Goal: Task Accomplishment & Management: Manage account settings

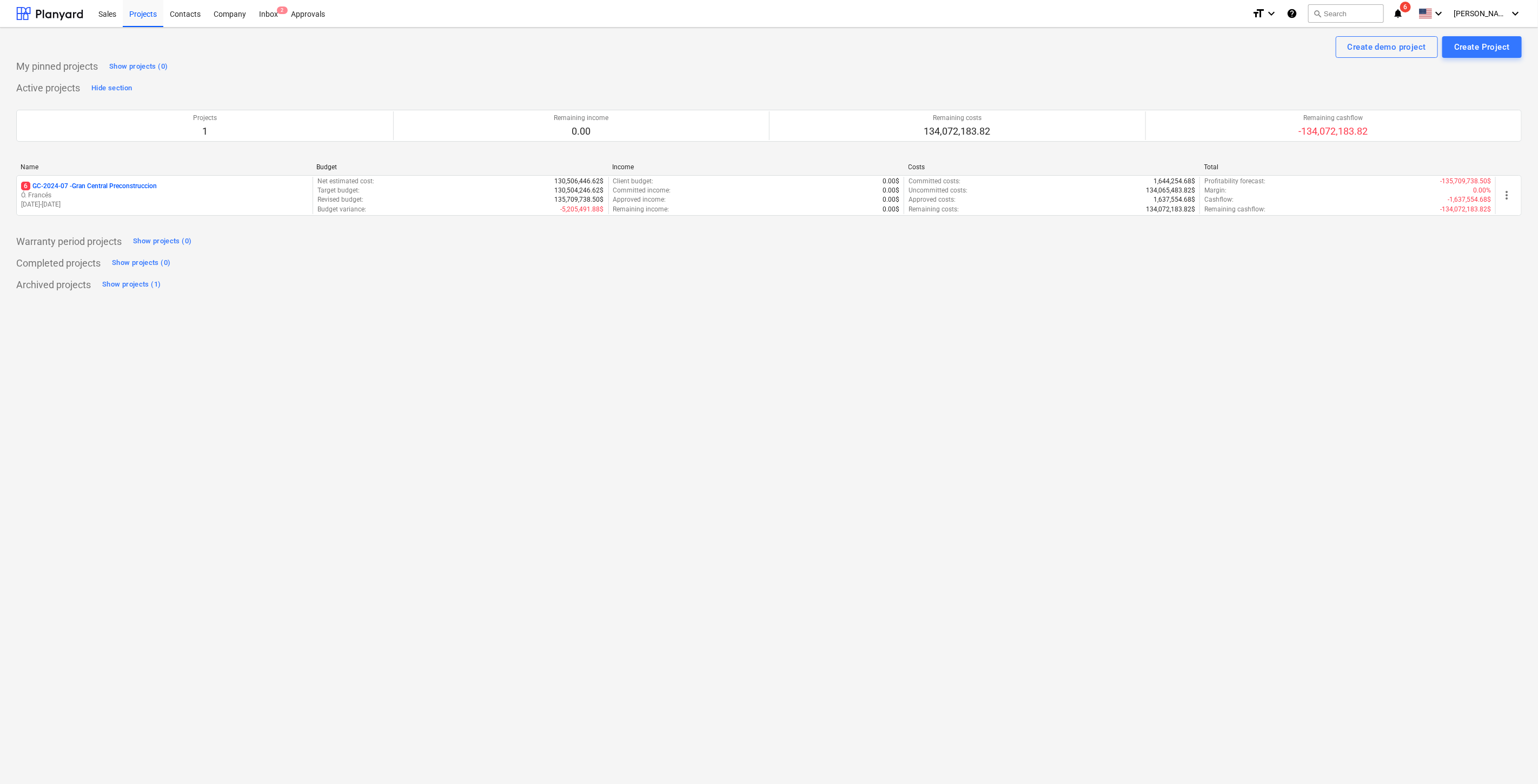
click at [1403, 10] on icon "notifications" at bounding box center [1398, 14] width 11 height 13
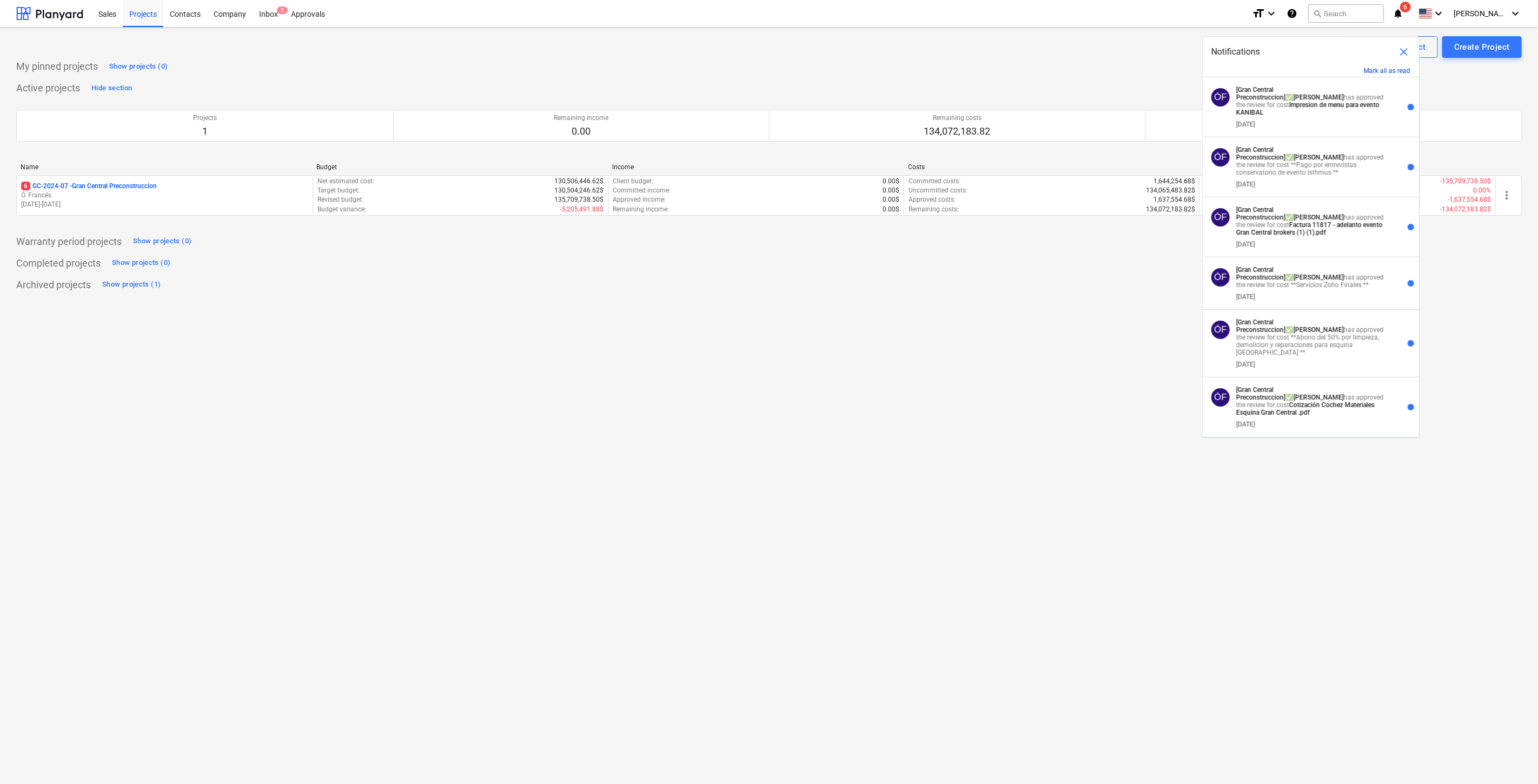
drag, startPoint x: 1407, startPoint y: 73, endPoint x: 1385, endPoint y: 84, distance: 24.6
click at [1406, 73] on button "Mark all as read" at bounding box center [1387, 71] width 46 height 8
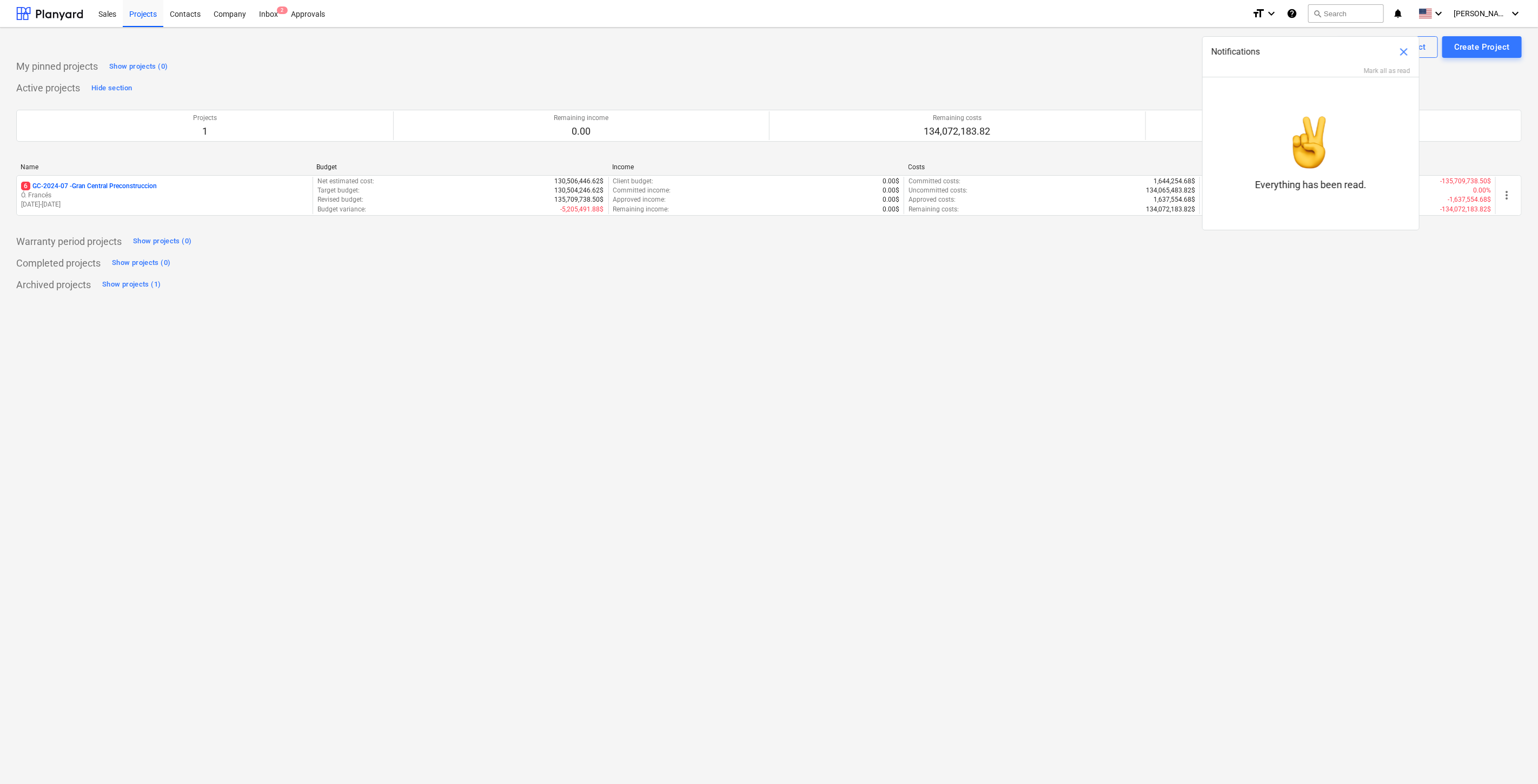
drag, startPoint x: 1001, startPoint y: 590, endPoint x: 1004, endPoint y: 579, distance: 11.4
click at [1004, 589] on div "Create demo project Create Project My pinned projects Show projects (0) Active …" at bounding box center [769, 406] width 1538 height 756
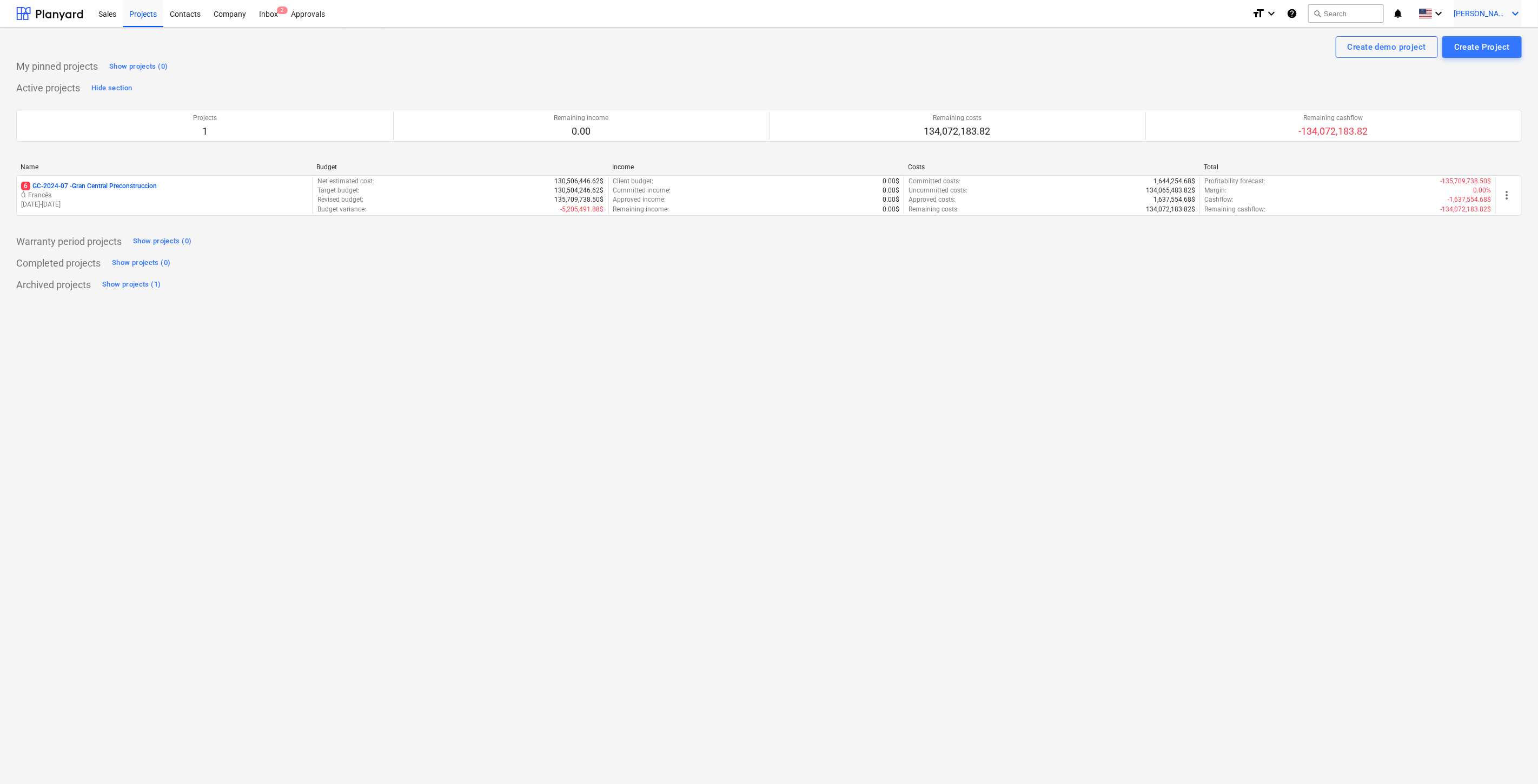
click at [1510, 14] on icon "keyboard_arrow_down" at bounding box center [1515, 14] width 13 height 13
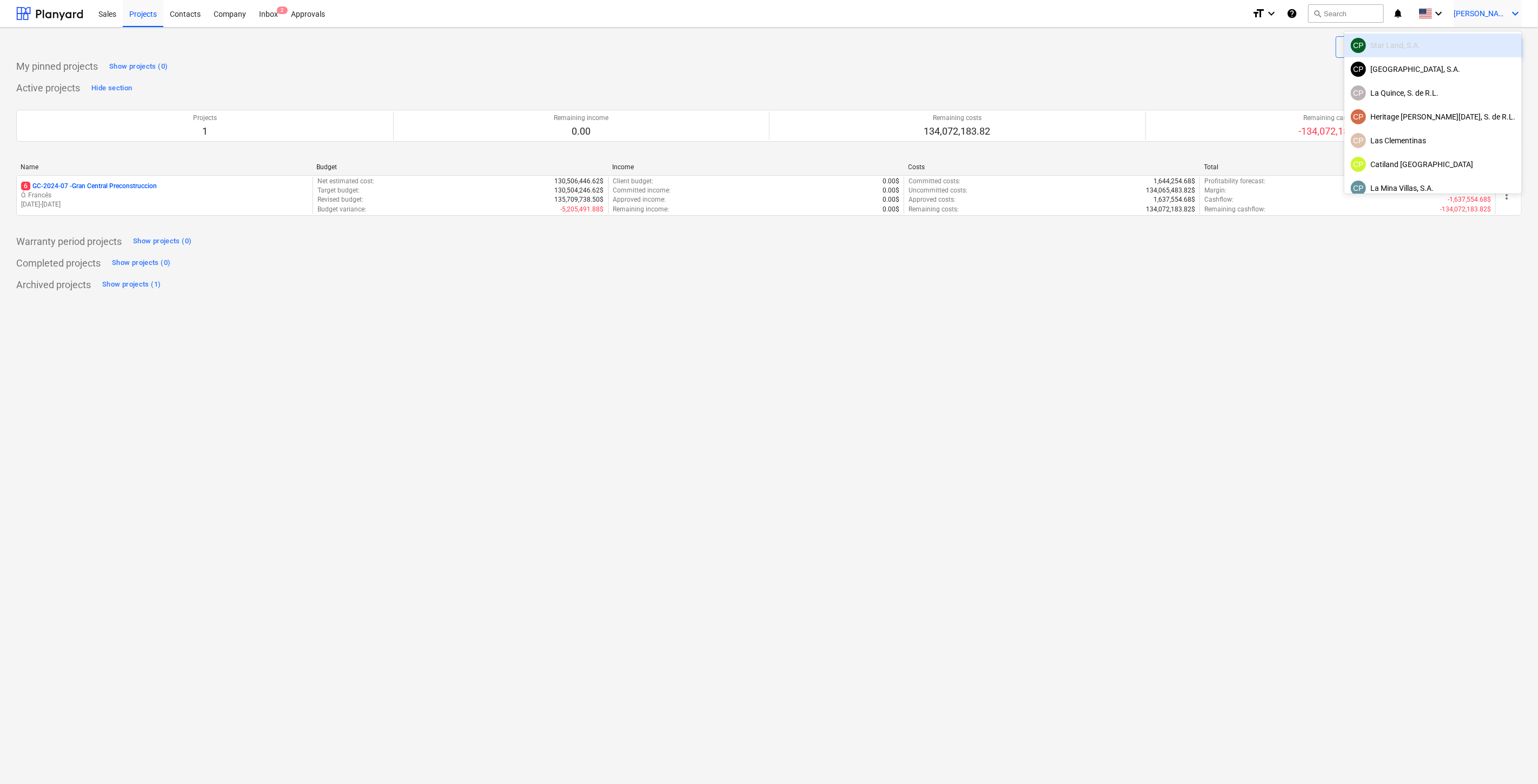
click at [103, 183] on div at bounding box center [769, 392] width 1538 height 784
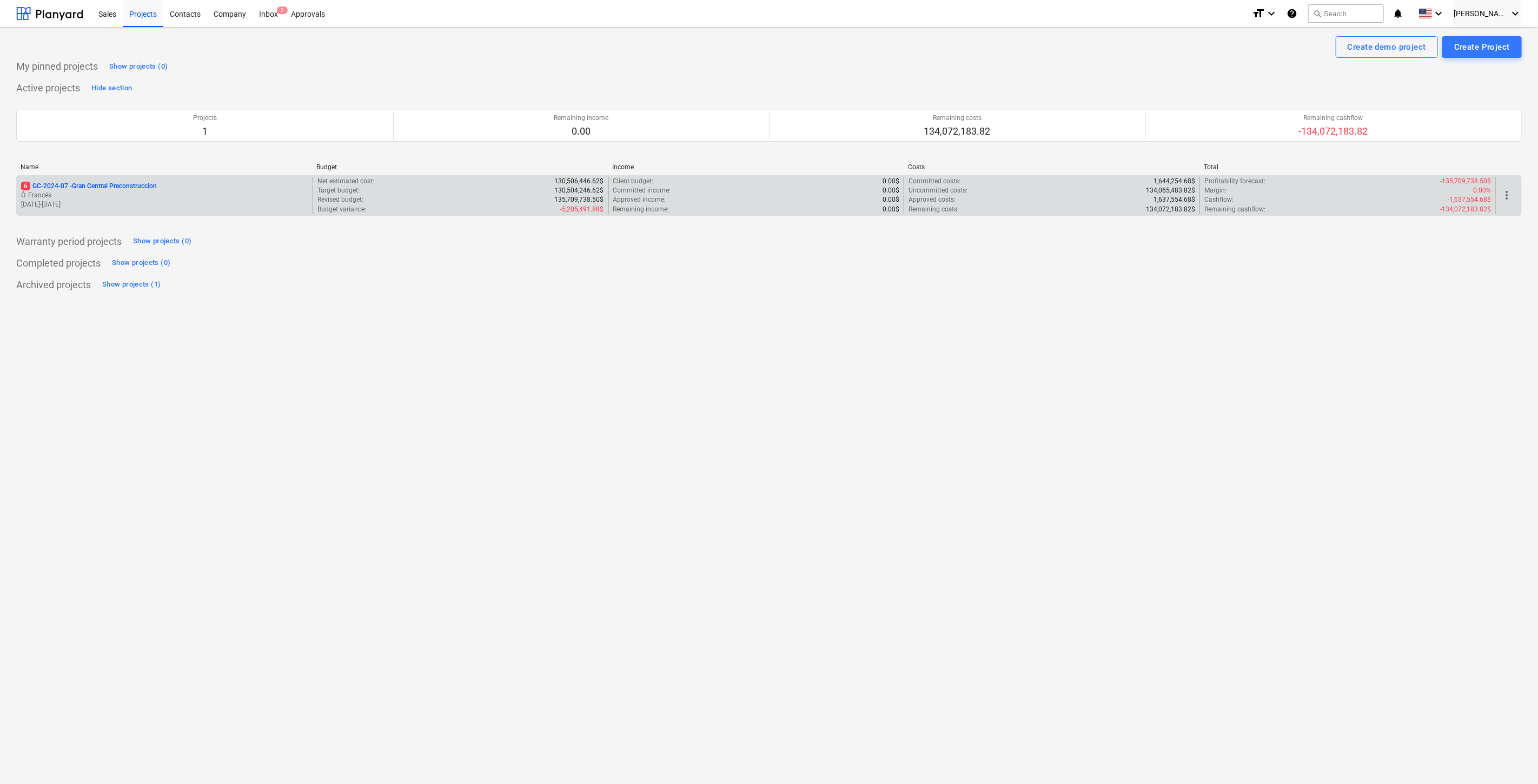
click at [149, 195] on p "Ó. Francés" at bounding box center [165, 195] width 287 height 9
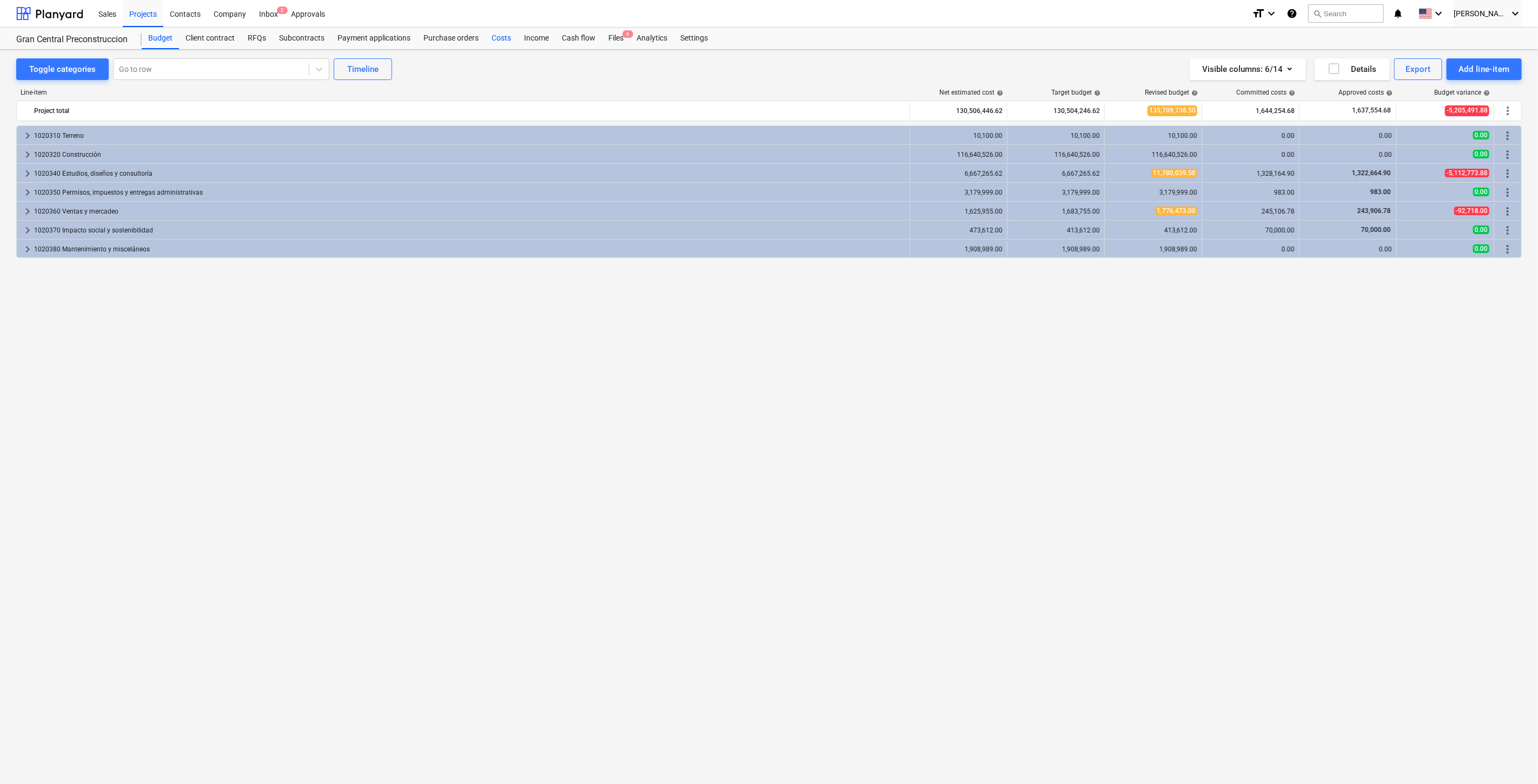
click at [509, 42] on div "Costs" at bounding box center [501, 39] width 32 height 22
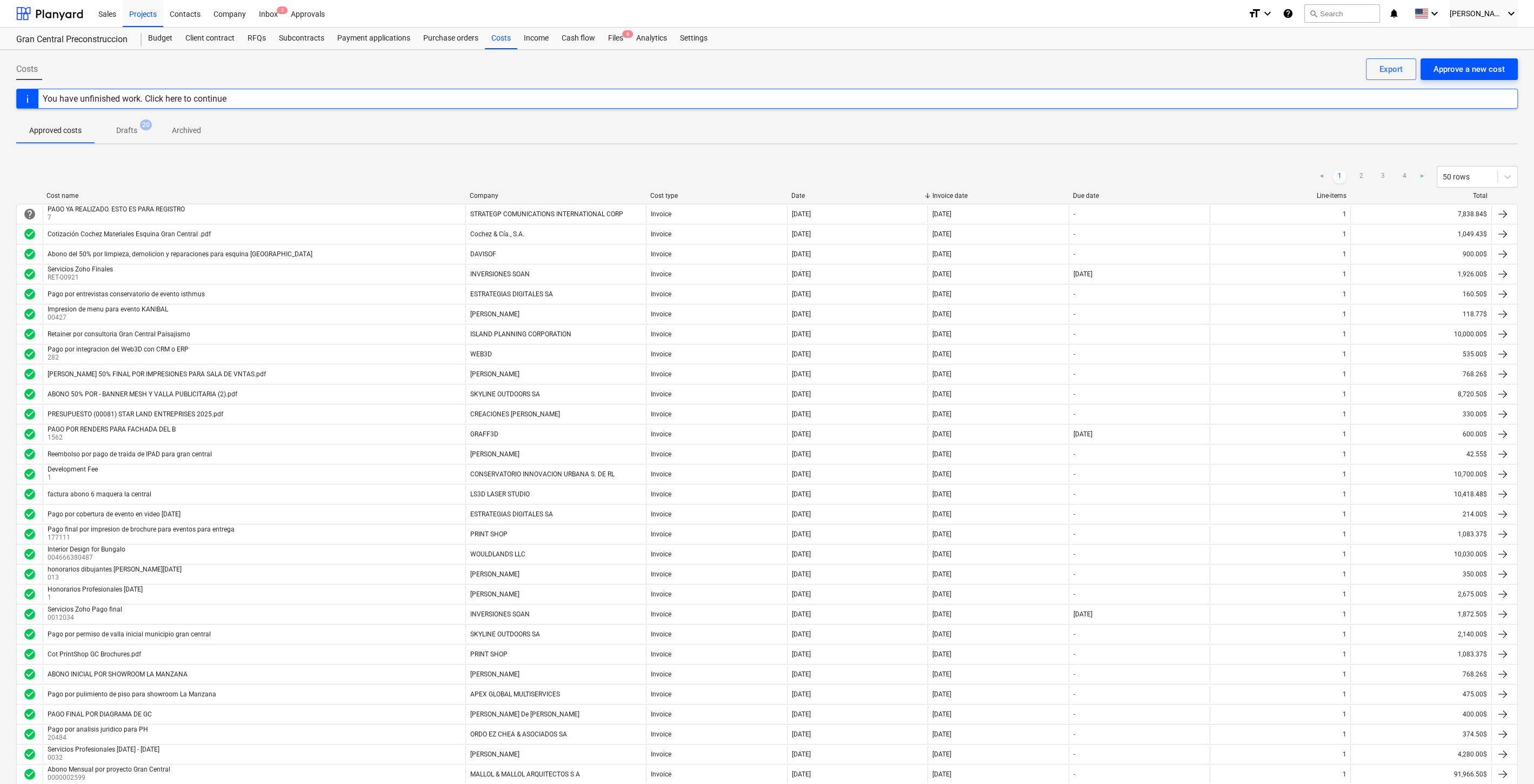
click at [1449, 70] on div "Approve a new cost" at bounding box center [1469, 69] width 72 height 14
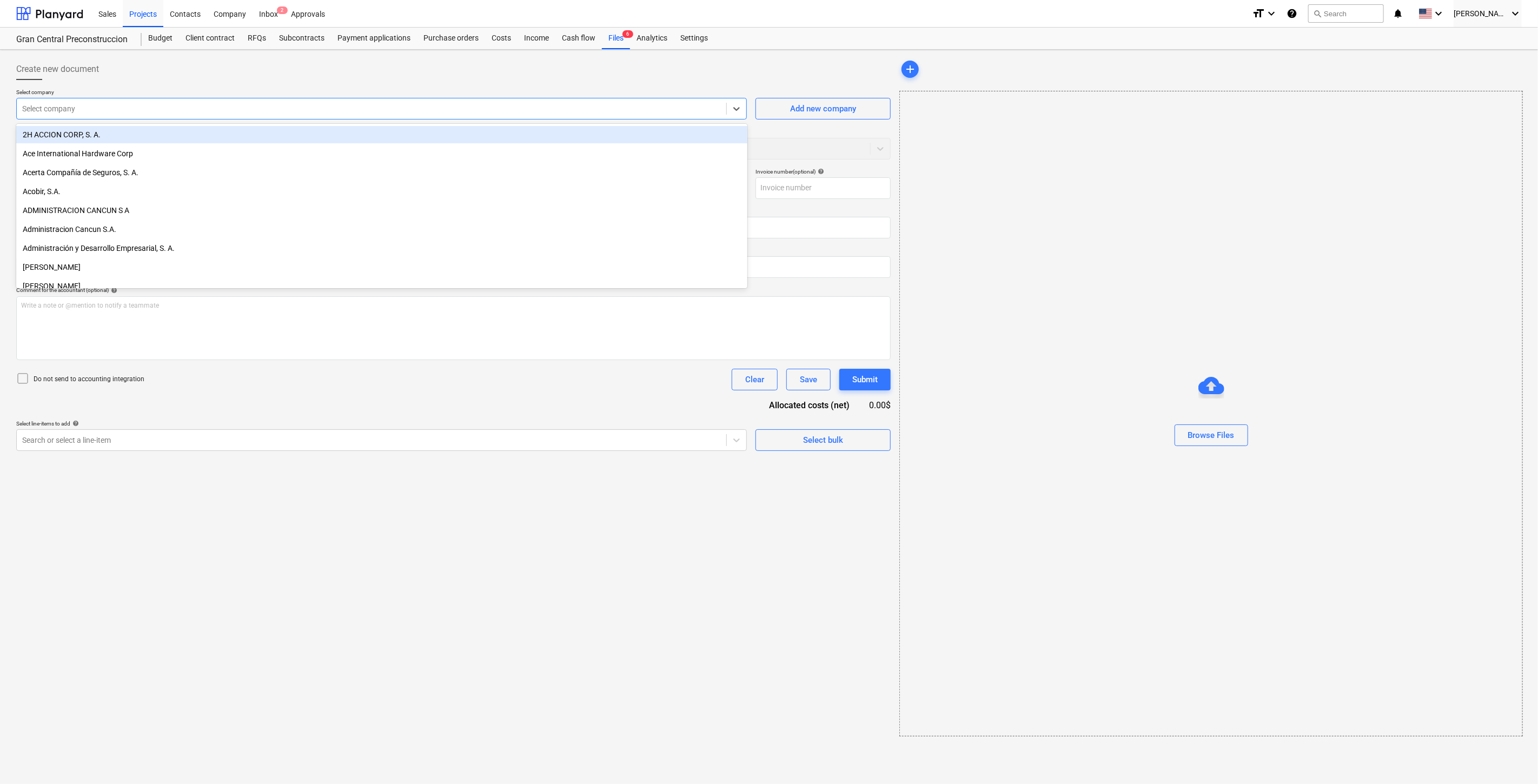
click at [40, 106] on div at bounding box center [371, 108] width 699 height 11
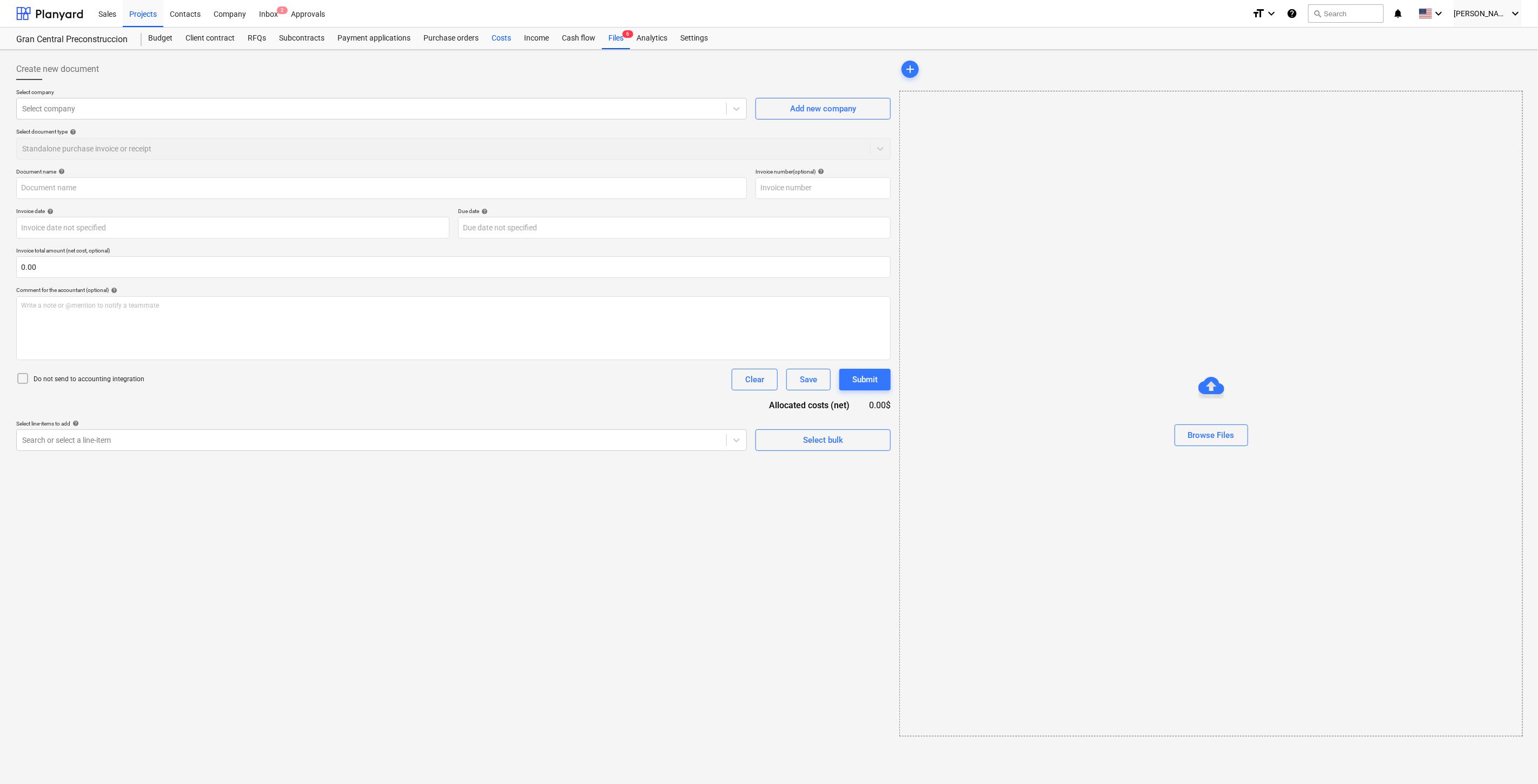
click at [497, 41] on div "Costs" at bounding box center [501, 39] width 32 height 22
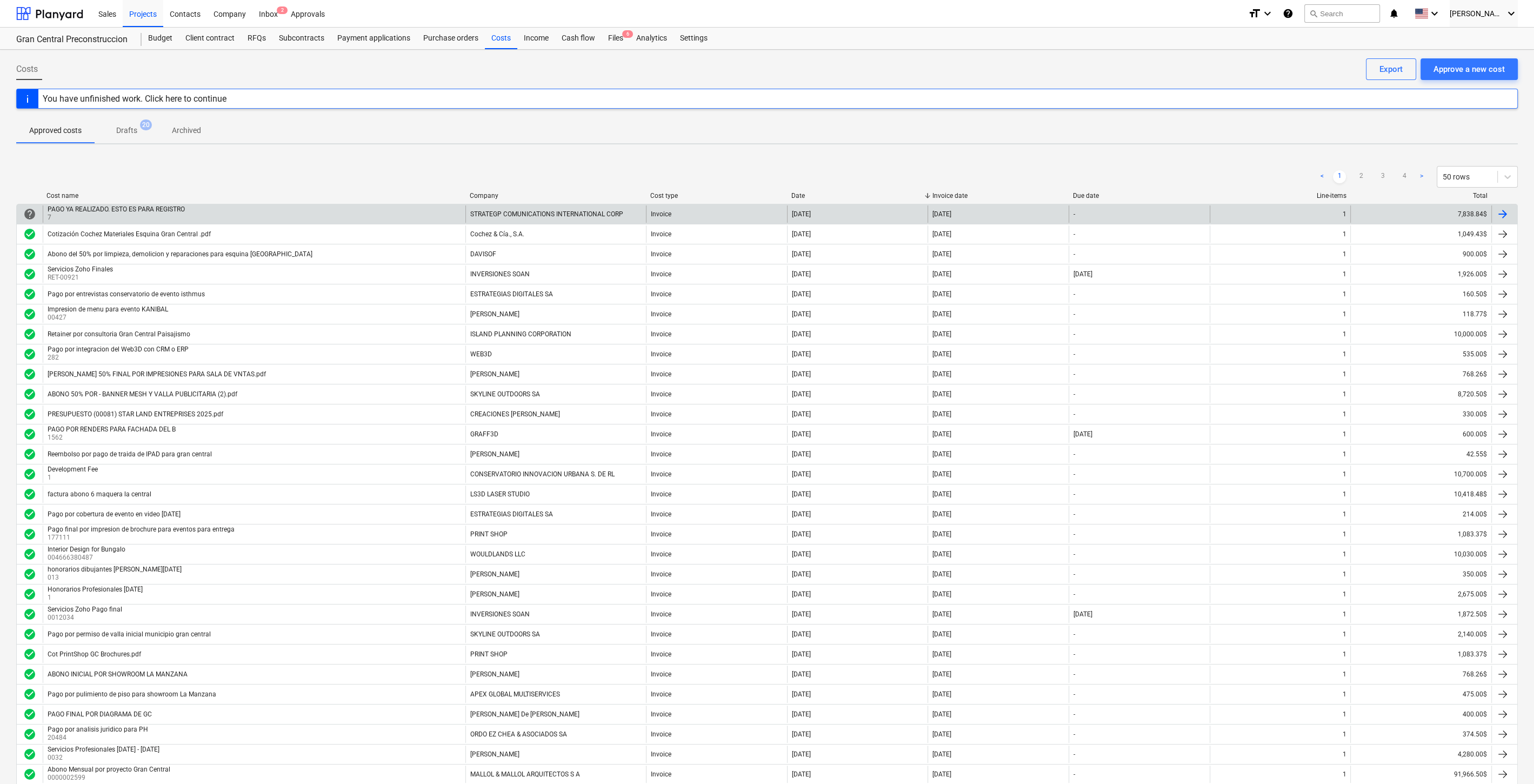
click at [225, 218] on div "PAGO YA REALIZADO. ESTO ES PARA REGISTRO 7" at bounding box center [254, 214] width 423 height 17
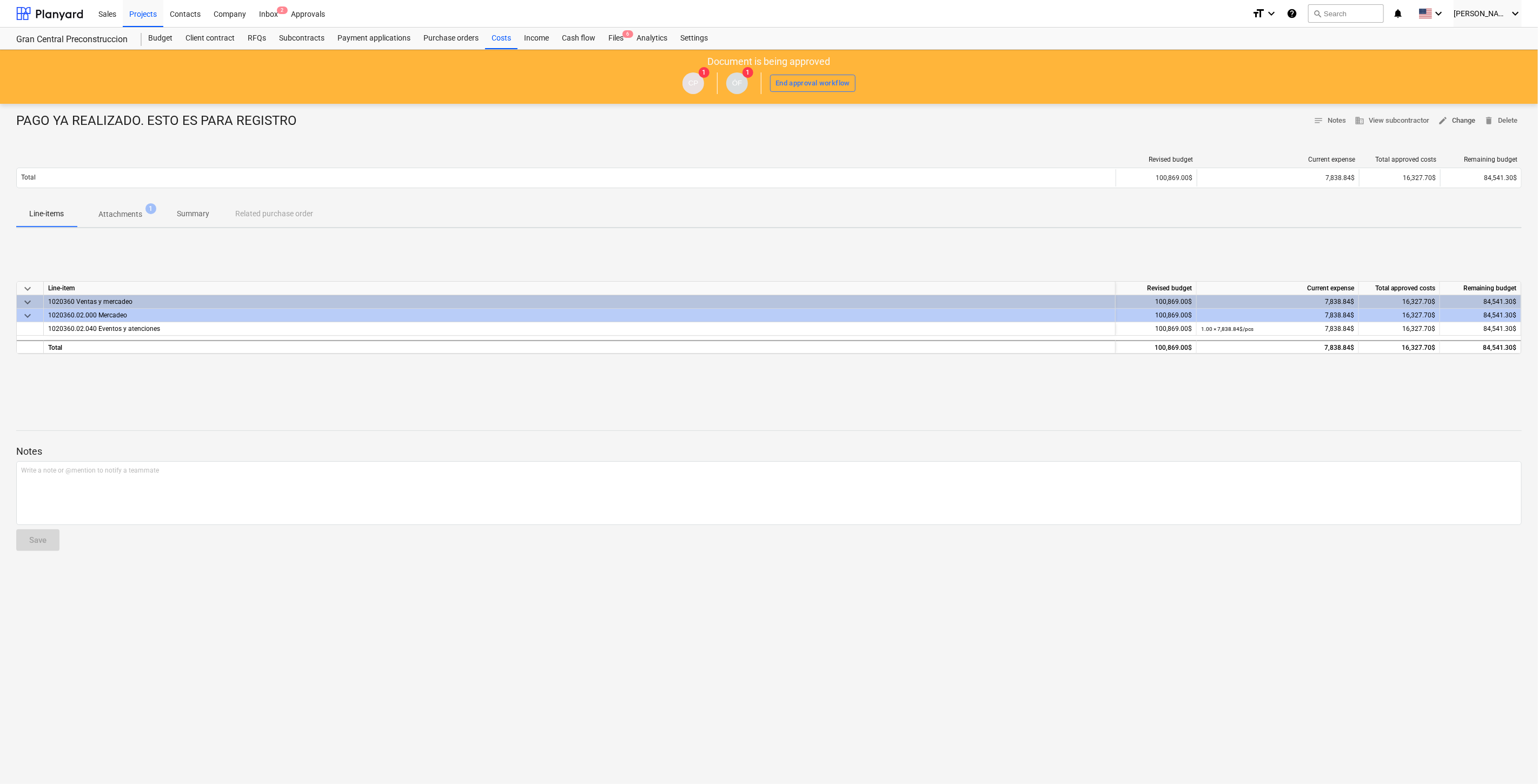
click at [1455, 116] on span "edit Change" at bounding box center [1457, 120] width 37 height 12
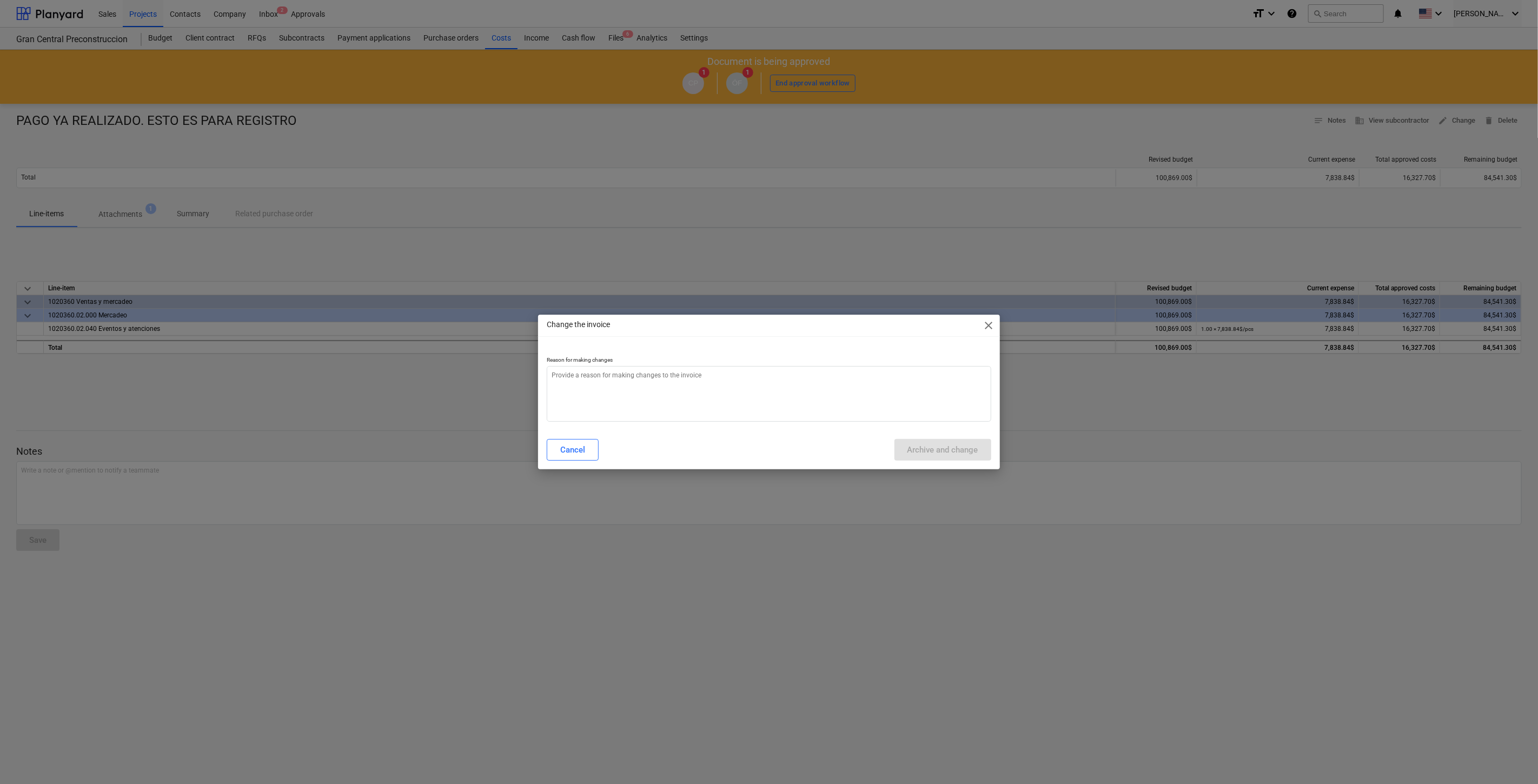
type textarea "x"
click at [890, 374] on textarea at bounding box center [768, 394] width 444 height 55
type textarea "a"
type textarea "x"
type textarea "aj"
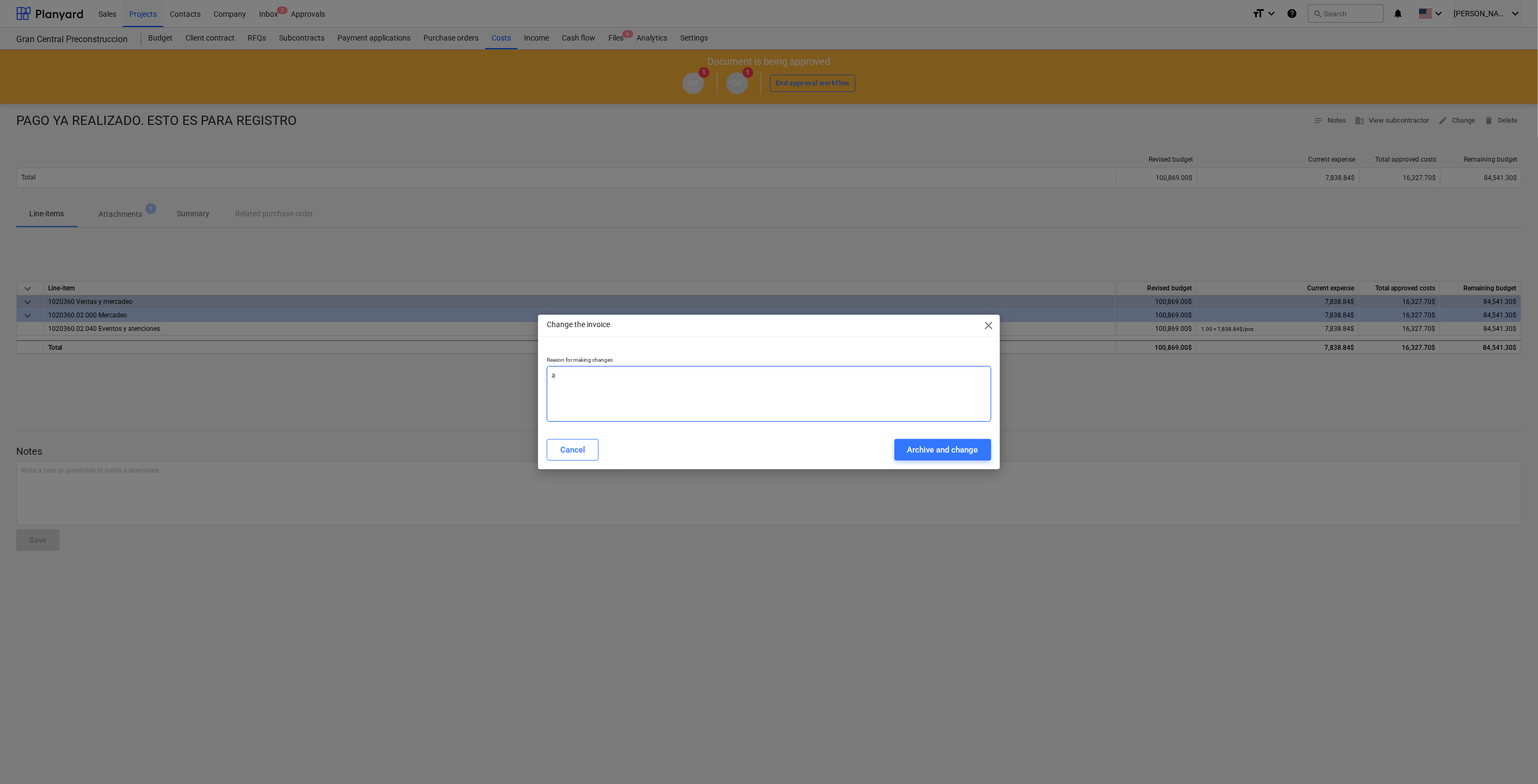
type textarea "x"
type textarea "aju"
type textarea "x"
type textarea "aj"
type textarea "x"
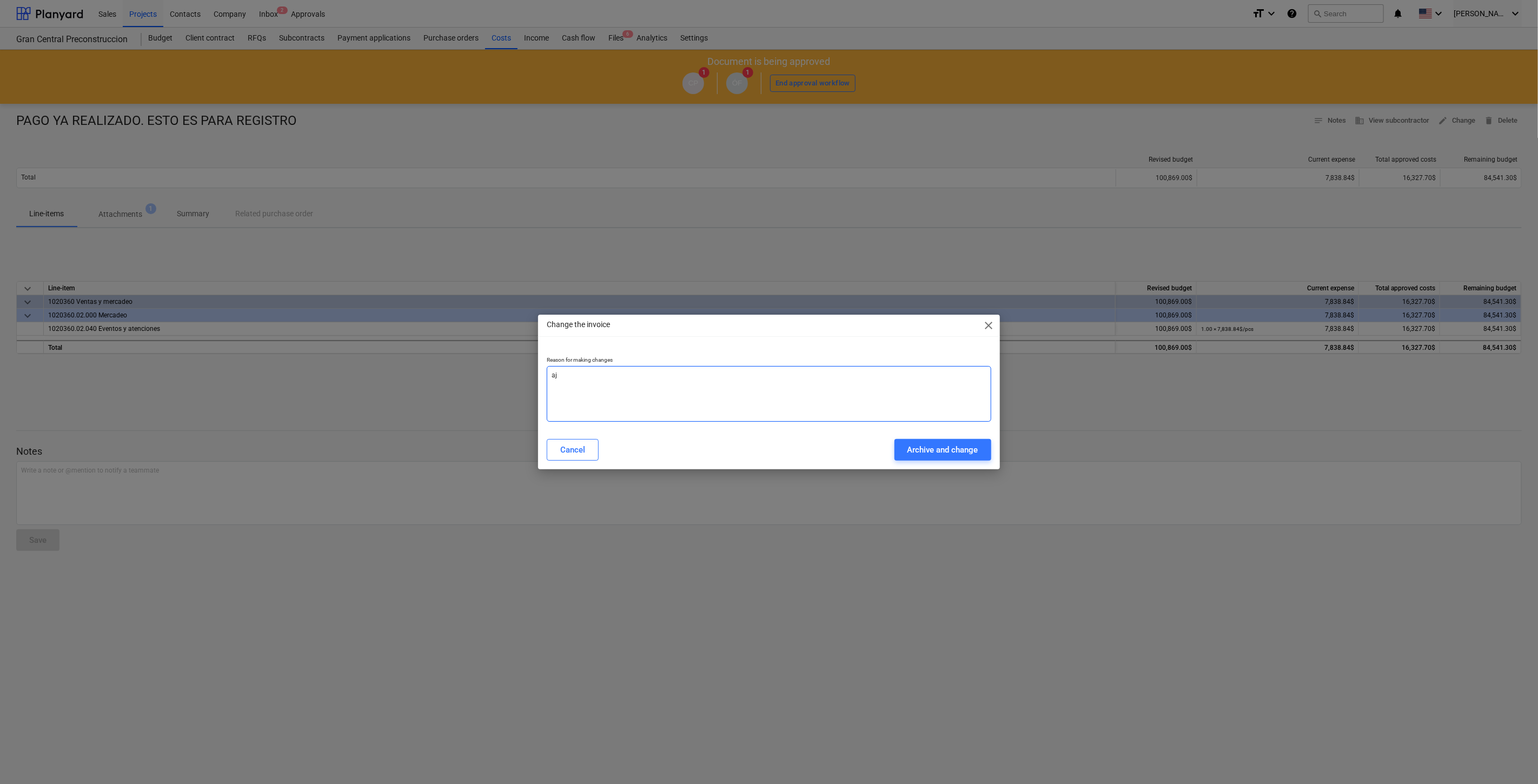
type textarea "a"
type textarea "x"
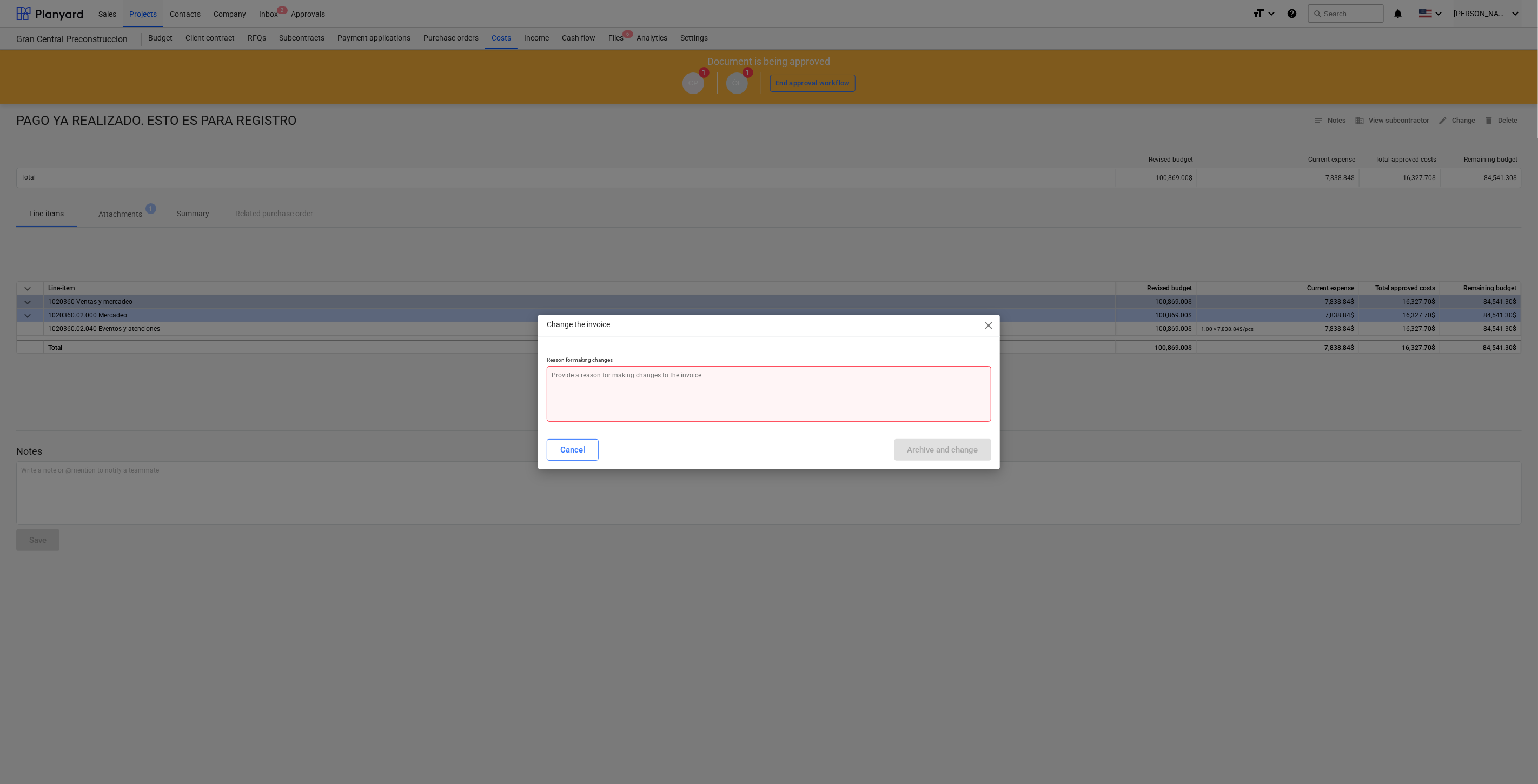
type textarea "A"
type textarea "x"
type textarea "AJ"
type textarea "x"
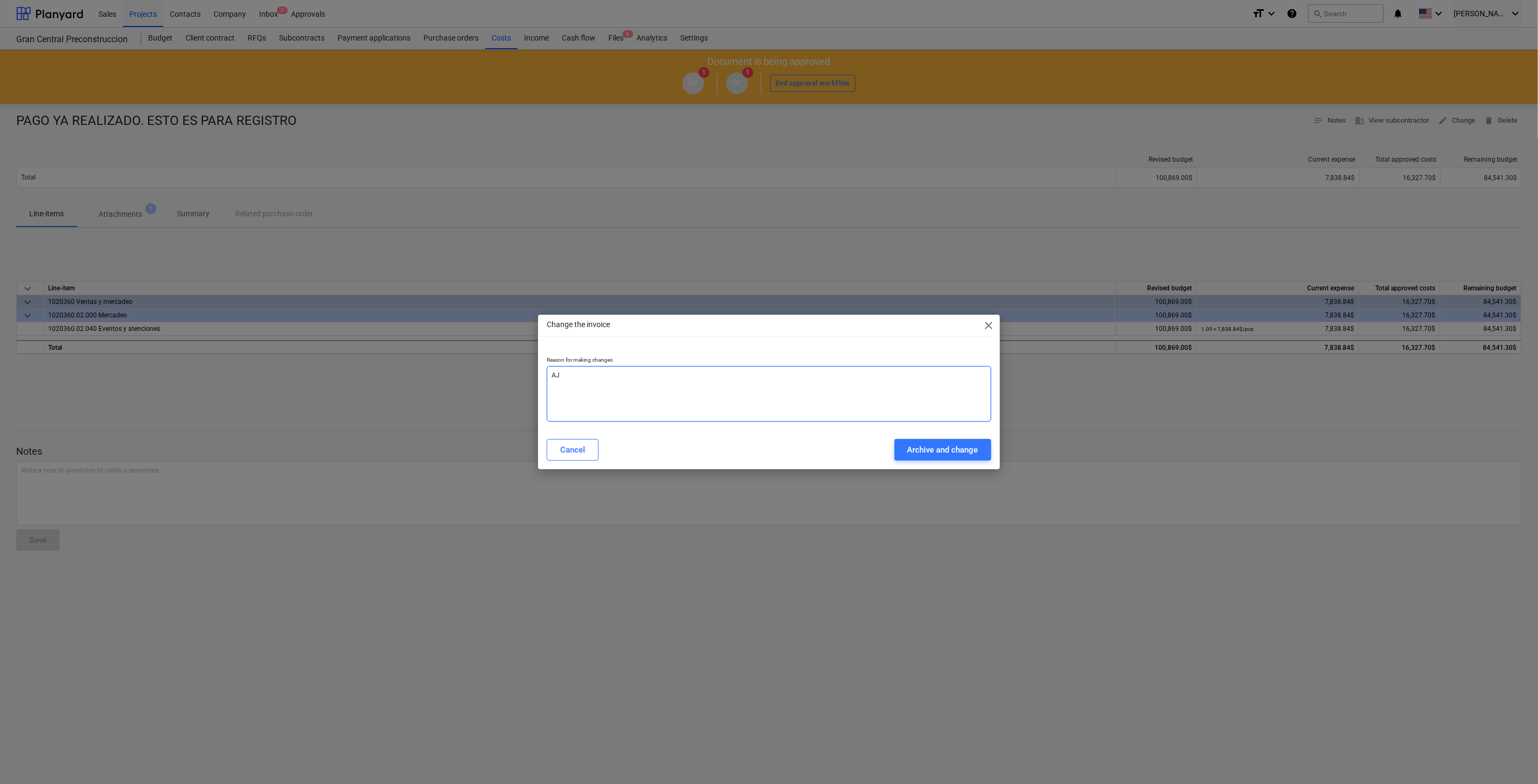
type textarea "AJU"
type textarea "x"
type textarea "AJUS"
type textarea "x"
type textarea "AJUST"
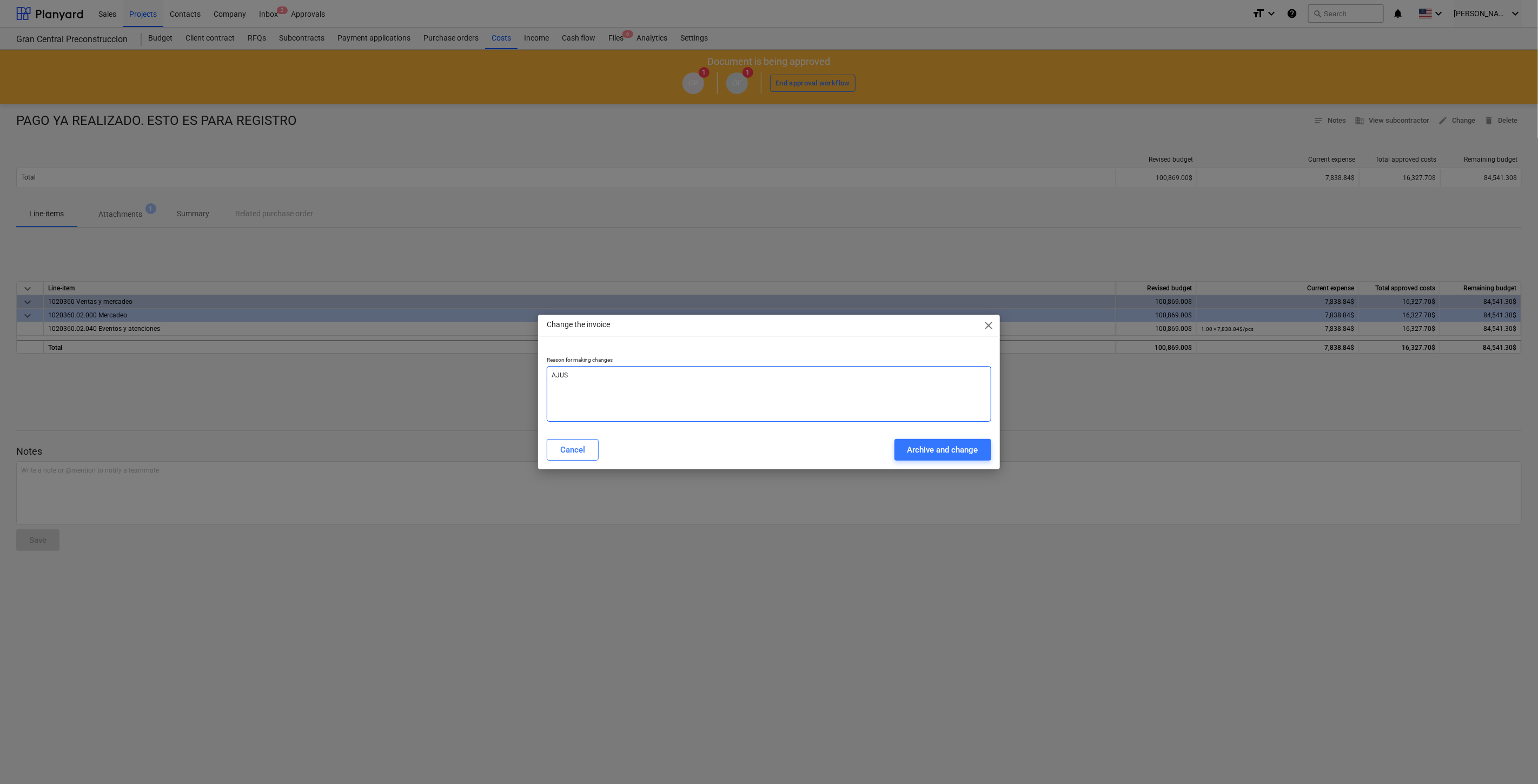
type textarea "x"
type textarea "AJUSTE"
type textarea "x"
type textarea "AJUSTE"
type textarea "x"
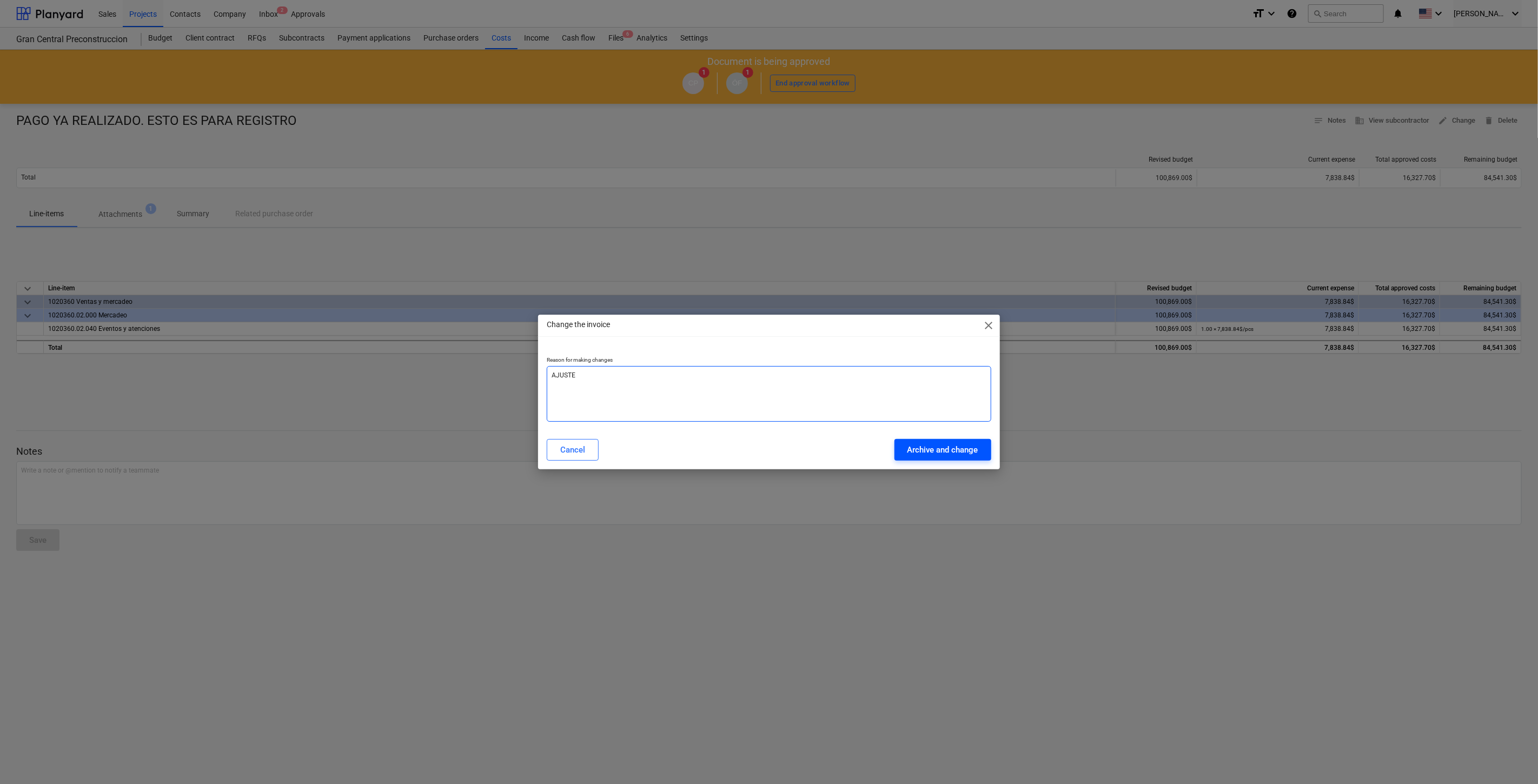
type textarea "AJUSTE"
click at [968, 453] on div "Archive and change" at bounding box center [943, 450] width 71 height 14
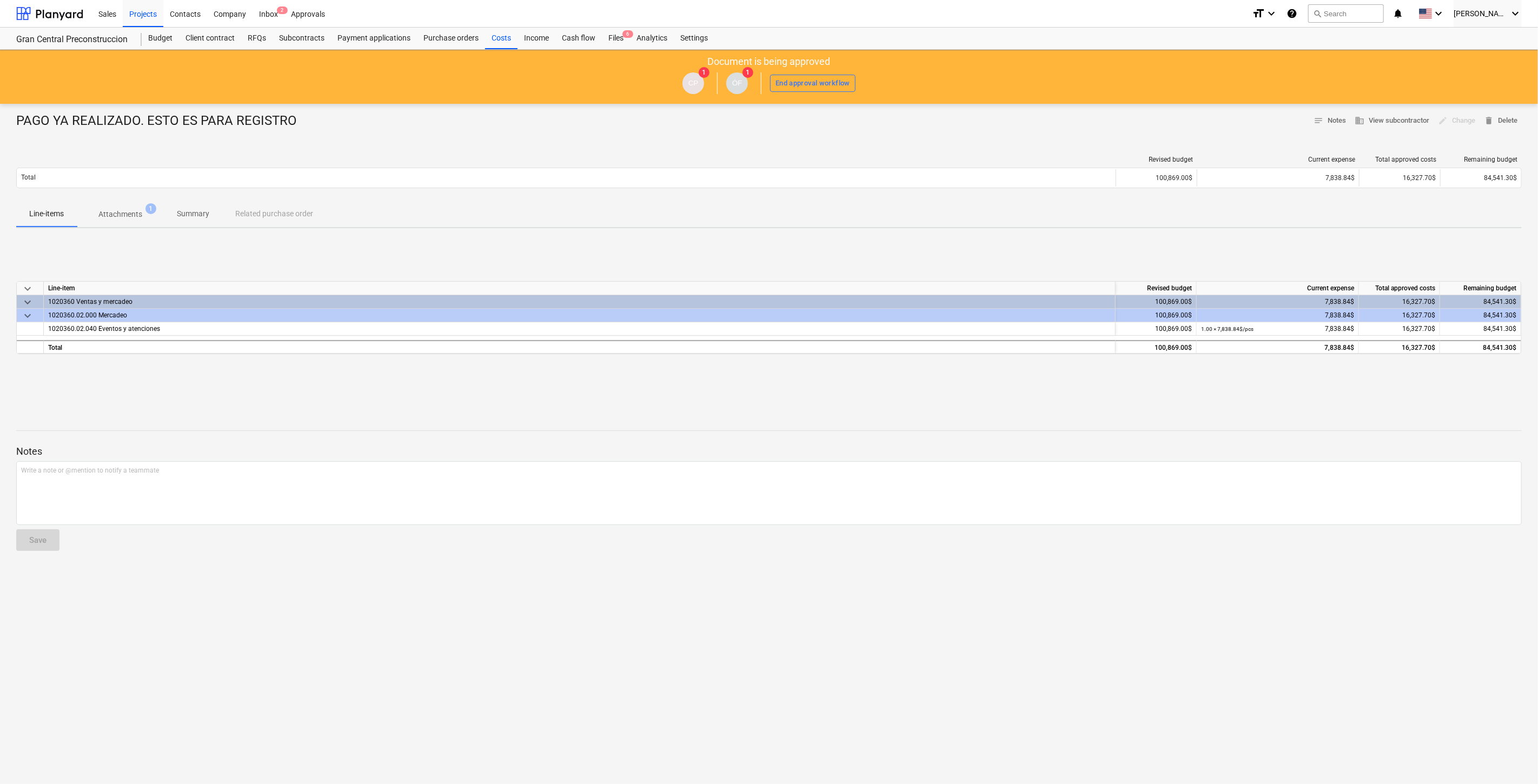
type textarea "x"
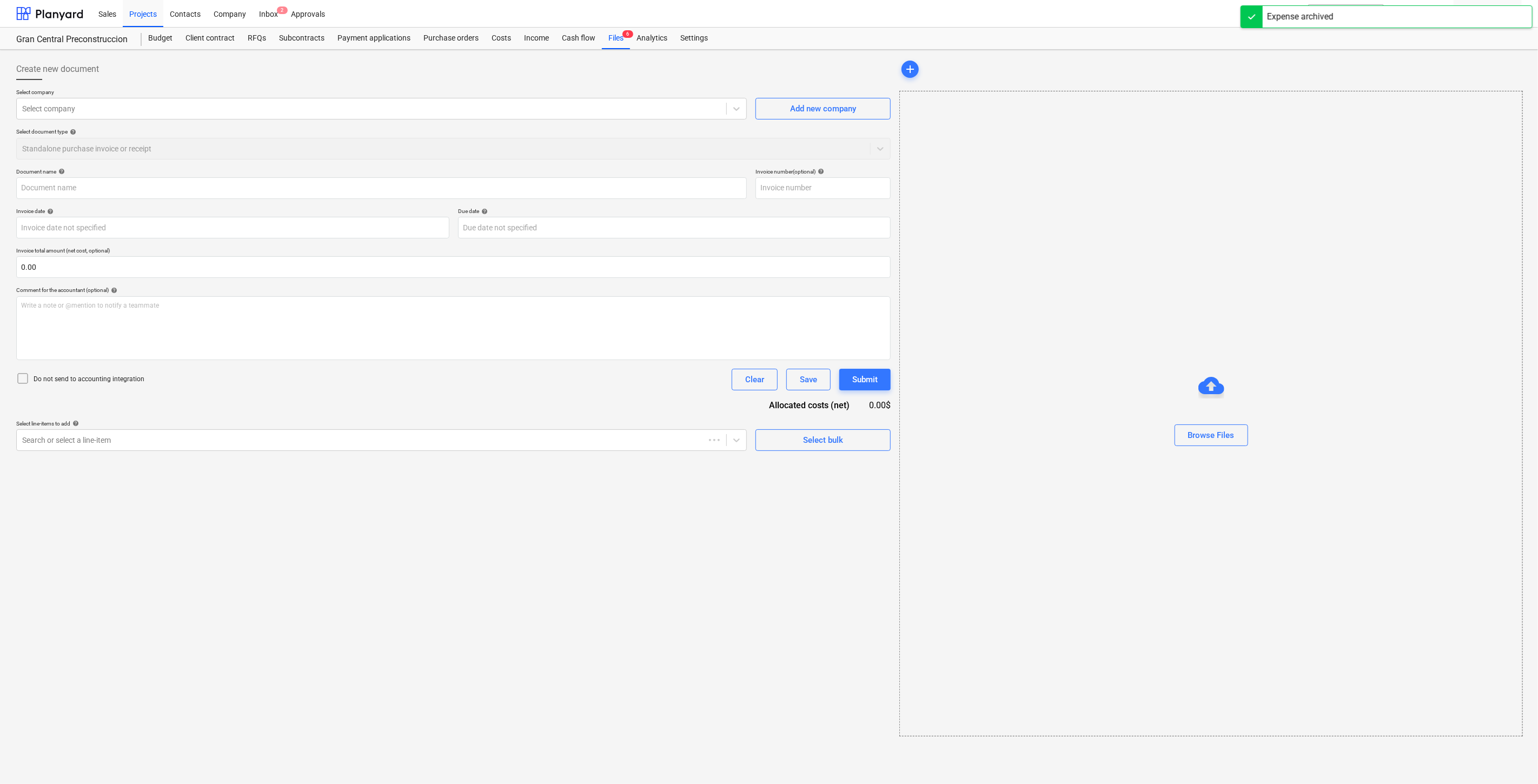
type input "PAGO YA REALIZADO. ESTO ES PARA REGISTRO"
type input "7"
type input "[DATE]"
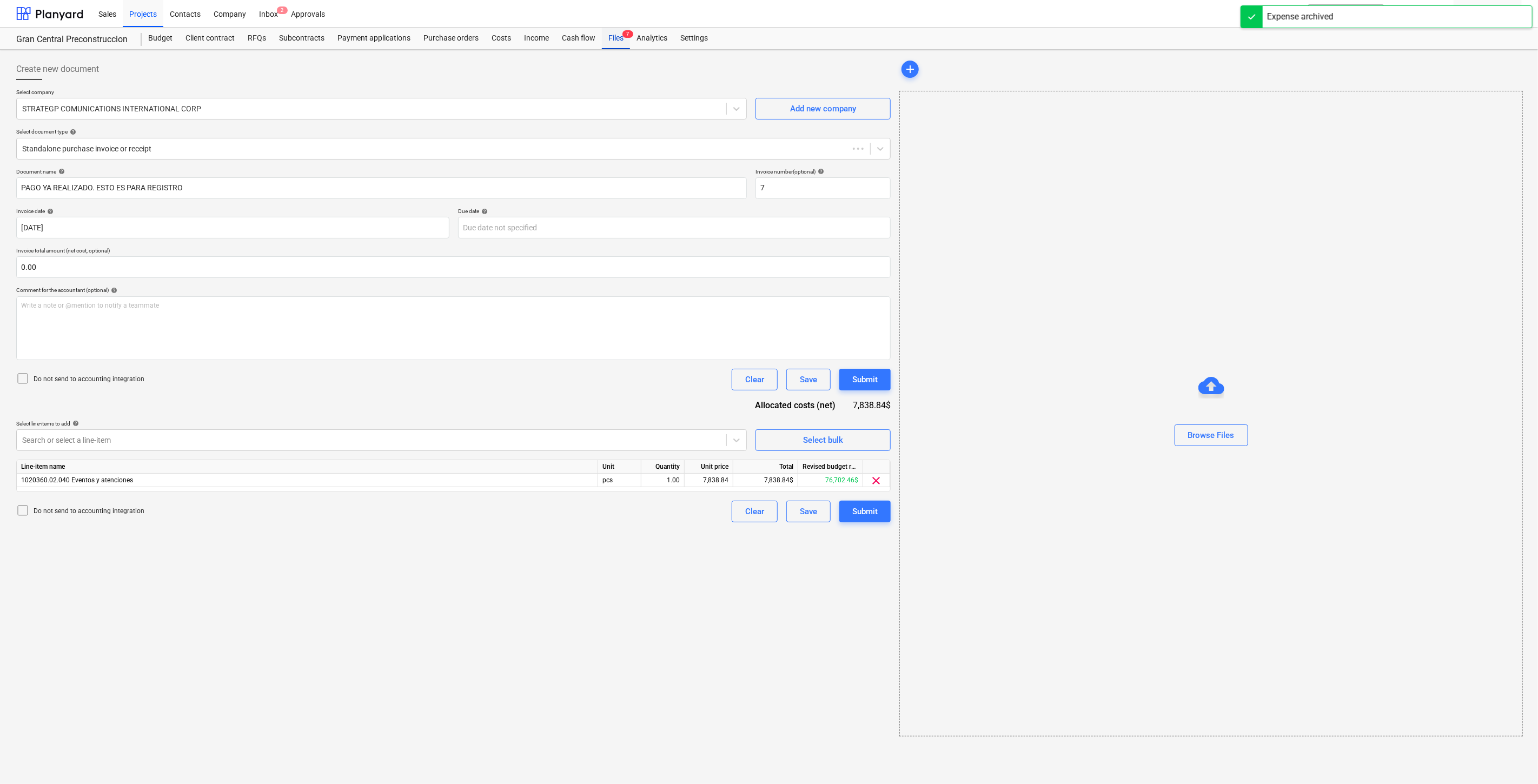
click at [617, 41] on div "Files 7" at bounding box center [616, 39] width 28 height 22
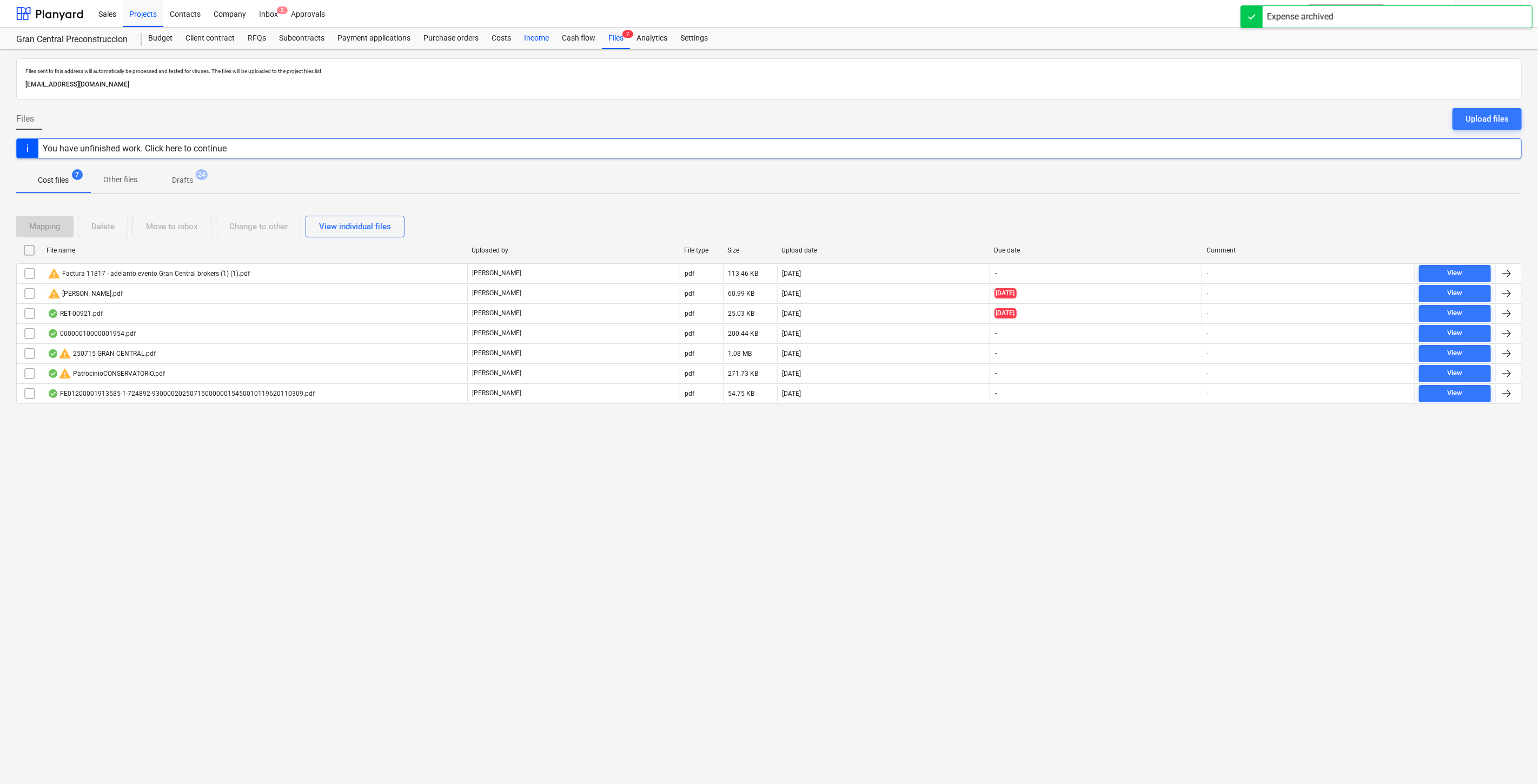
click at [531, 47] on div "Income" at bounding box center [536, 39] width 38 height 22
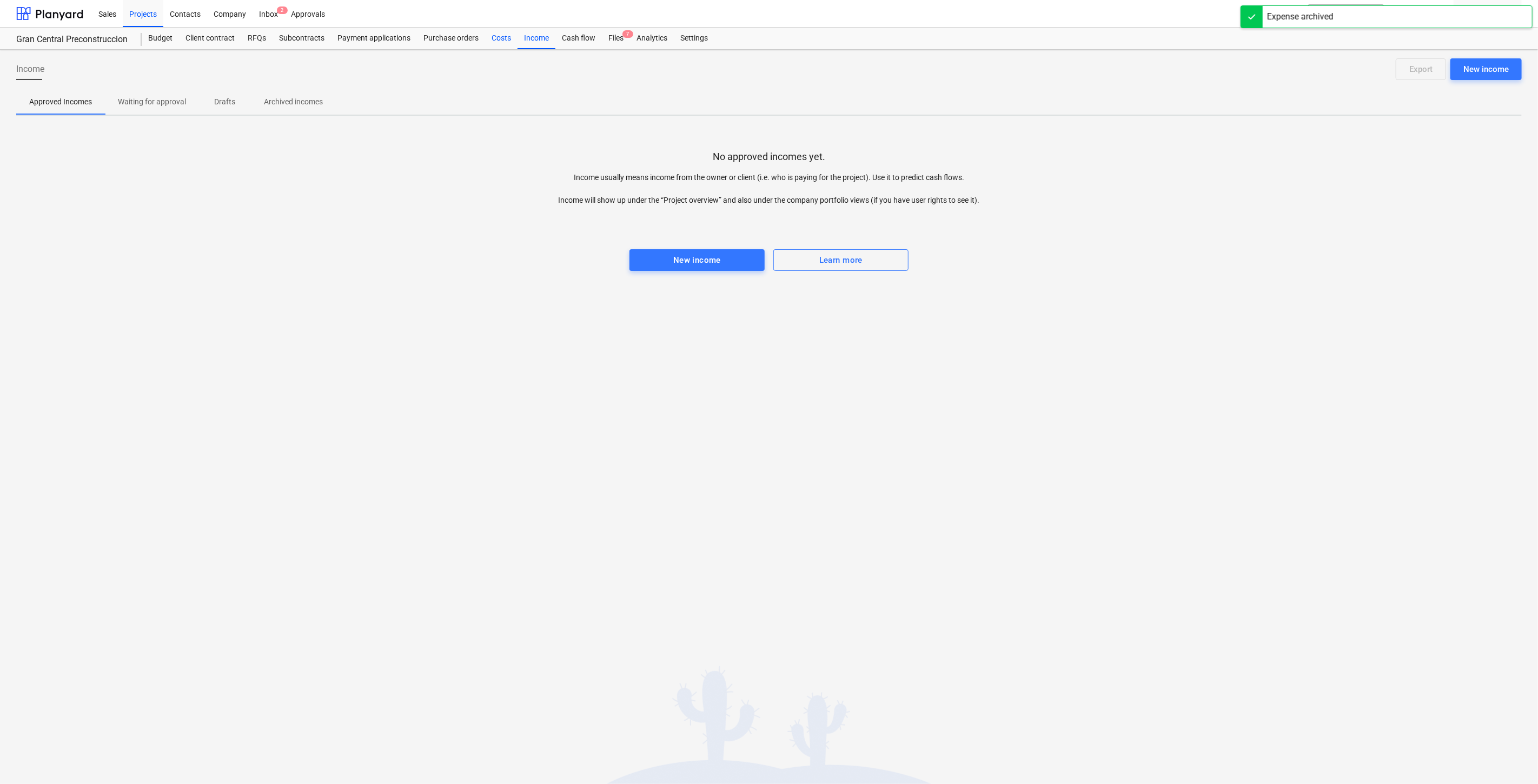
click at [511, 40] on div "Costs" at bounding box center [501, 39] width 32 height 22
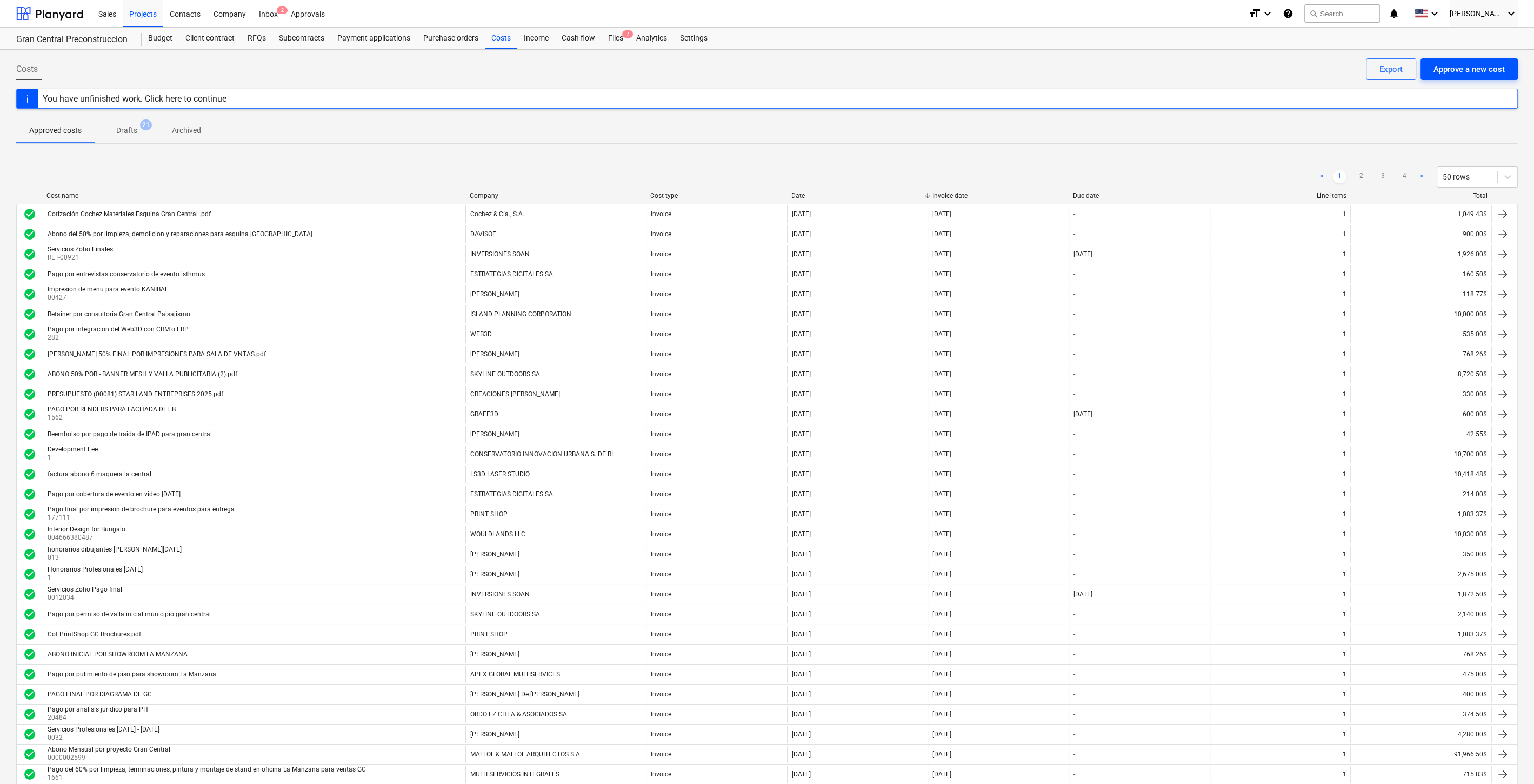
click at [1445, 65] on div "Approve a new cost" at bounding box center [1469, 69] width 72 height 14
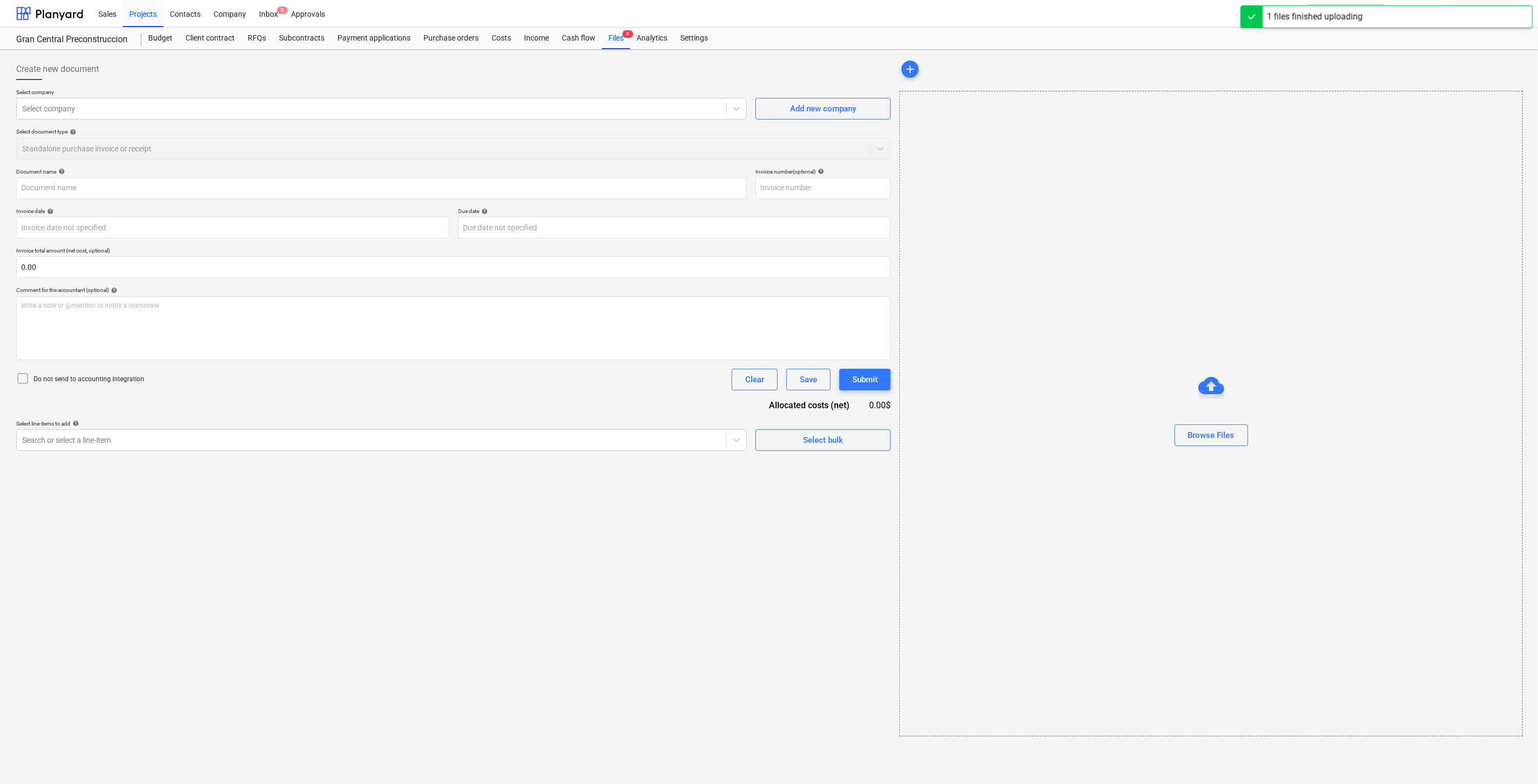
type input "01_01_0000011659_001_0000.pdf"
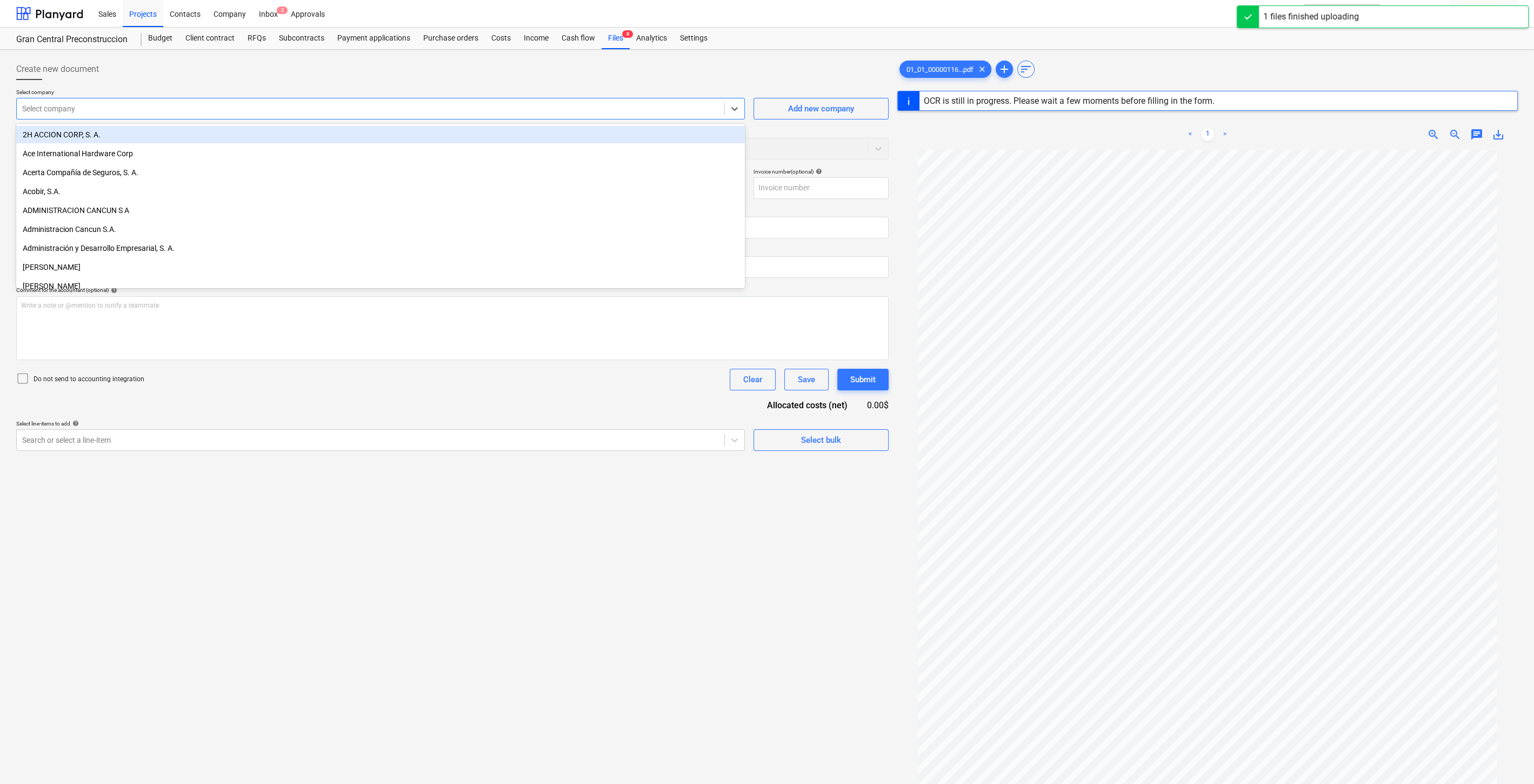
click at [236, 113] on div at bounding box center [370, 108] width 697 height 11
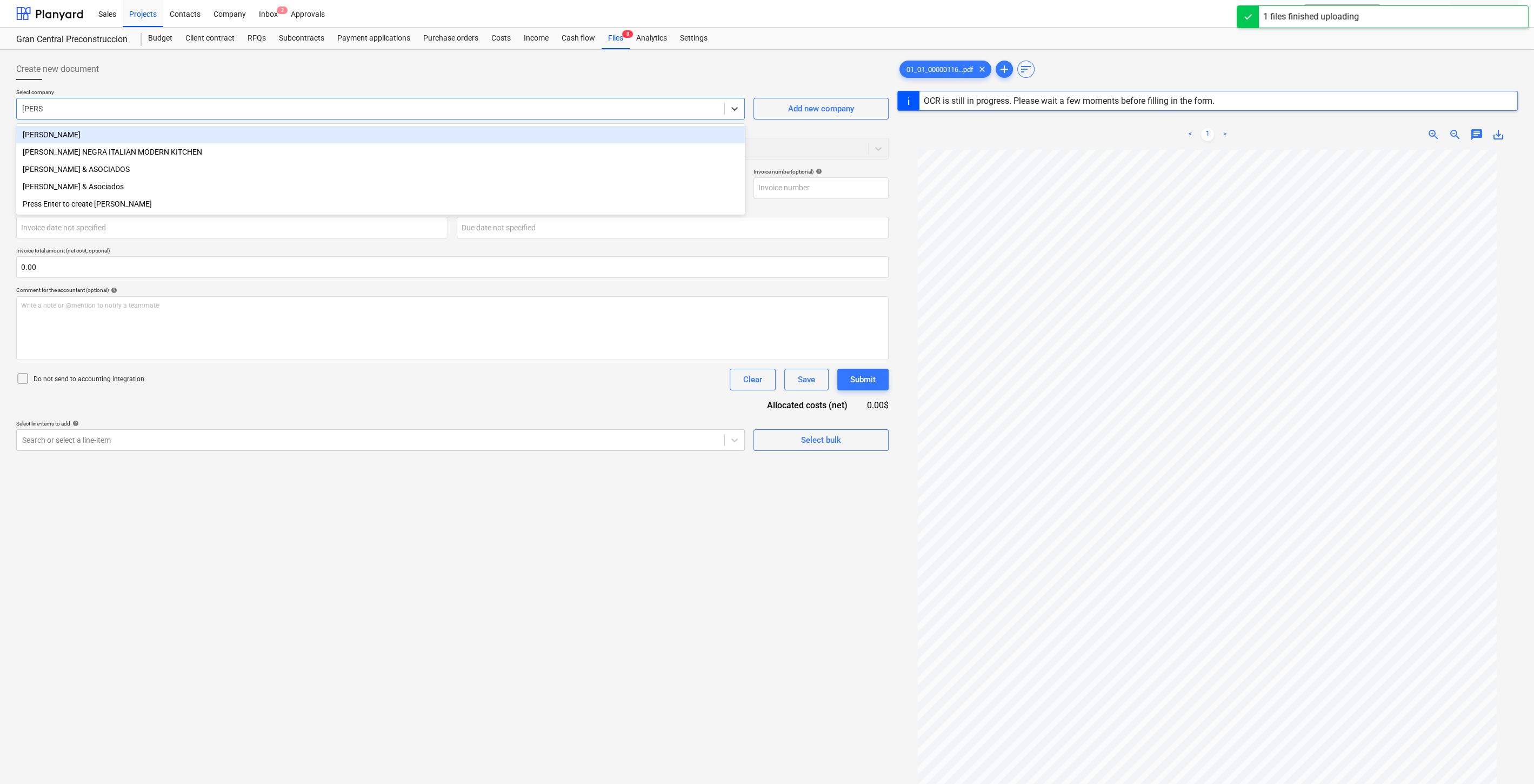
type input "ROSAS"
click at [213, 132] on div "[PERSON_NAME] & ASOCIADOS" at bounding box center [380, 135] width 729 height 17
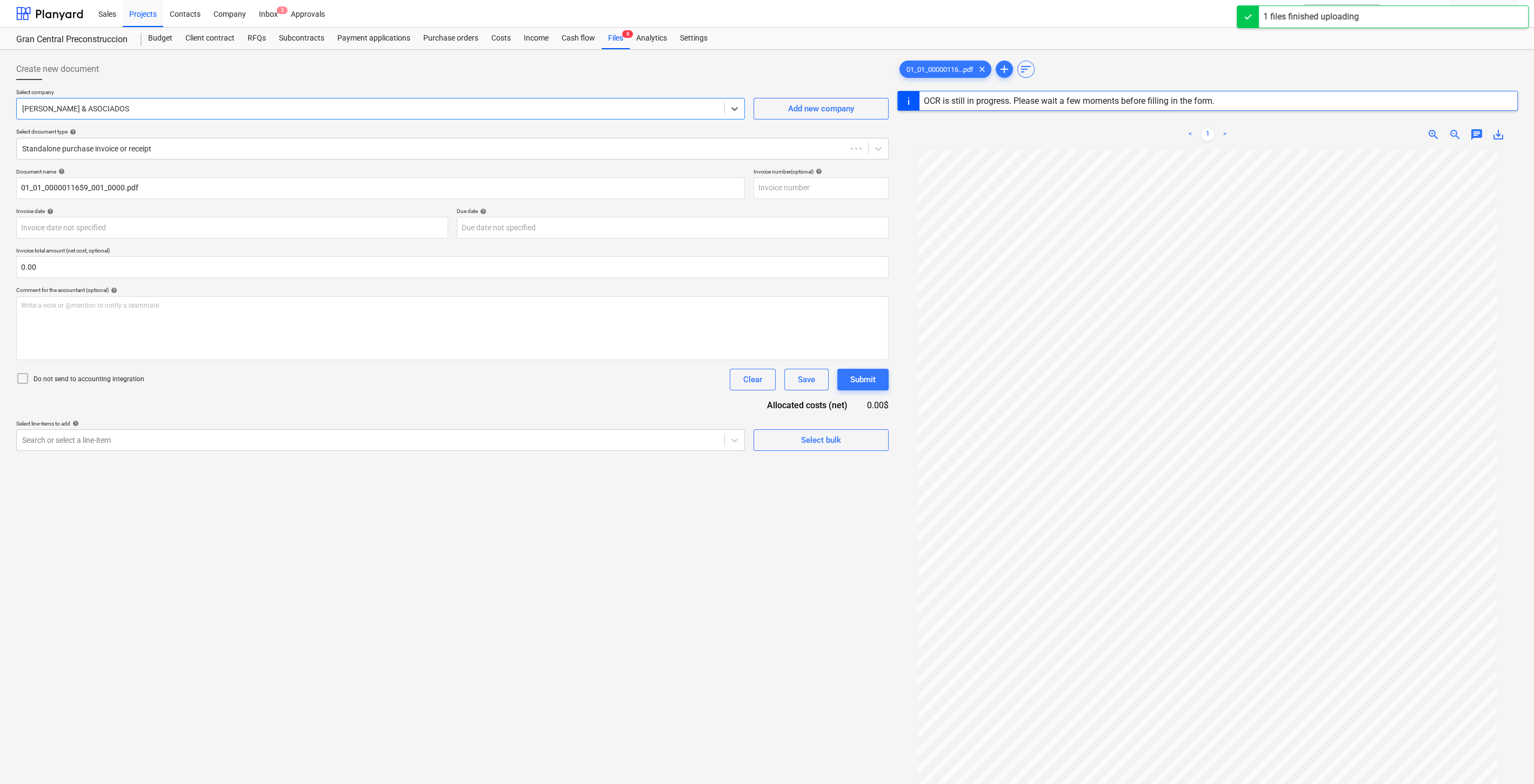
type input "0000011659"
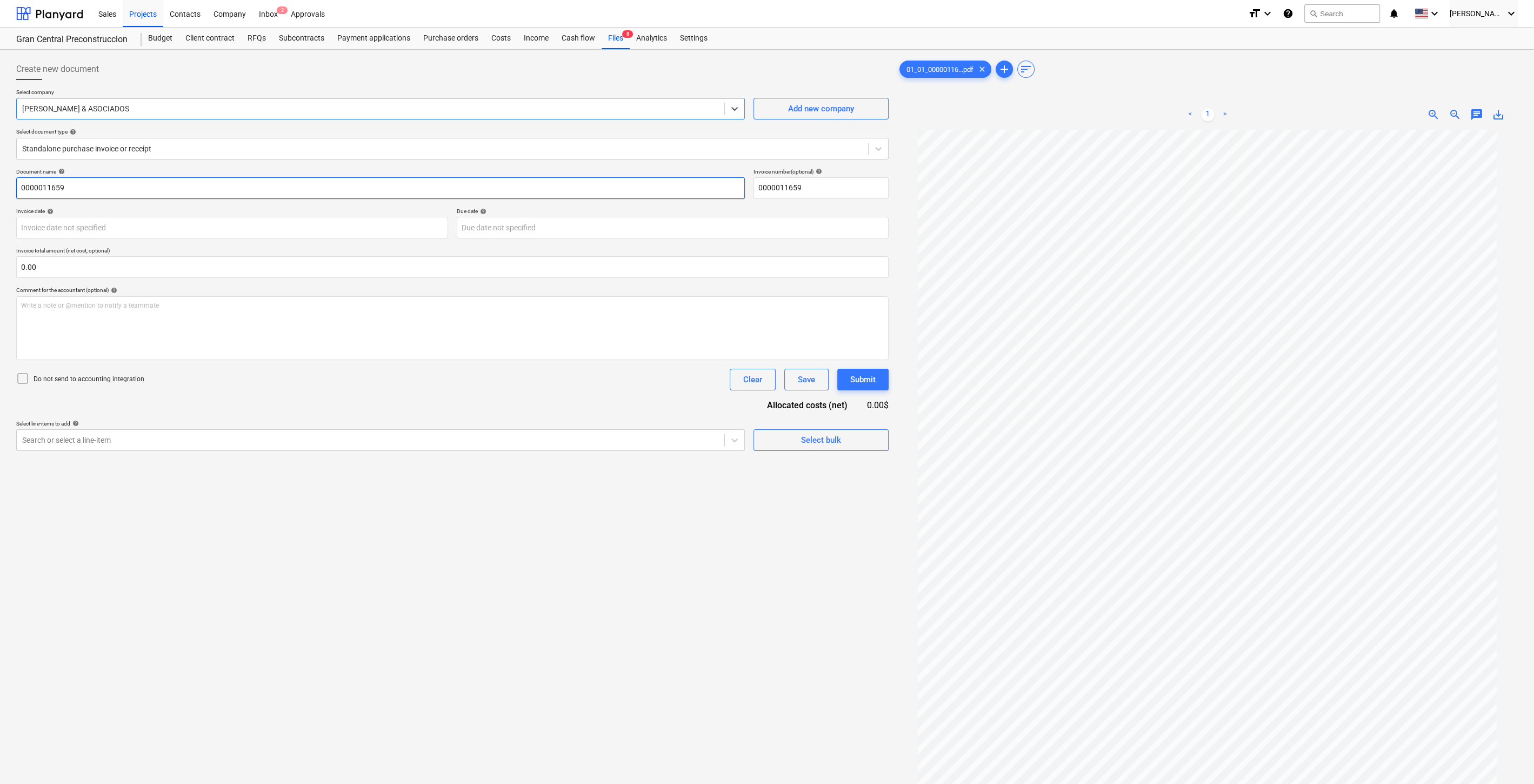
click at [180, 186] on input "0000011659" at bounding box center [380, 188] width 729 height 22
drag, startPoint x: 224, startPoint y: 184, endPoint x: 165, endPoint y: 227, distance: 73.0
click at [0, 173] on html "Sales Projects Contacts Company Inbox 2 Approvals format_size keyboard_arrow_do…" at bounding box center [767, 392] width 1534 height 784
type input "p"
click at [168, 187] on input "PAGO MES [PERSON_NAME] CON SALDO DE" at bounding box center [380, 188] width 729 height 22
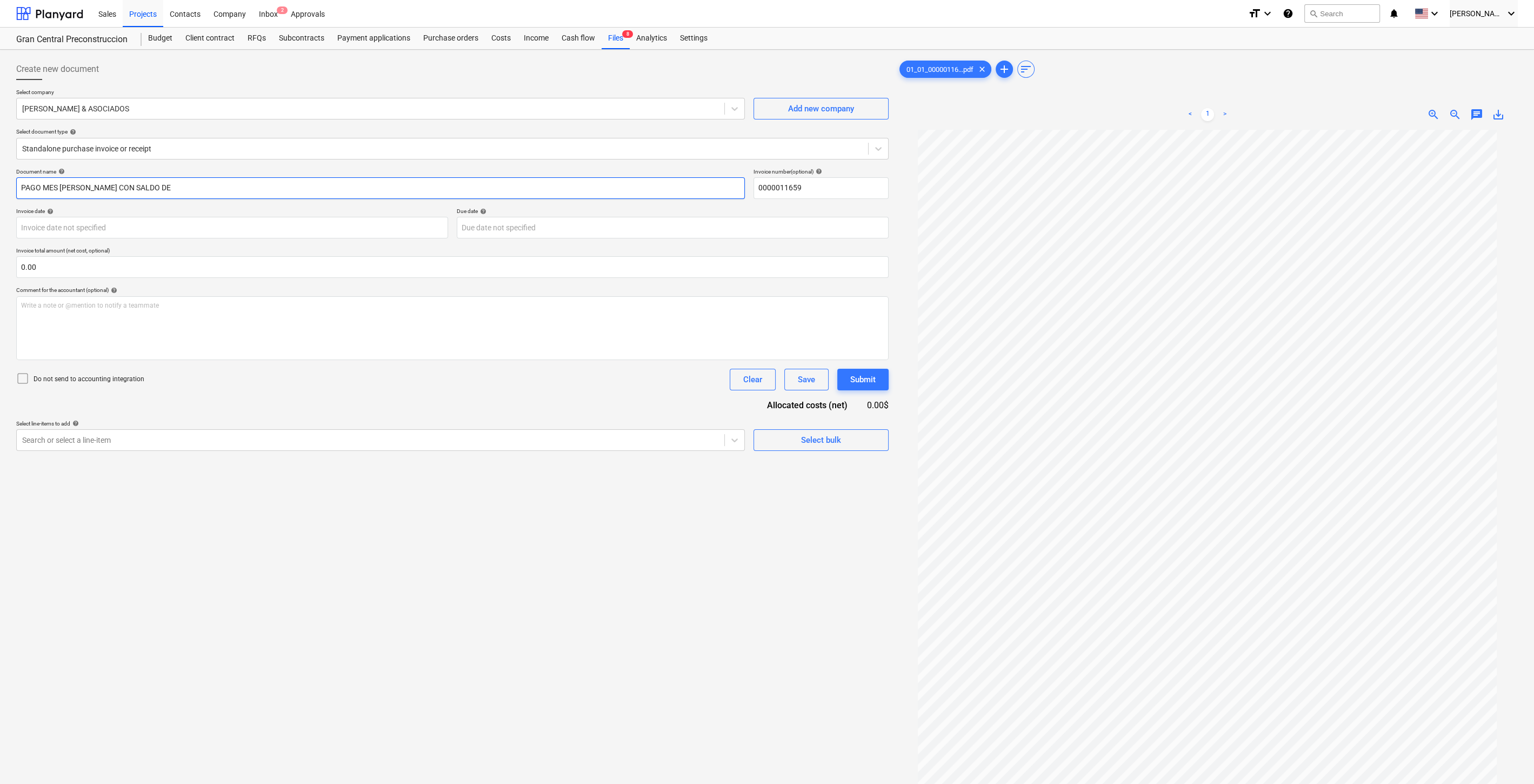
paste input "$6,750"
click at [837, 188] on input "0000011659" at bounding box center [821, 188] width 135 height 22
click at [353, 198] on div "Document name help PAGO MES [PERSON_NAME] CON SALDO DE $6,750 Invoice number (o…" at bounding box center [452, 309] width 872 height 283
click at [358, 186] on input "PAGO MES [PERSON_NAME] CON SALDO DE $6,750" at bounding box center [380, 188] width 729 height 22
type input "PAGO MES [PERSON_NAME] CON SALDO DE $6,750 QUE YA FUE PAGADO"
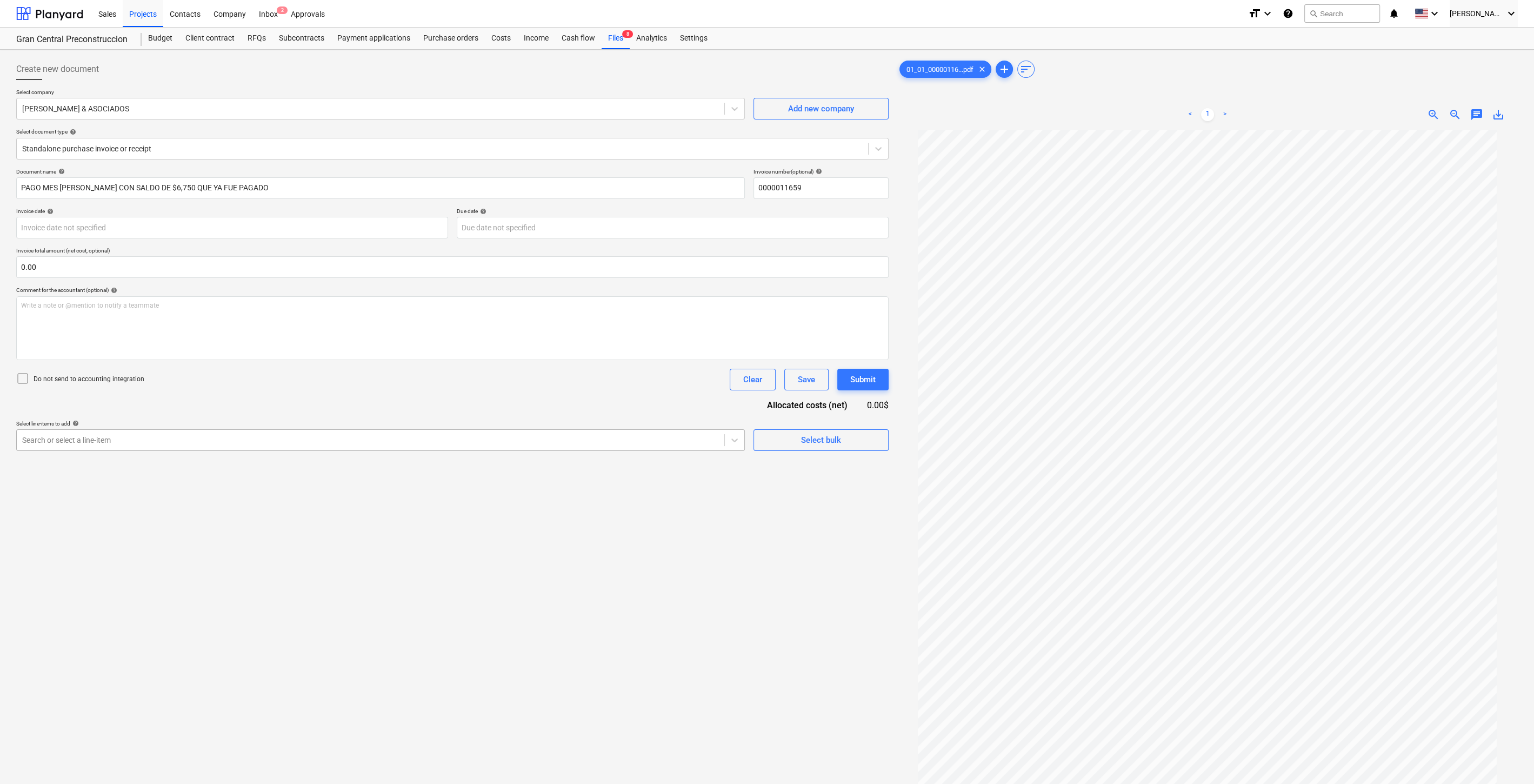
drag, startPoint x: 441, startPoint y: 424, endPoint x: 441, endPoint y: 444, distance: 20.0
click at [441, 430] on div "Select line-items to add help Search or select a line-item" at bounding box center [380, 435] width 729 height 31
click at [441, 444] on div at bounding box center [370, 440] width 697 height 11
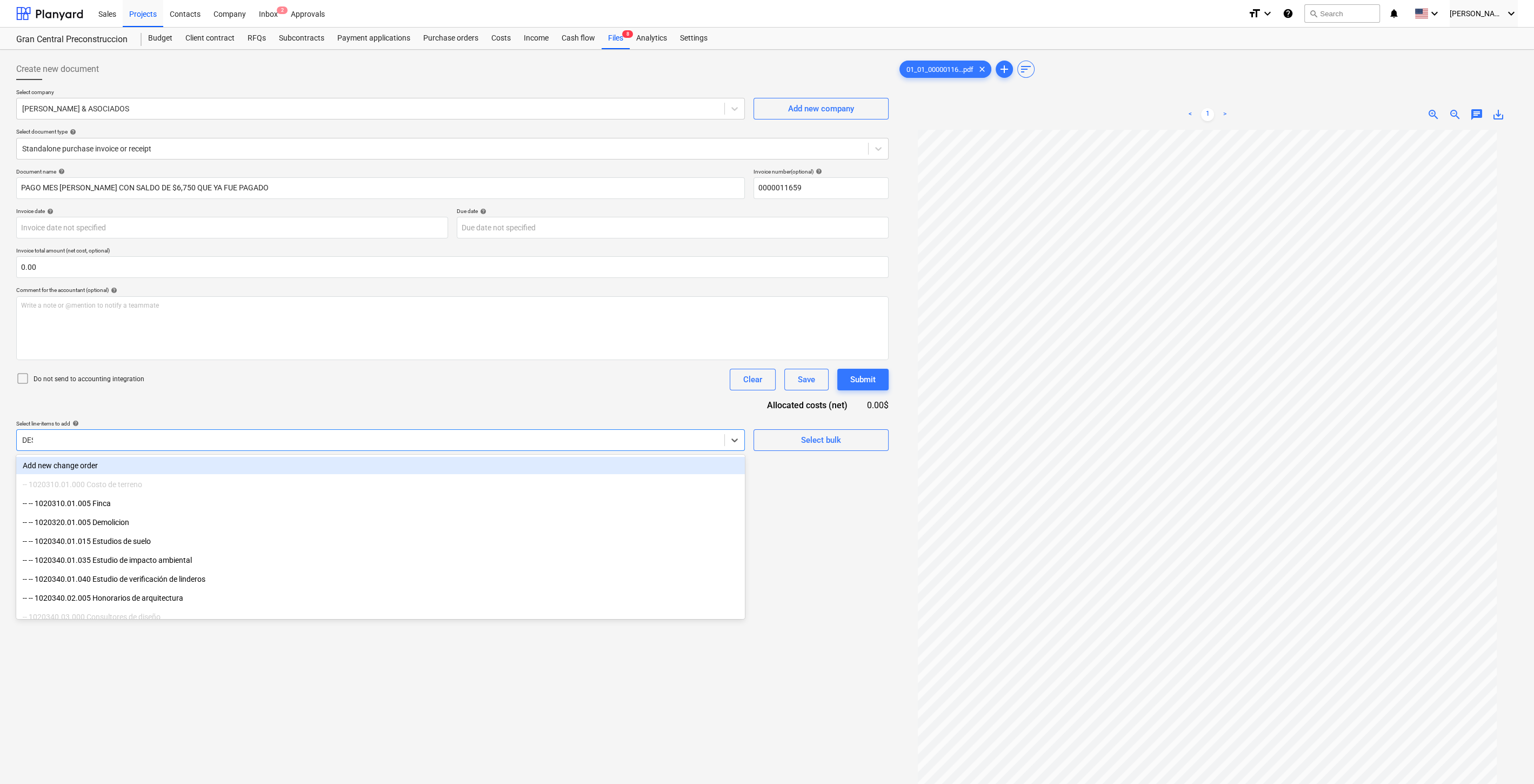
type input "DESA"
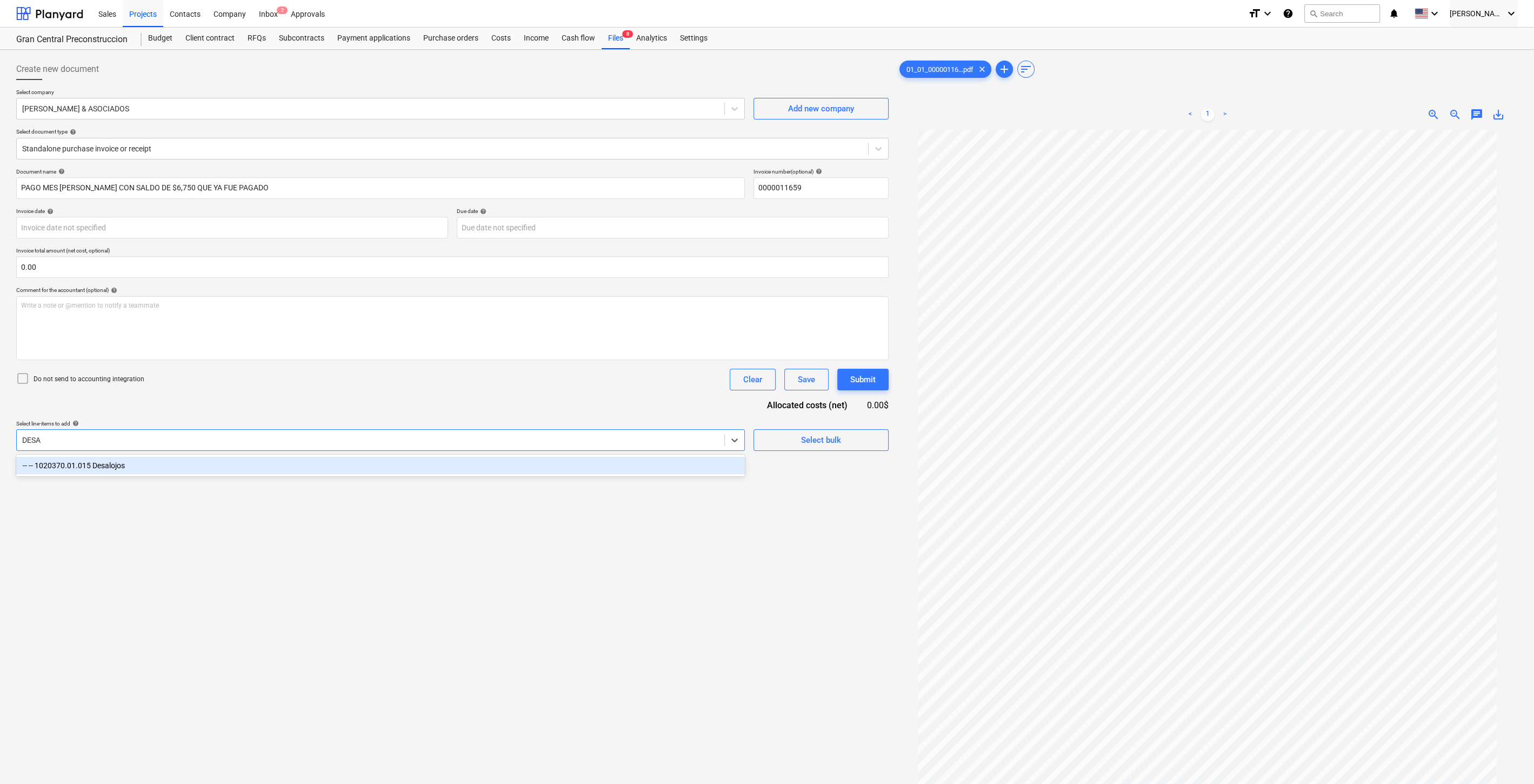
click at [441, 466] on div "-- -- 1020370.01.015 Desalojos" at bounding box center [380, 465] width 729 height 17
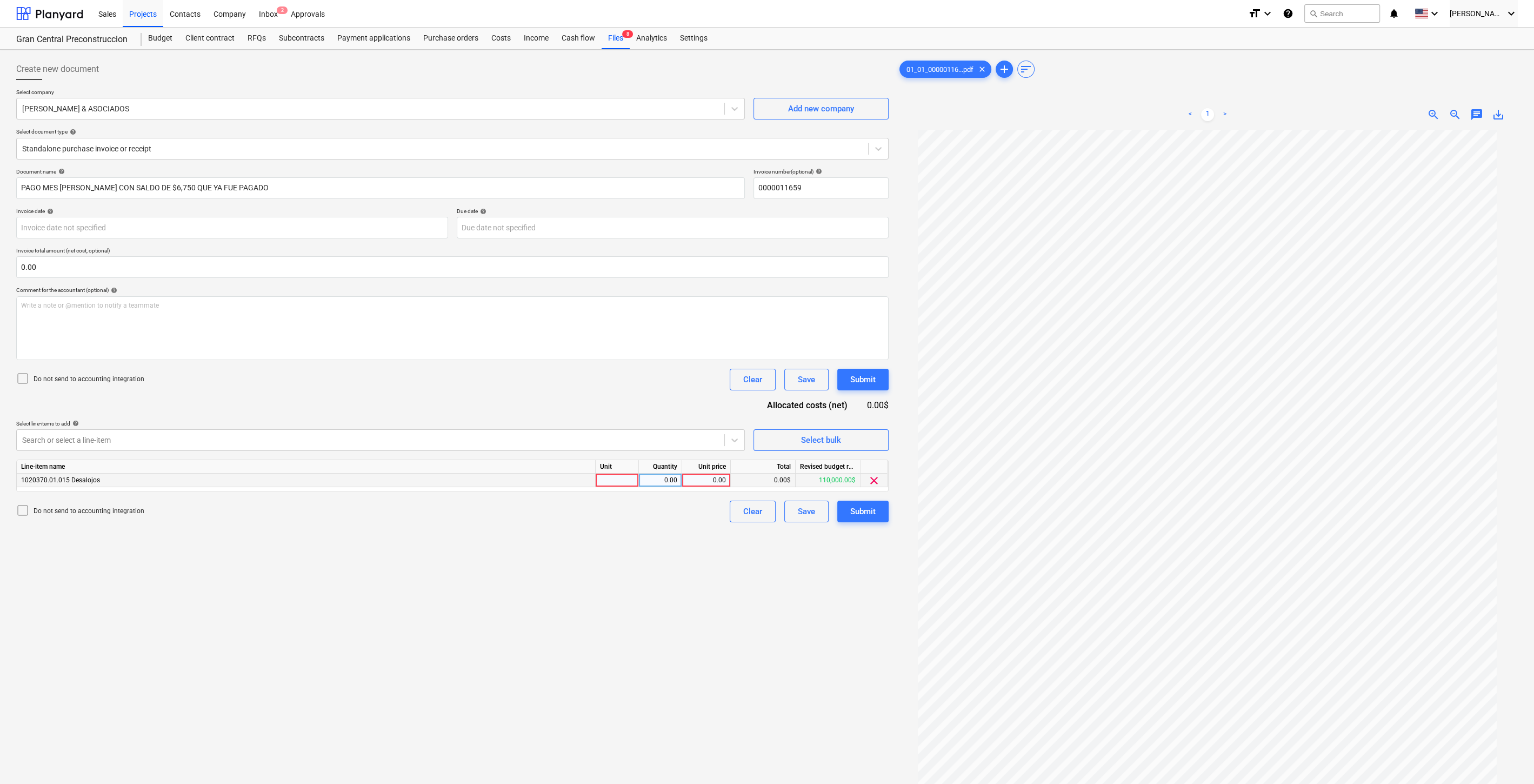
click at [703, 481] on div "0.00" at bounding box center [706, 480] width 39 height 14
click at [678, 439] on div at bounding box center [370, 440] width 697 height 11
click at [718, 482] on div "0.00" at bounding box center [706, 480] width 39 height 14
click at [703, 444] on div at bounding box center [370, 440] width 697 height 11
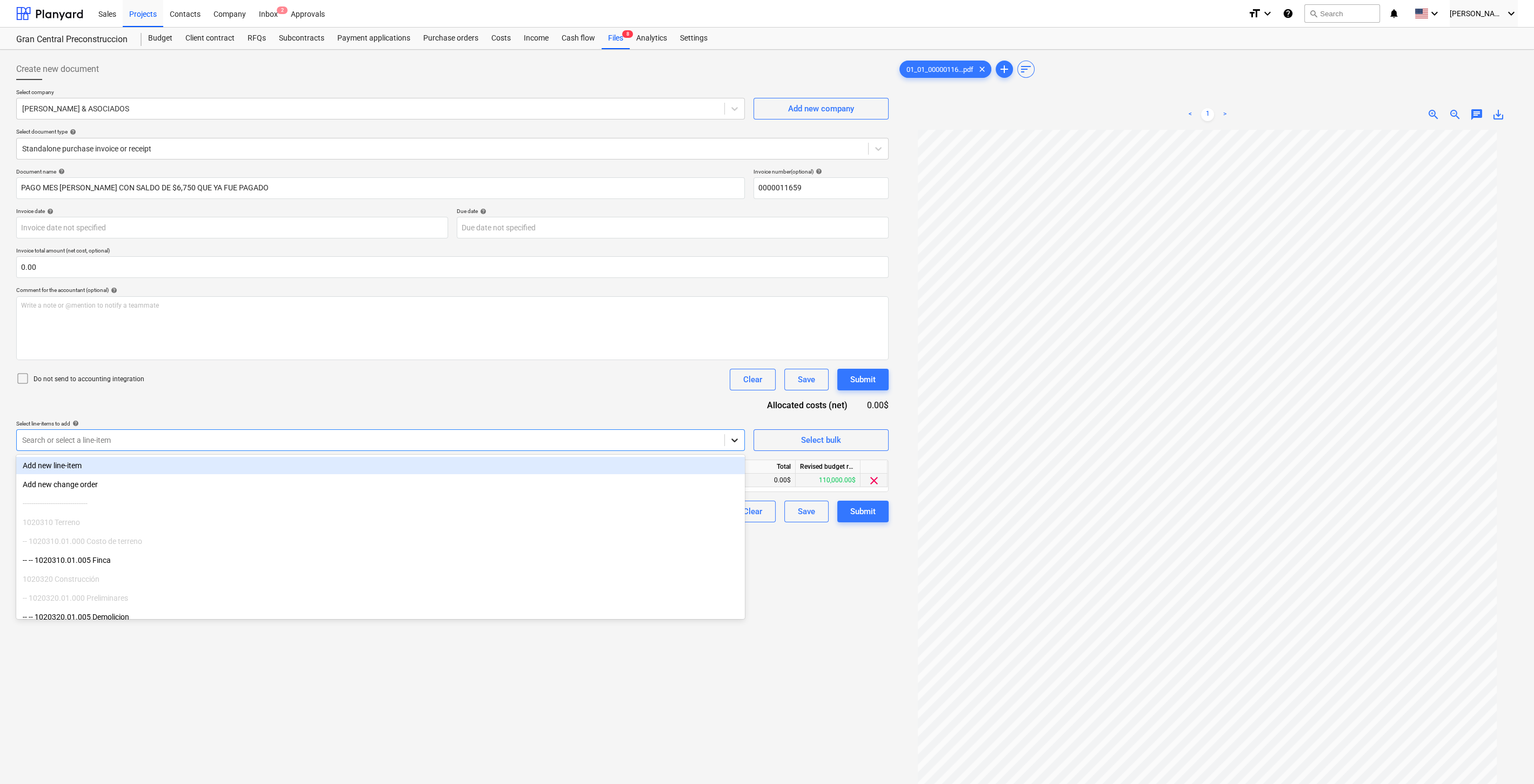
click at [734, 439] on icon at bounding box center [734, 440] width 6 height 4
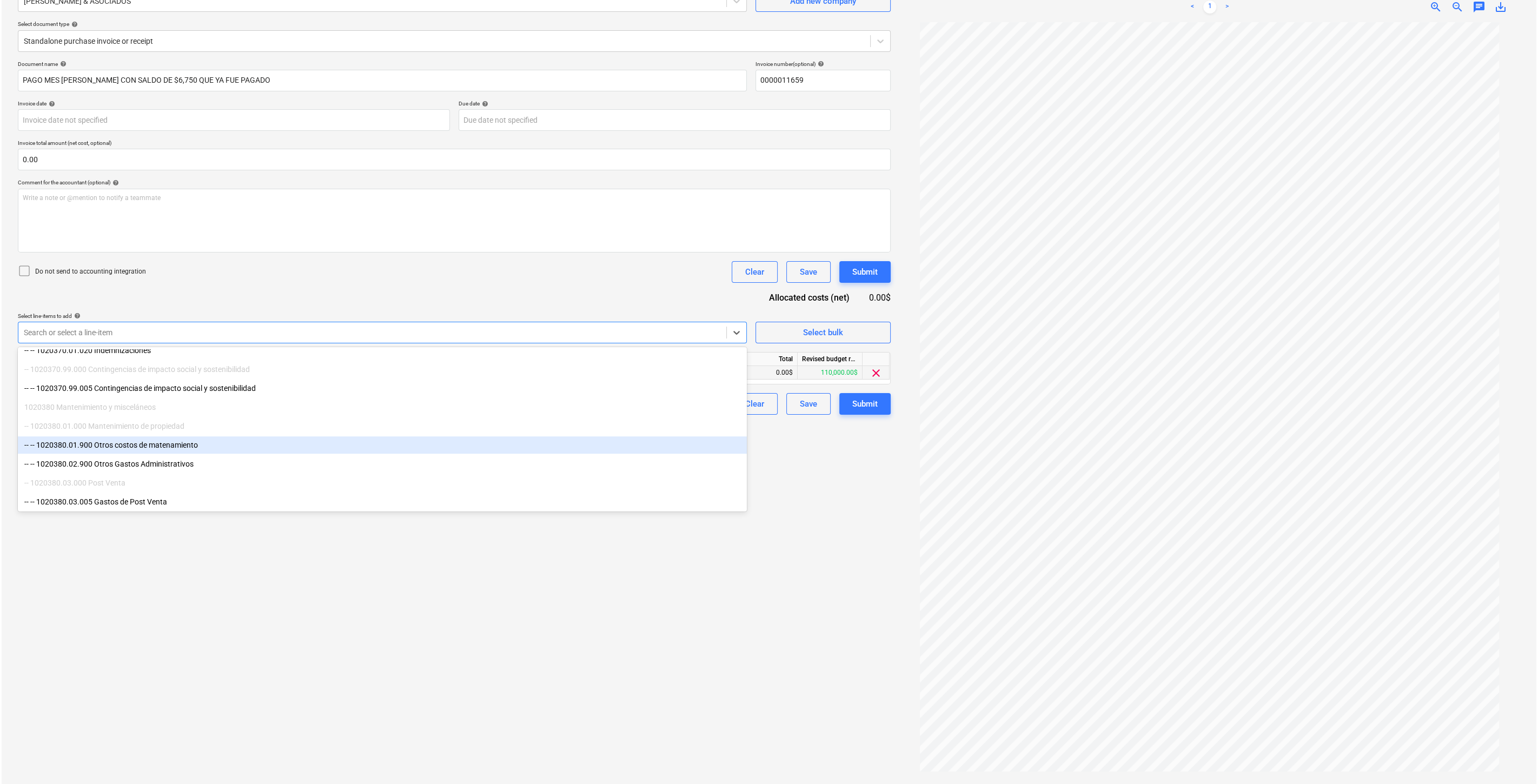
scroll to position [1234, 0]
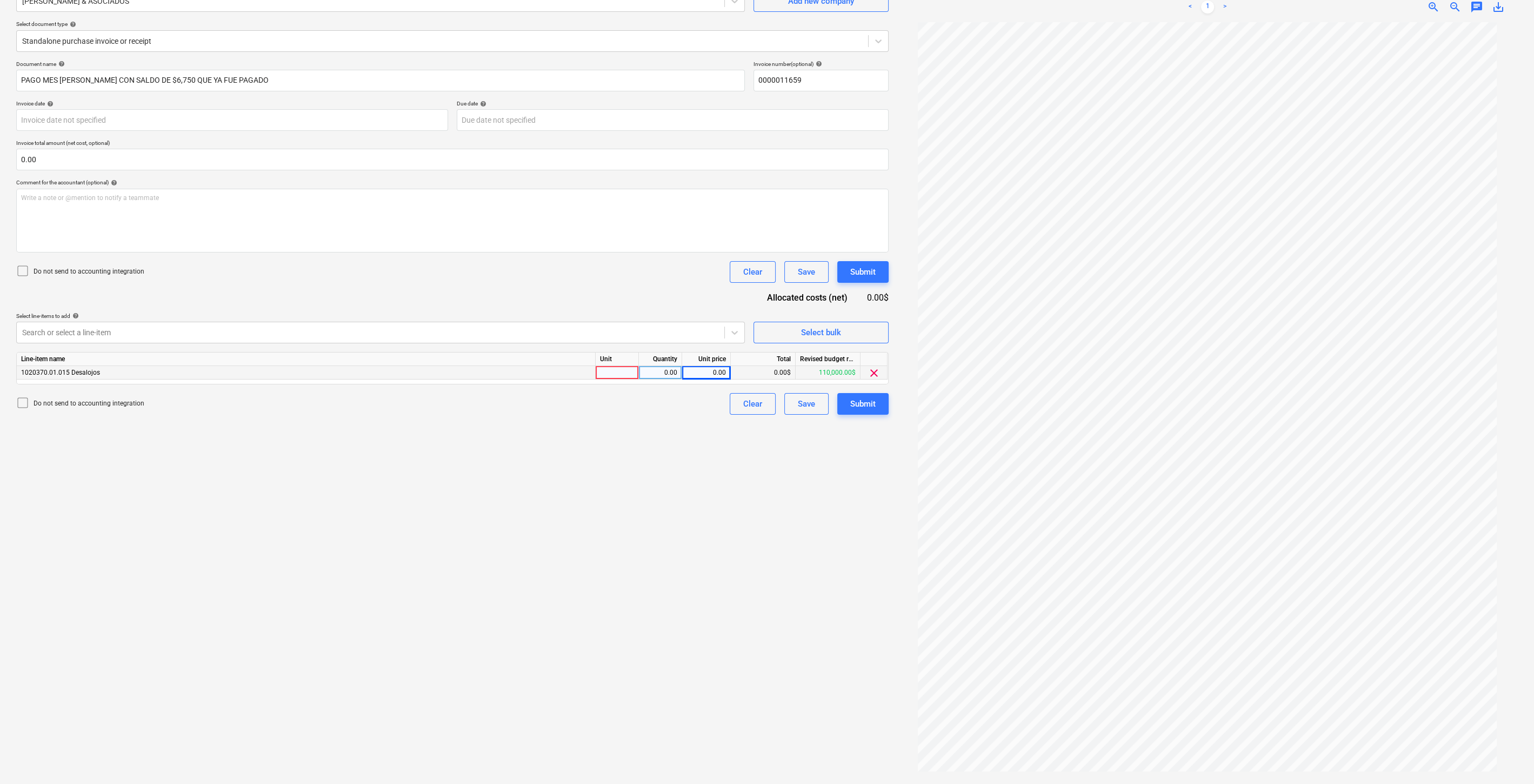
click at [612, 631] on div "Create new document Select company [PERSON_NAME] & ASOCIADOS Add new company Se…" at bounding box center [452, 363] width 881 height 834
click at [724, 370] on div "0.00" at bounding box center [706, 372] width 39 height 14
click at [724, 370] on input at bounding box center [706, 372] width 48 height 13
type input "3250"
drag, startPoint x: 825, startPoint y: 519, endPoint x: 893, endPoint y: 422, distance: 118.5
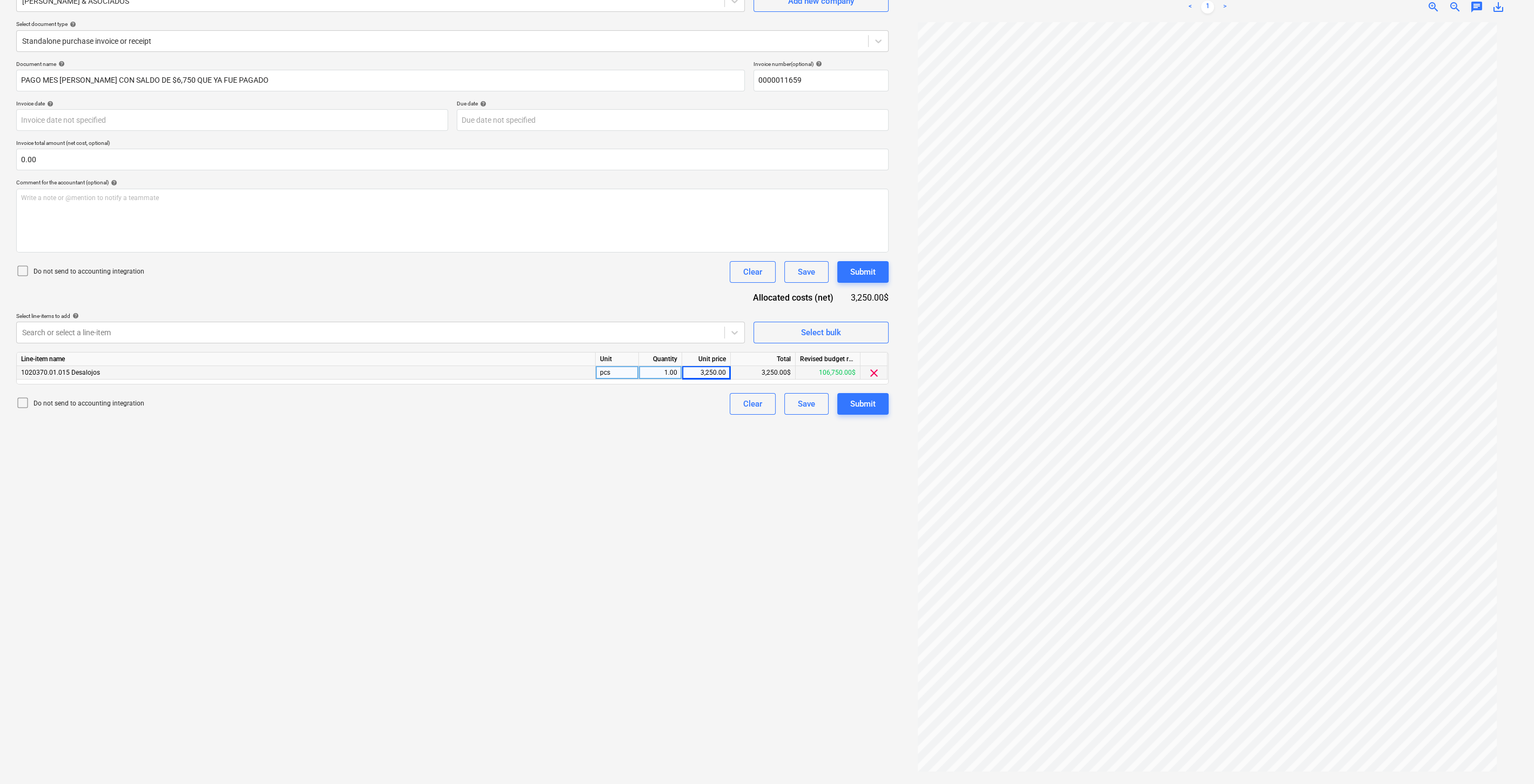
click at [825, 517] on div "Create new document Select company [PERSON_NAME] & ASOCIADOS Add new company Se…" at bounding box center [452, 363] width 881 height 834
click at [889, 408] on div "Create new document Select company [PERSON_NAME] & ASOCIADOS Add new company Se…" at bounding box center [452, 363] width 881 height 834
click at [875, 406] on div "Submit" at bounding box center [863, 404] width 25 height 14
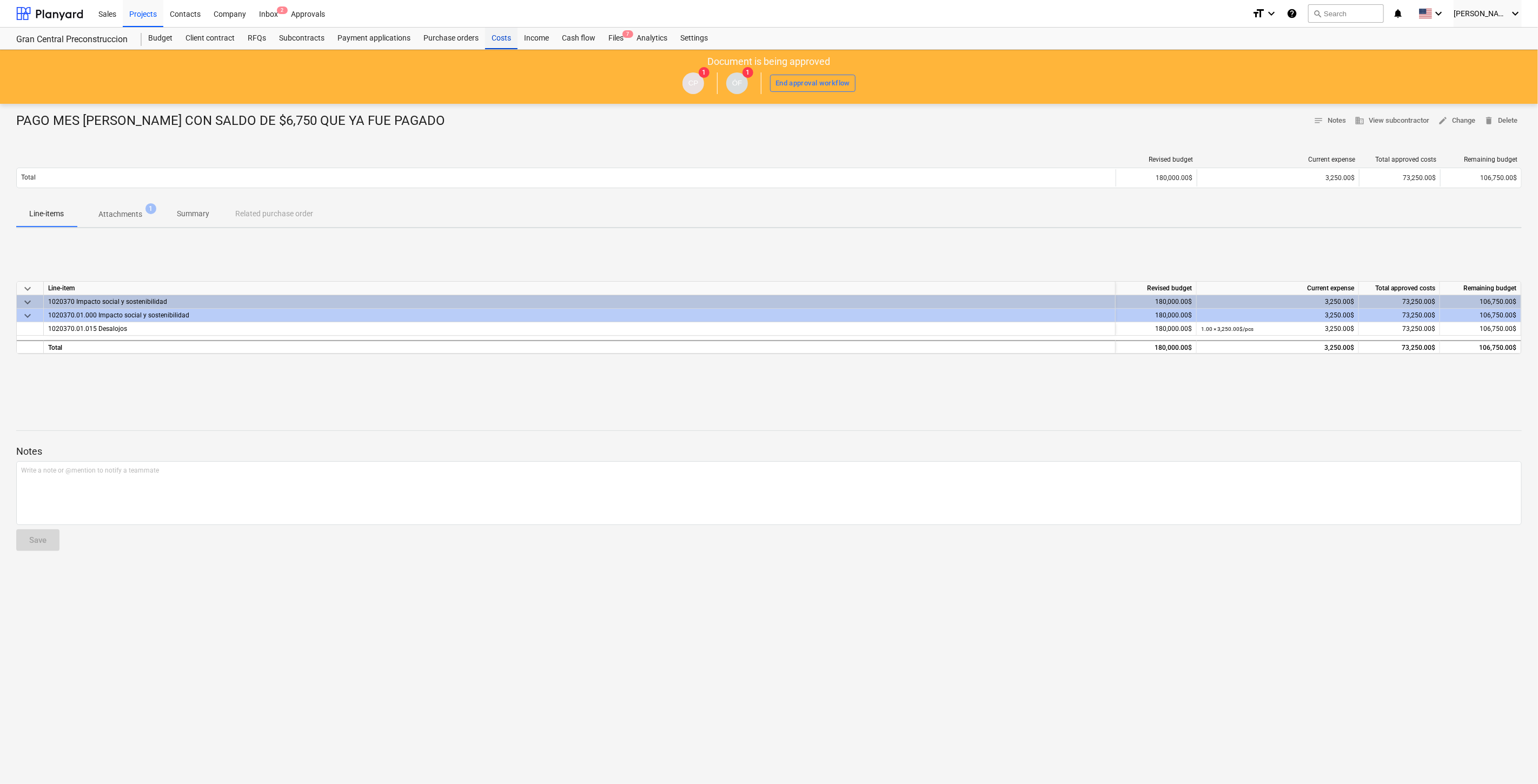
click at [503, 35] on div "Costs" at bounding box center [501, 39] width 32 height 22
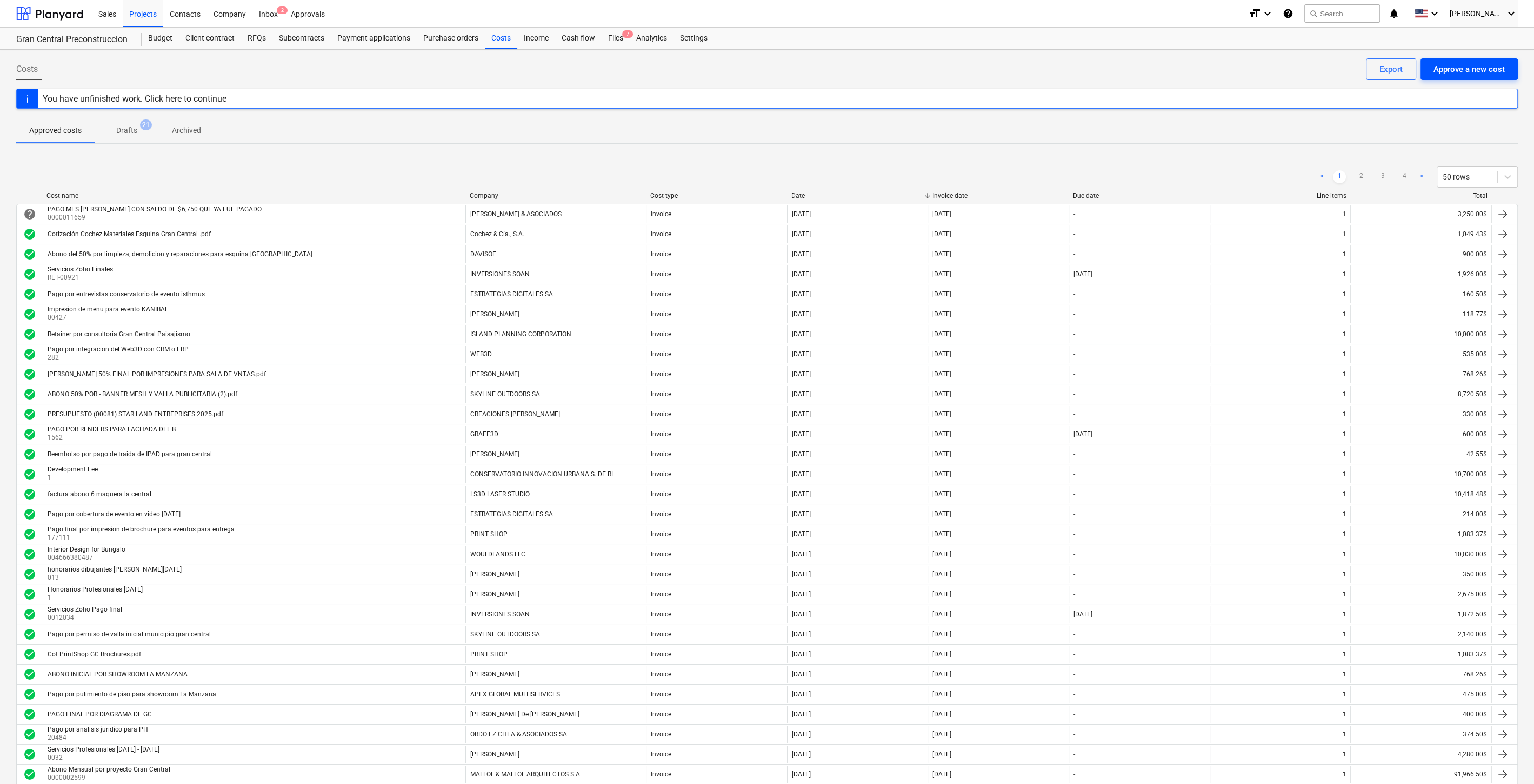
click at [1456, 68] on div "Approve a new cost" at bounding box center [1469, 69] width 72 height 14
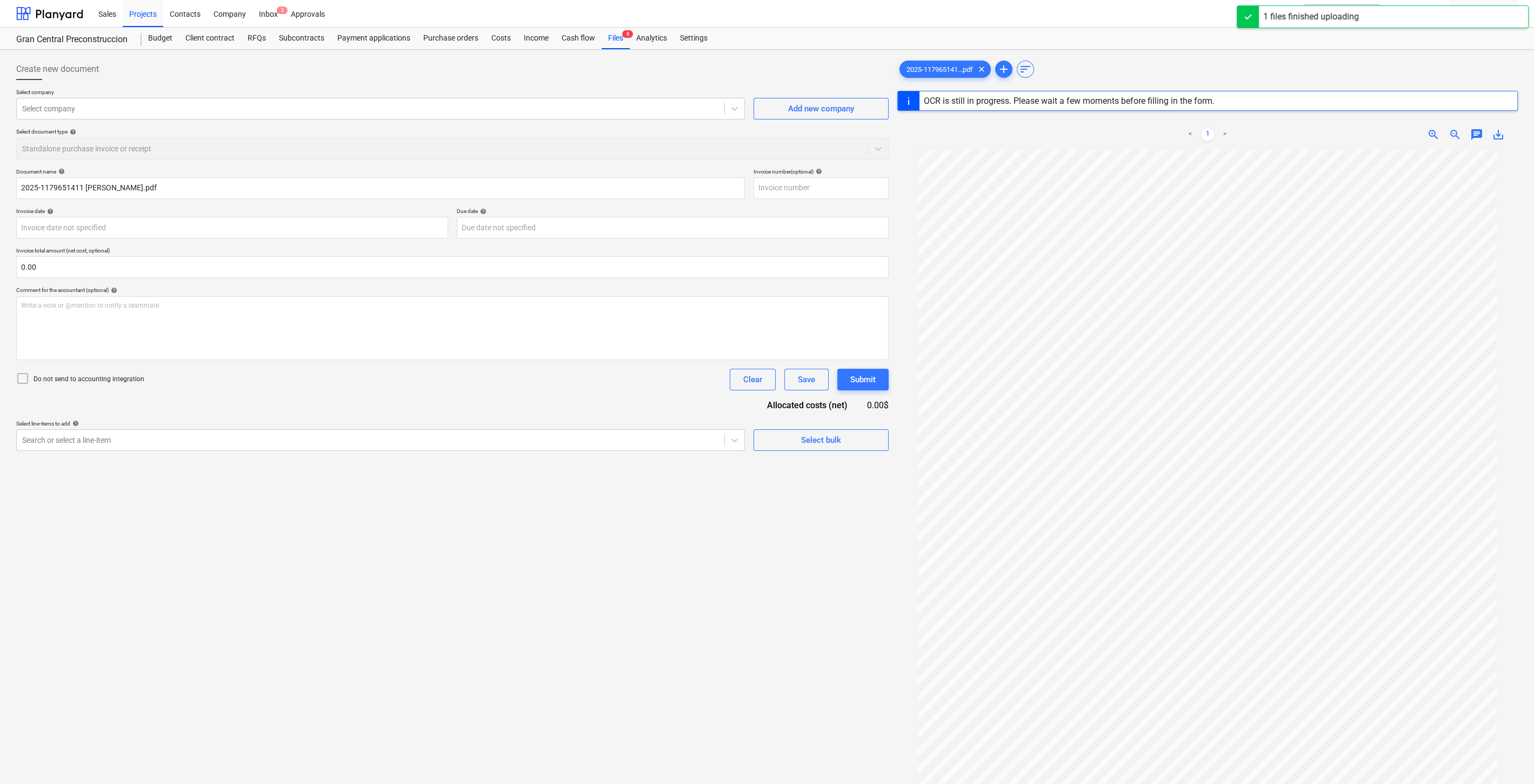
type input "1"
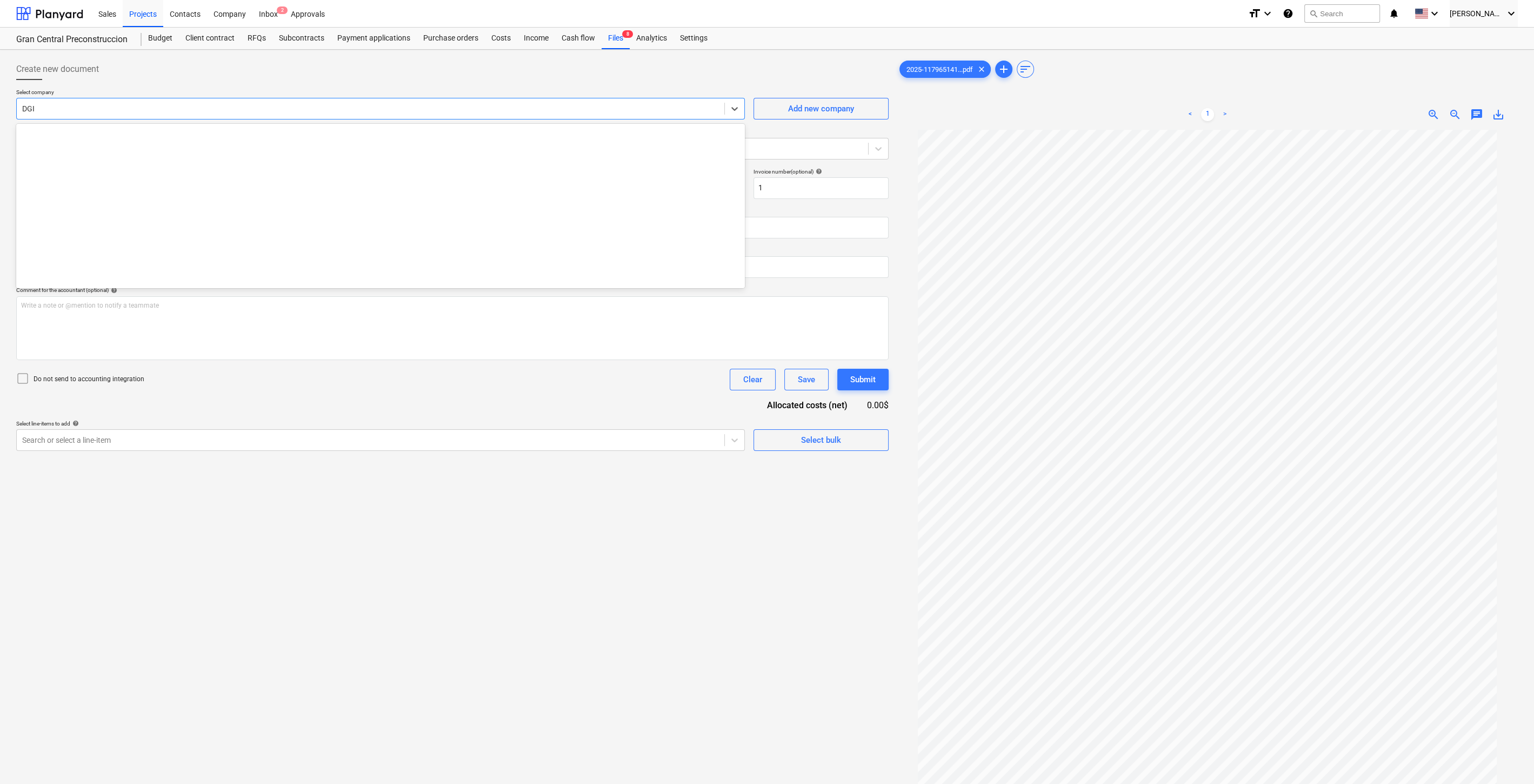
scroll to position [2856, 0]
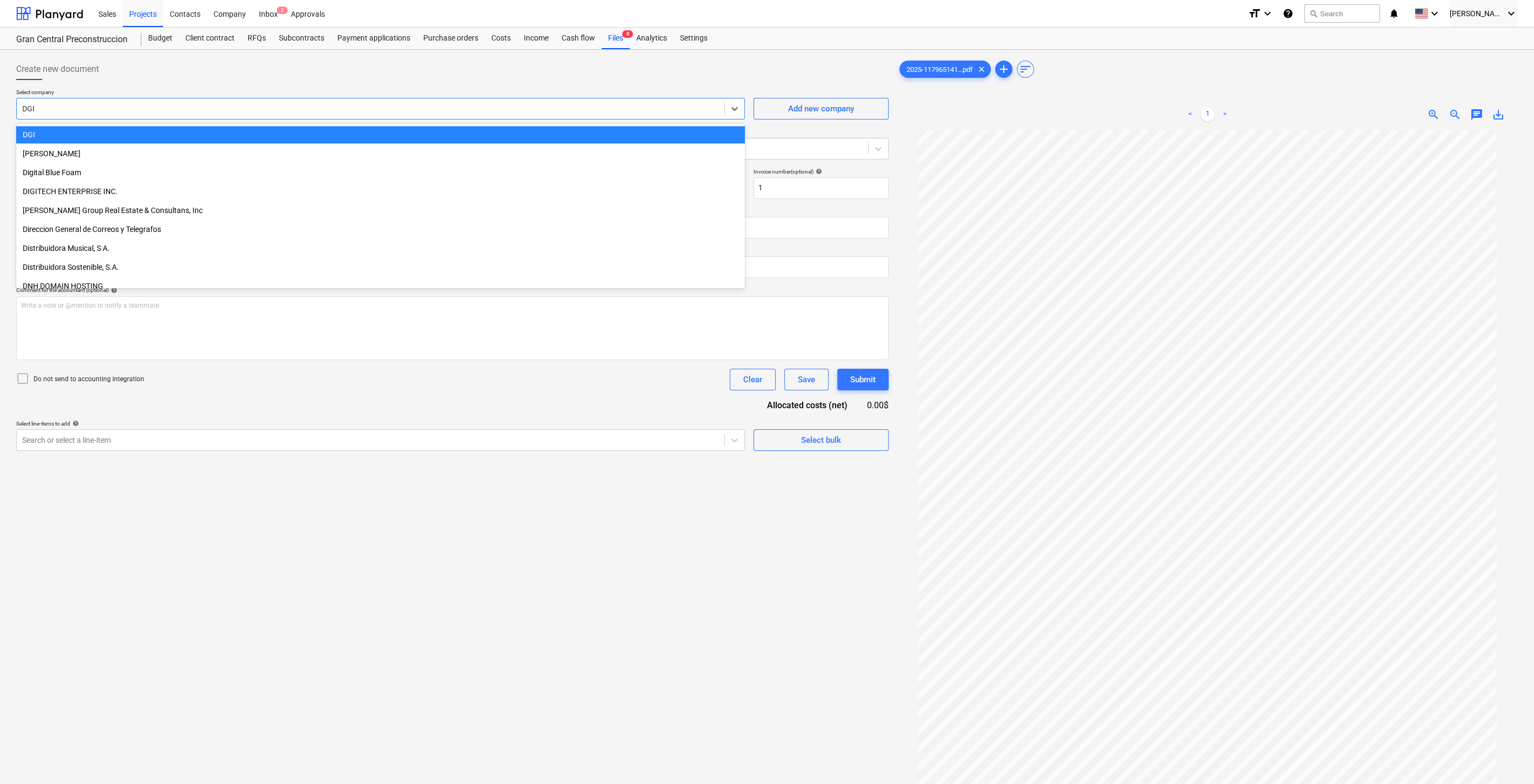
click at [238, 108] on div at bounding box center [370, 108] width 697 height 11
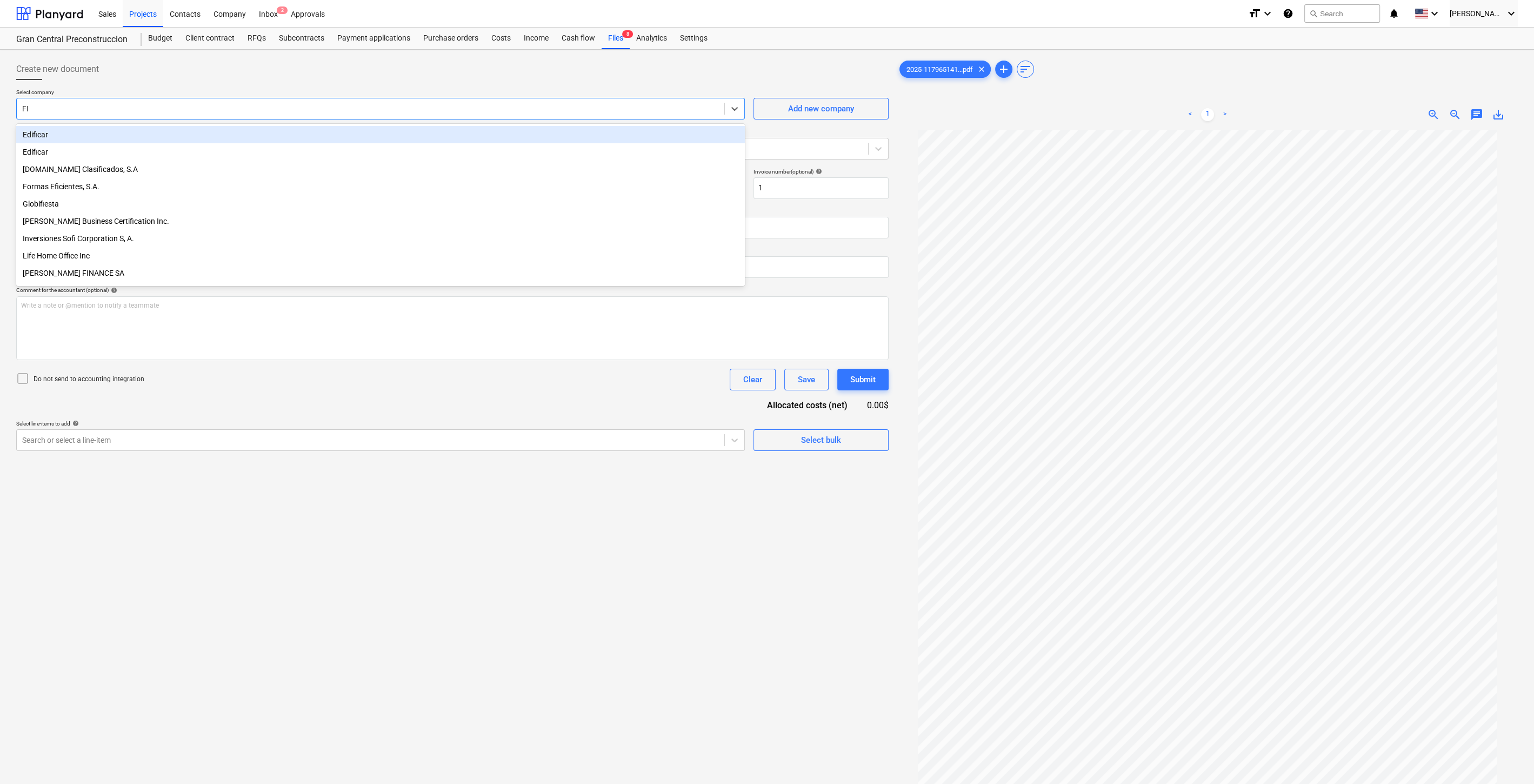
type input "F"
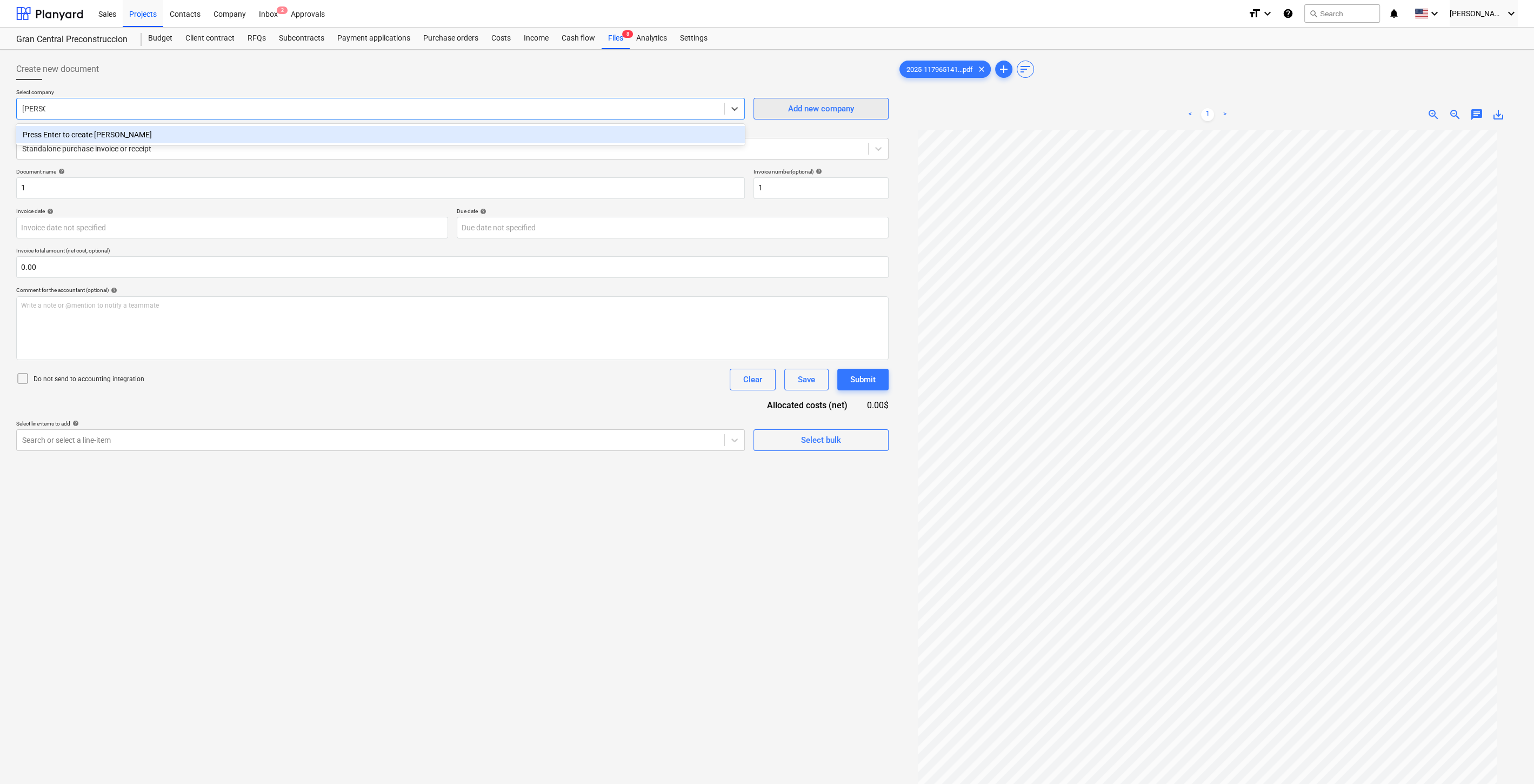
type input "[PERSON_NAME]"
click at [817, 113] on div "Add new company" at bounding box center [821, 109] width 66 height 14
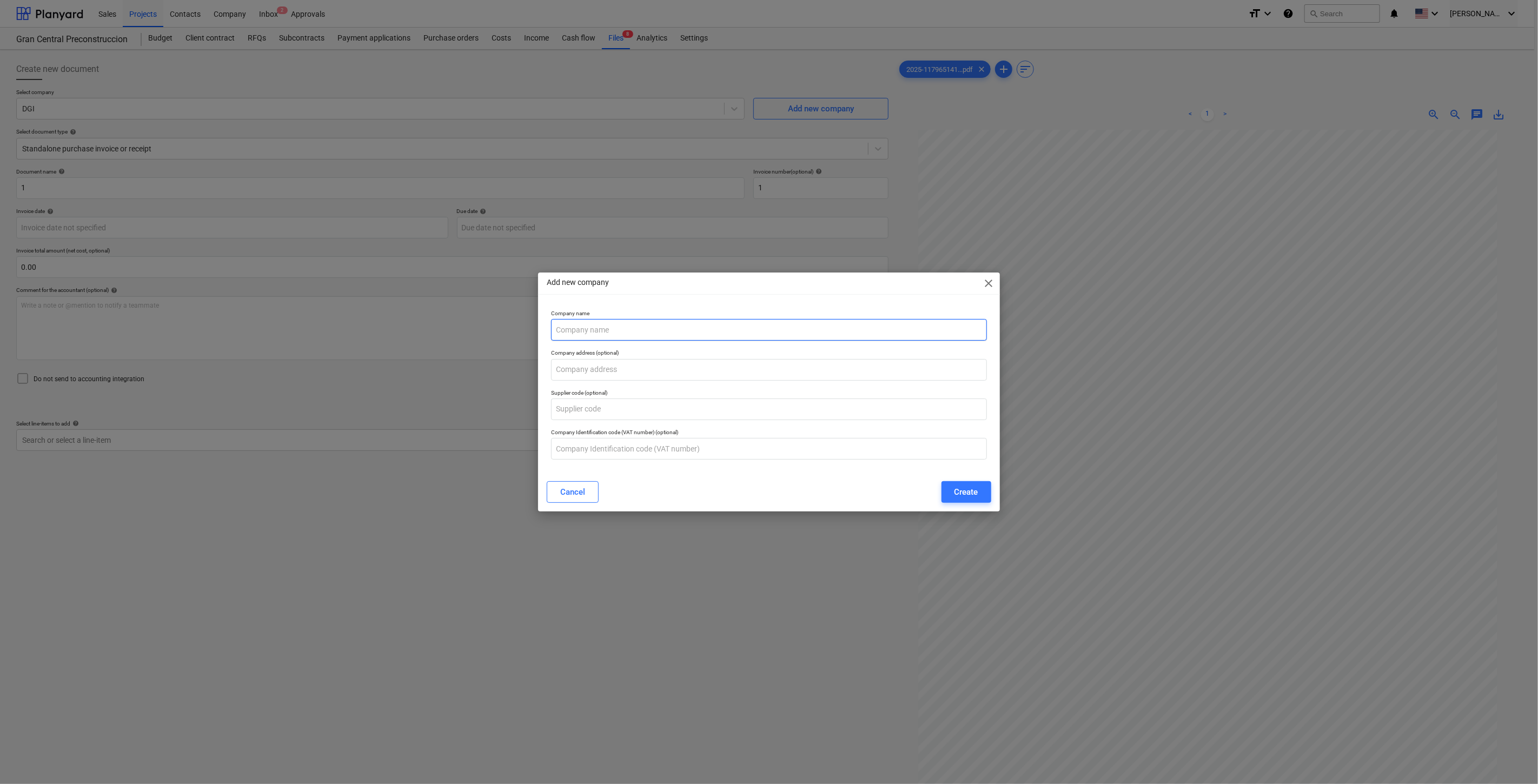
click at [732, 327] on input "text" at bounding box center [768, 330] width 435 height 22
type input "[PERSON_NAME]"
click at [953, 495] on button "Create" at bounding box center [966, 492] width 50 height 22
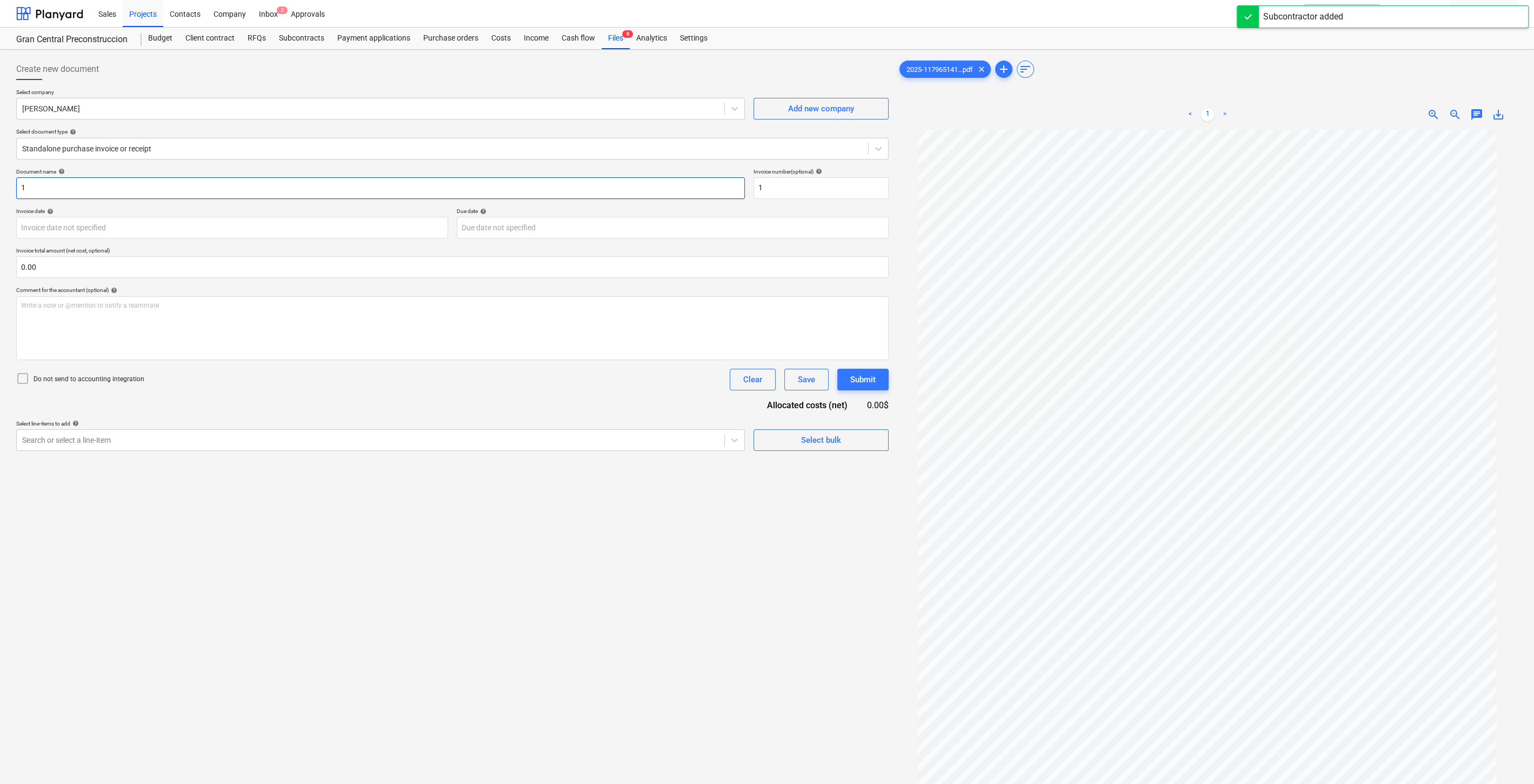
click at [168, 187] on input "1" at bounding box center [380, 188] width 729 height 22
type input "Trabajos de limpieza en el area de servidumbre para demolicion de quioscos exis…"
click at [436, 447] on div "Search or select a line-item" at bounding box center [370, 439] width 707 height 15
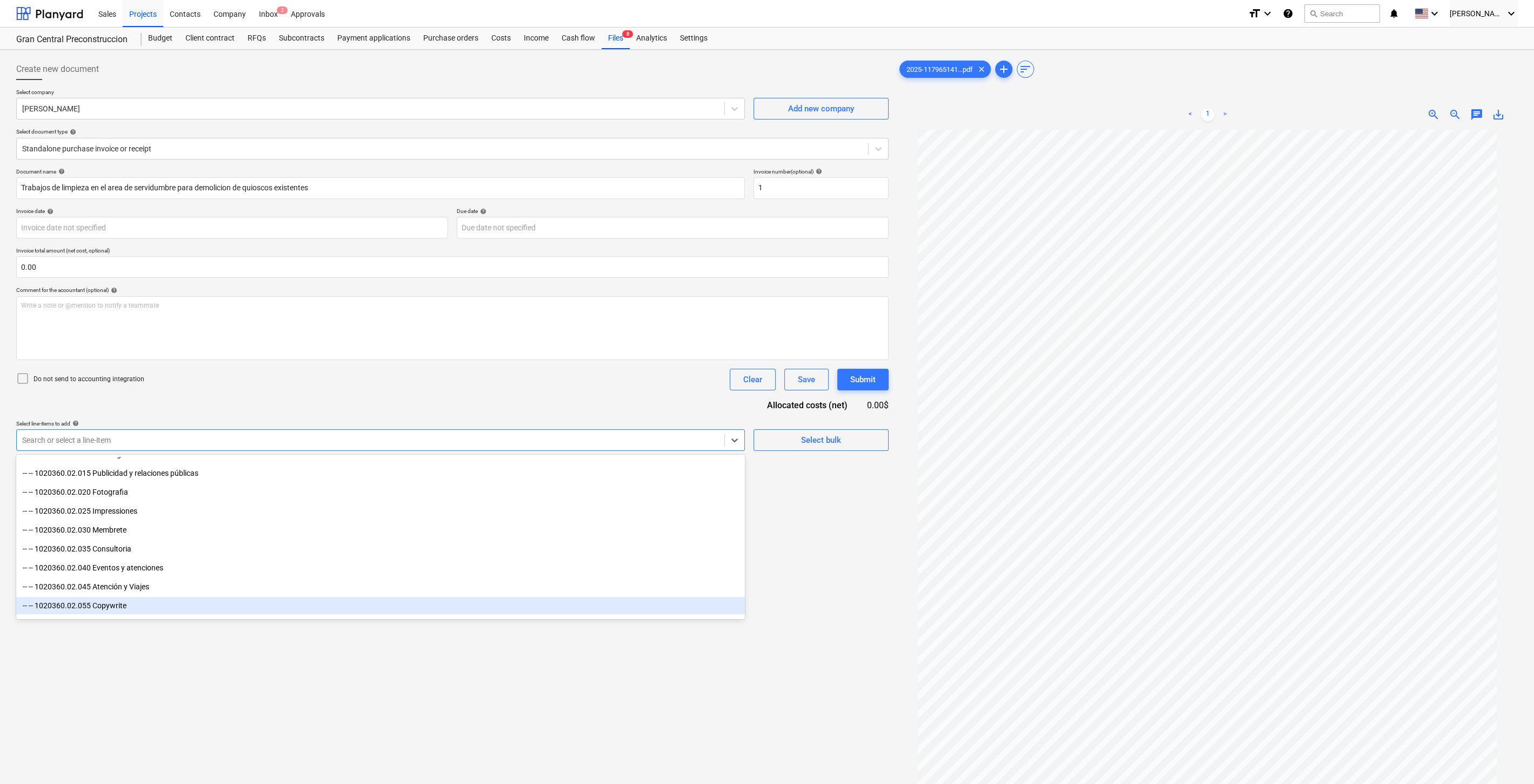
scroll to position [1020, 0]
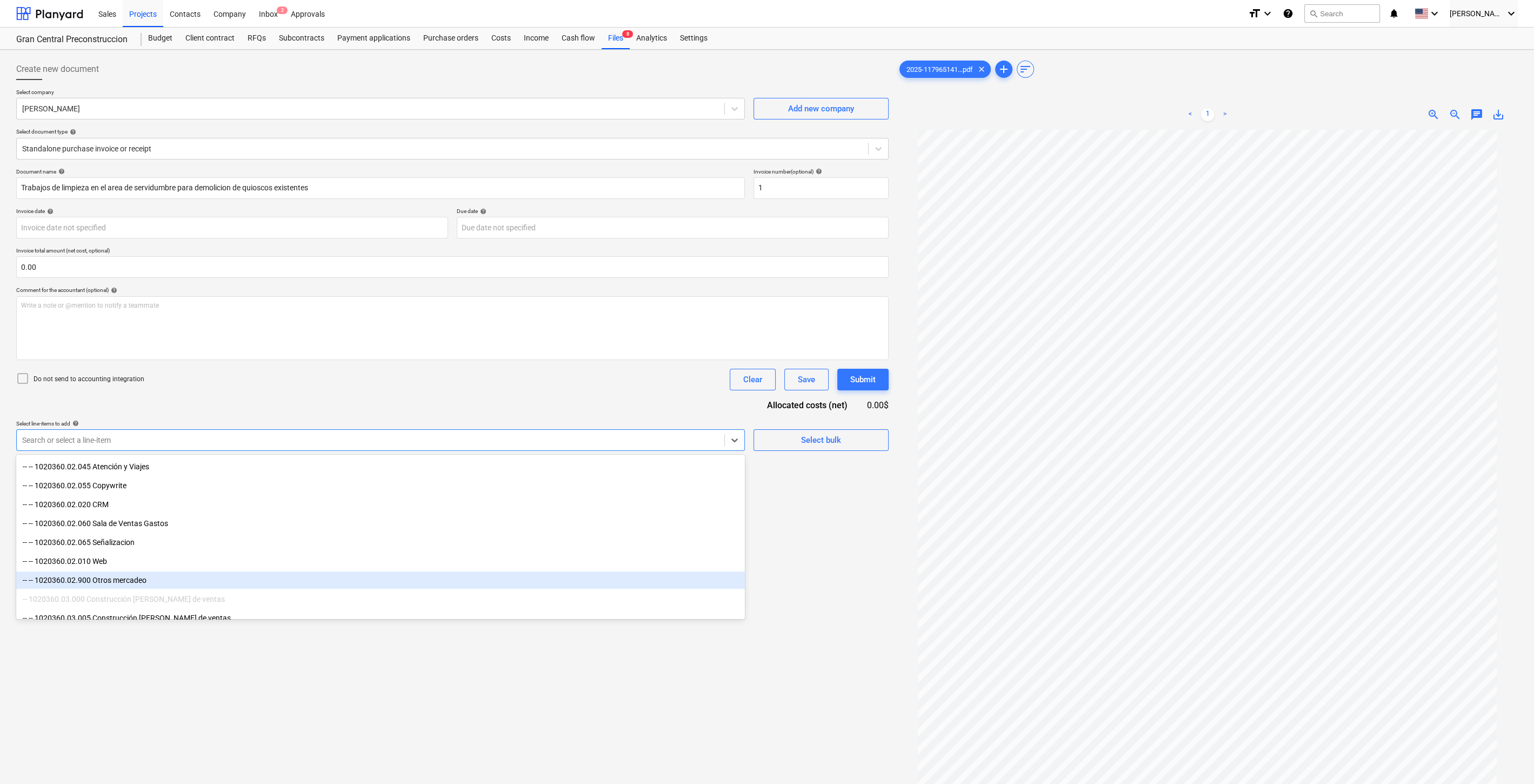
click at [190, 578] on div "-- -- 1020360.02.900 Otros mercadeo" at bounding box center [380, 580] width 729 height 17
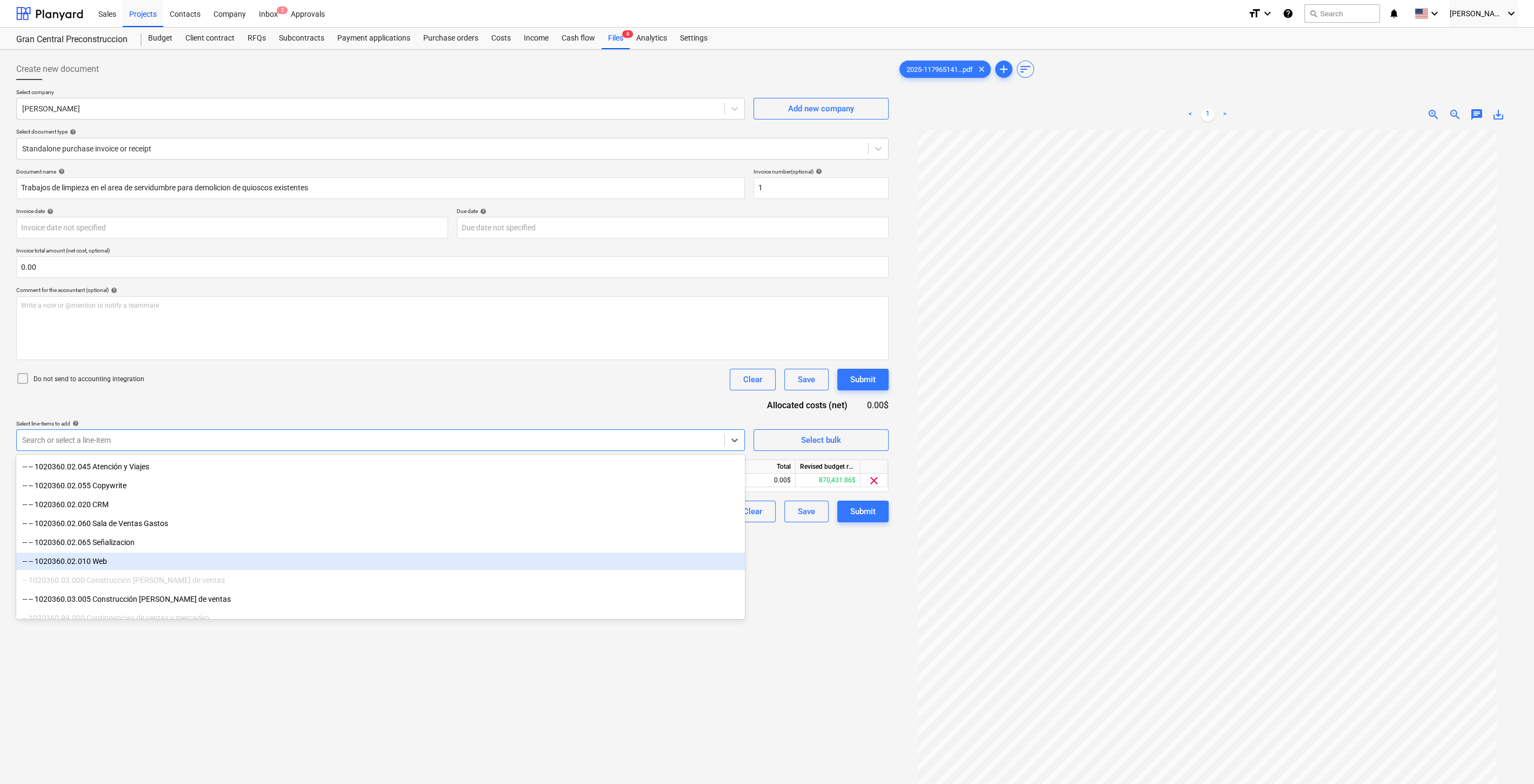
click at [865, 711] on div "Create new document Select company [PERSON_NAME] Add new company Select documen…" at bounding box center [452, 471] width 881 height 834
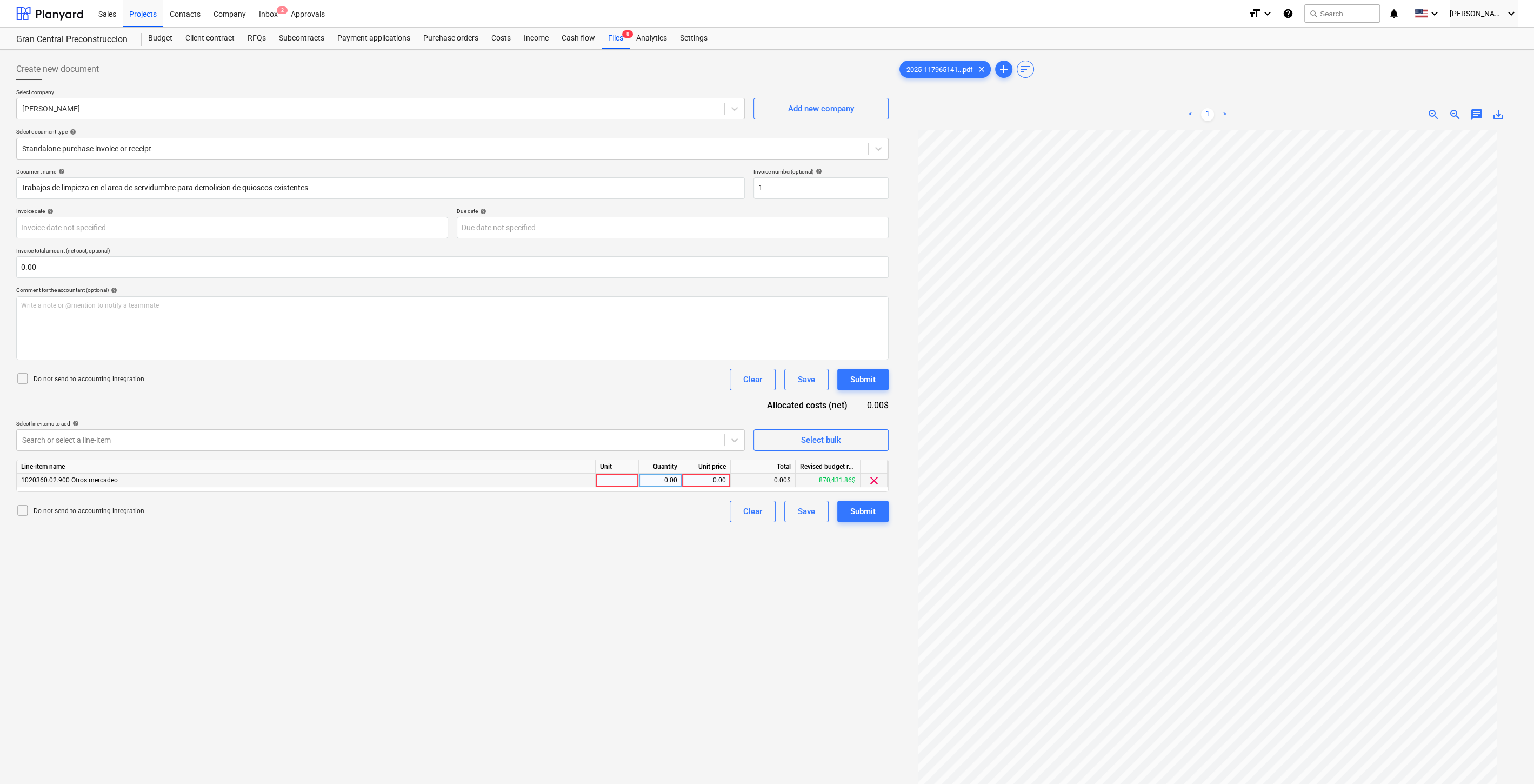
click at [721, 479] on div "0.00" at bounding box center [706, 480] width 39 height 14
type input "375"
click at [679, 540] on div "Create new document Select company [PERSON_NAME] Add new company Select documen…" at bounding box center [452, 471] width 881 height 834
click at [832, 185] on input "1" at bounding box center [821, 188] width 135 height 22
type input "F0027"
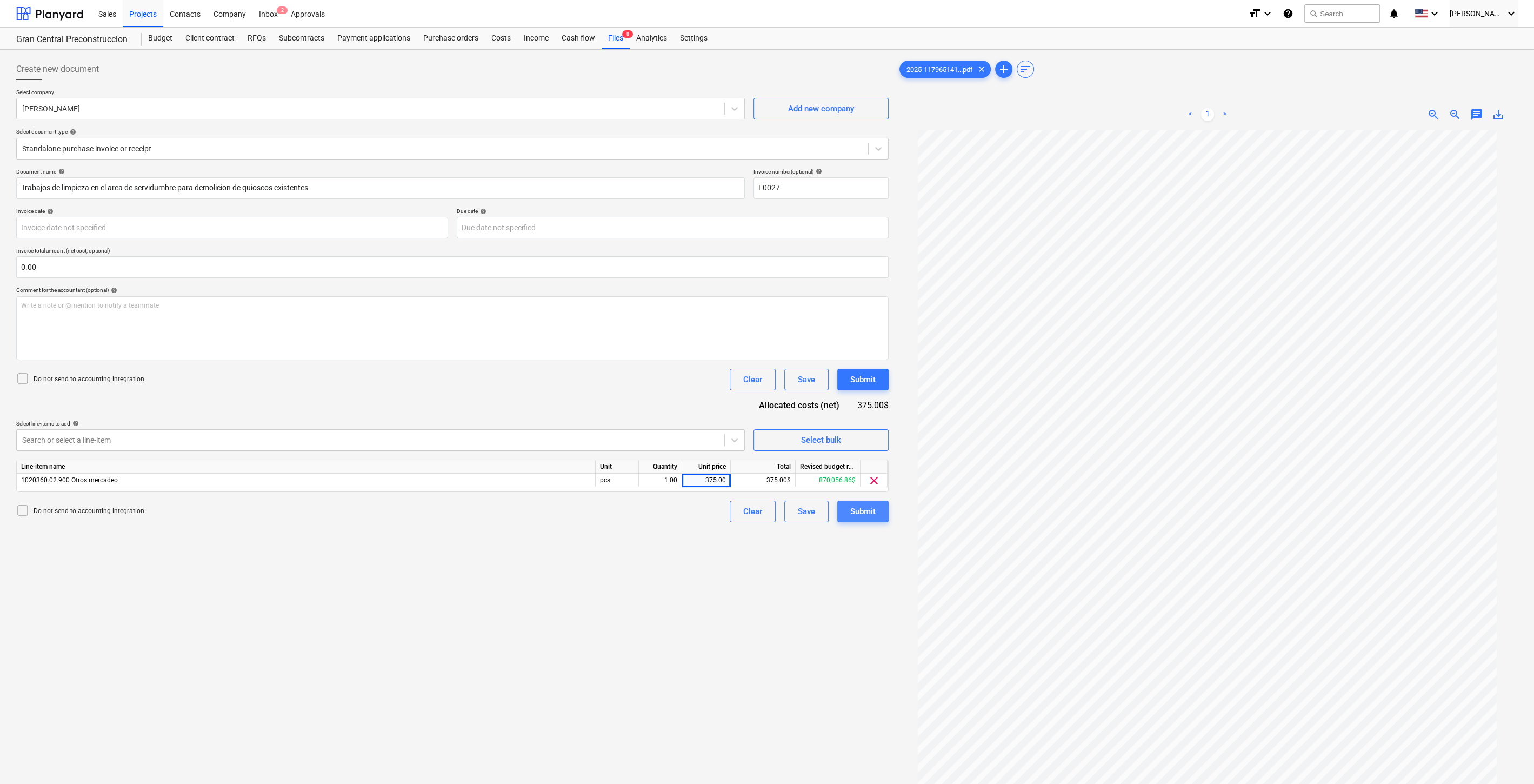
click at [853, 515] on div "Submit" at bounding box center [863, 512] width 25 height 14
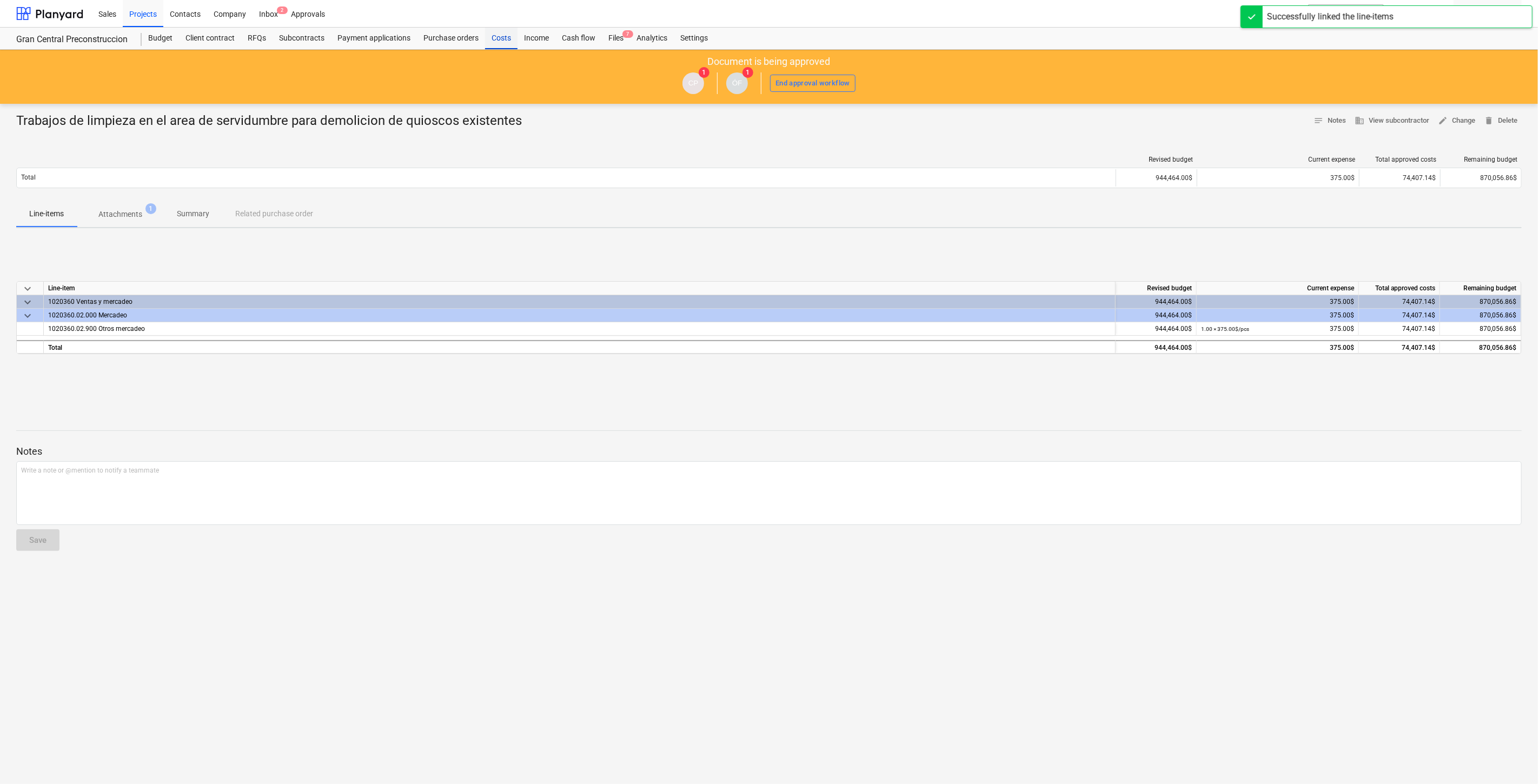
click at [501, 35] on div "Costs" at bounding box center [501, 39] width 32 height 22
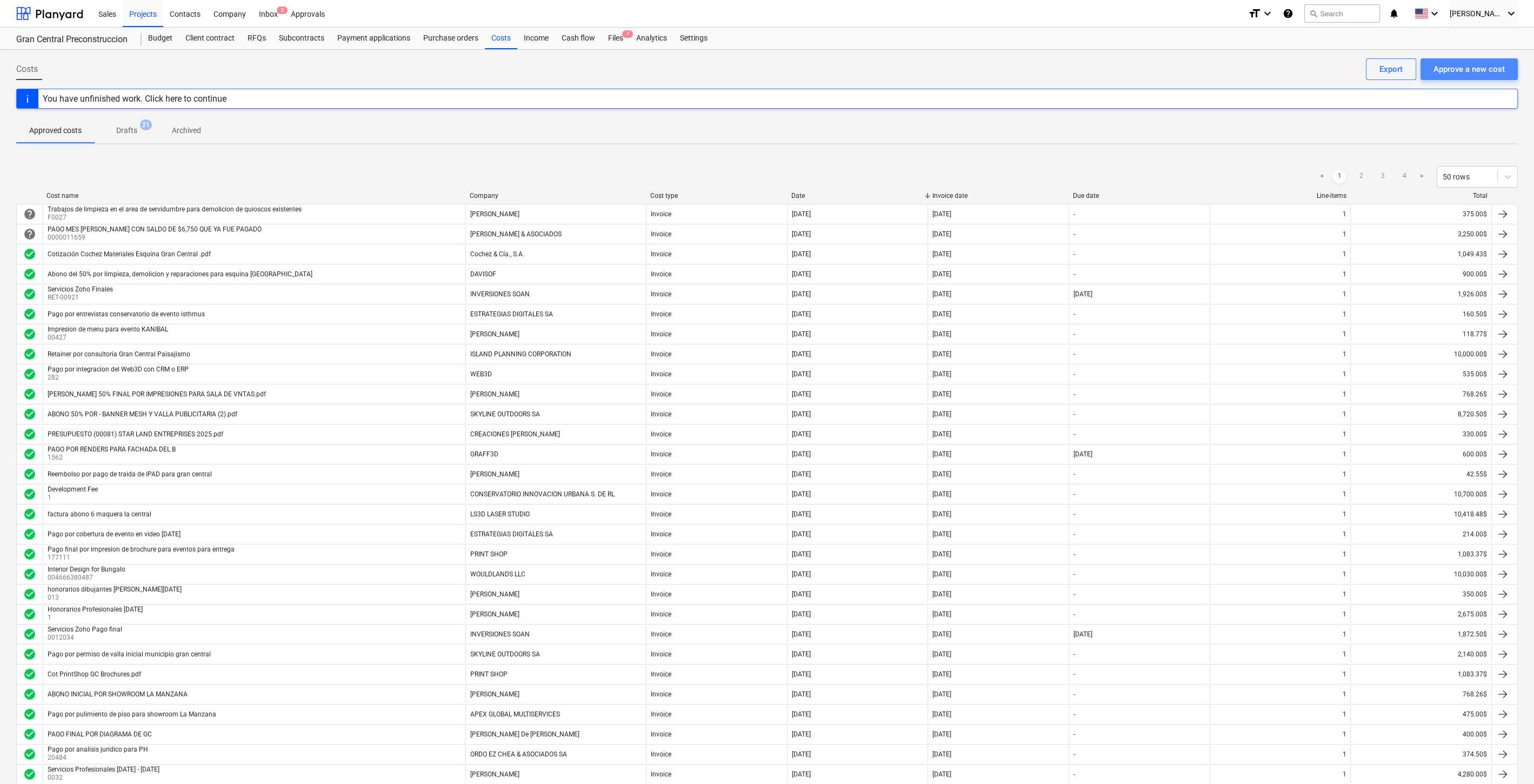
click at [1477, 72] on div "Approve a new cost" at bounding box center [1469, 69] width 72 height 14
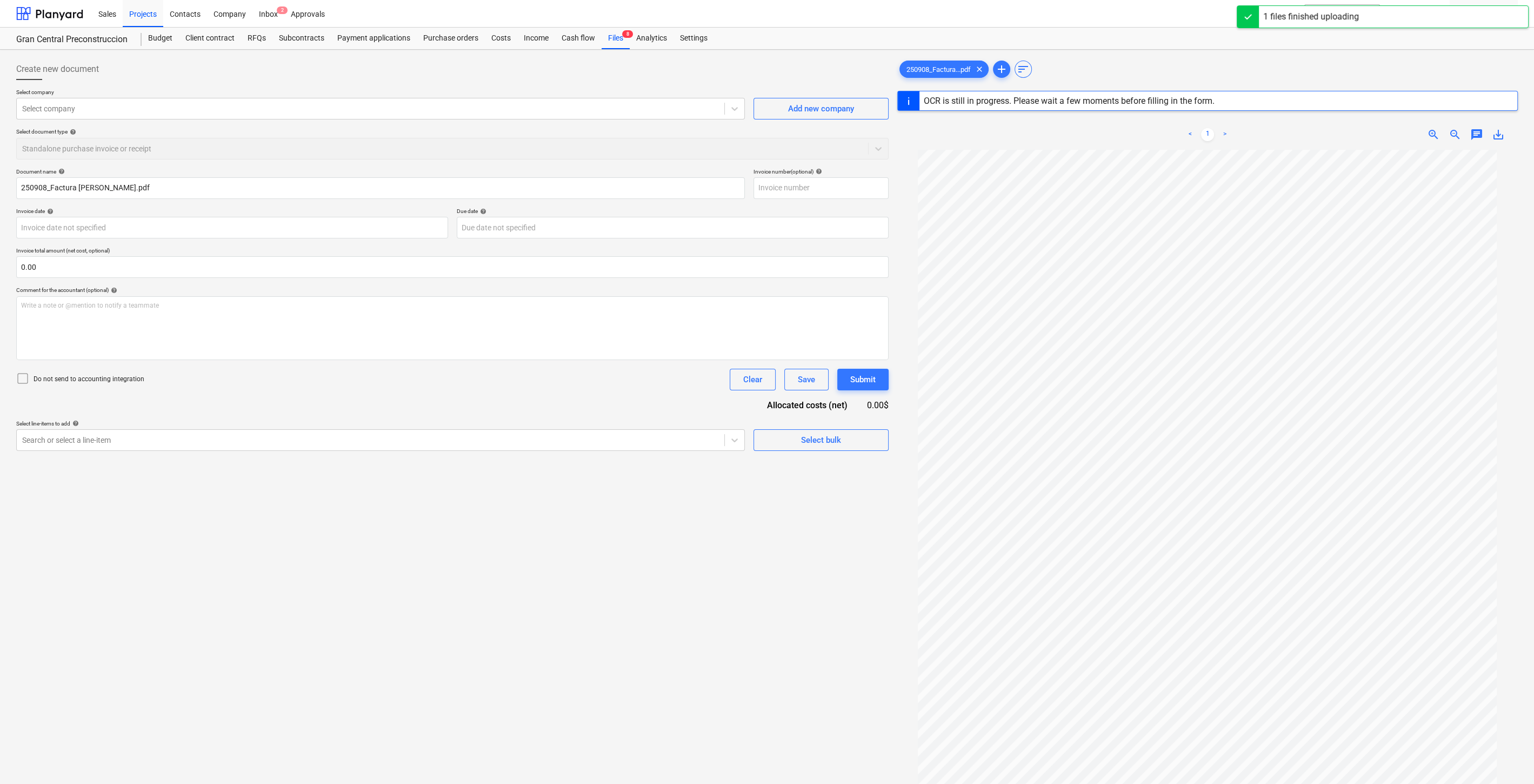
type input "014"
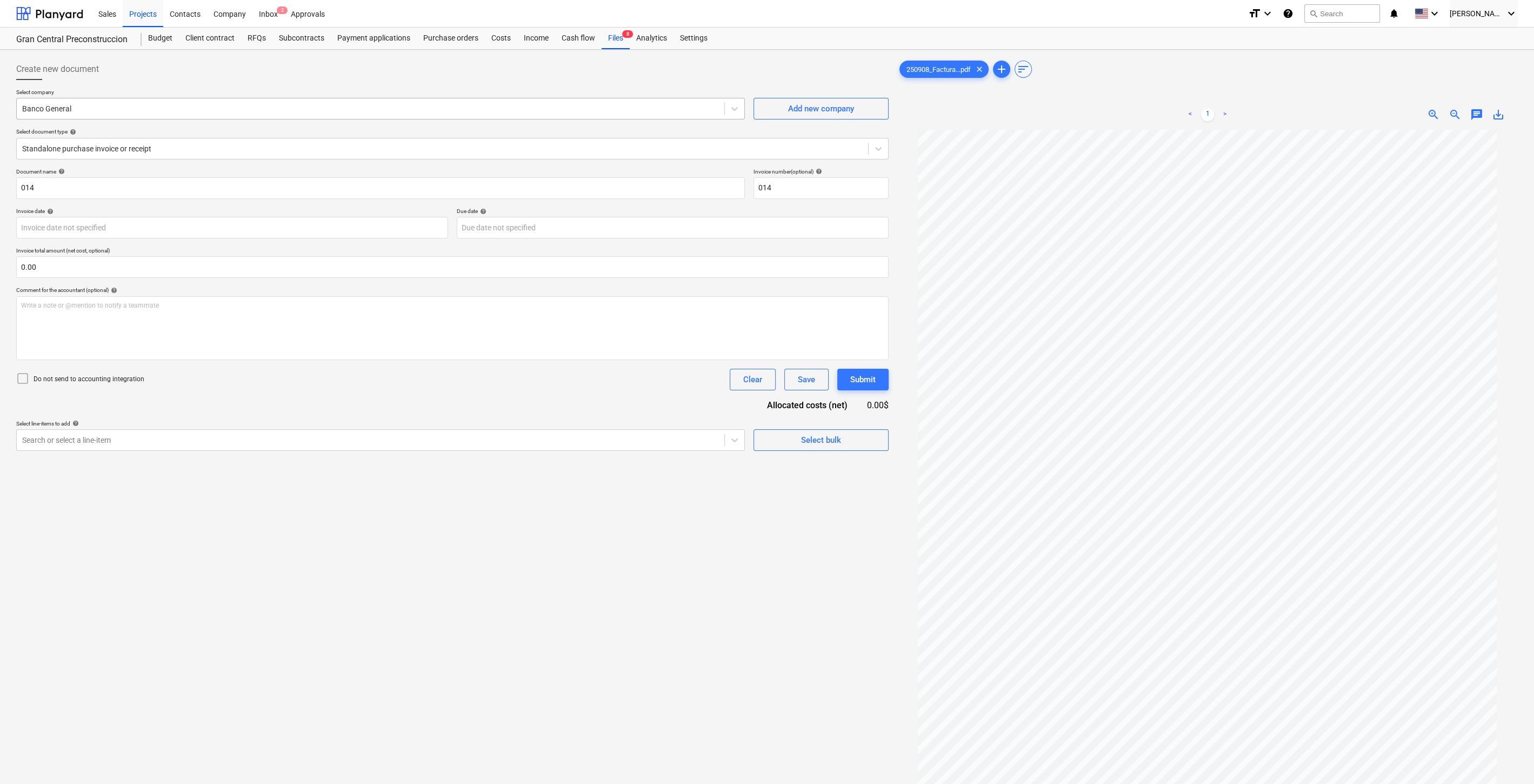
click at [543, 110] on div at bounding box center [370, 108] width 697 height 11
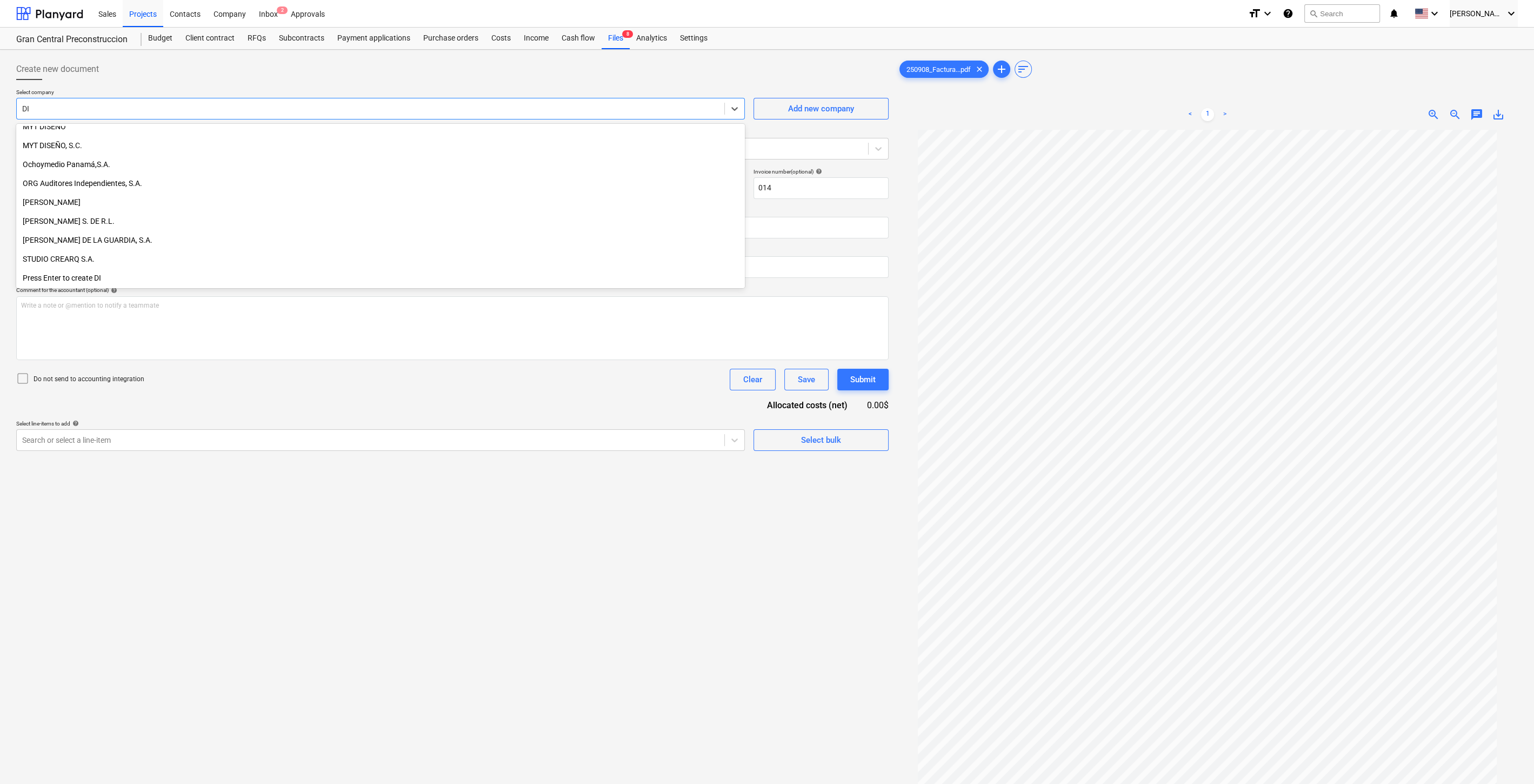
scroll to position [915, 0]
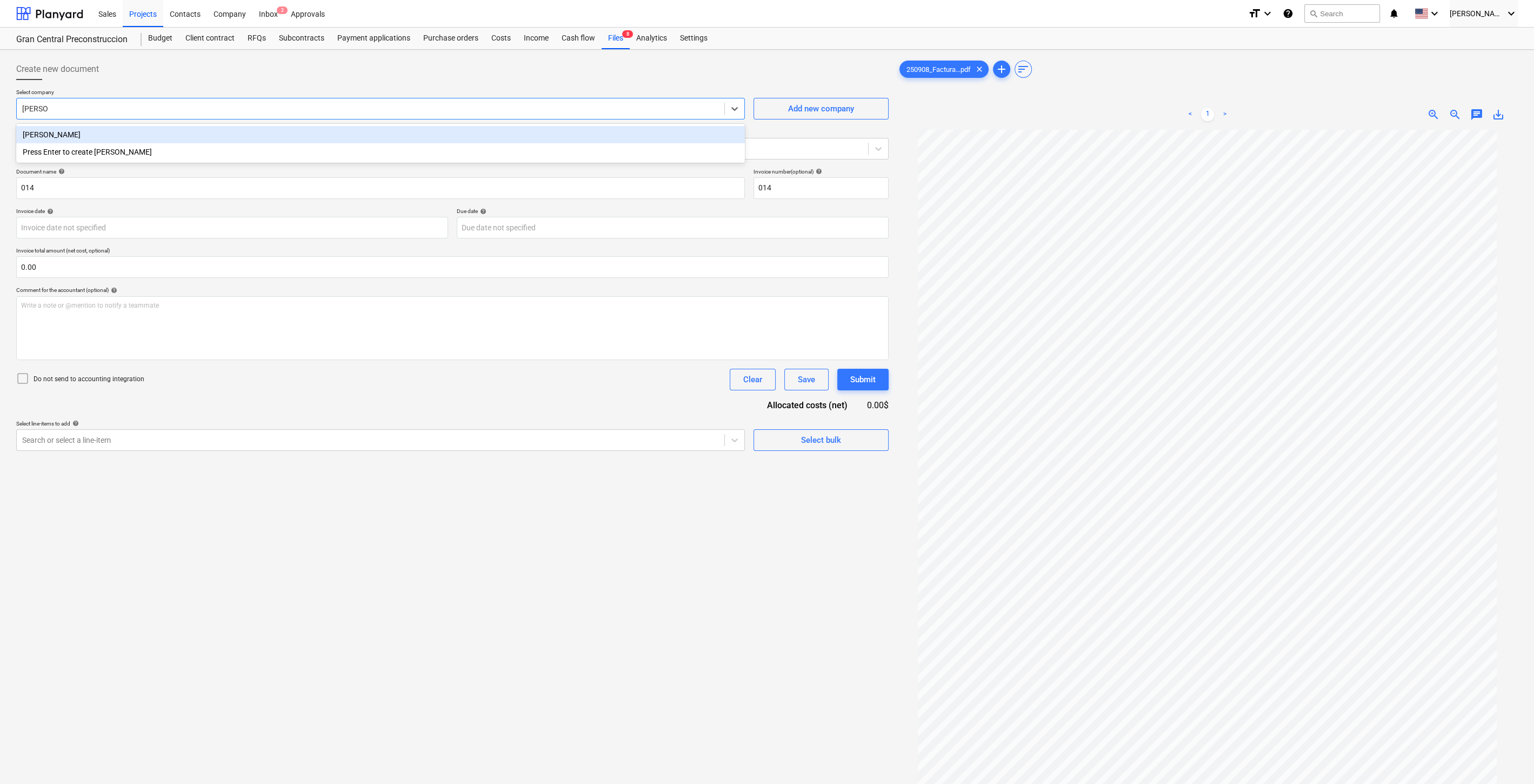
type input "[PERSON_NAME]"
click at [536, 130] on div "[PERSON_NAME]" at bounding box center [380, 135] width 729 height 17
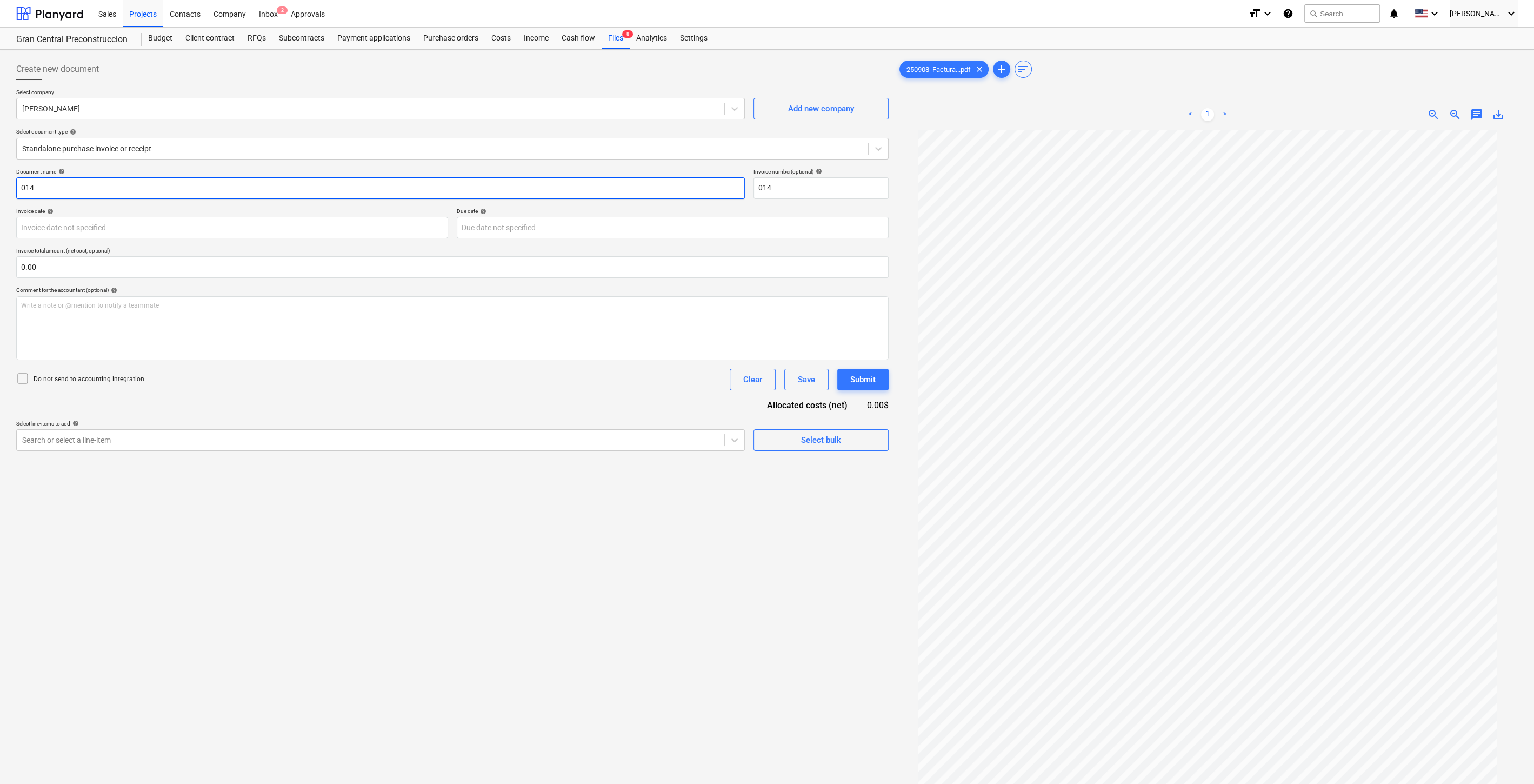
click at [136, 191] on input "014" at bounding box center [380, 188] width 729 height 22
type input "0"
type input "Honorarios Dibujante Septiembre"
click at [487, 452] on div "Create new document Select company [PERSON_NAME] Add new company Select documen…" at bounding box center [452, 471] width 881 height 834
click at [488, 443] on div at bounding box center [370, 440] width 697 height 11
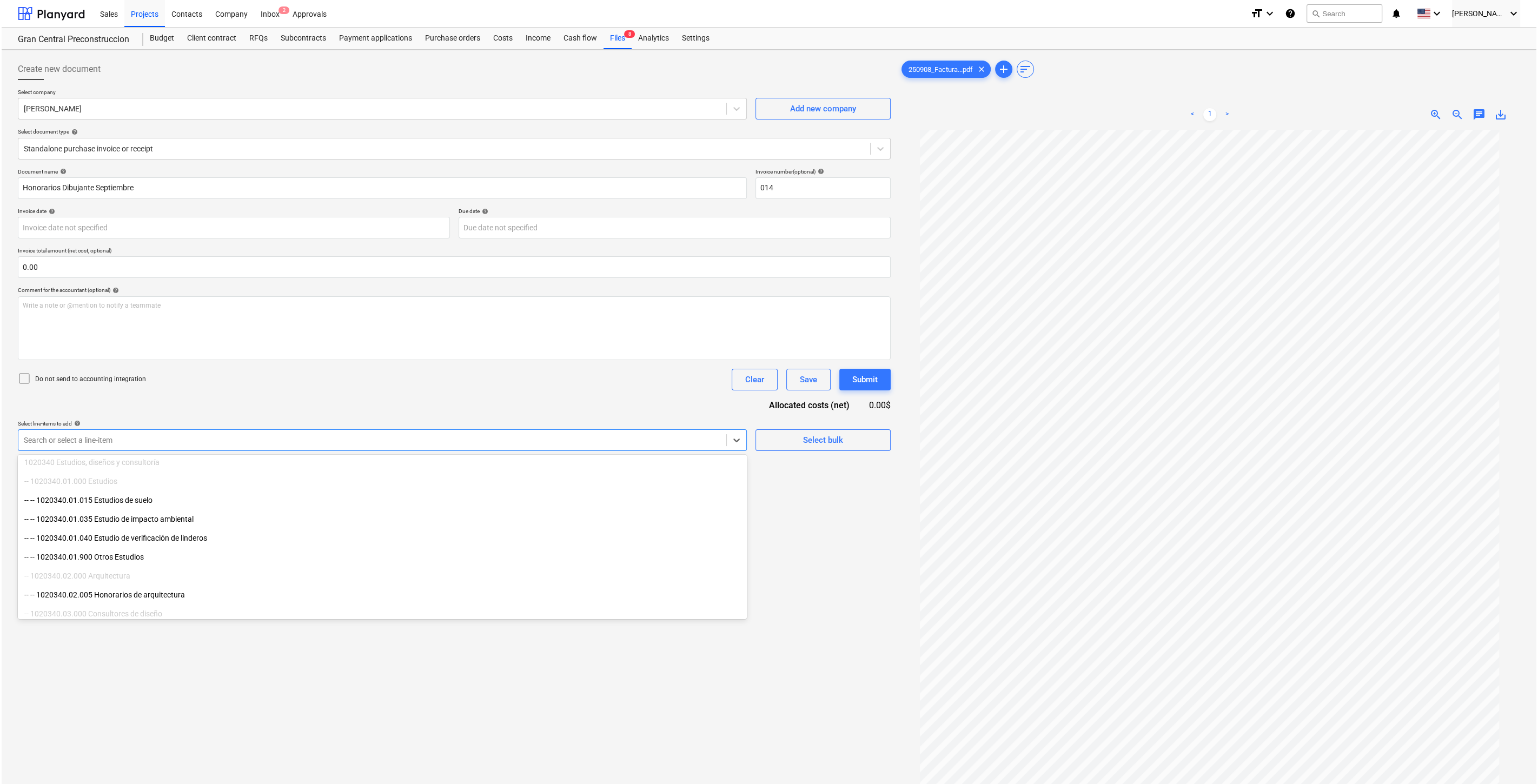
scroll to position [300, 0]
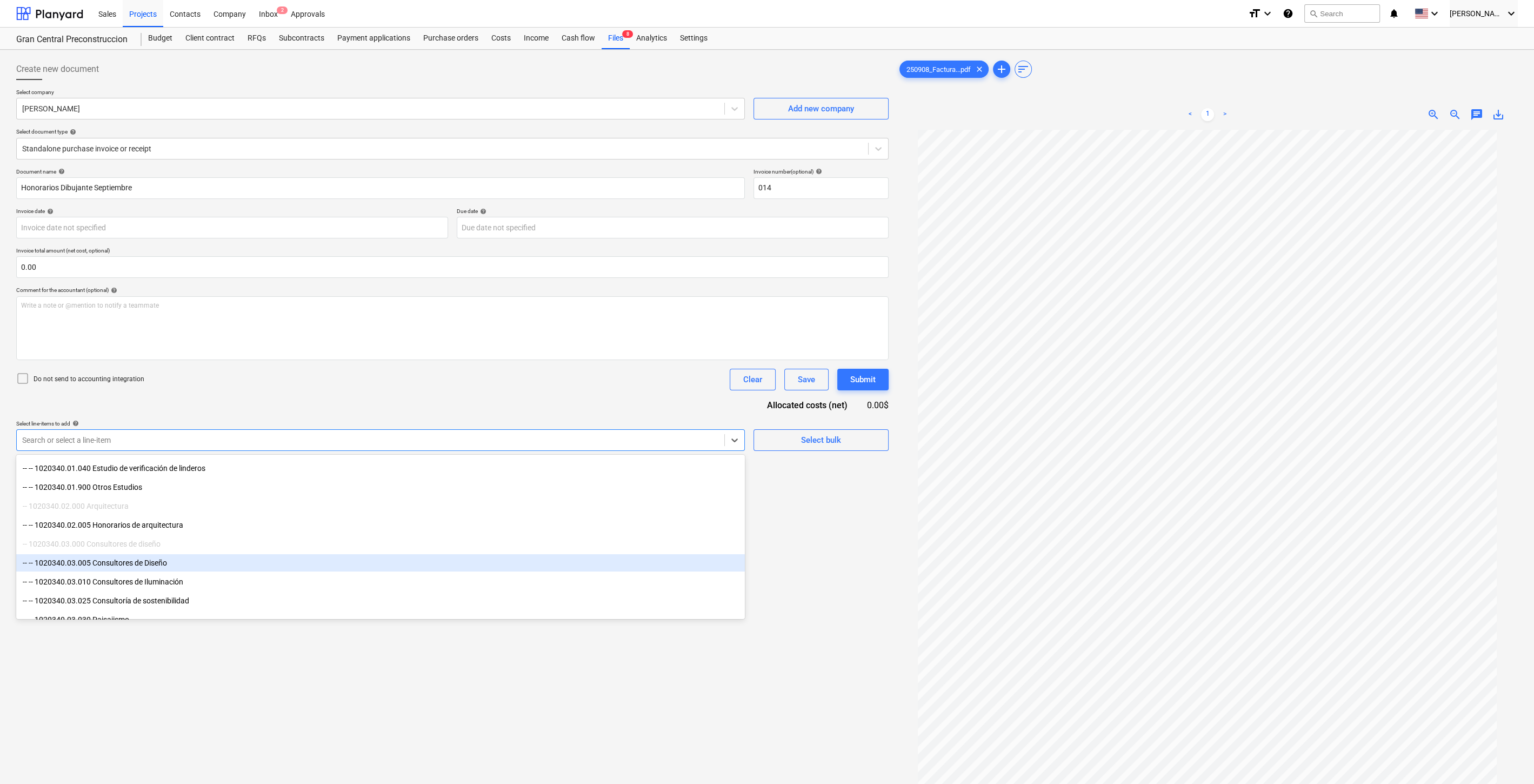
click at [298, 569] on div "-- -- 1020340.03.005 Consultores de Diseño" at bounding box center [380, 562] width 729 height 17
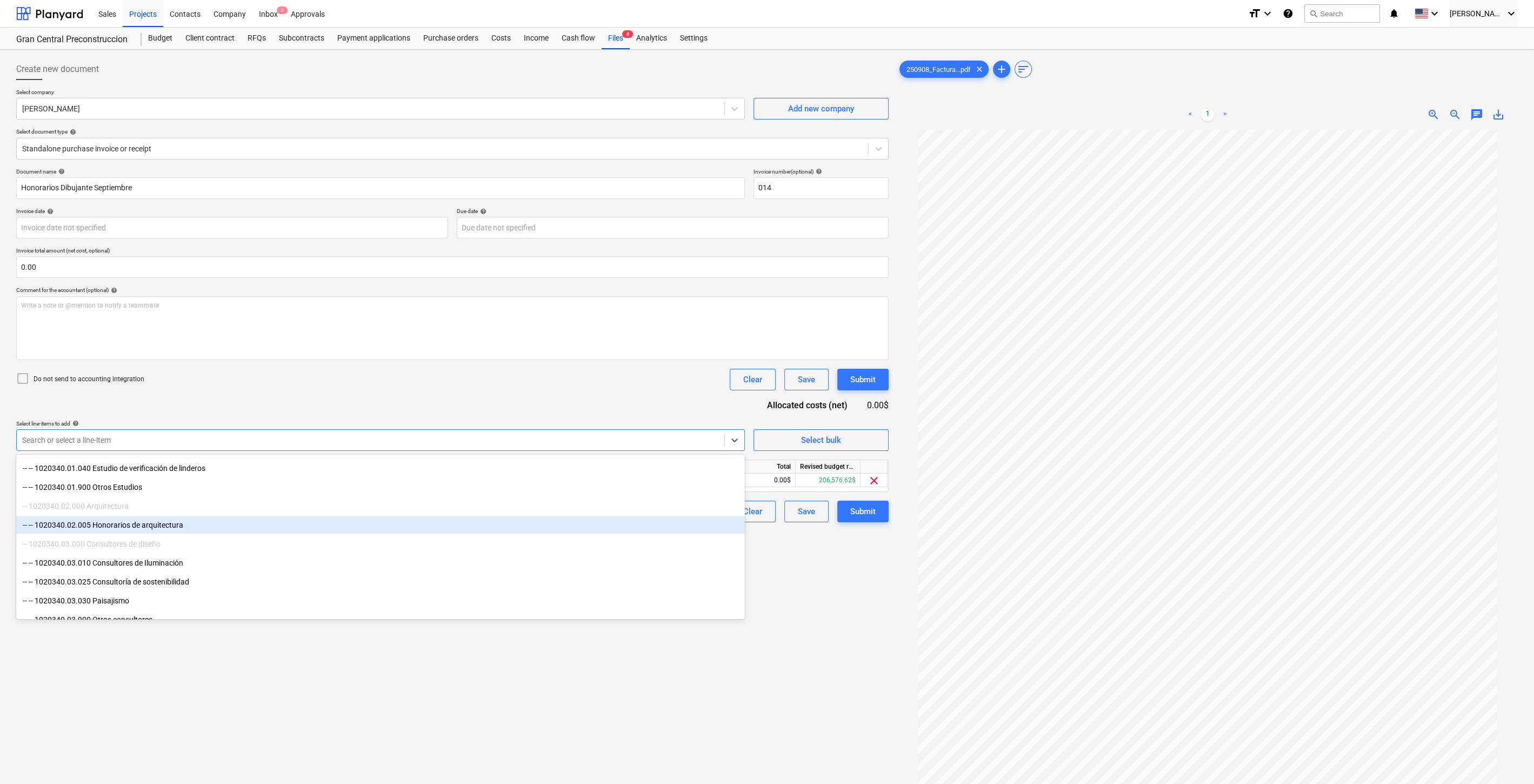
click at [825, 653] on div "Create new document Select company [PERSON_NAME] Add new company Select documen…" at bounding box center [452, 471] width 881 height 834
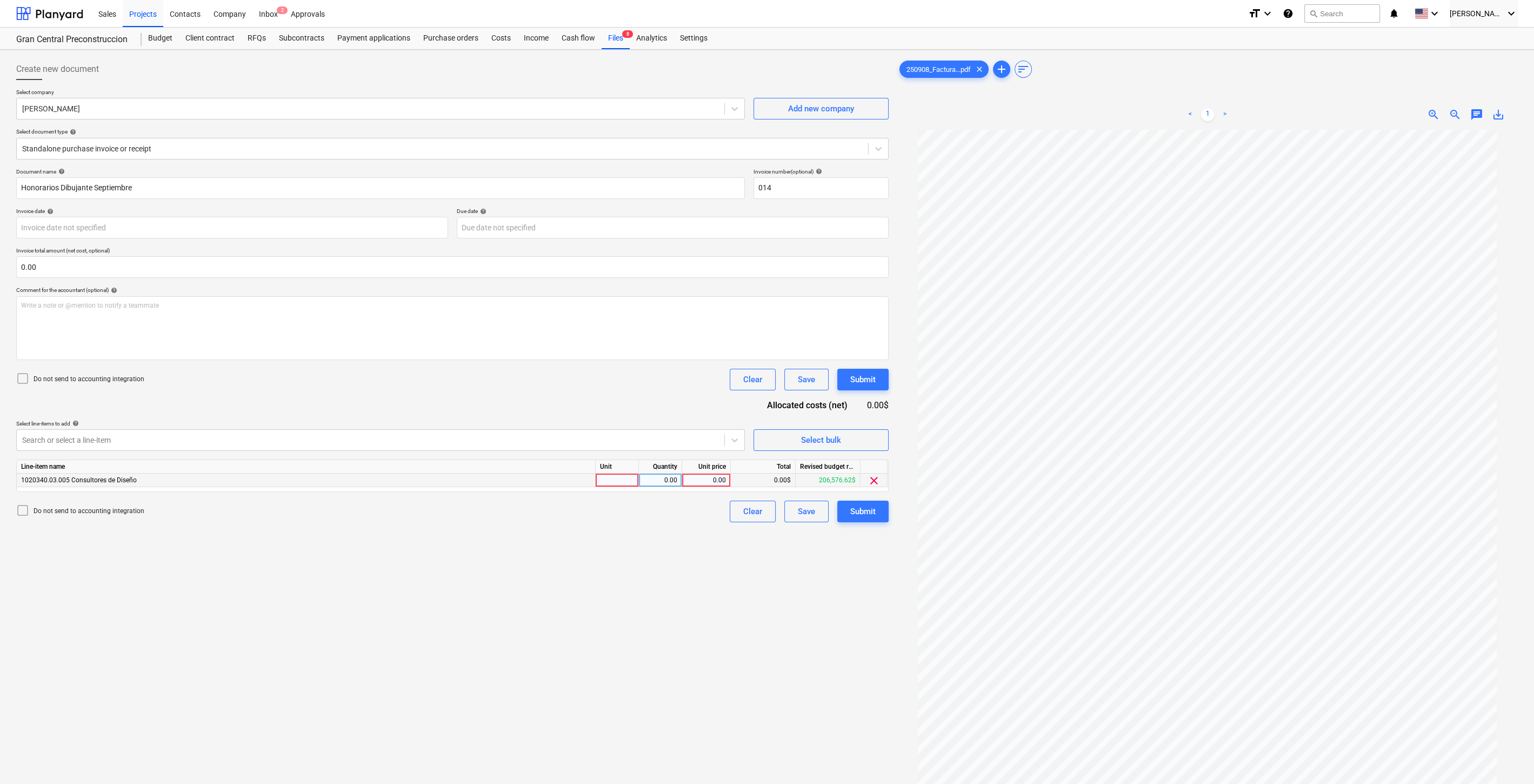
click at [704, 474] on div "0.00" at bounding box center [706, 480] width 39 height 14
type input "350"
click at [39, 606] on div "Create new document Select company [PERSON_NAME] Add new company Select documen…" at bounding box center [452, 471] width 881 height 834
click at [838, 513] on button "Submit" at bounding box center [863, 512] width 52 height 22
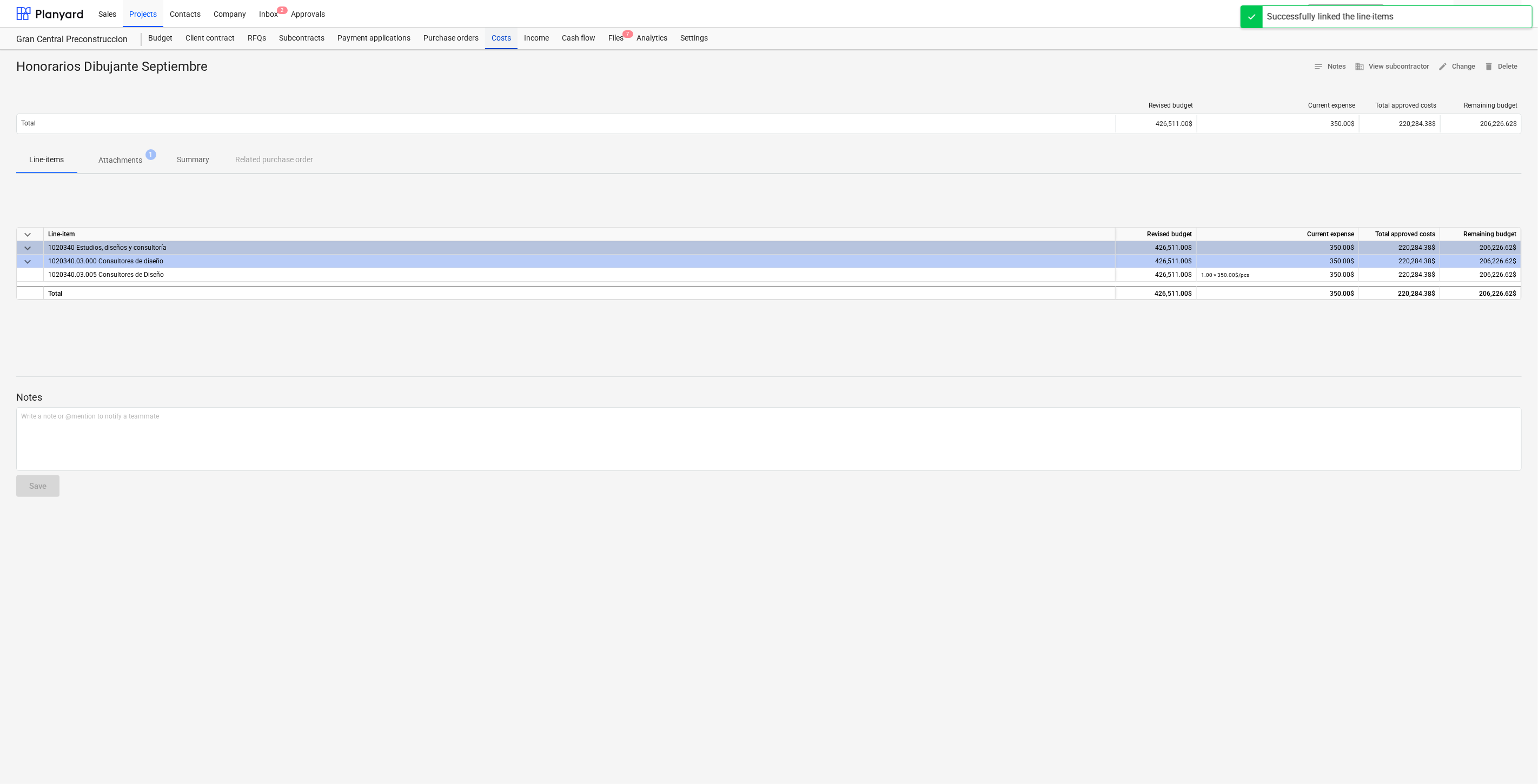
click at [488, 41] on div "Costs" at bounding box center [501, 39] width 32 height 22
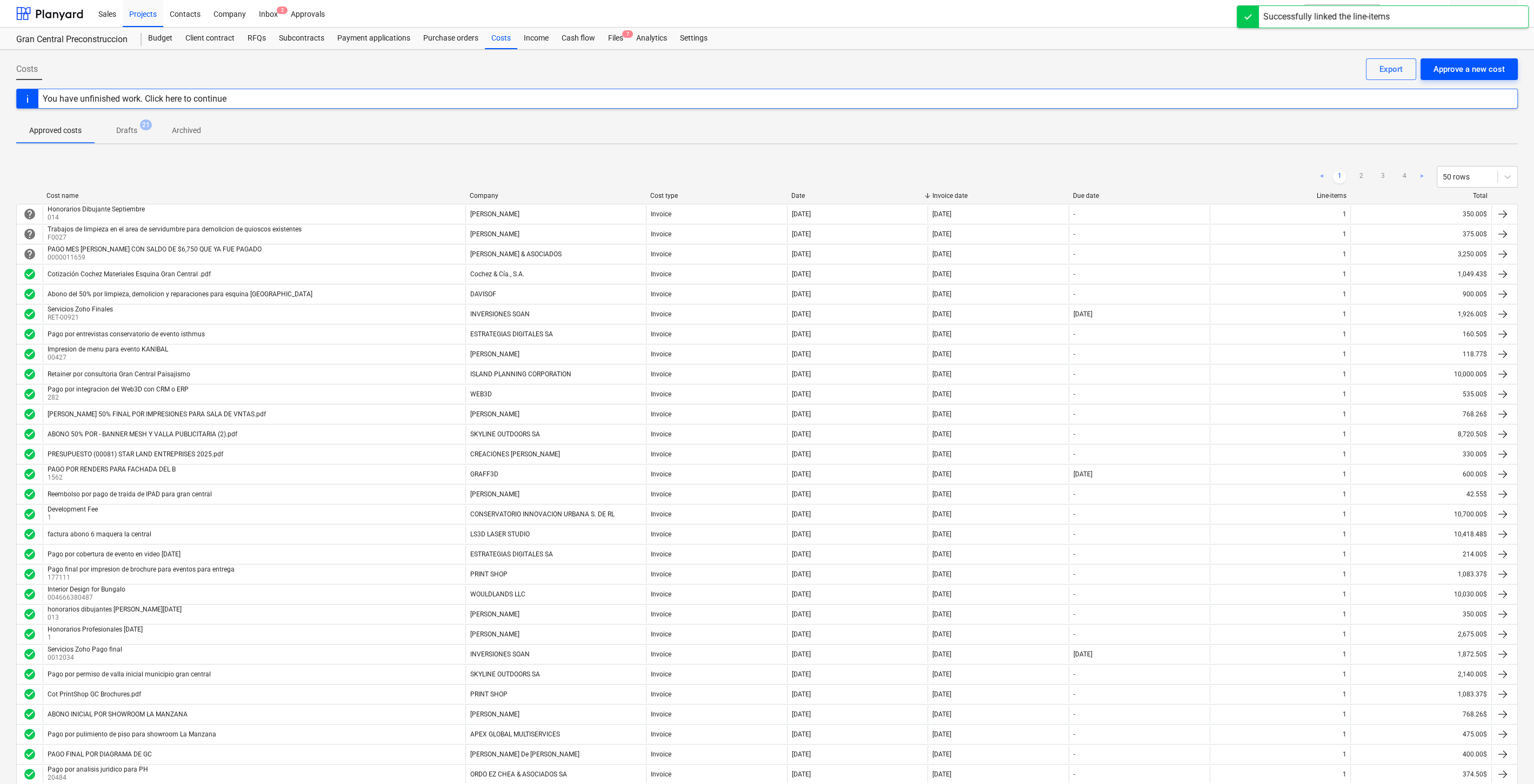
click at [1508, 70] on button "Approve a new cost" at bounding box center [1469, 70] width 97 height 22
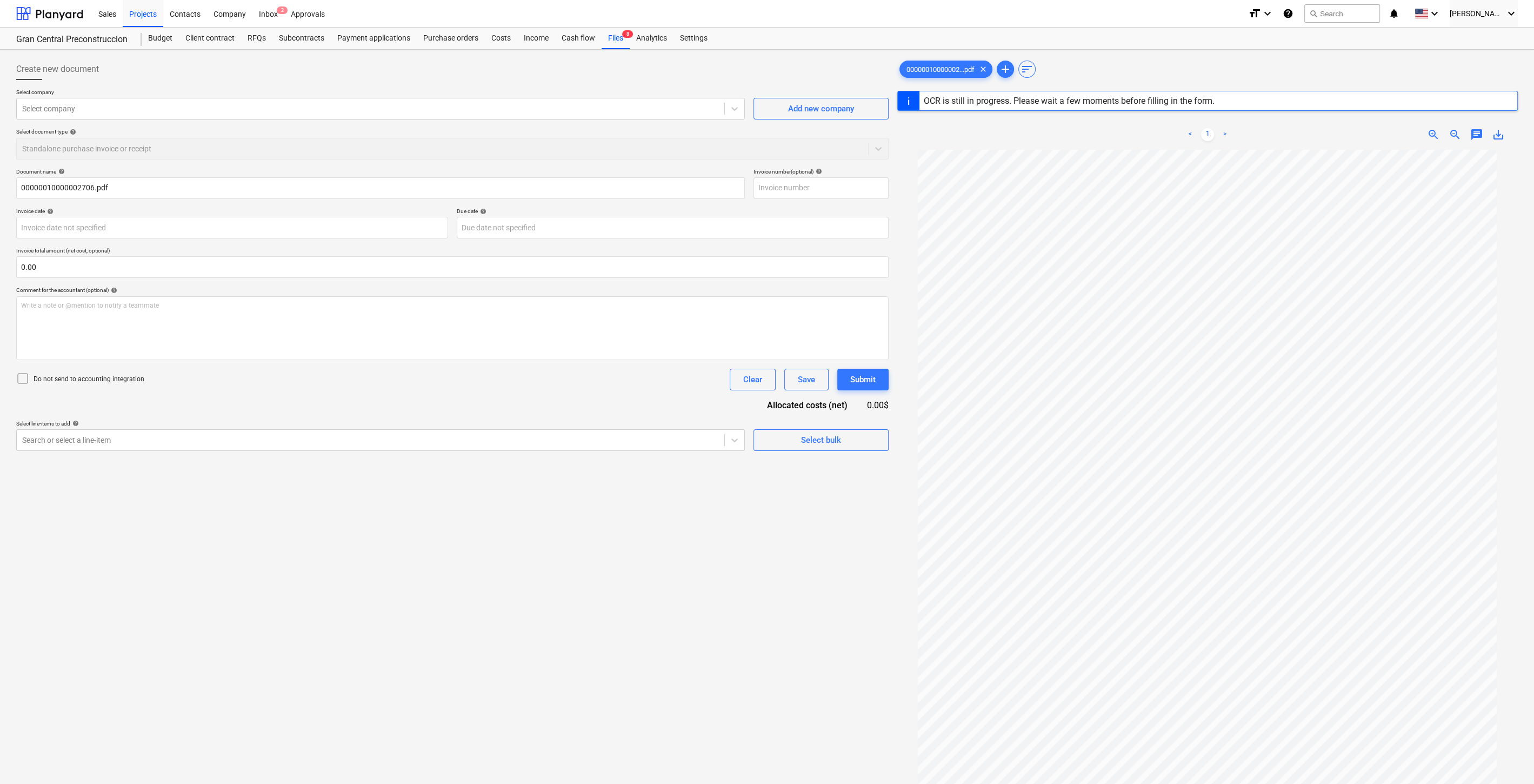
type input "0000002706"
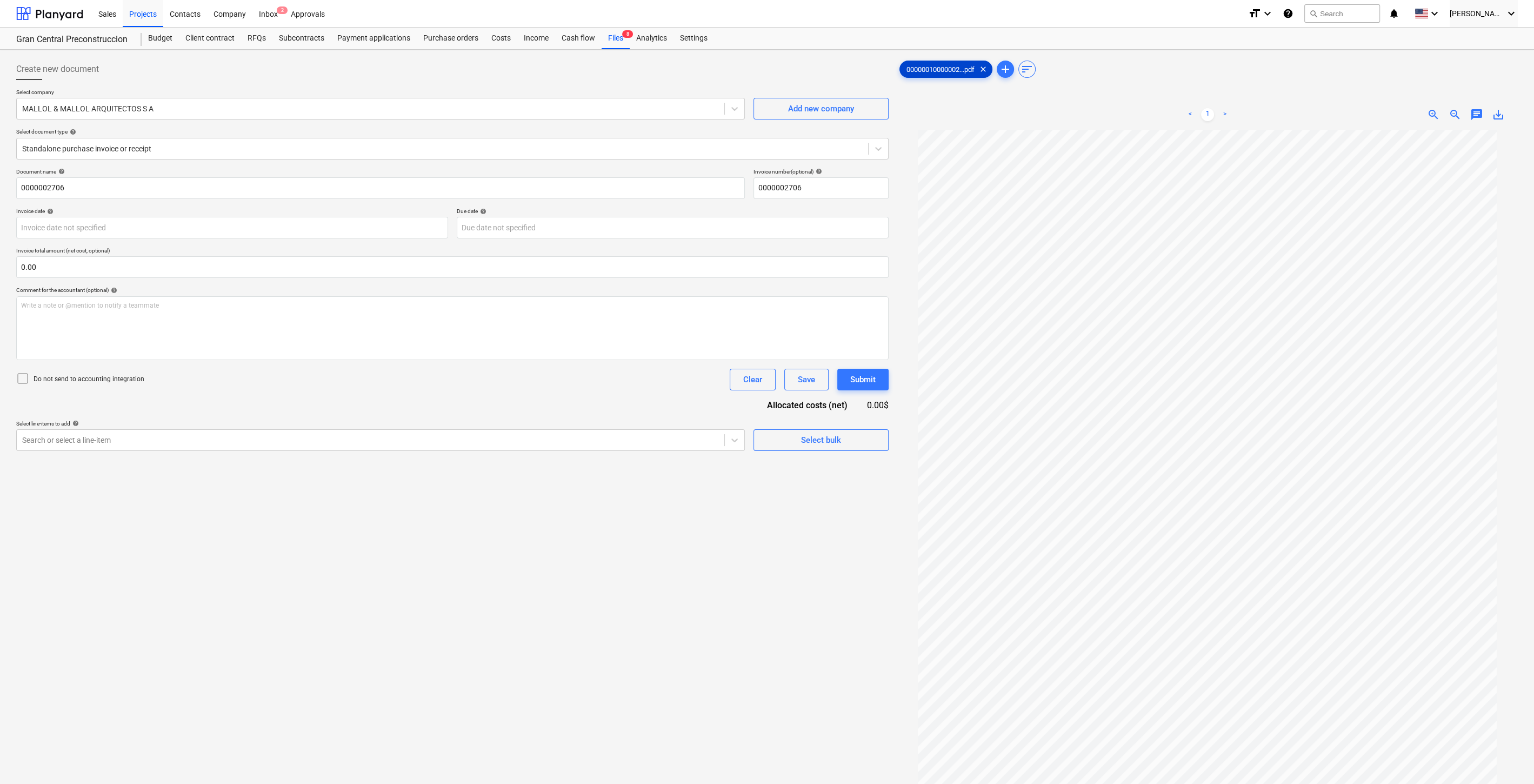
drag, startPoint x: 989, startPoint y: 69, endPoint x: 973, endPoint y: 73, distance: 16.5
click at [988, 69] on span "clear" at bounding box center [983, 69] width 13 height 13
click at [191, 116] on div "MALLOL & MALLOL ARQUITECTOS S A" at bounding box center [381, 109] width 731 height 22
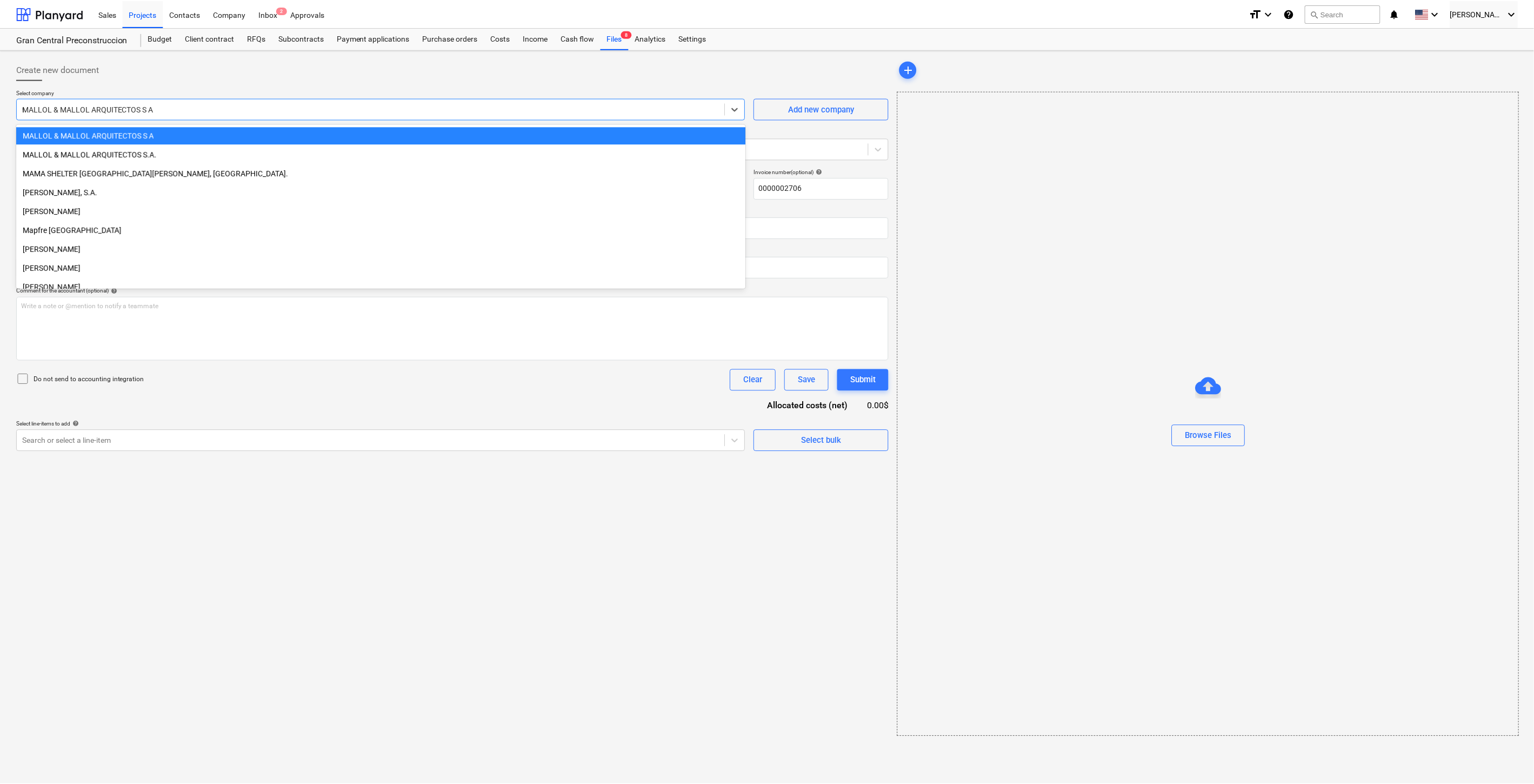
scroll to position [1560, 0]
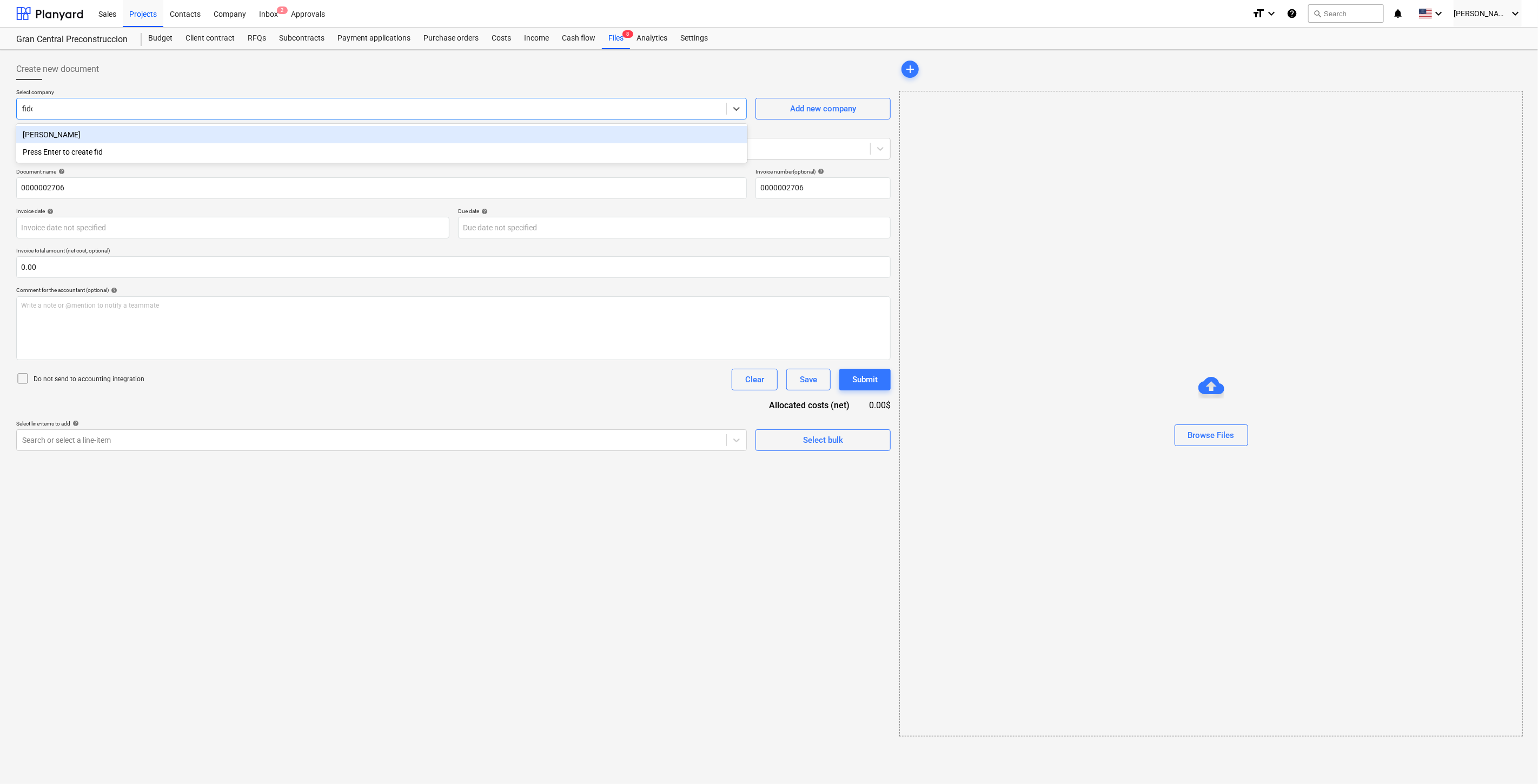
type input "[PERSON_NAME]"
click at [189, 129] on div "[PERSON_NAME]" at bounding box center [382, 135] width 731 height 17
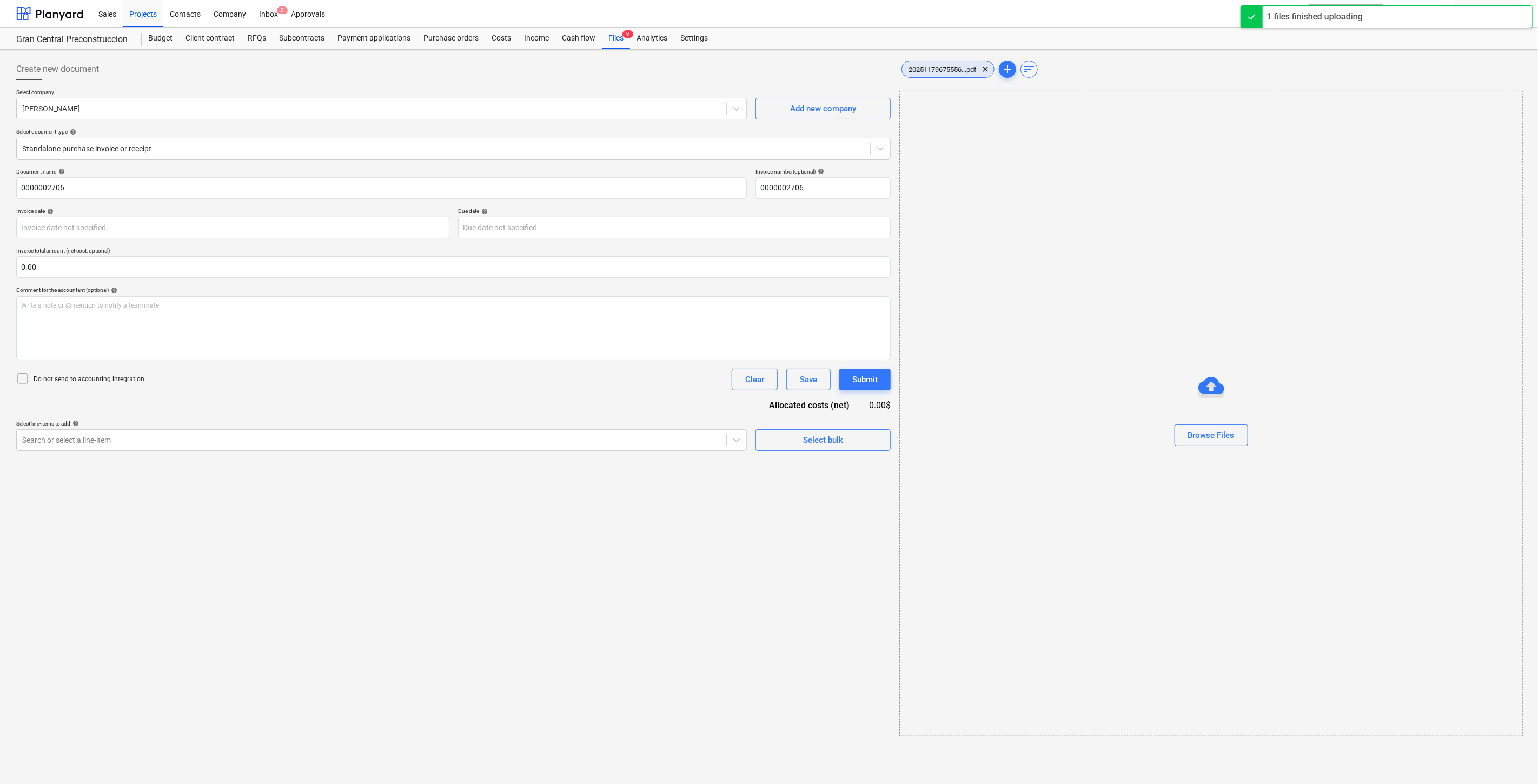
click at [927, 63] on div "20251179675556...pdf clear" at bounding box center [948, 69] width 93 height 17
drag, startPoint x: 133, startPoint y: 183, endPoint x: -26, endPoint y: 180, distance: 159.0
click at [0, 180] on html "Sales Projects Contacts Company Inbox 2 Approvals format_size keyboard_arrow_do…" at bounding box center [767, 392] width 1535 height 784
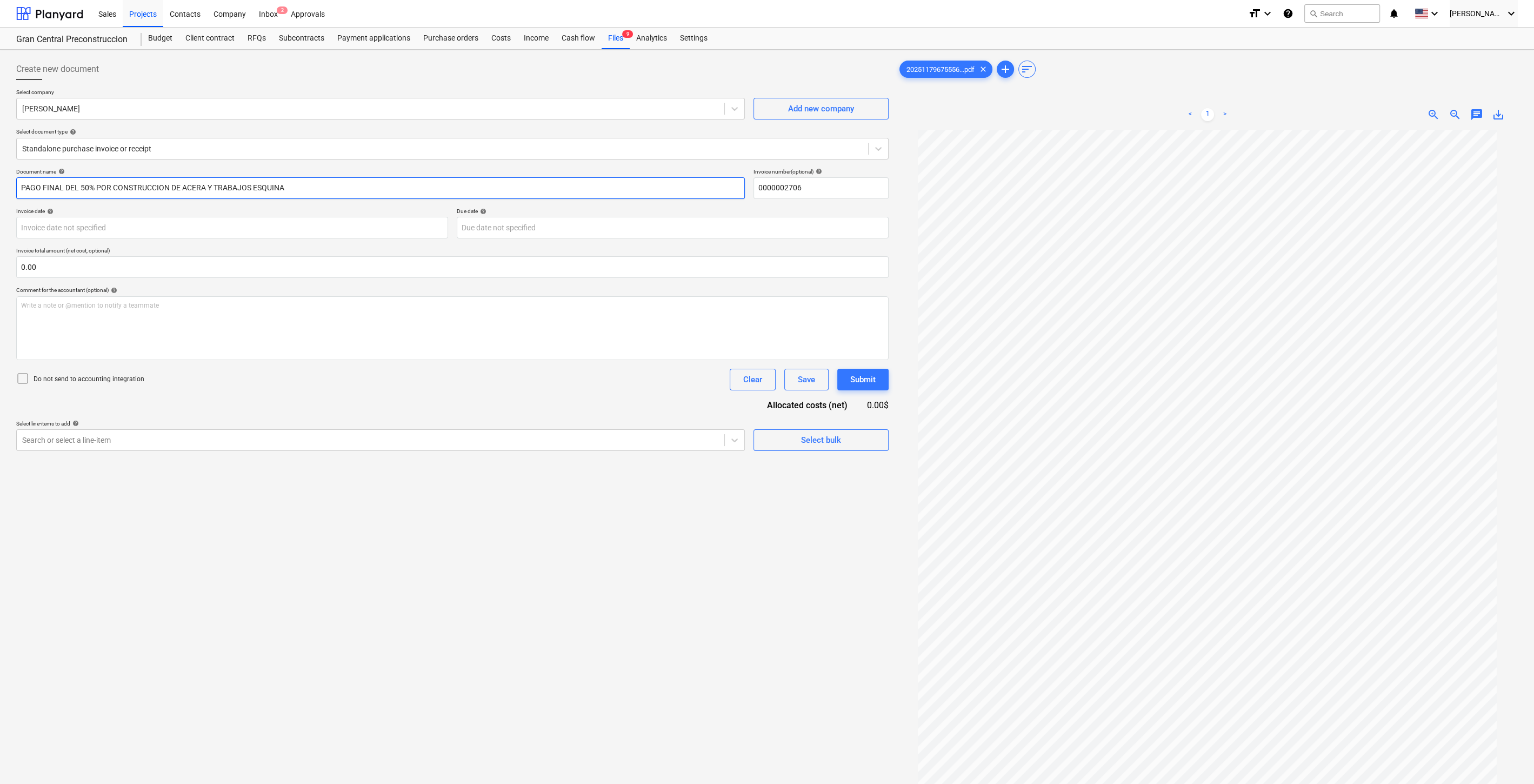
type input "PAGO FINAL DEL 50% POR CONSTRUCCION DE ACERA Y TRABAJOS ESQUINA"
click at [343, 439] on div at bounding box center [370, 440] width 697 height 11
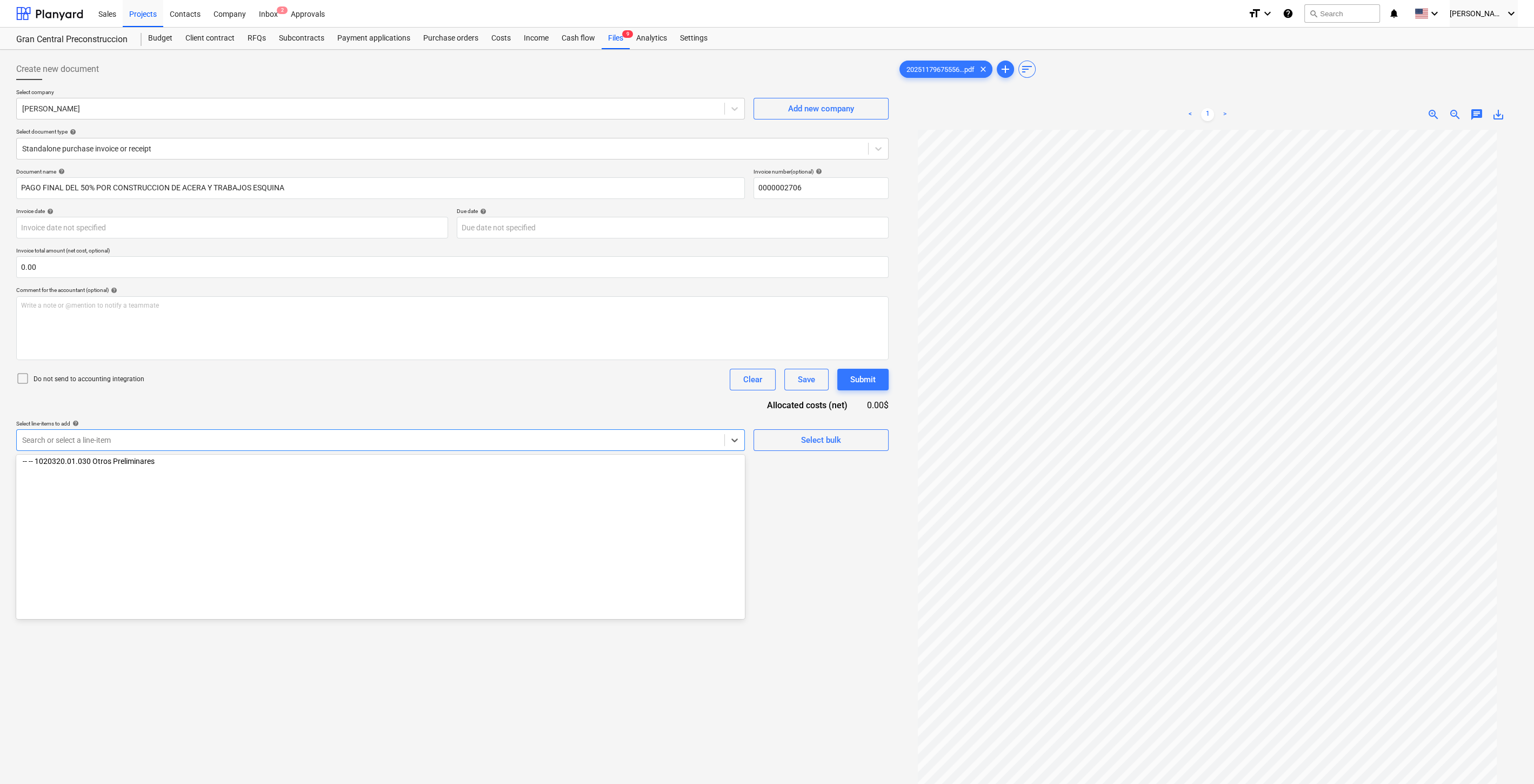
scroll to position [360, 0]
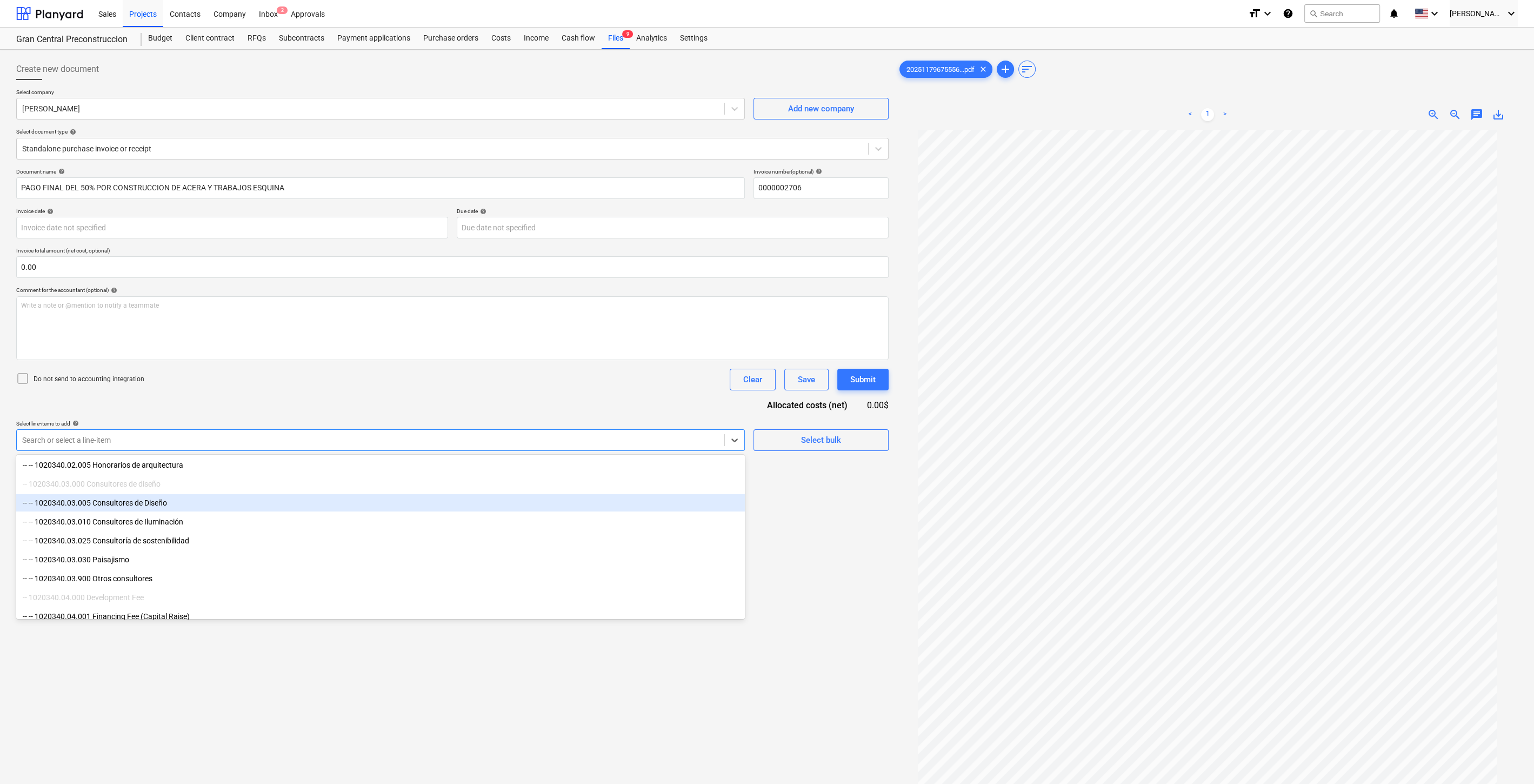
type input "P"
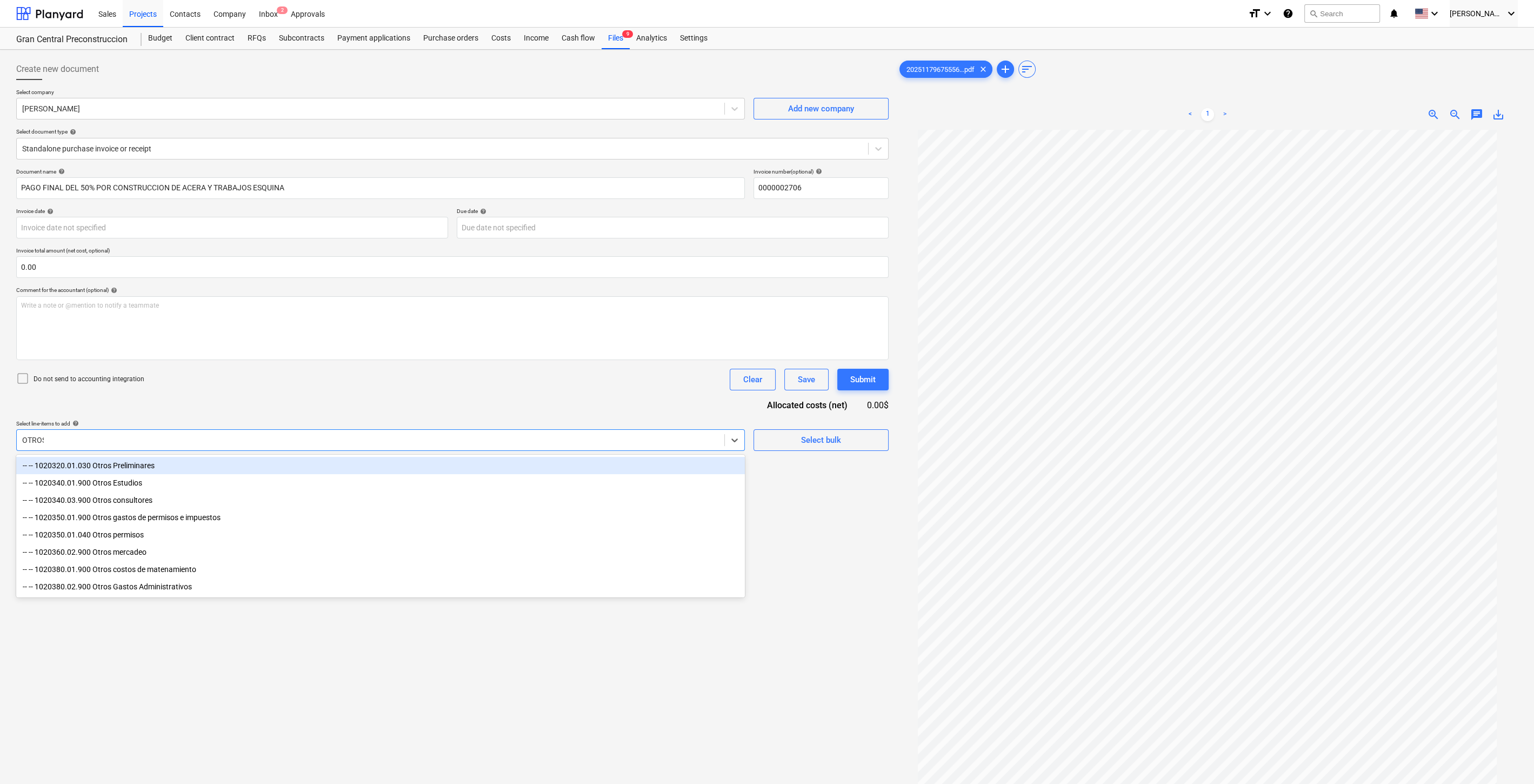
type input "OTROS M"
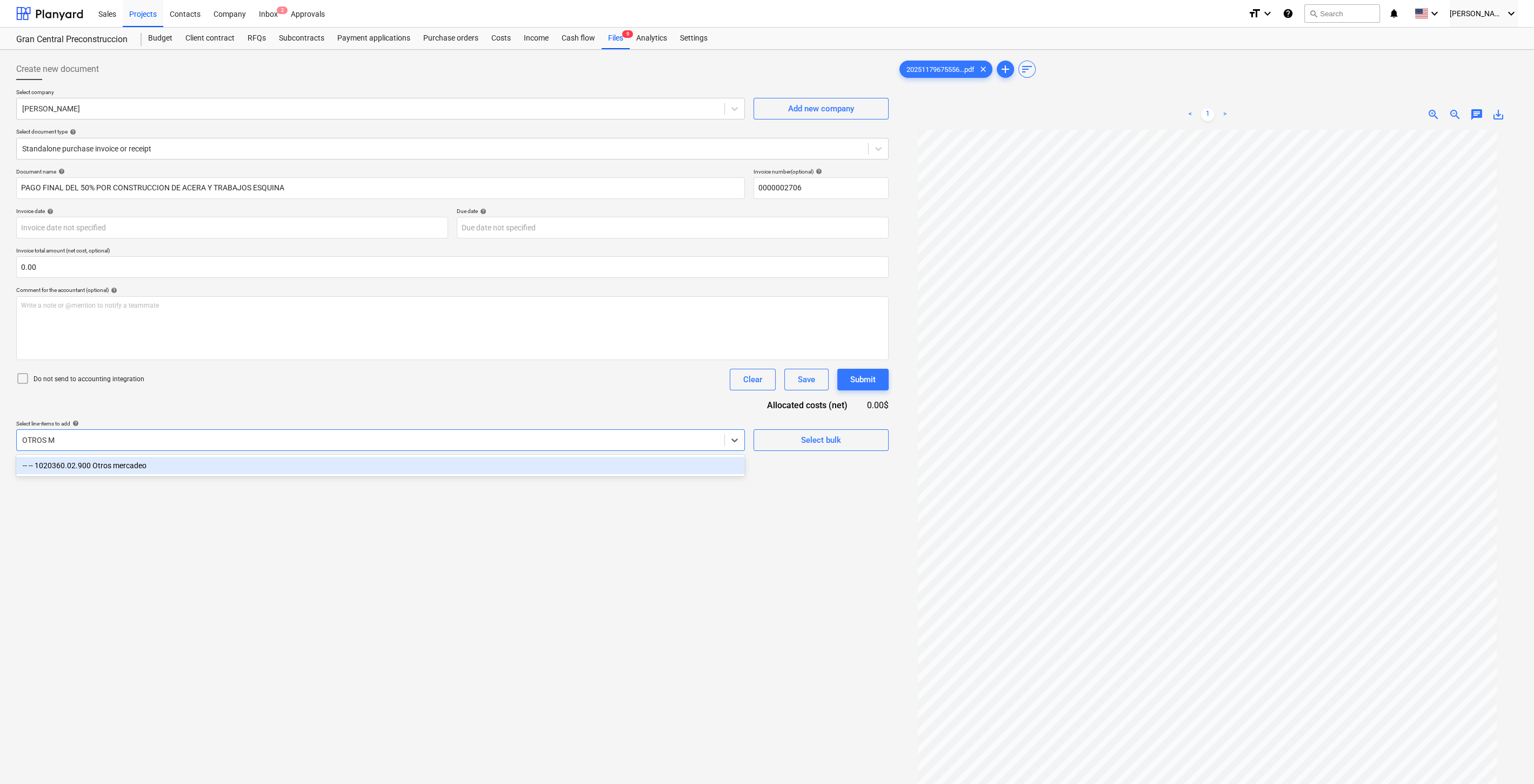
click at [314, 465] on div "-- -- 1020360.02.900 Otros mercadeo" at bounding box center [380, 465] width 729 height 17
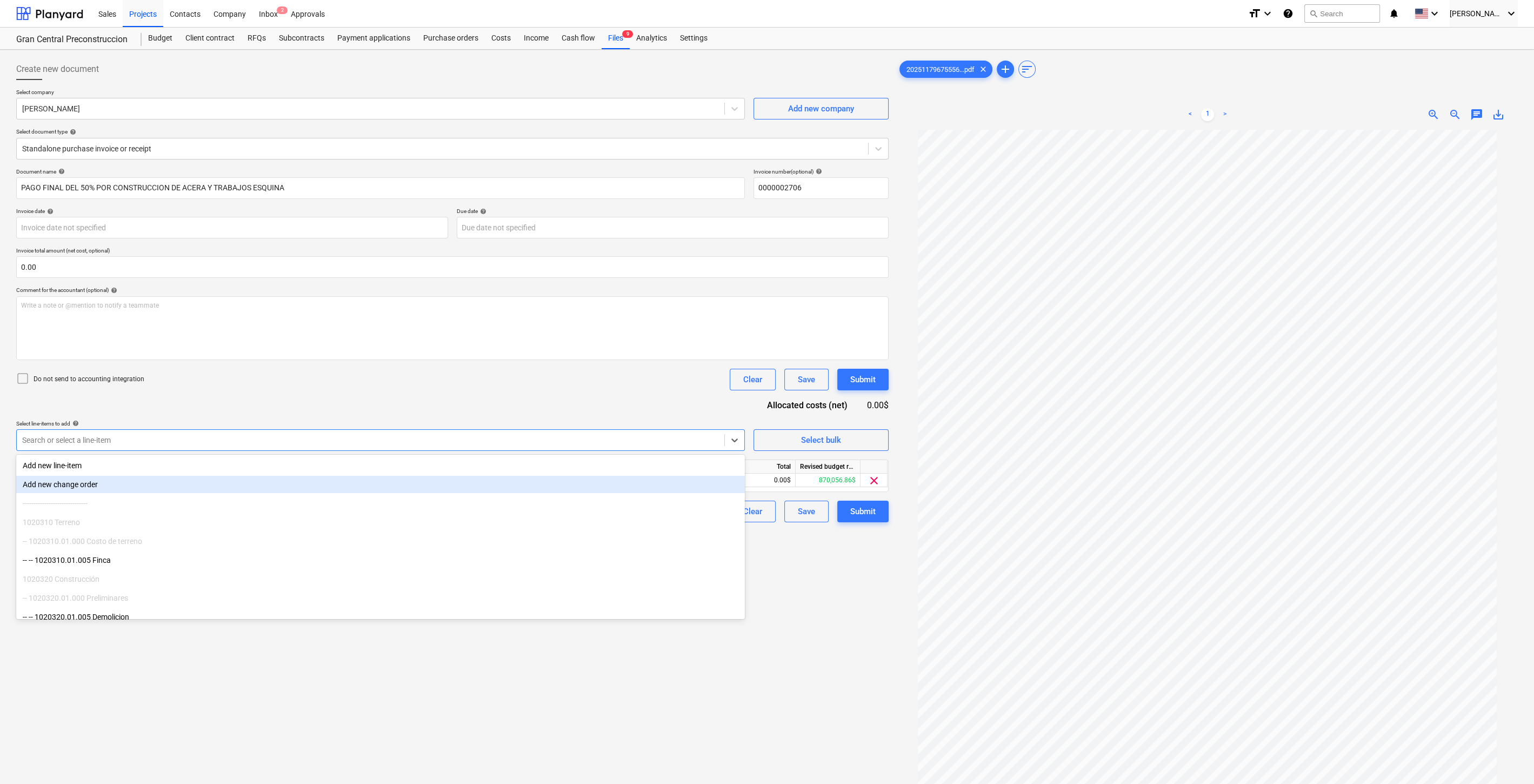
click at [798, 562] on div "Create new document Select company [PERSON_NAME] Add new company Select documen…" at bounding box center [452, 471] width 881 height 834
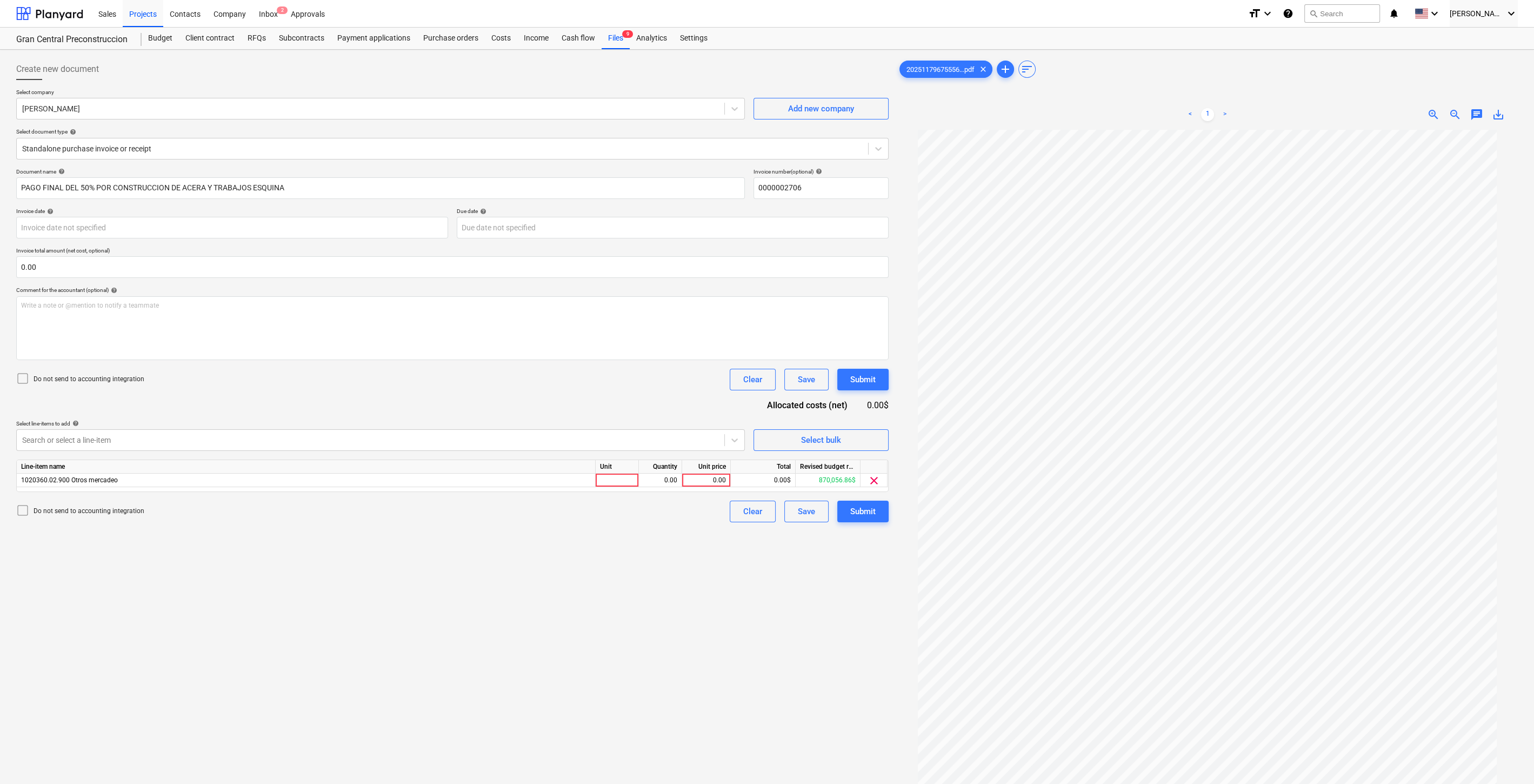
click at [710, 465] on div "Unit price" at bounding box center [707, 466] width 49 height 14
click at [717, 482] on div "0.00" at bounding box center [706, 480] width 39 height 14
type input "900"
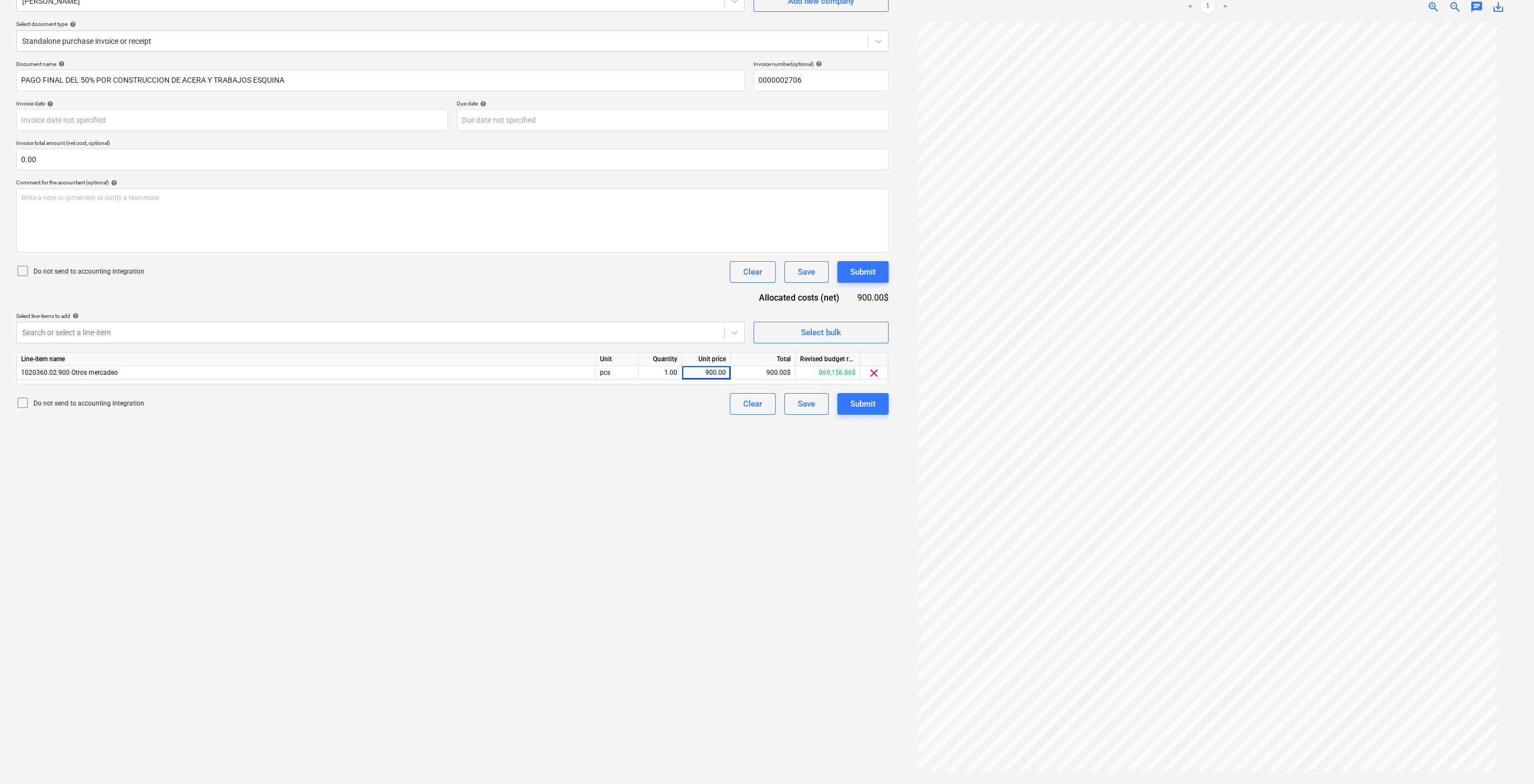
click at [660, 544] on div "Create new document Select company [PERSON_NAME] Add new company Select documen…" at bounding box center [452, 363] width 881 height 834
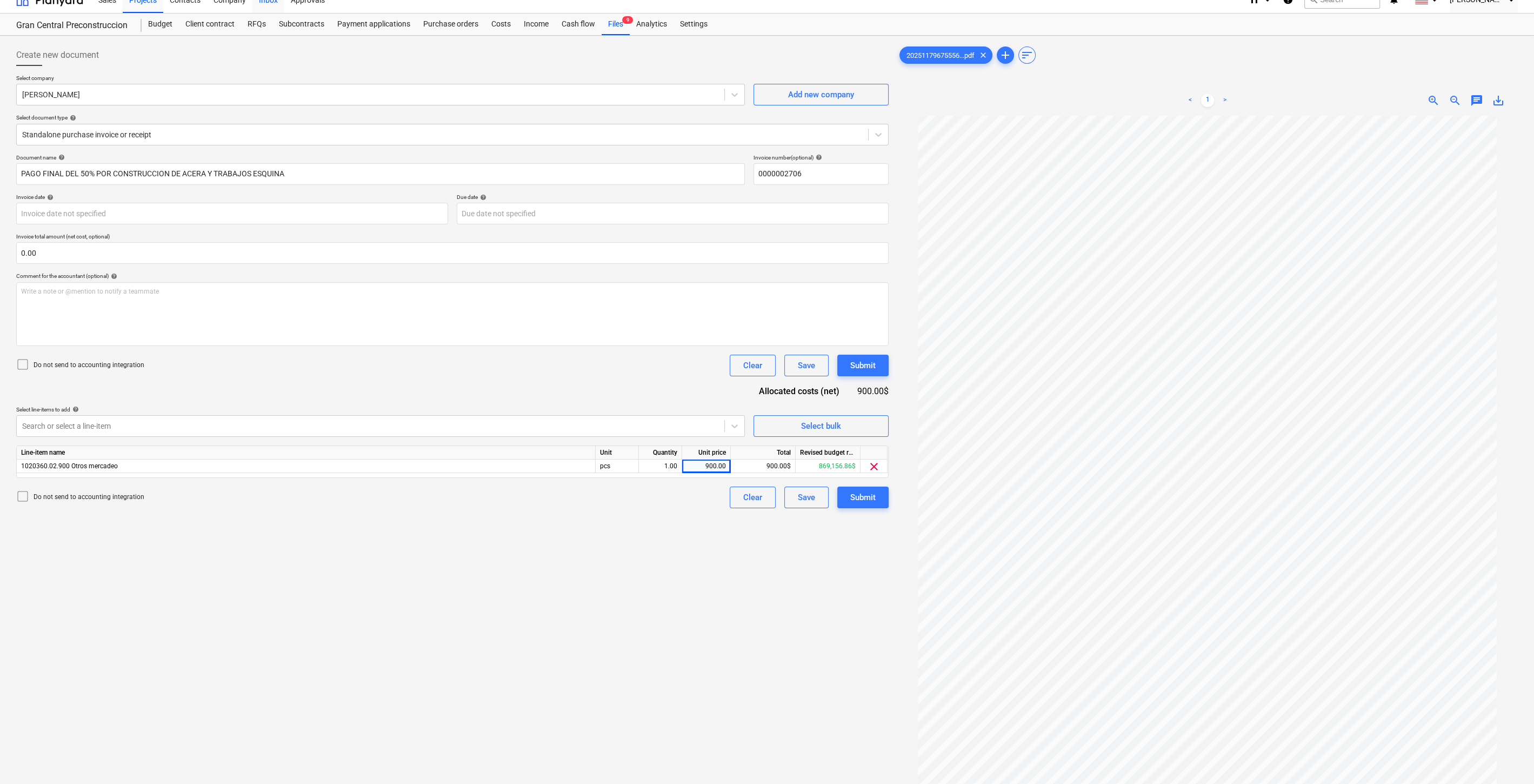
scroll to position [0, 0]
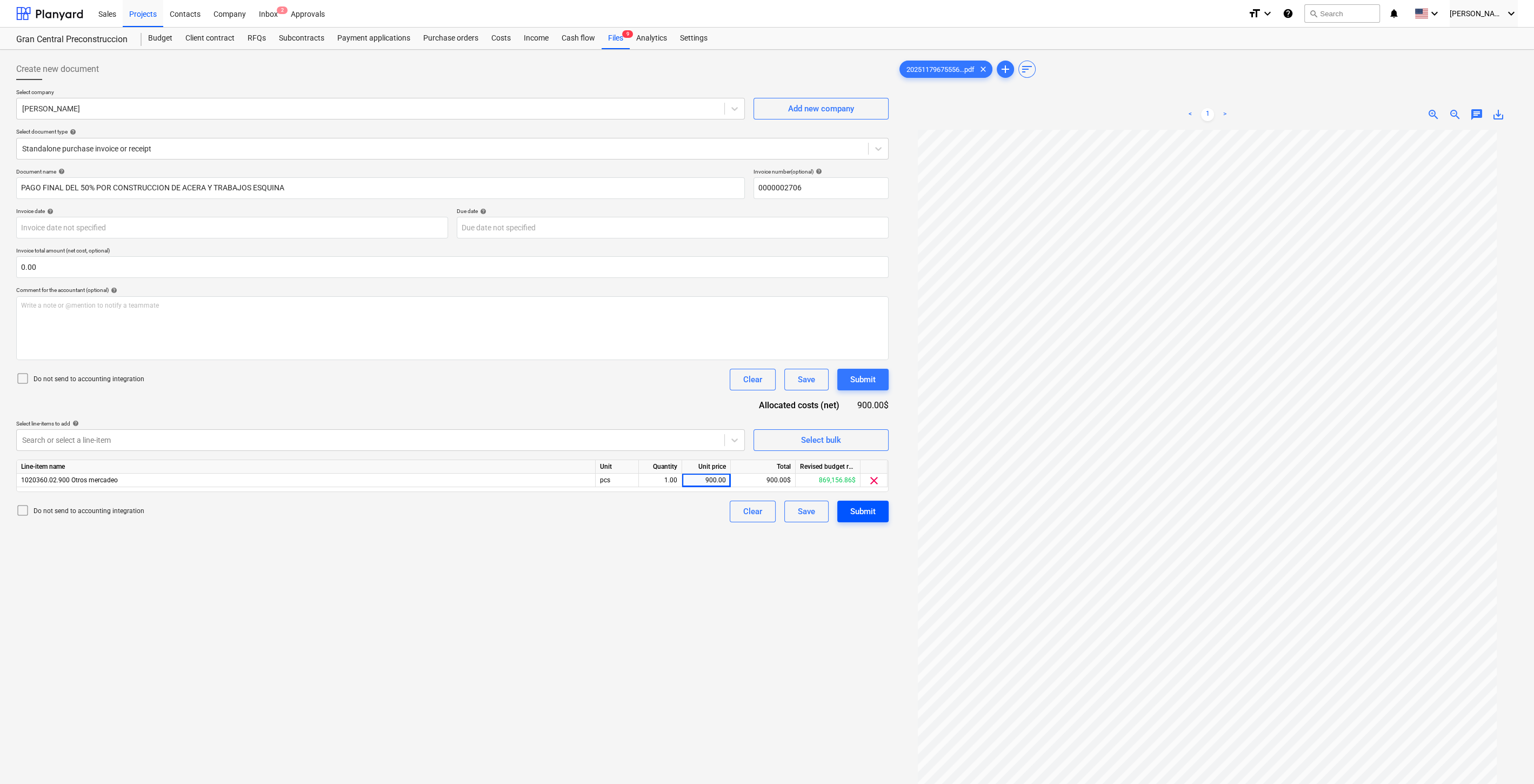
click at [861, 509] on div "Submit" at bounding box center [863, 512] width 25 height 14
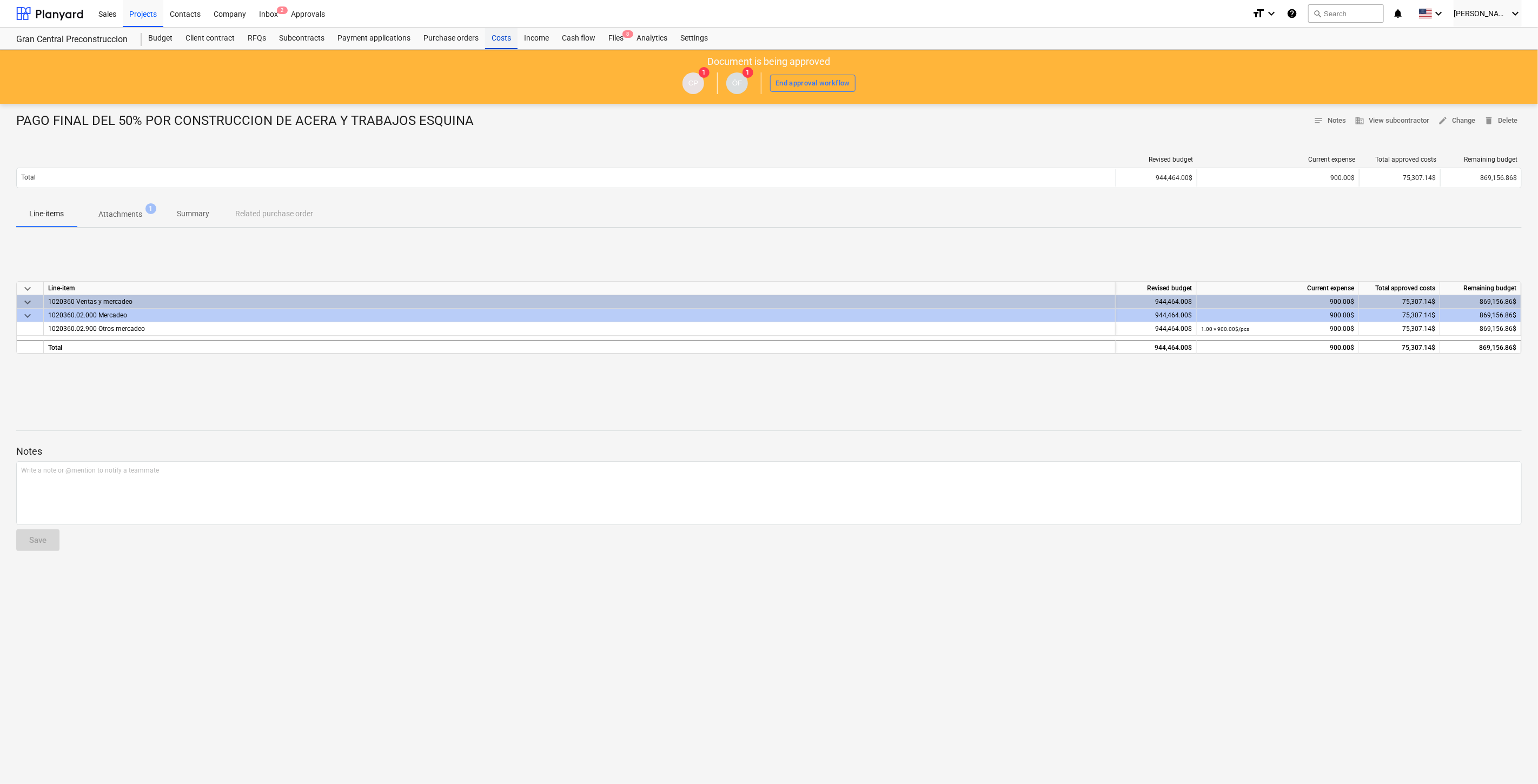
click at [500, 36] on div "Costs" at bounding box center [501, 39] width 32 height 22
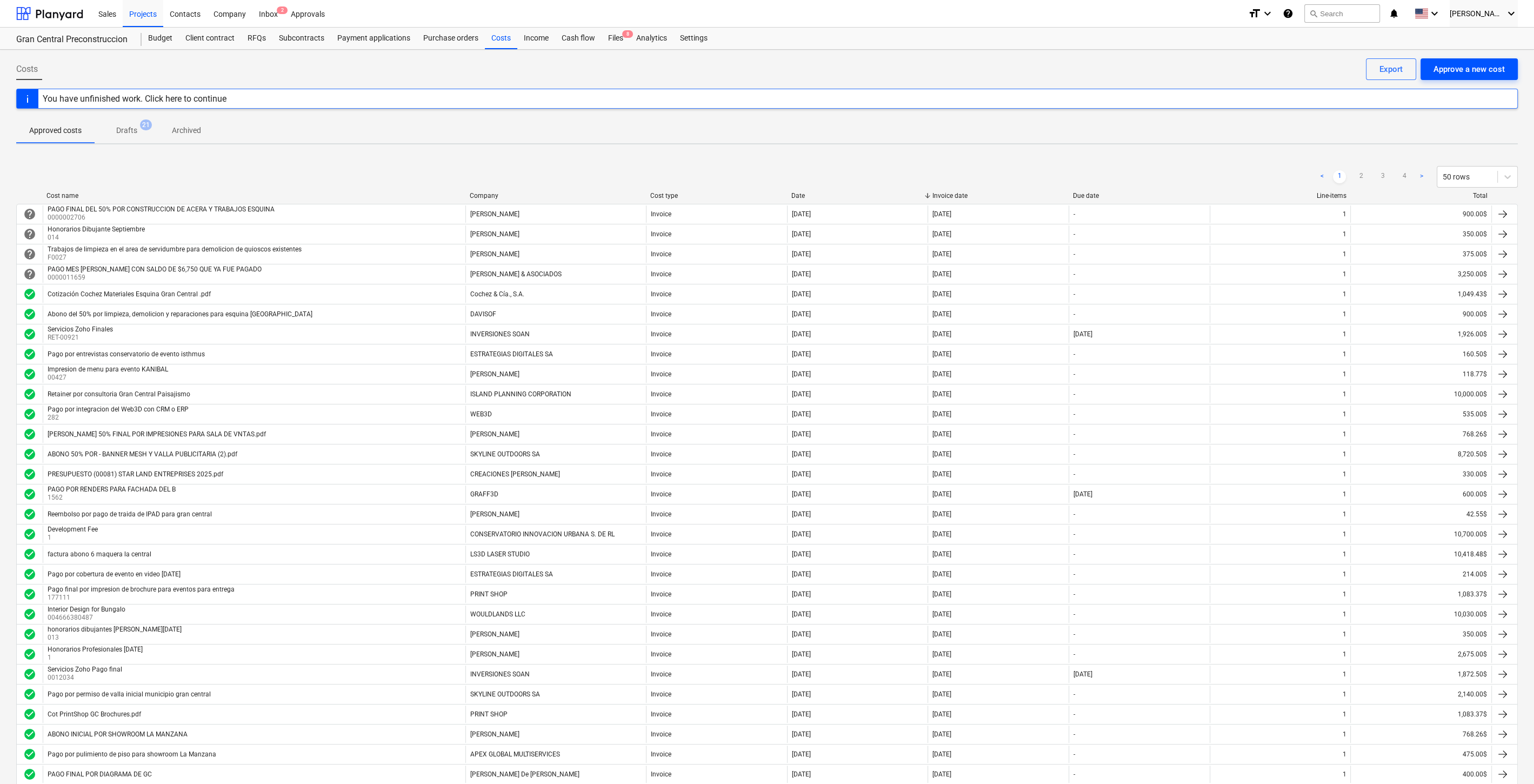
click at [1472, 64] on div "Approve a new cost" at bounding box center [1469, 69] width 72 height 14
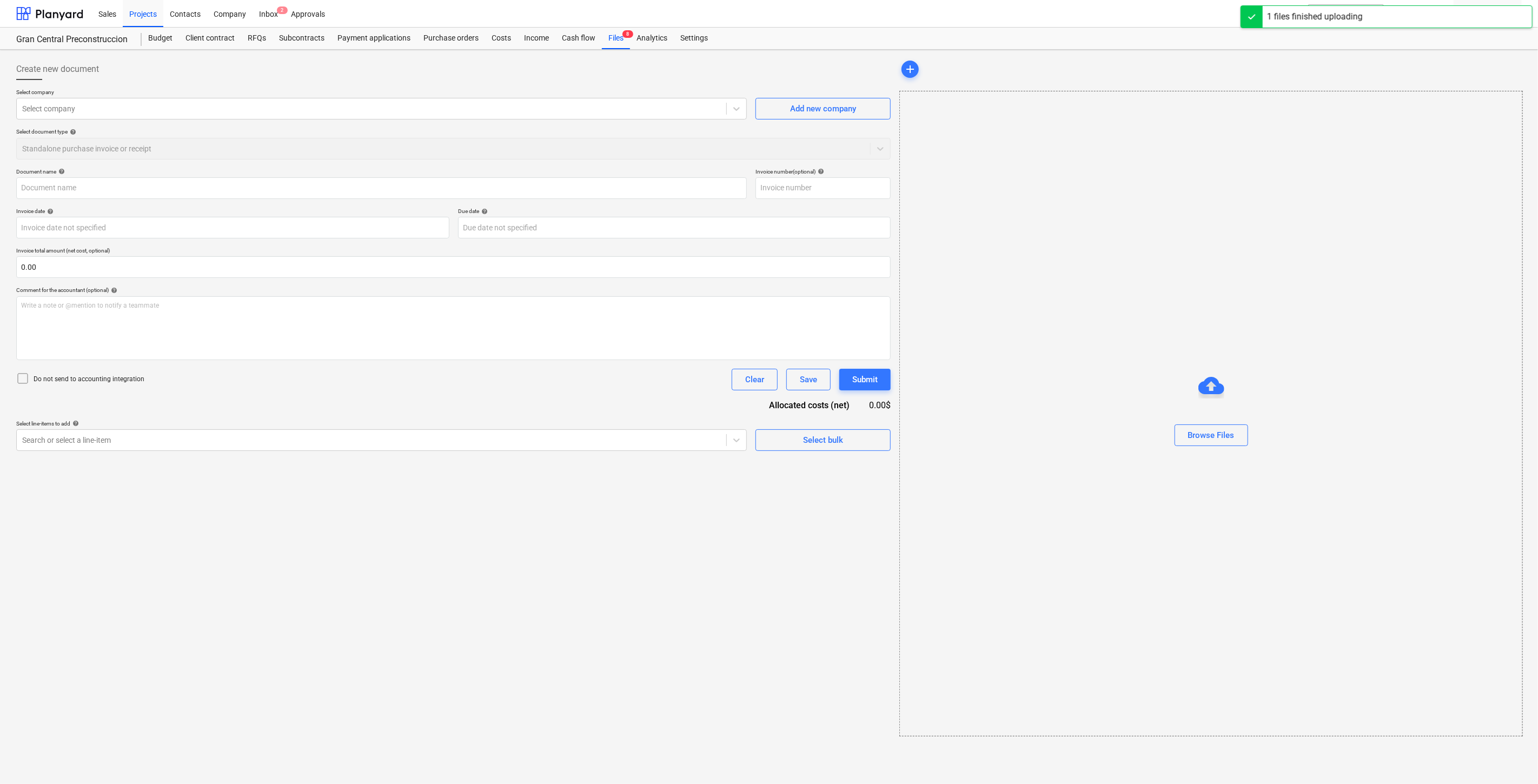
type input "20250000001149916287.pdf"
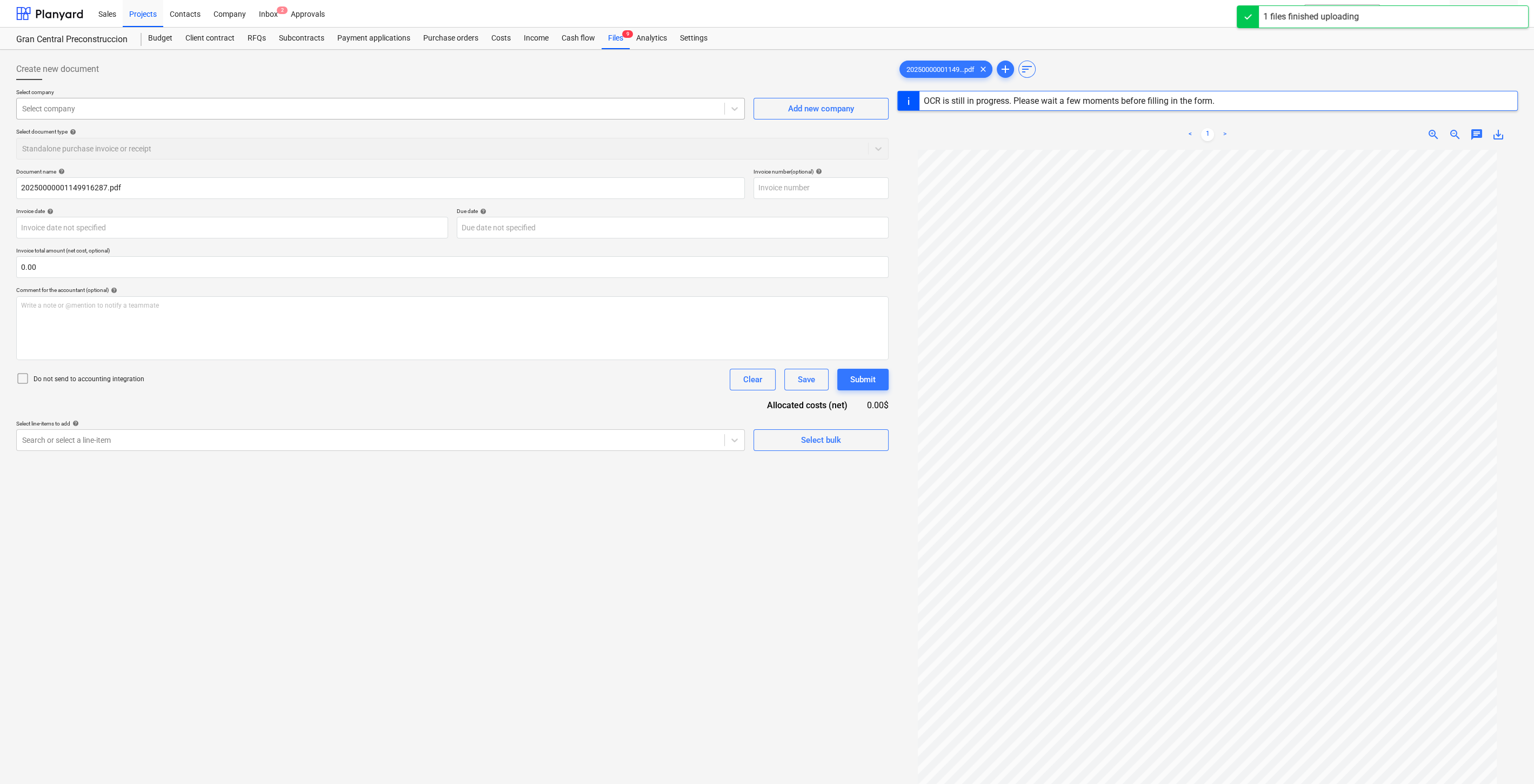
click at [184, 110] on div at bounding box center [370, 108] width 697 height 11
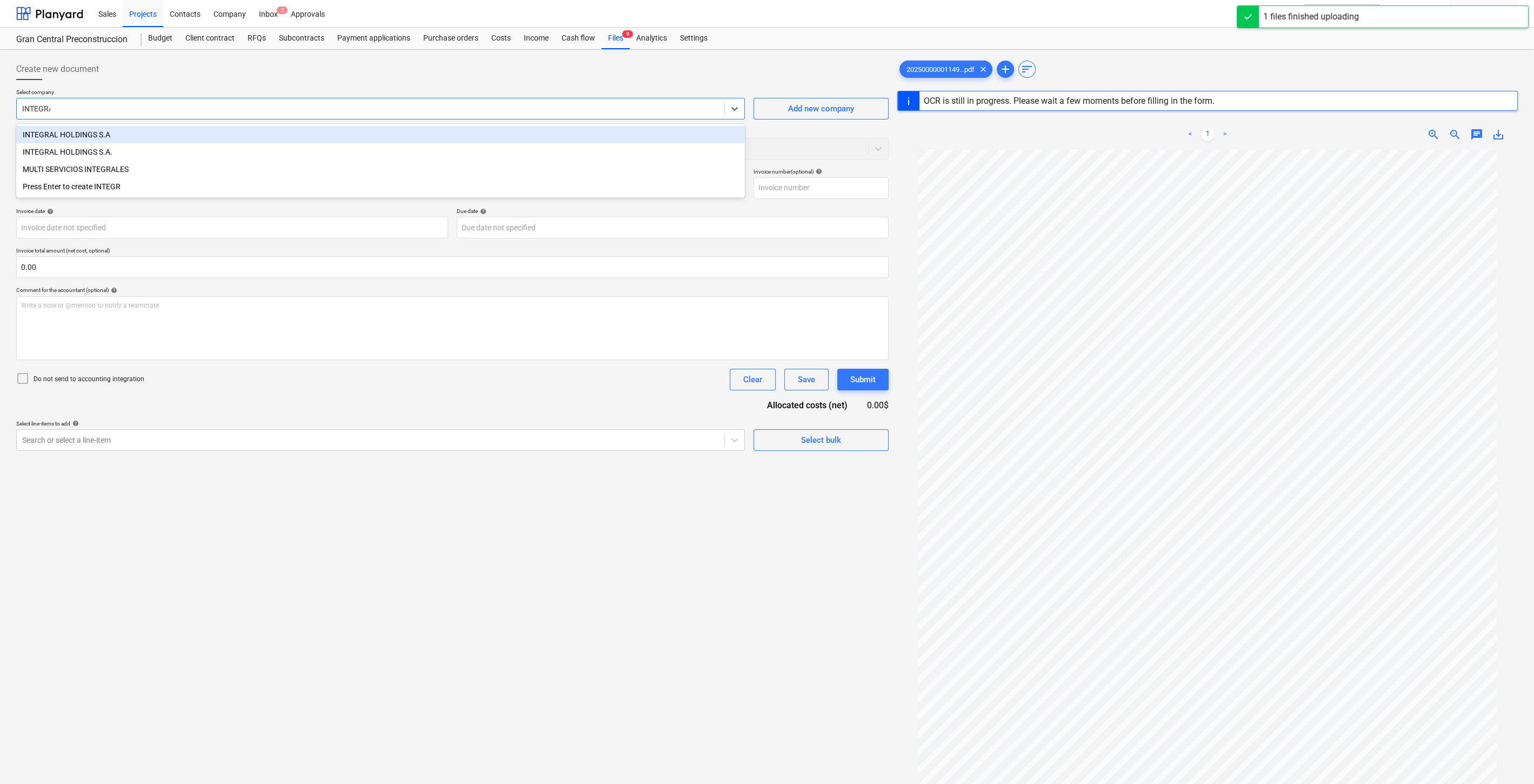
type input "INTEGRAL"
type input "1"
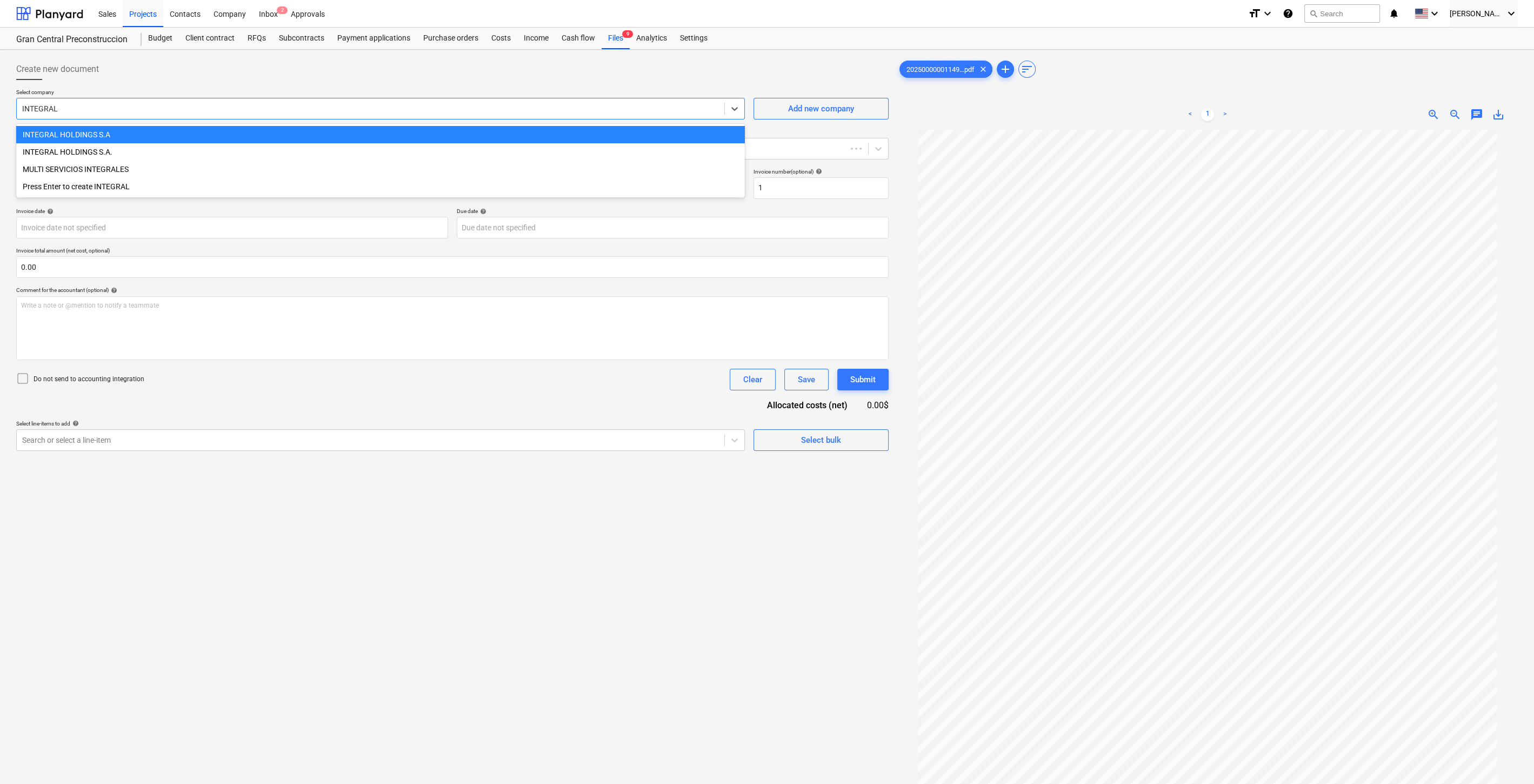
click at [184, 134] on div "INTEGRAL HOLDINGS S.A" at bounding box center [380, 135] width 729 height 17
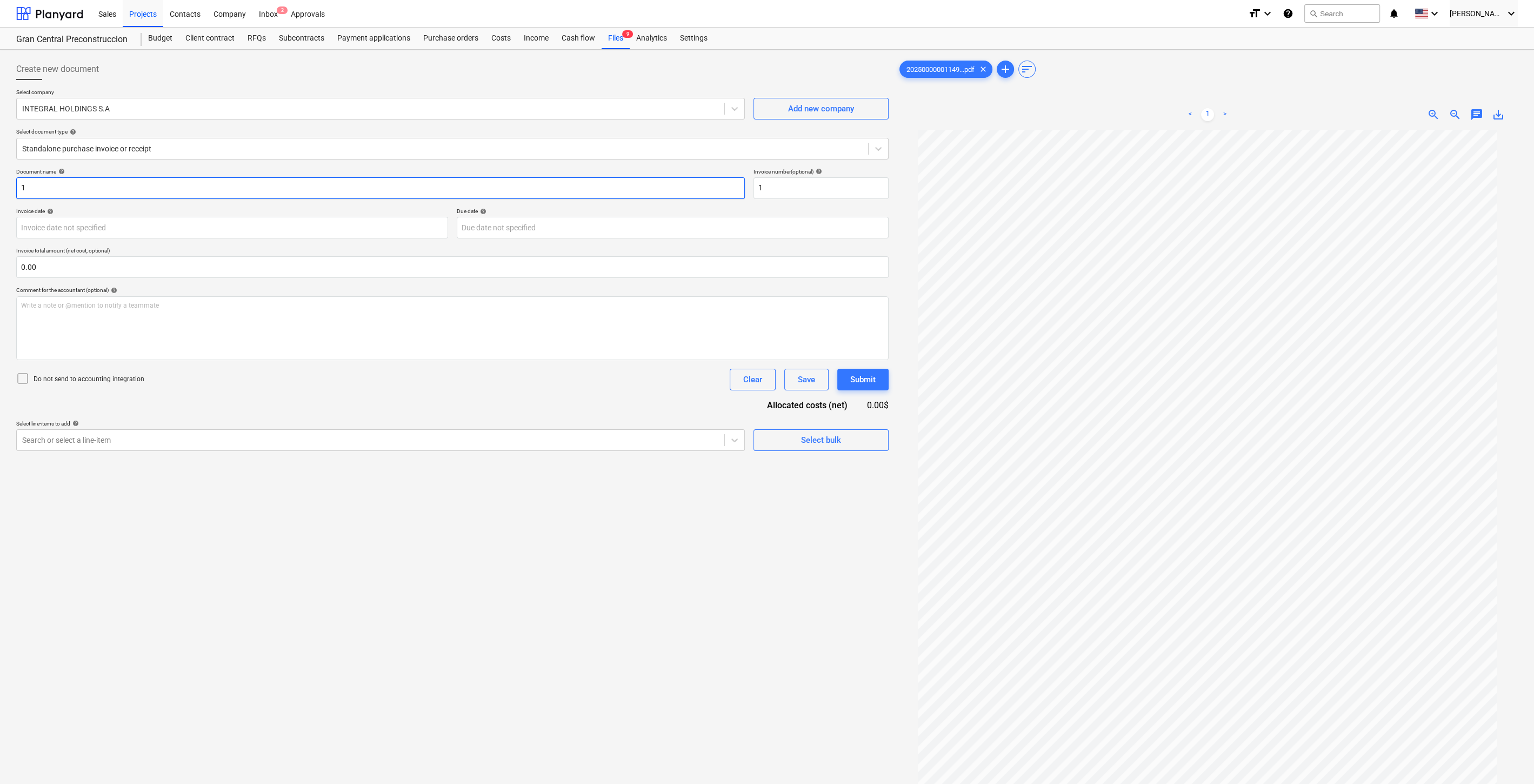
drag, startPoint x: 144, startPoint y: 189, endPoint x: -53, endPoint y: 173, distance: 197.6
click at [0, 173] on html "Sales Projects Contacts Company Inbox 2 Approvals format_size keyboard_arrow_do…" at bounding box center [767, 392] width 1534 height 784
type input "PAGO FINAL POR INSTALACION DE STAND Y ARREGLOS OFICINA 17 PARA SHOWROOM"
click at [812, 187] on input "1" at bounding box center [821, 188] width 135 height 22
type input "F"
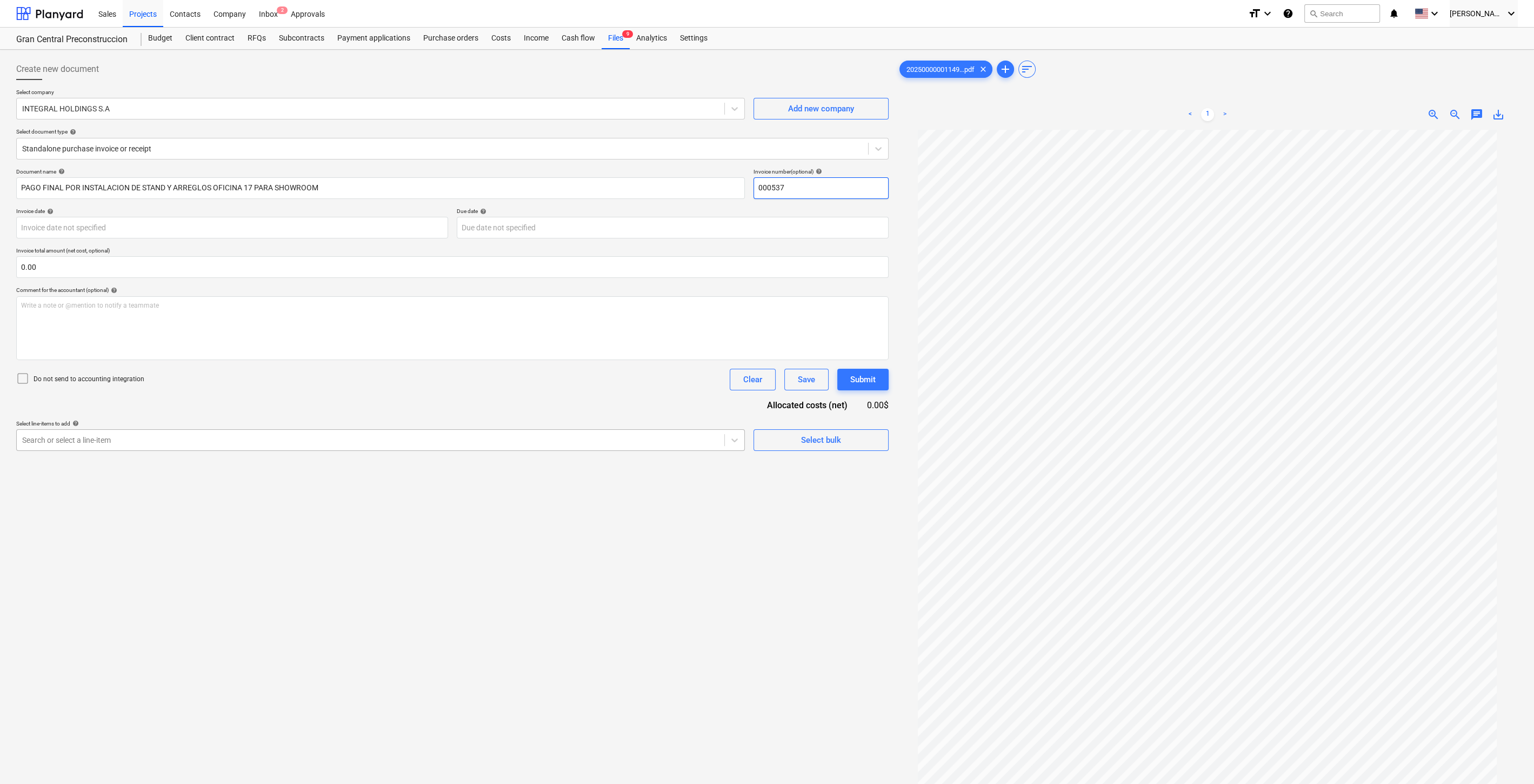
type input "000537"
click at [148, 446] on div "Search or select a line-item" at bounding box center [370, 439] width 707 height 15
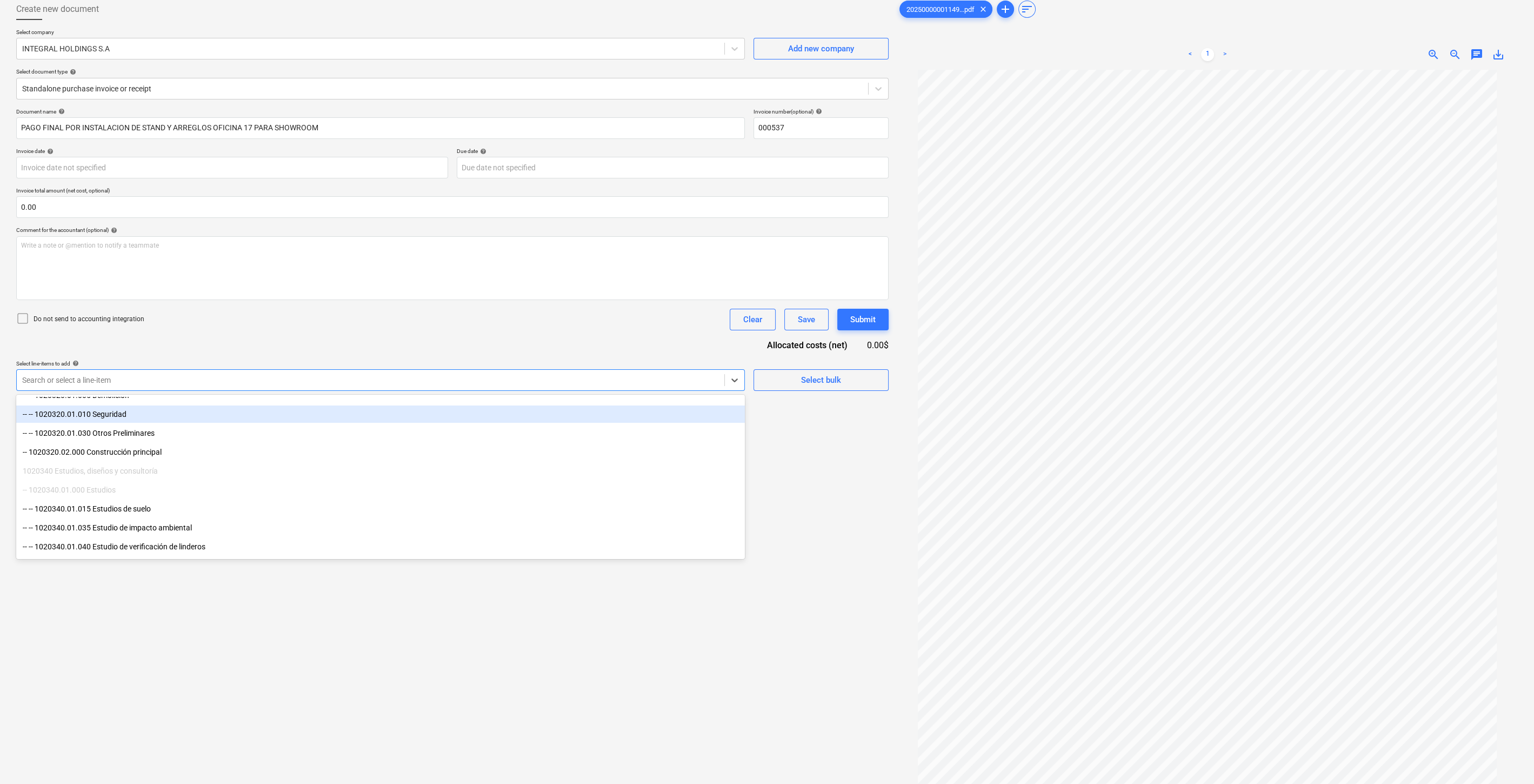
scroll to position [180, 0]
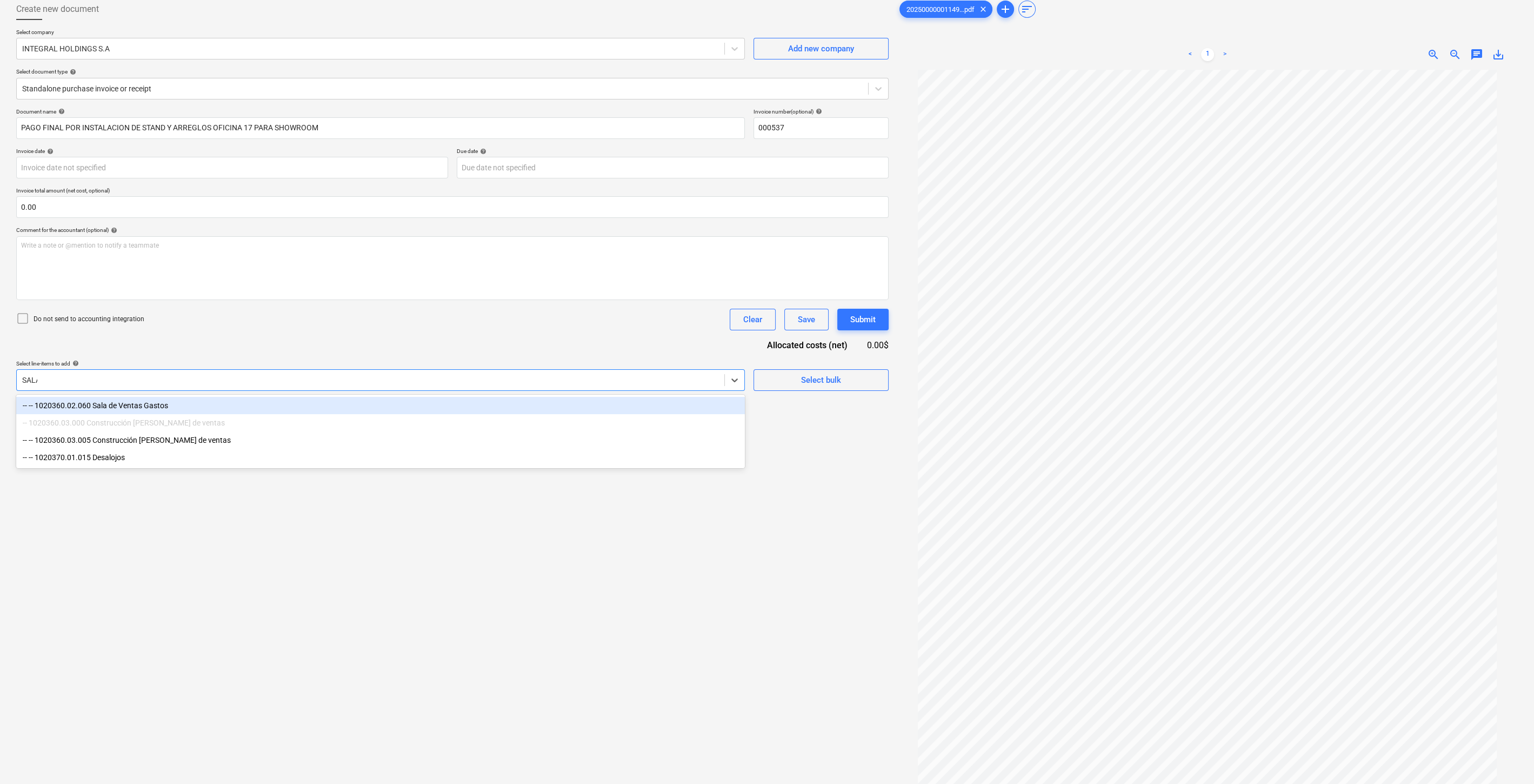
type input "SALA"
click at [280, 408] on div "-- -- 1020360.02.060 Sala de Ventas Gastos" at bounding box center [380, 405] width 729 height 17
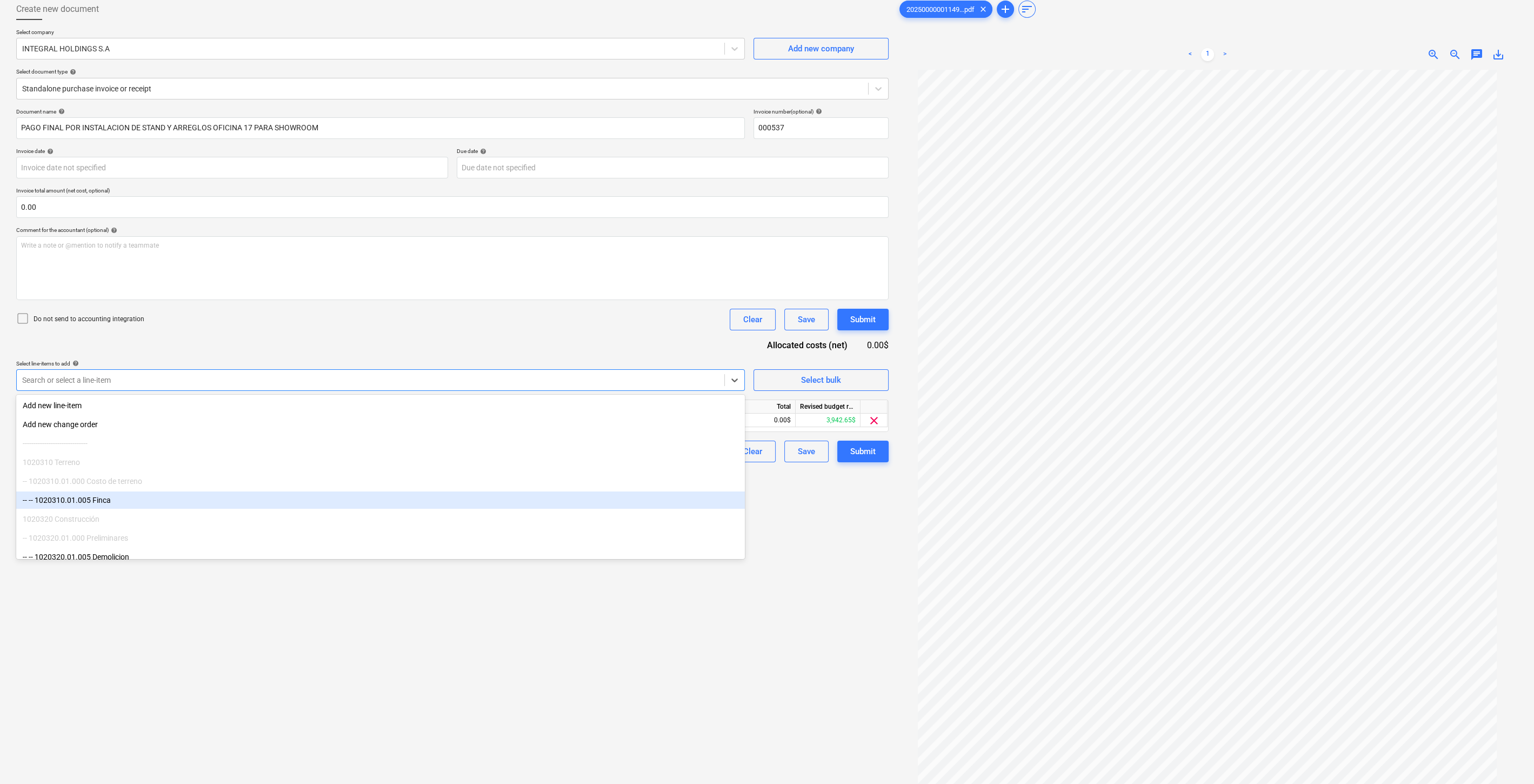
click at [913, 615] on div at bounding box center [1207, 446] width 620 height 754
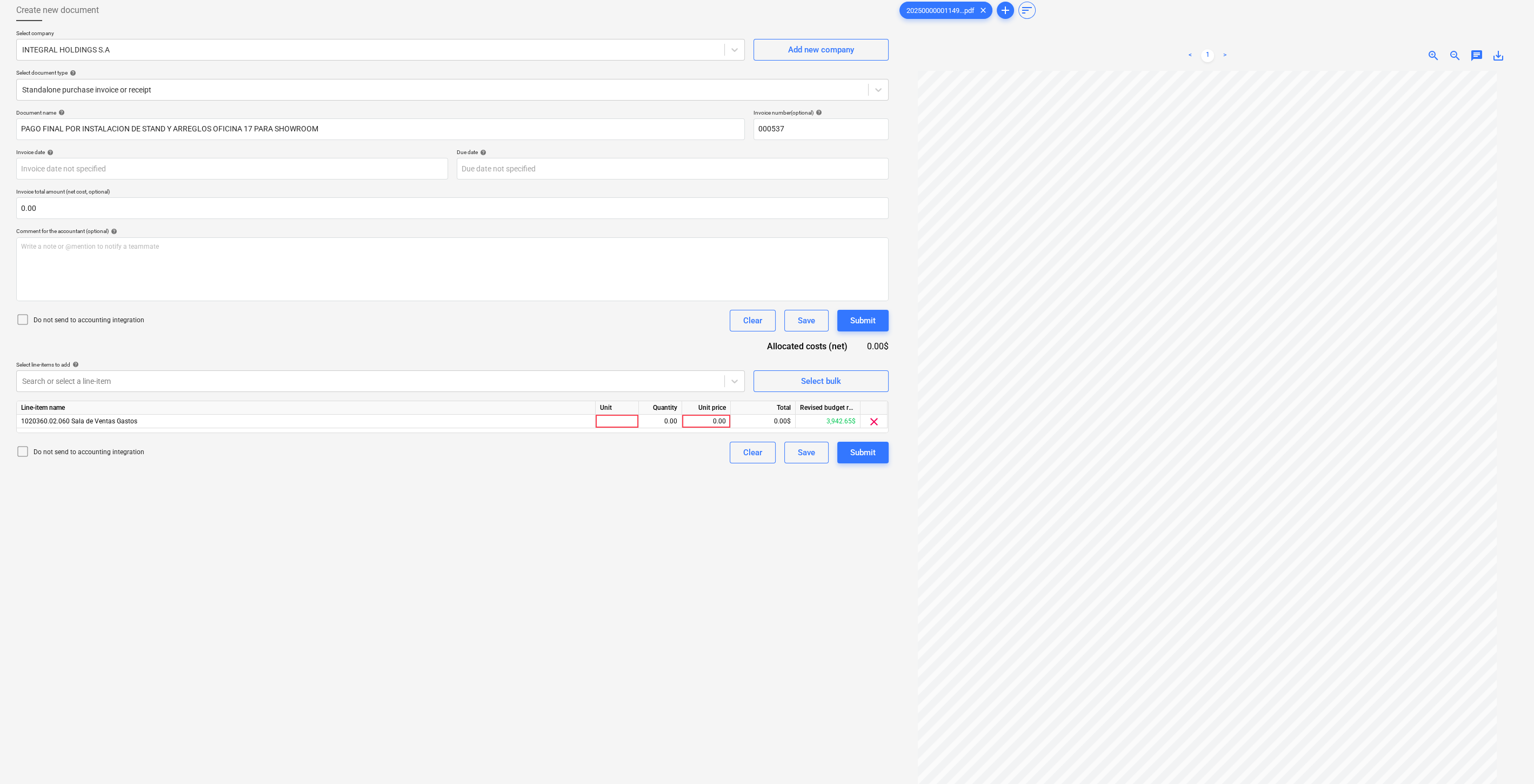
scroll to position [0, 0]
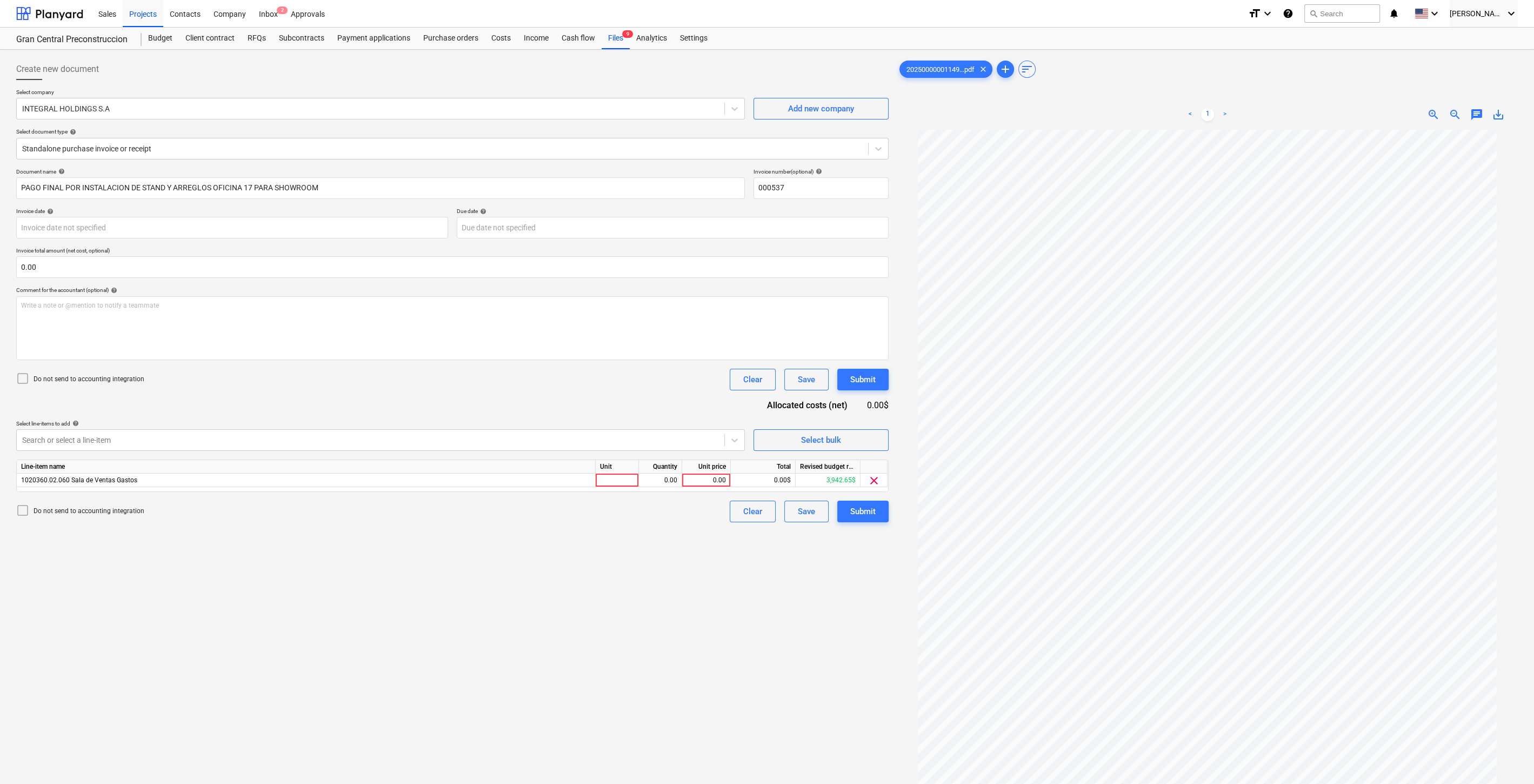
click at [500, 22] on div "Sales Projects Contacts Company Inbox 2 Approvals" at bounding box center [666, 14] width 1147 height 27
click at [500, 36] on div "Costs" at bounding box center [501, 39] width 32 height 22
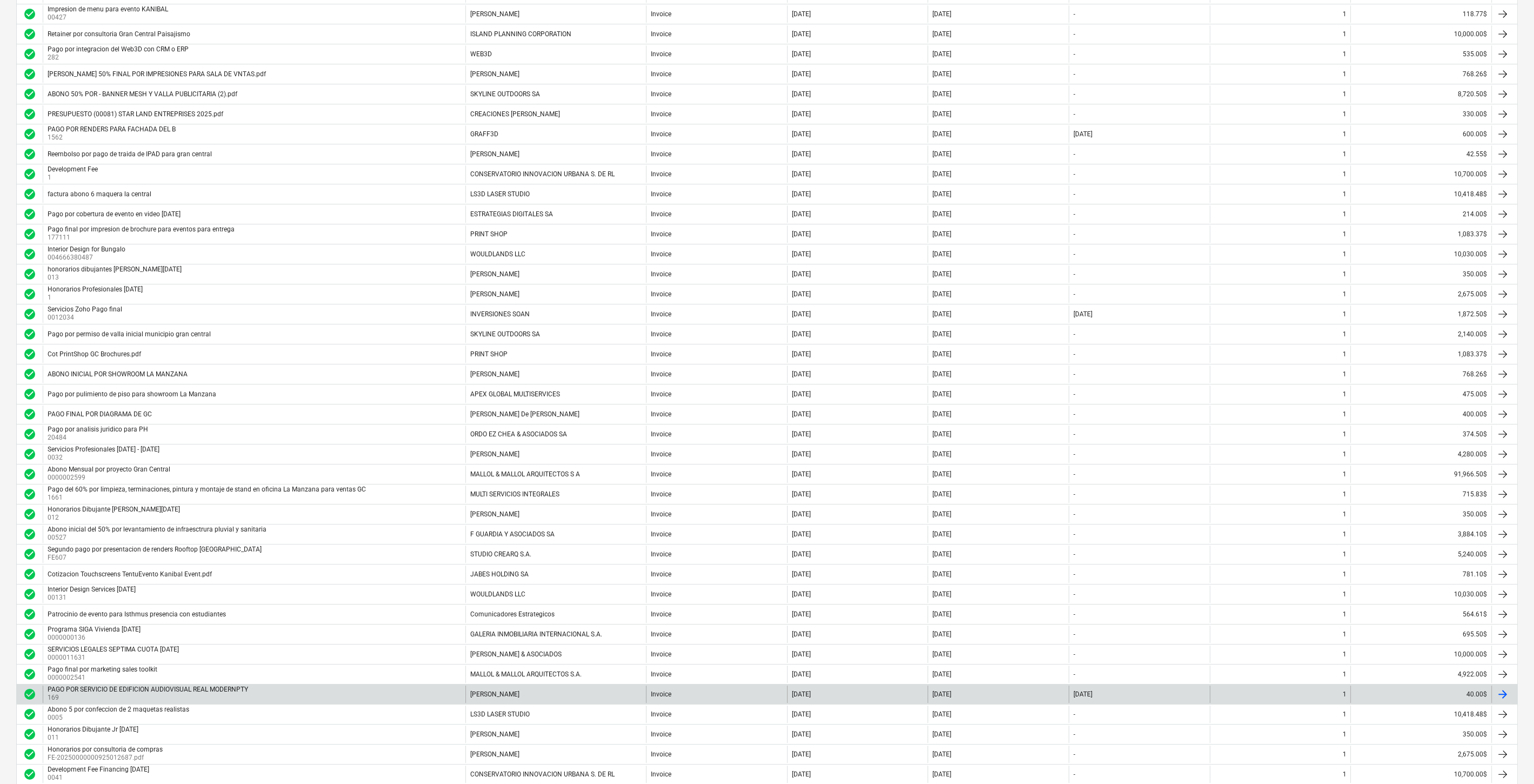
scroll to position [472, 0]
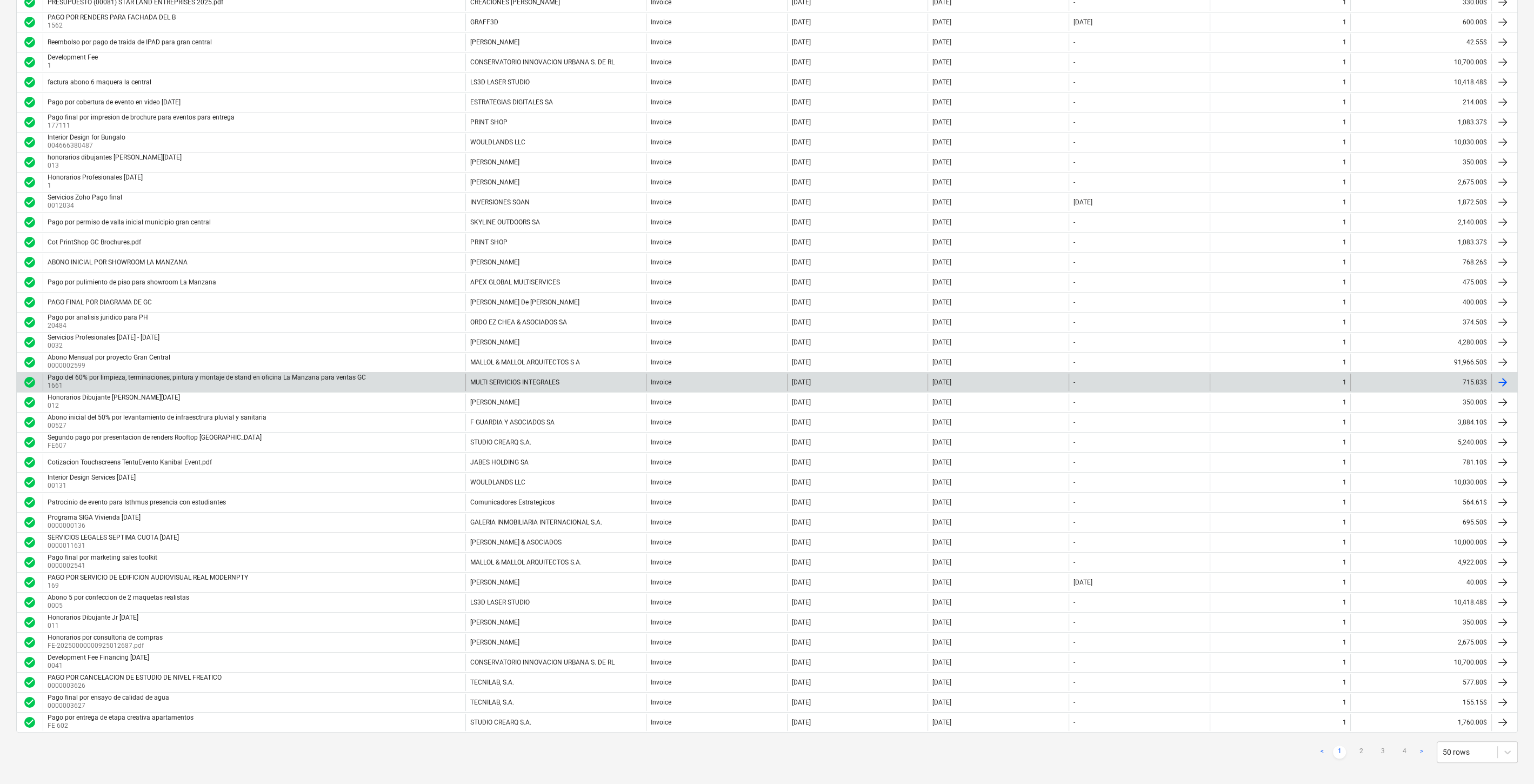
click at [282, 381] on p "1661" at bounding box center [208, 386] width 321 height 9
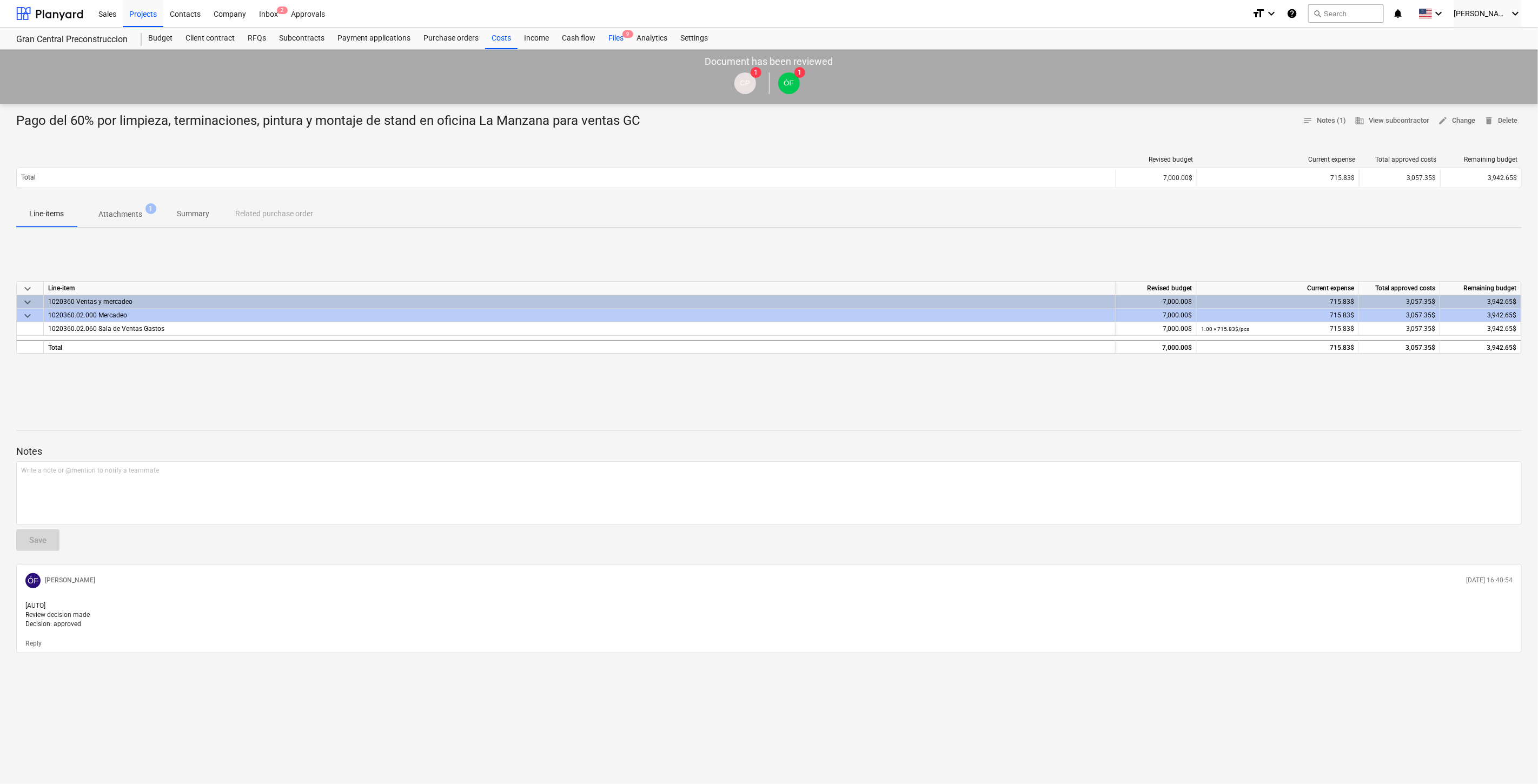
click at [618, 35] on div "Files 9" at bounding box center [616, 39] width 28 height 22
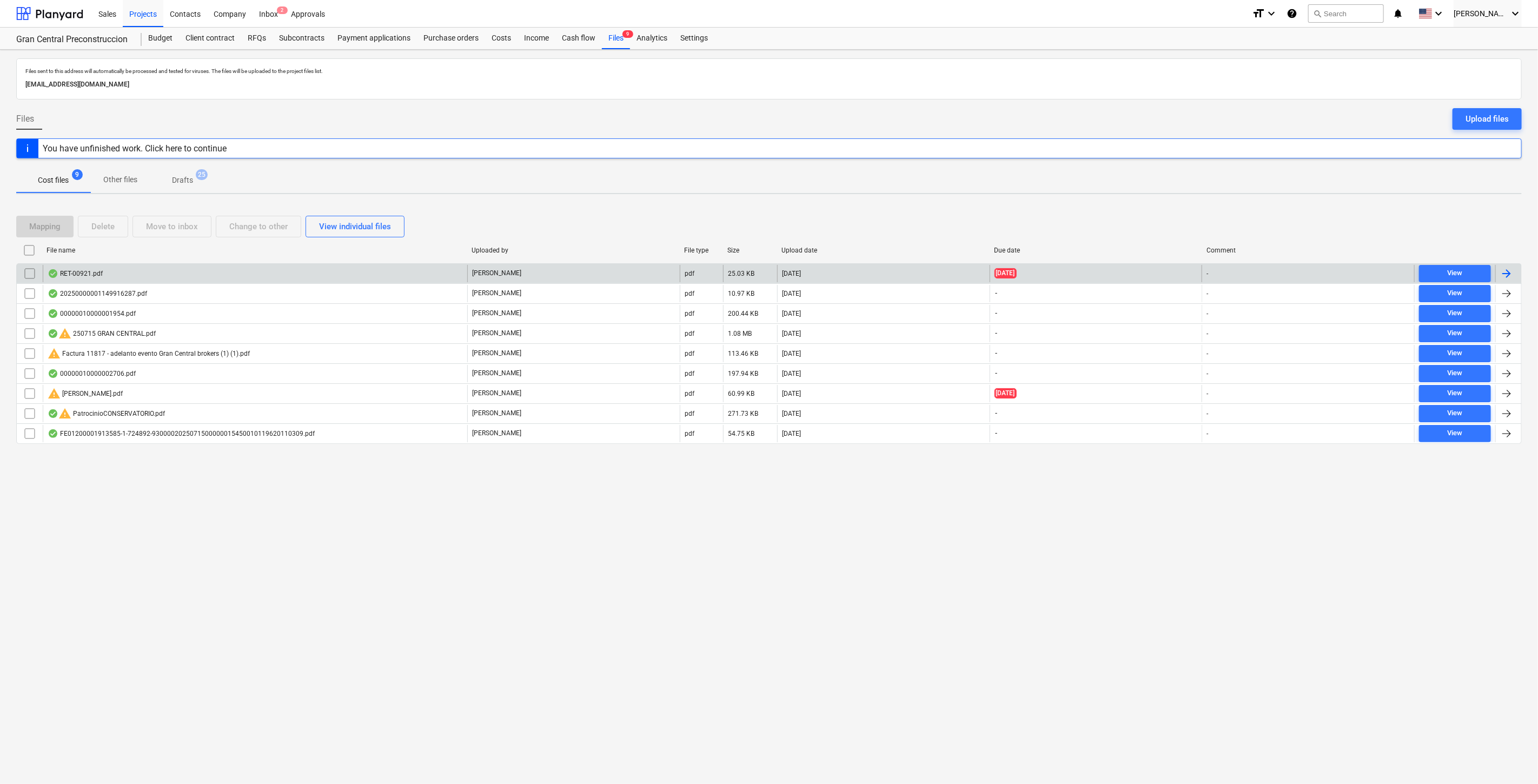
click at [100, 266] on div "RET-00921.pdf" at bounding box center [255, 273] width 425 height 17
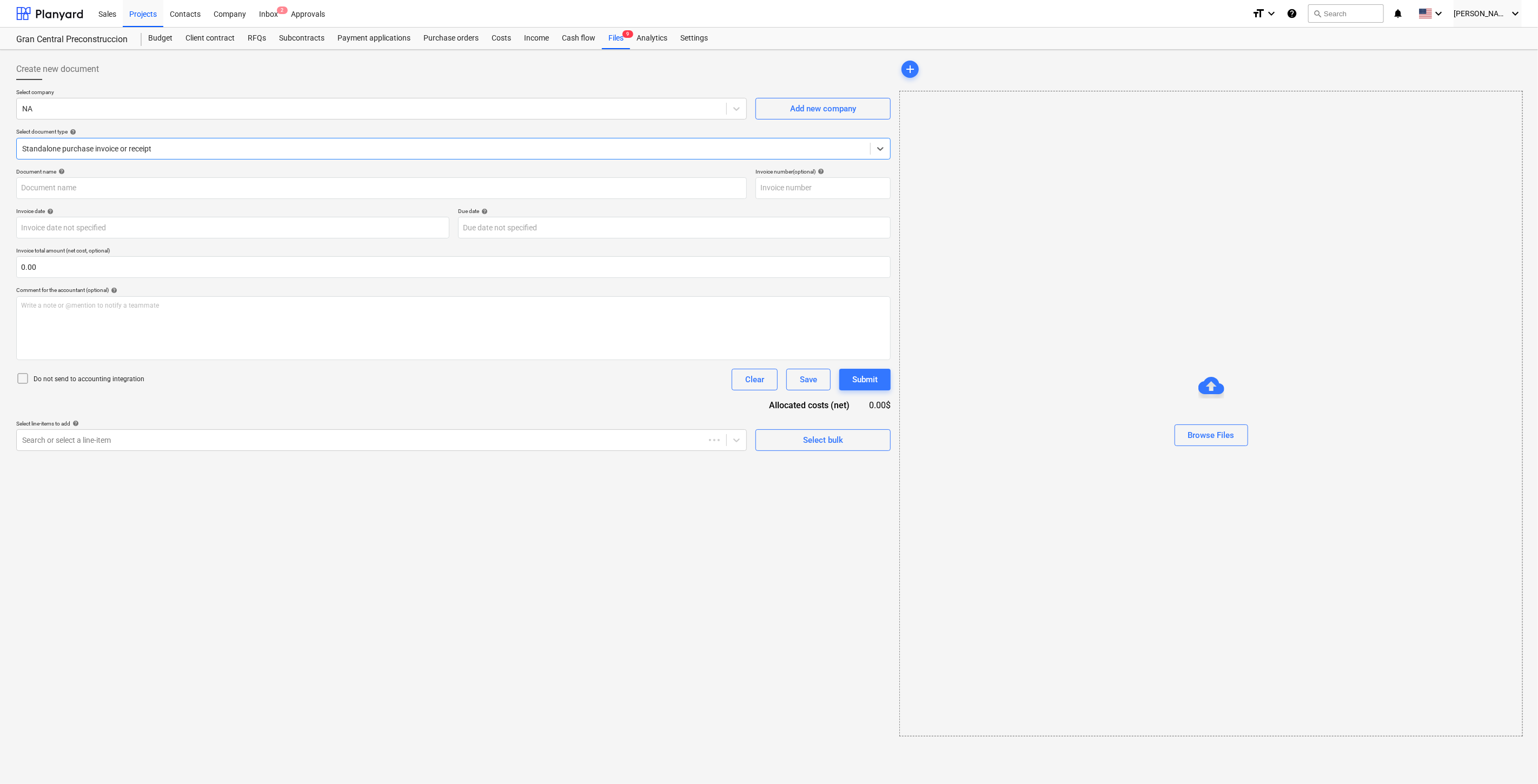
type input "RET-00921"
type input "[DATE]"
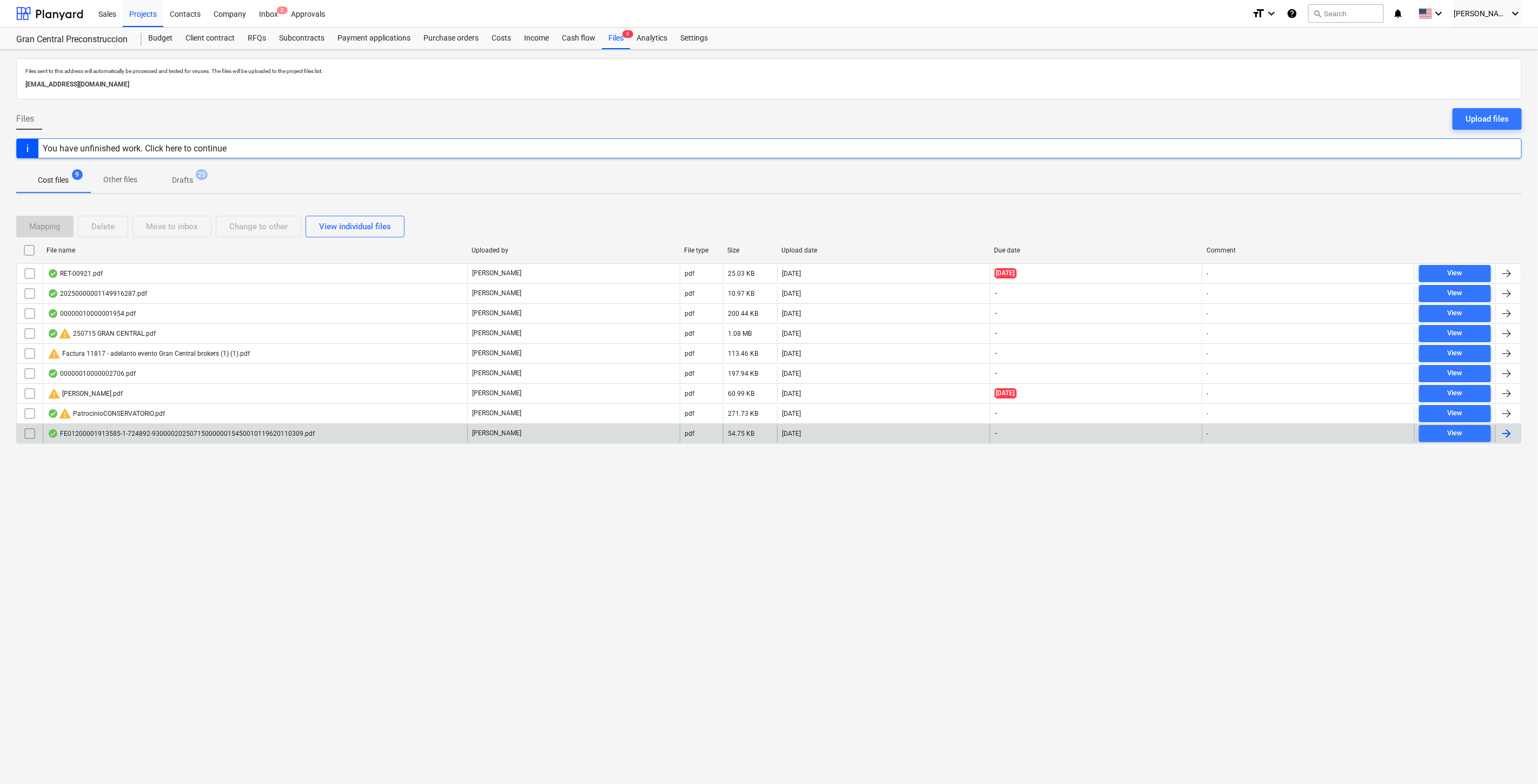
click at [287, 431] on div "FE01200001913585-1-724892-9300002025071500000015450010119620110309.pdf" at bounding box center [181, 433] width 268 height 8
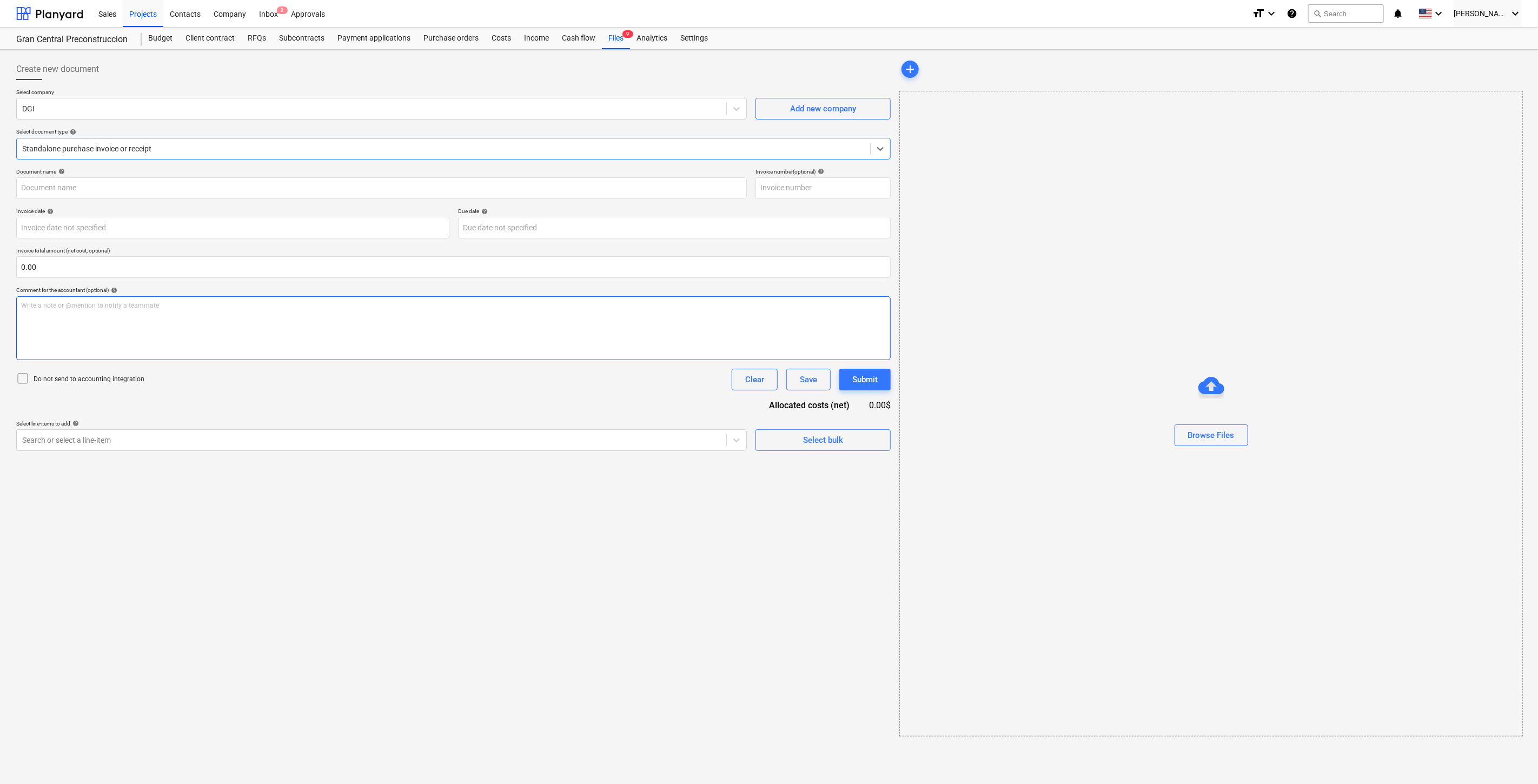
type input "001"
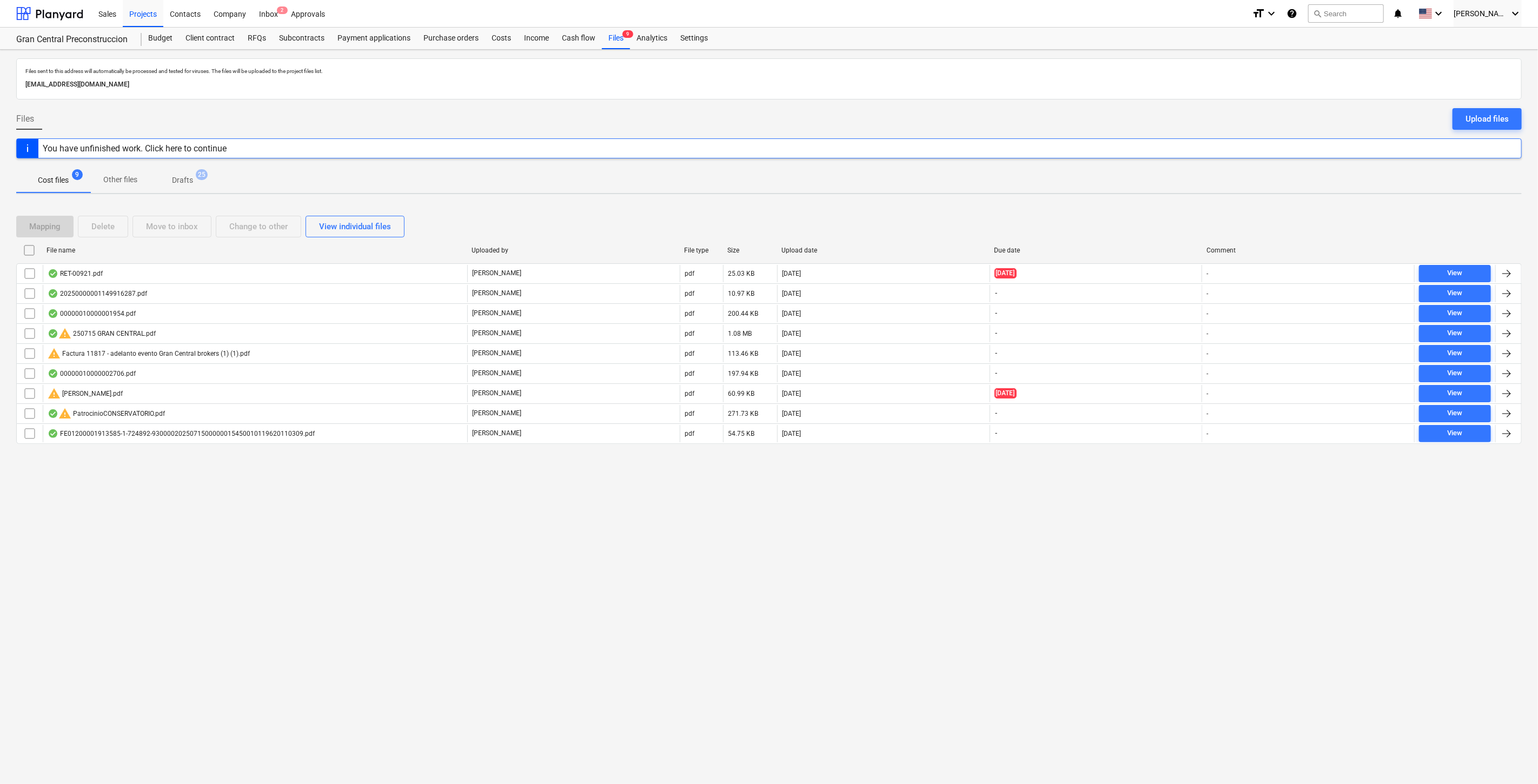
click at [166, 178] on span "Drafts 25" at bounding box center [182, 180] width 39 height 12
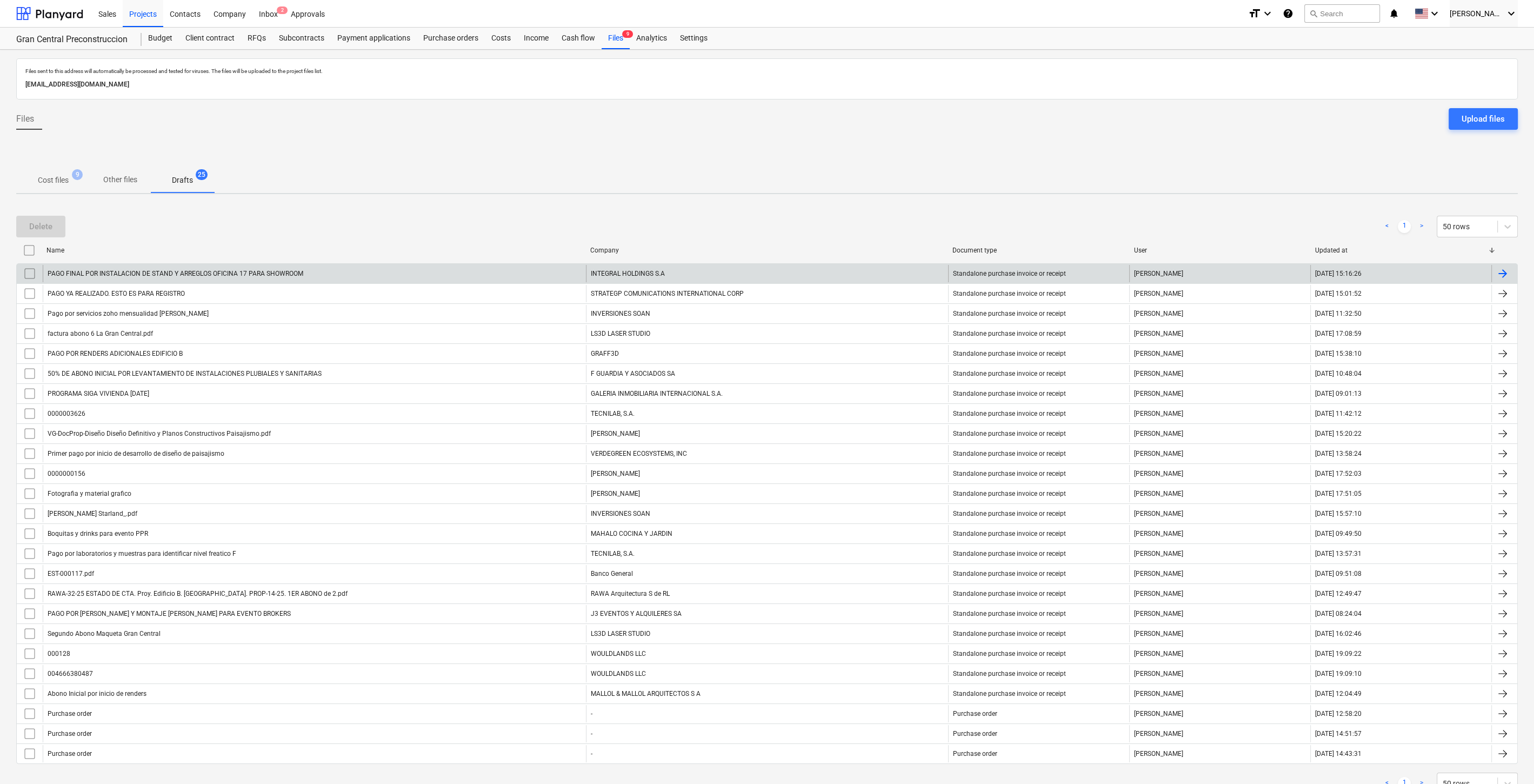
click at [159, 270] on div "PAGO FINAL POR INSTALACION DE STAND Y ARREGLOS OFICINA 17 PARA SHOWROOM" at bounding box center [175, 274] width 256 height 8
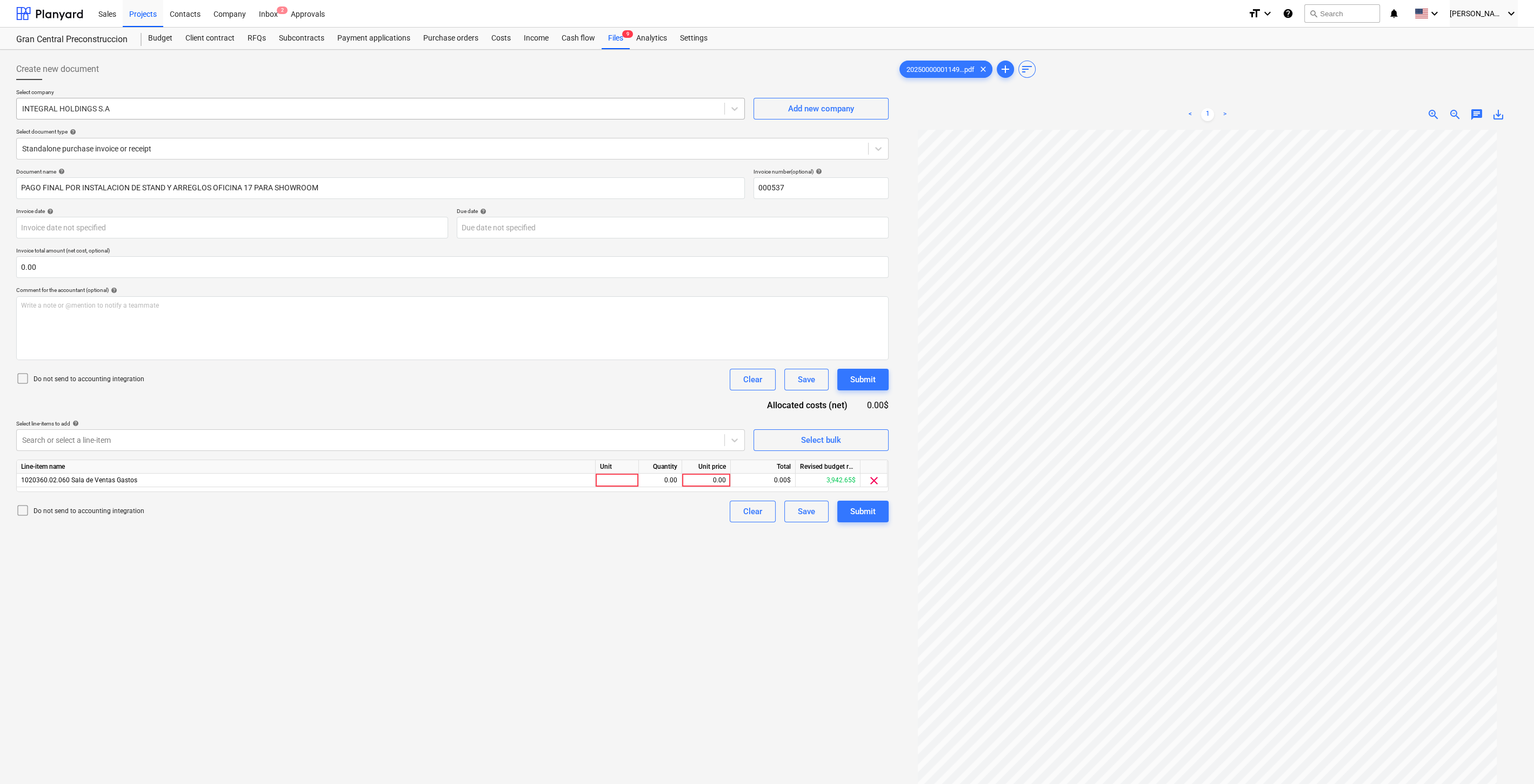
click at [542, 110] on div at bounding box center [370, 108] width 697 height 11
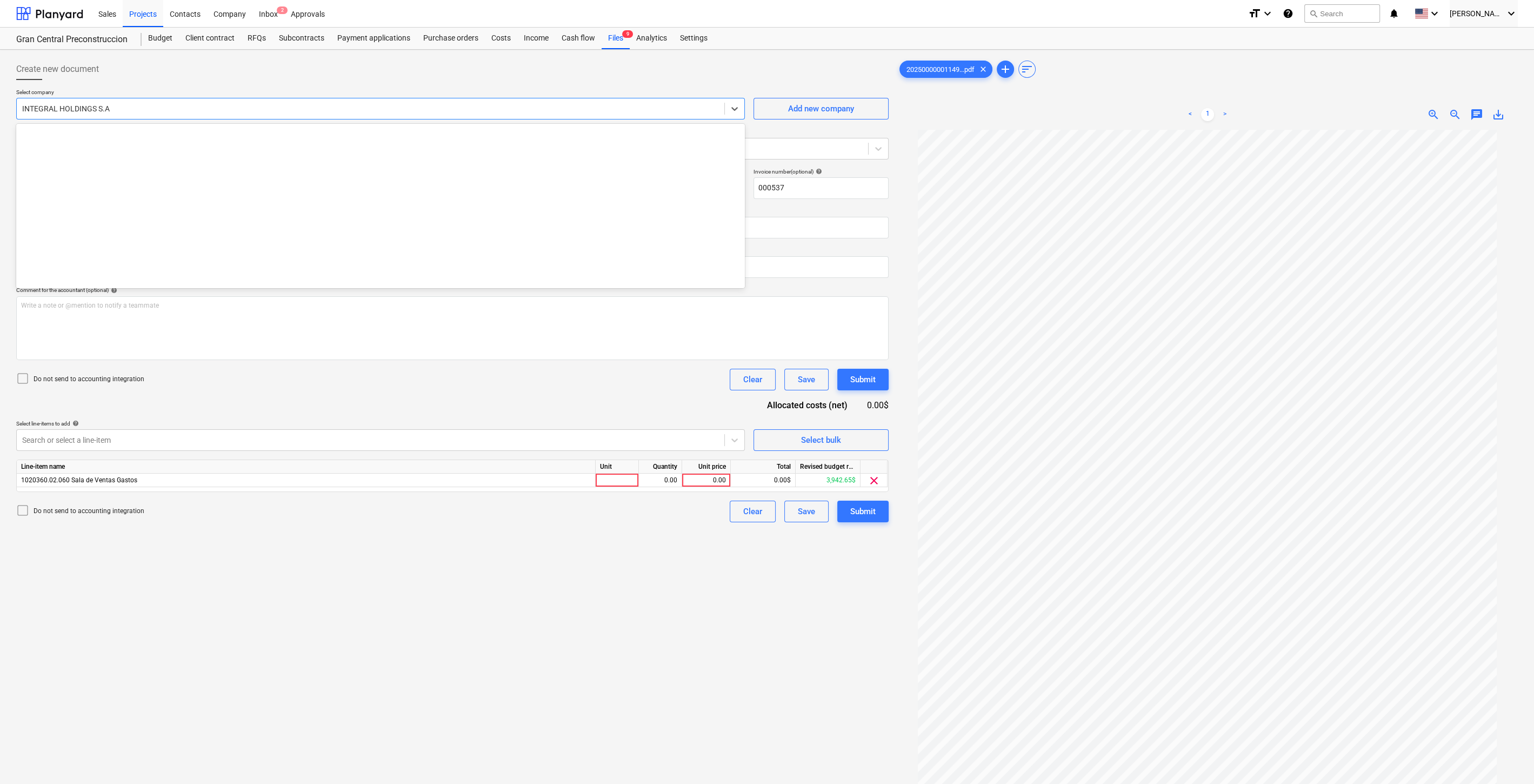
scroll to position [5335, 0]
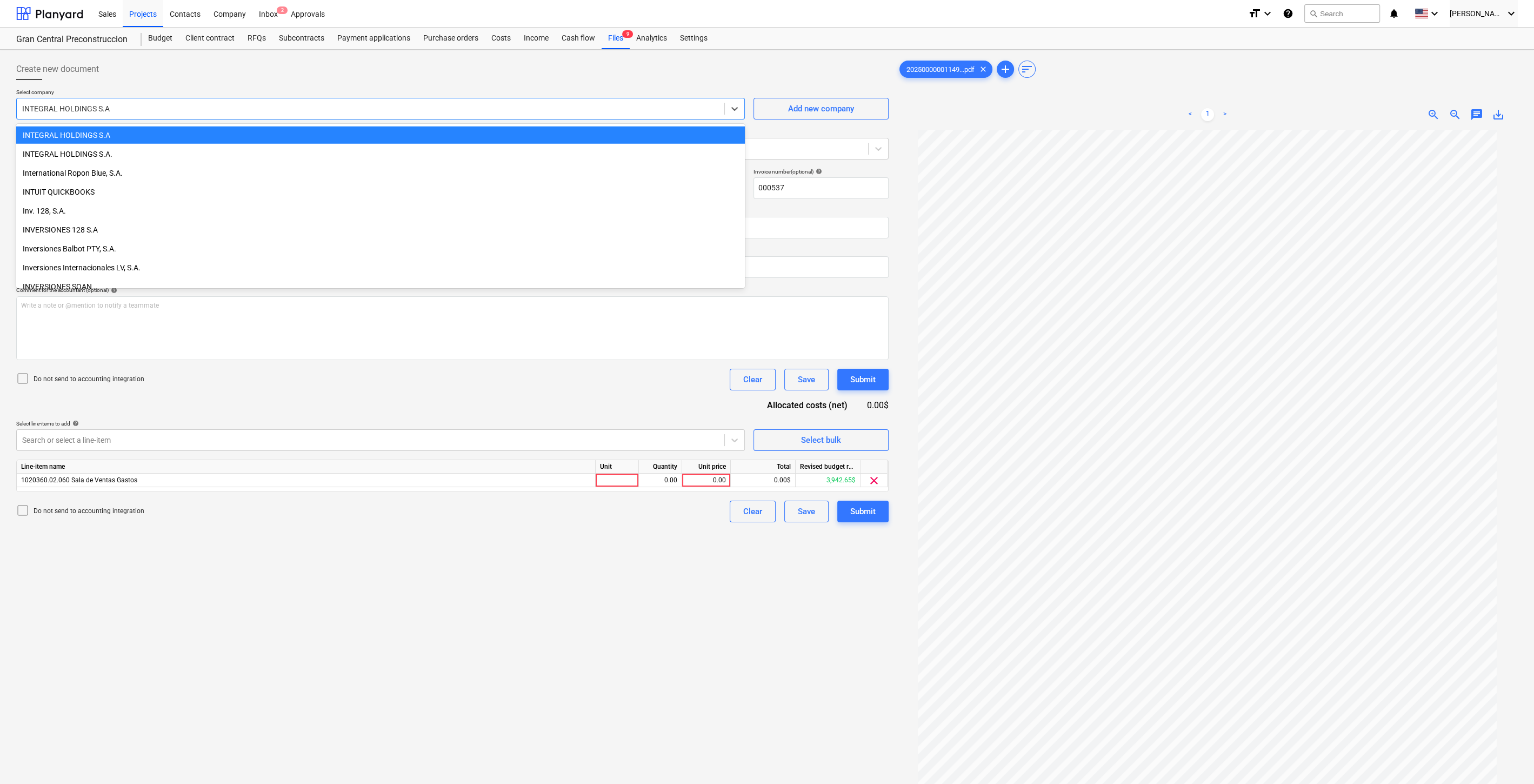
click at [133, 136] on div "INTEGRAL HOLDINGS S.A" at bounding box center [380, 135] width 729 height 17
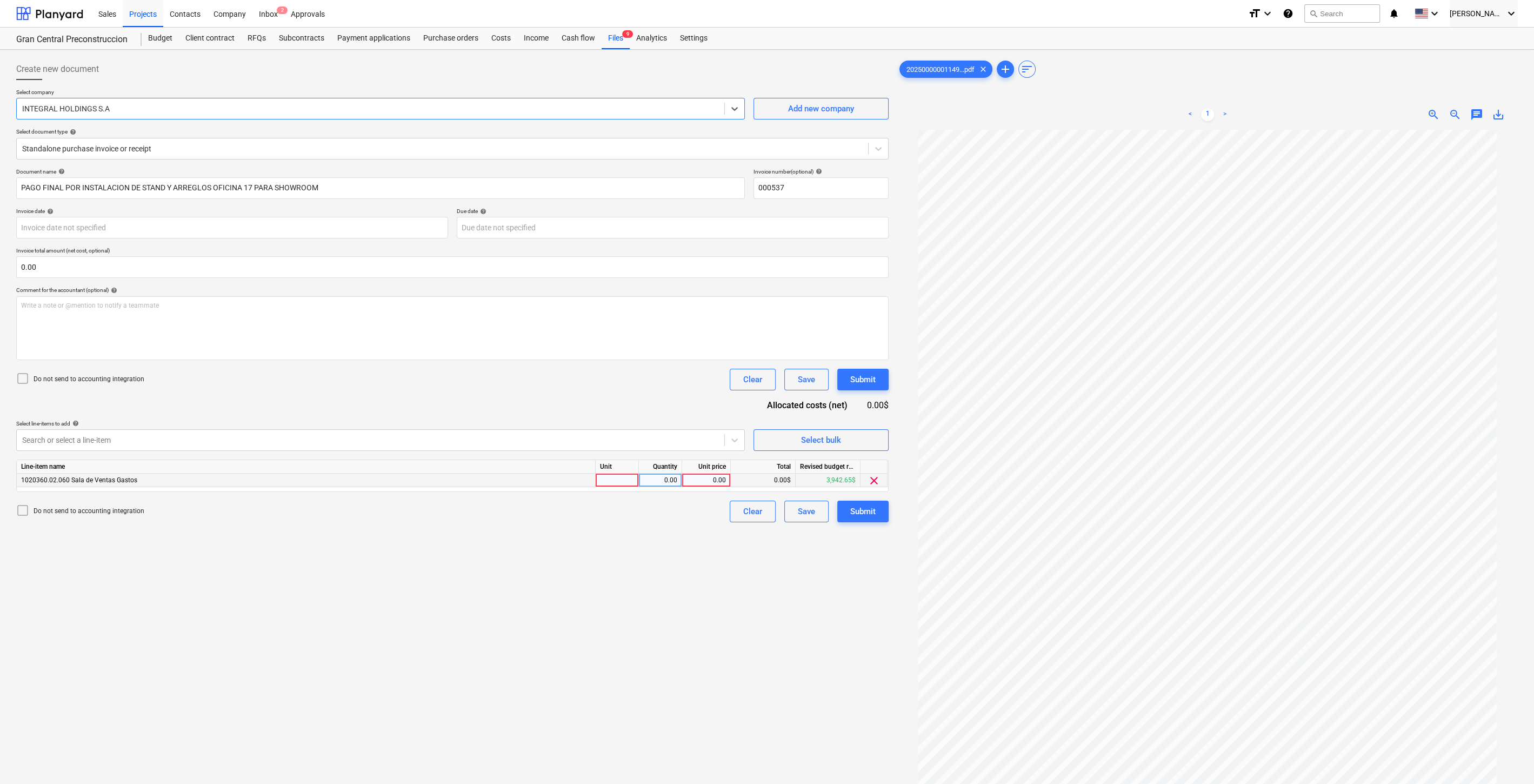
click at [707, 479] on div "0.00" at bounding box center [706, 480] width 39 height 14
type input "477.22"
click at [676, 556] on div "Create new document Select company INTEGRAL HOLDINGS S.A Add new company Select…" at bounding box center [452, 471] width 881 height 834
click at [858, 510] on div "Submit" at bounding box center [863, 512] width 25 height 14
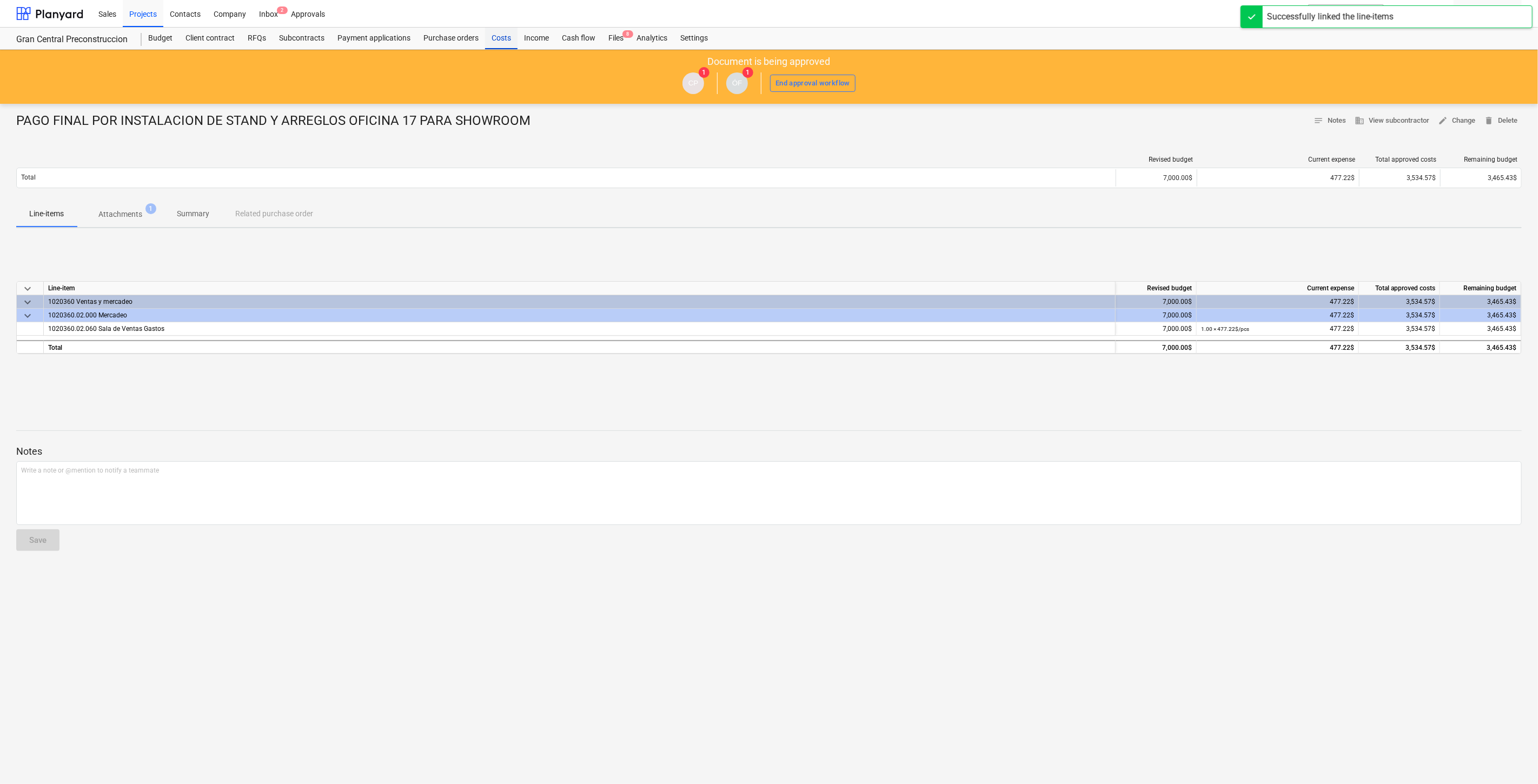
click at [505, 40] on div "Costs" at bounding box center [501, 39] width 32 height 22
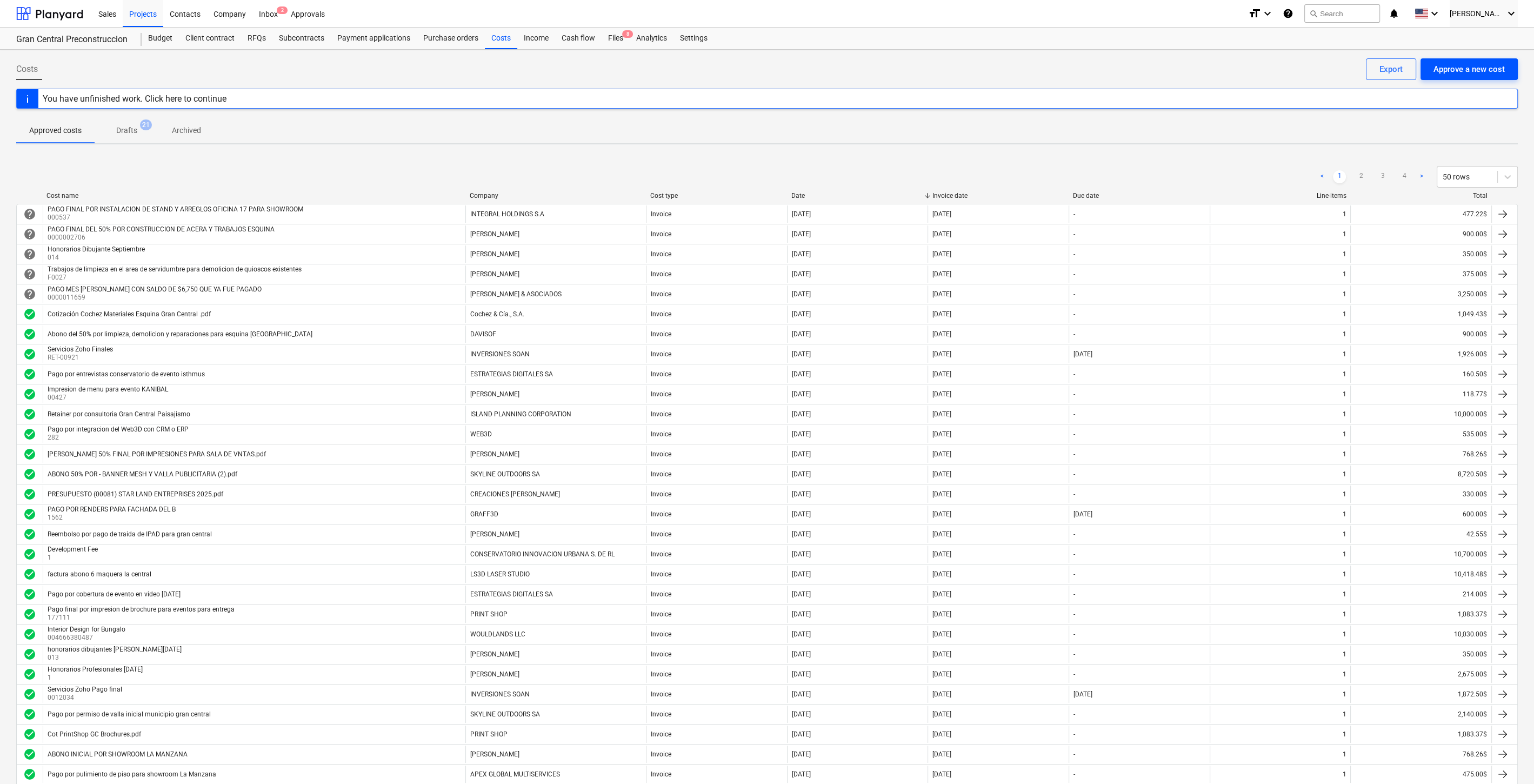
click at [1463, 72] on div "Approve a new cost" at bounding box center [1469, 69] width 72 height 14
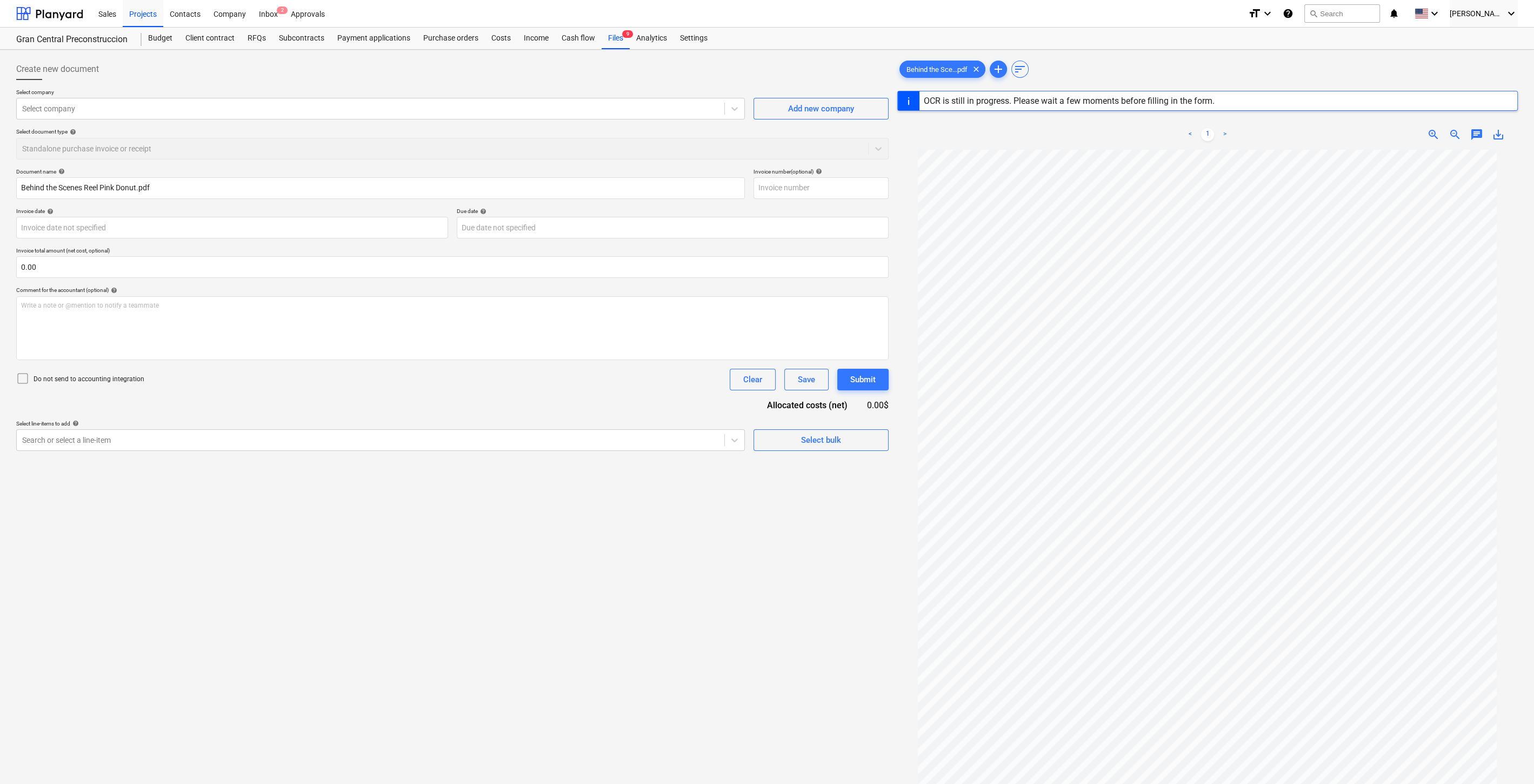
type input "0000000146"
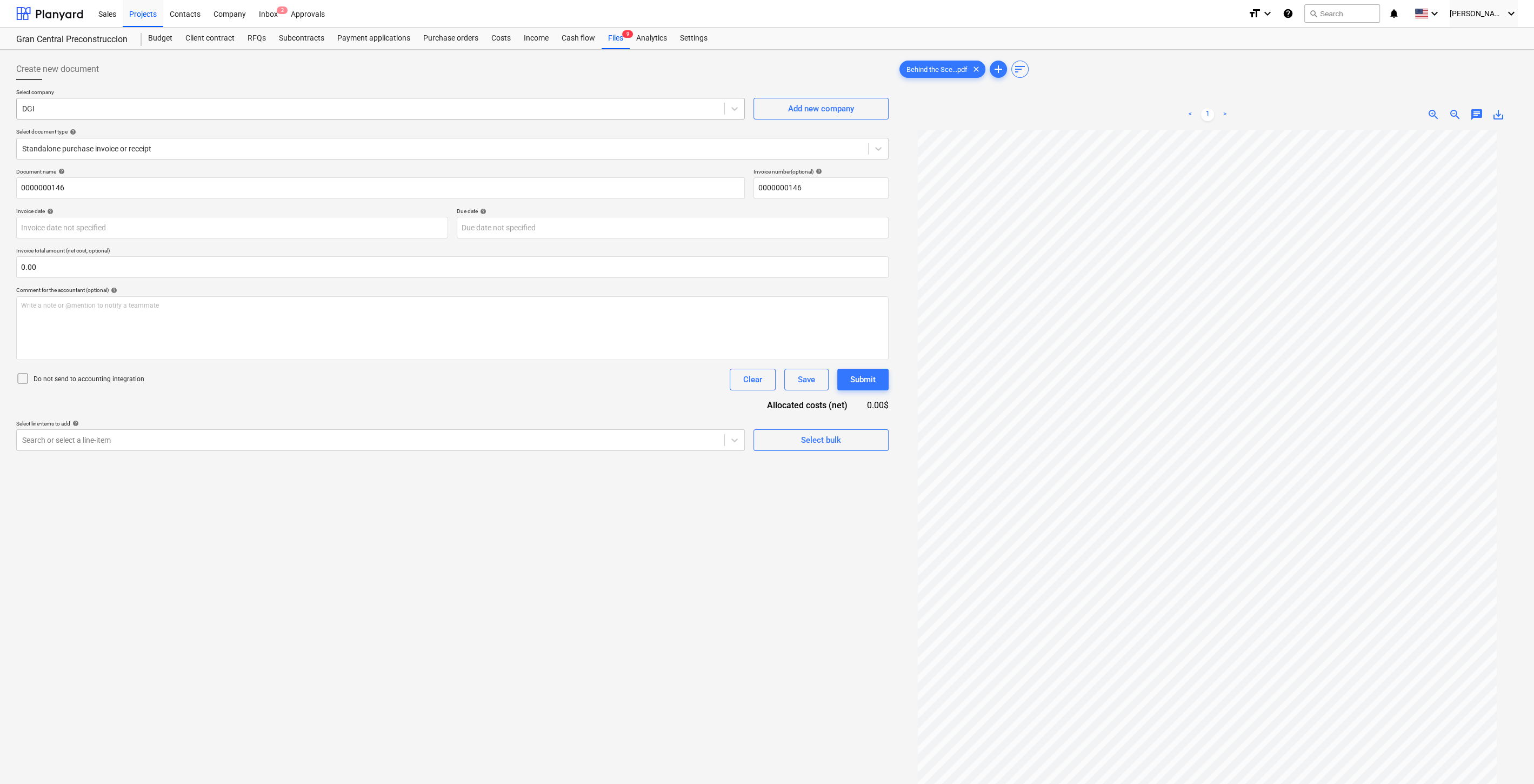
click at [240, 115] on div "DGI" at bounding box center [370, 108] width 707 height 15
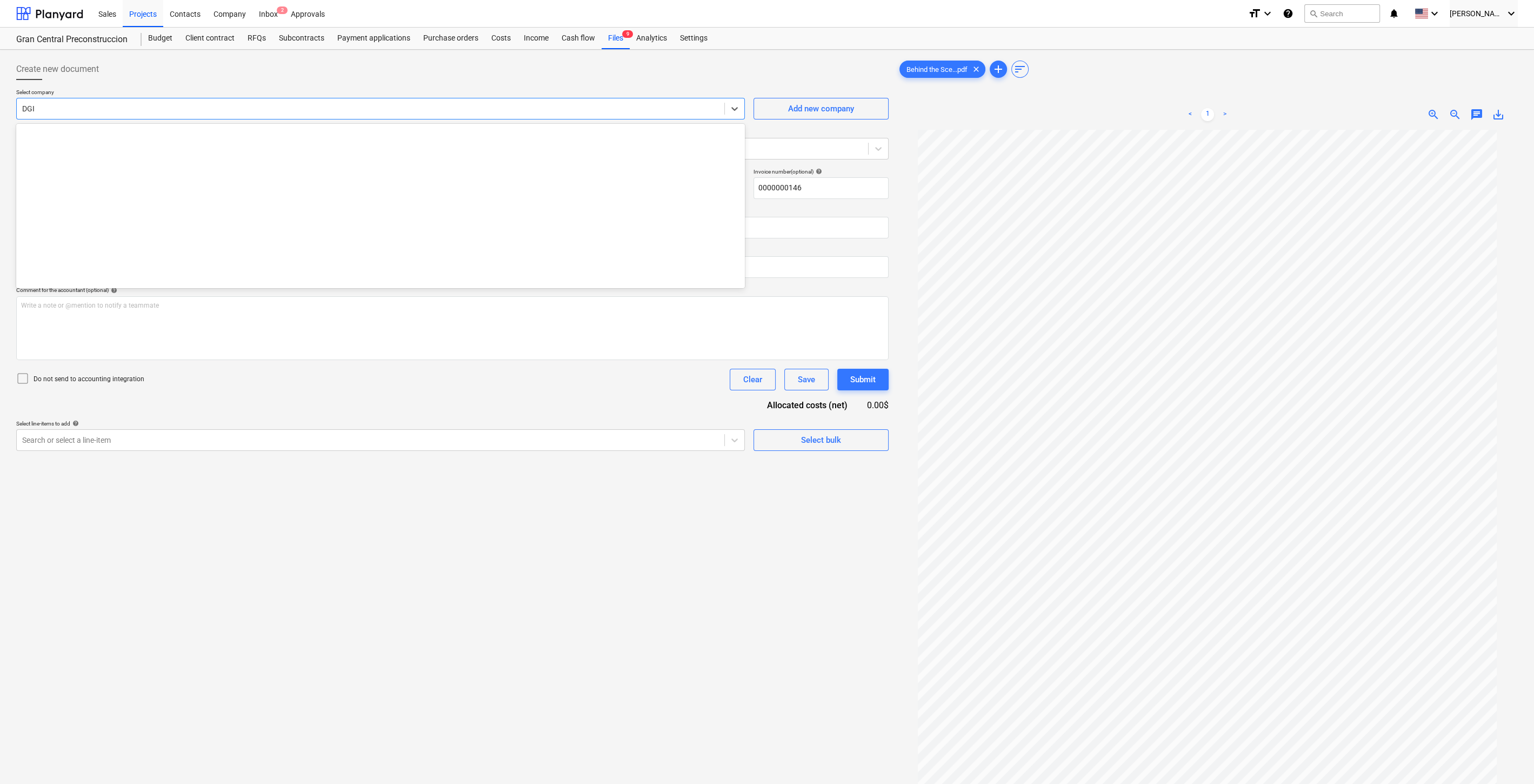
scroll to position [2856, 0]
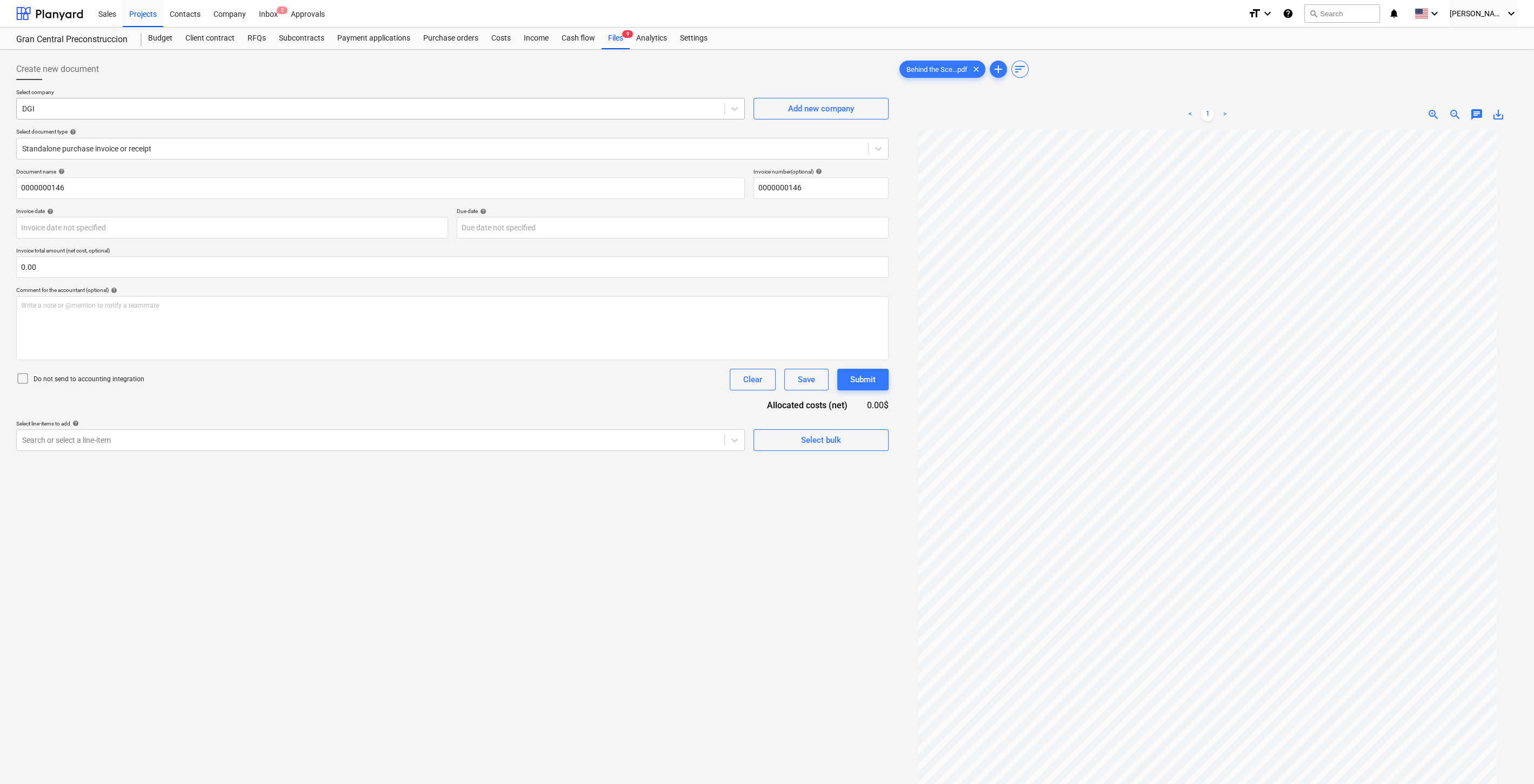
click at [252, 103] on div at bounding box center [370, 108] width 697 height 11
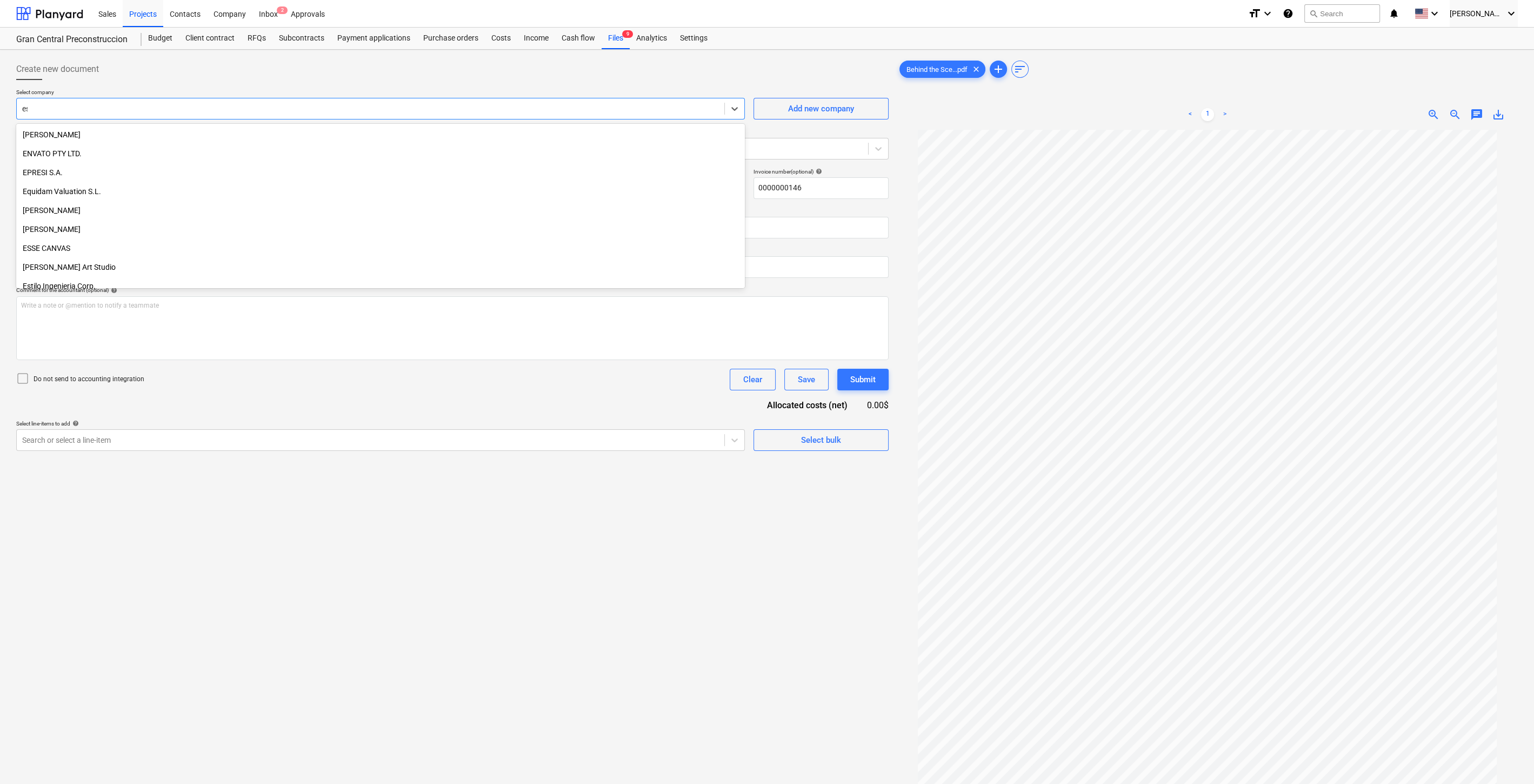
scroll to position [273, 0]
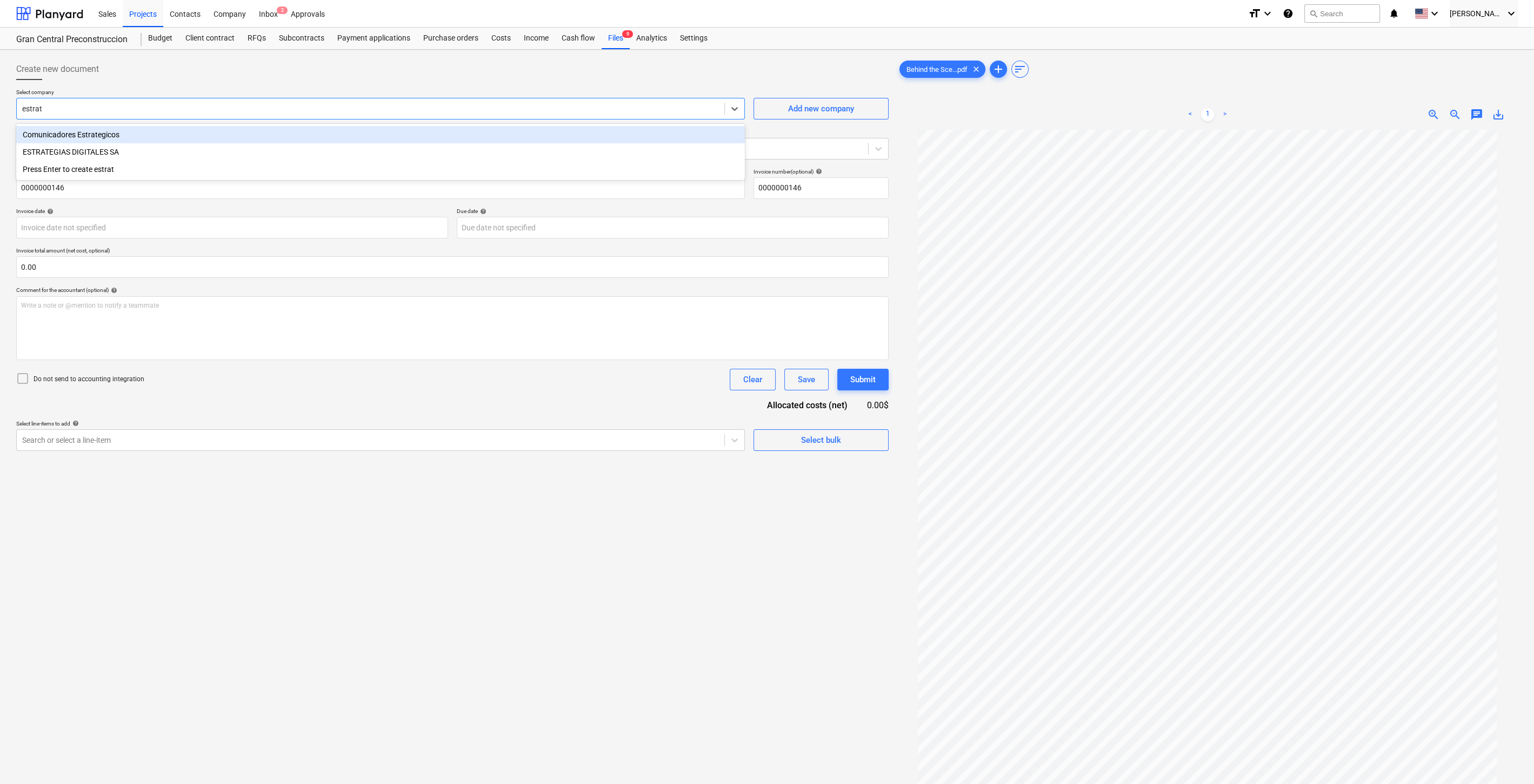
type input "estrate"
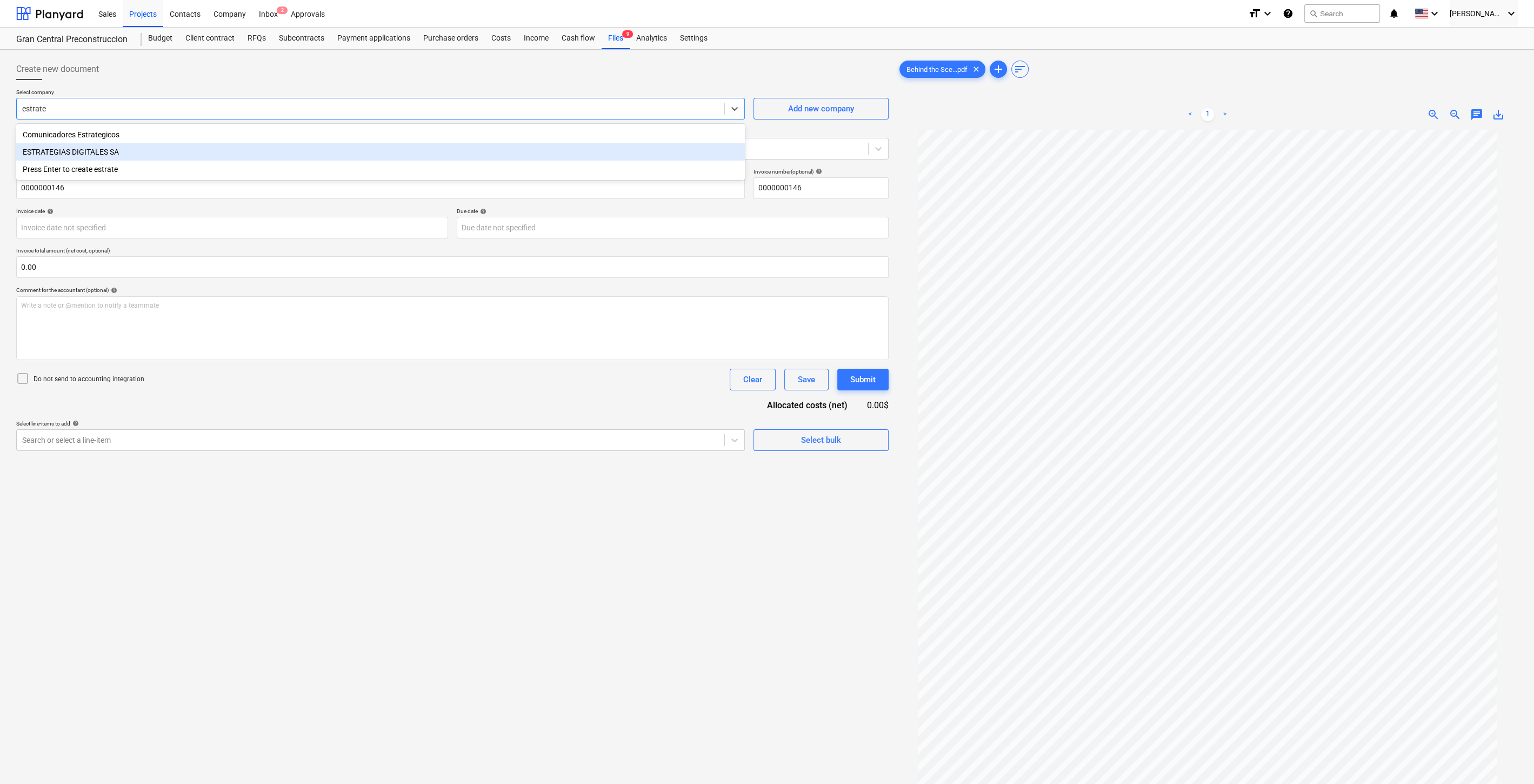
click at [129, 157] on div "ESTRATEGIAS DIGITALES SA" at bounding box center [380, 151] width 729 height 17
click at [506, 38] on div "Costs" at bounding box center [501, 39] width 32 height 22
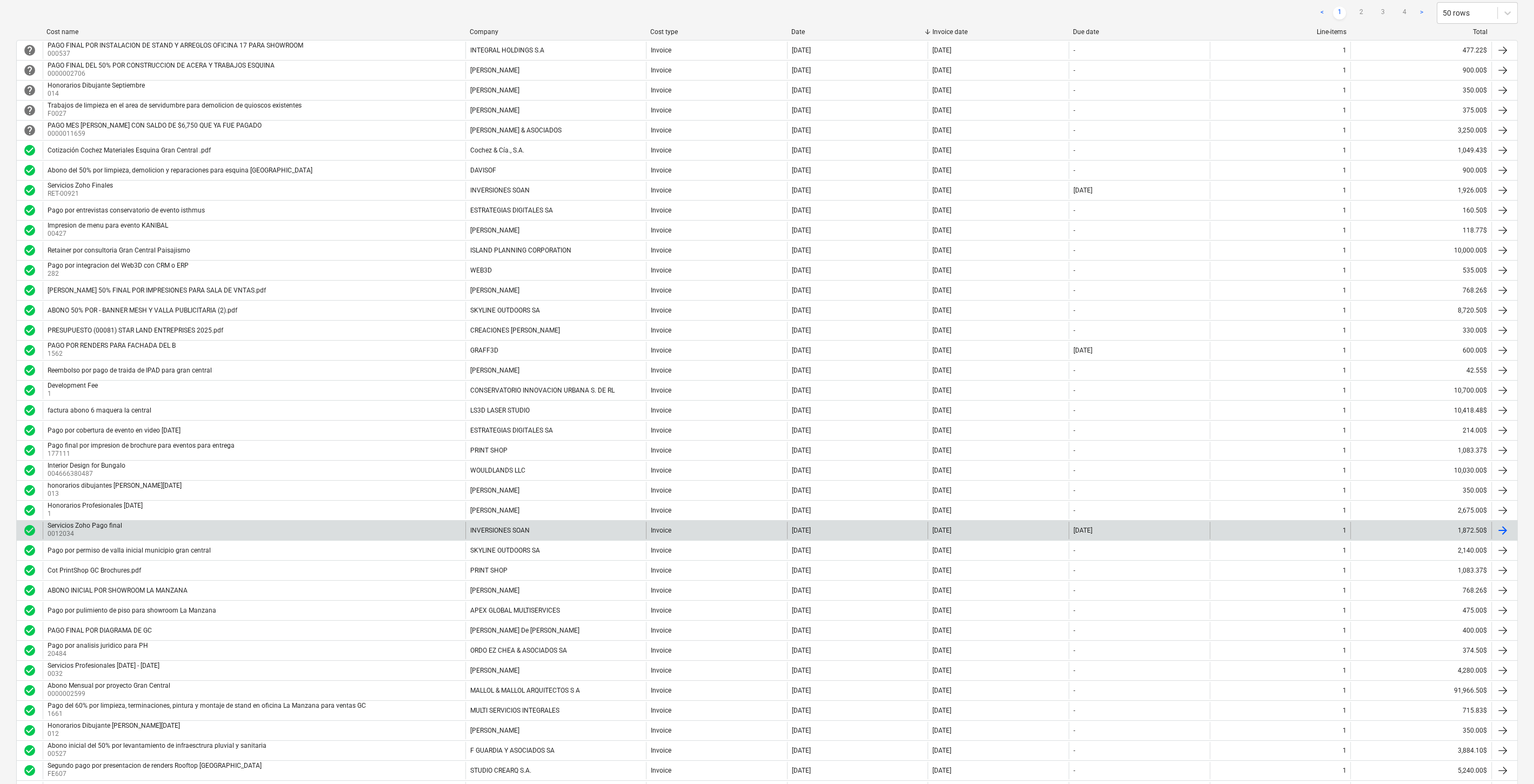
scroll to position [180, 0]
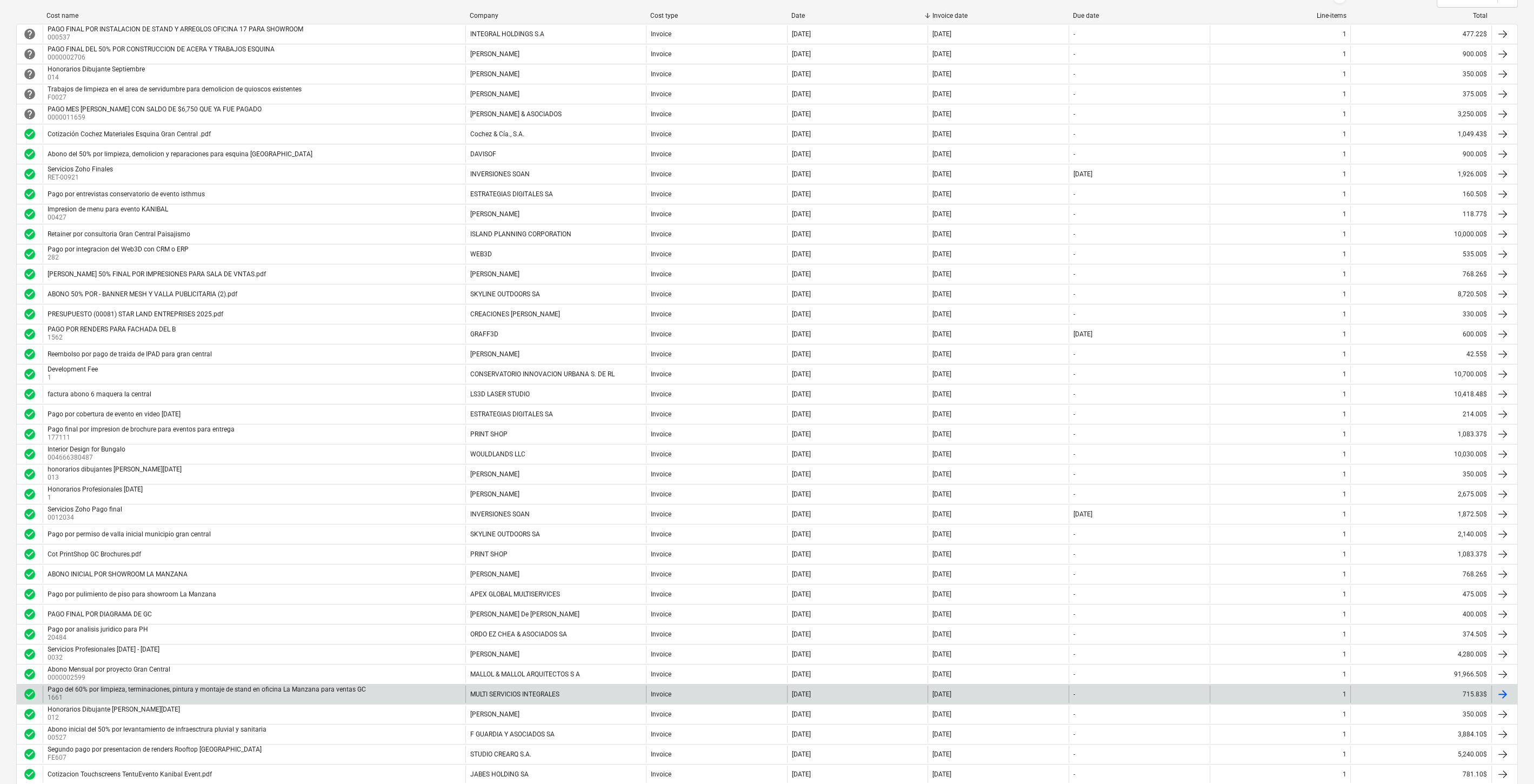
click at [249, 685] on div "Pago del 60% por limpieza, terminaciones, pintura y montaje de stand en oficina…" at bounding box center [207, 689] width 318 height 8
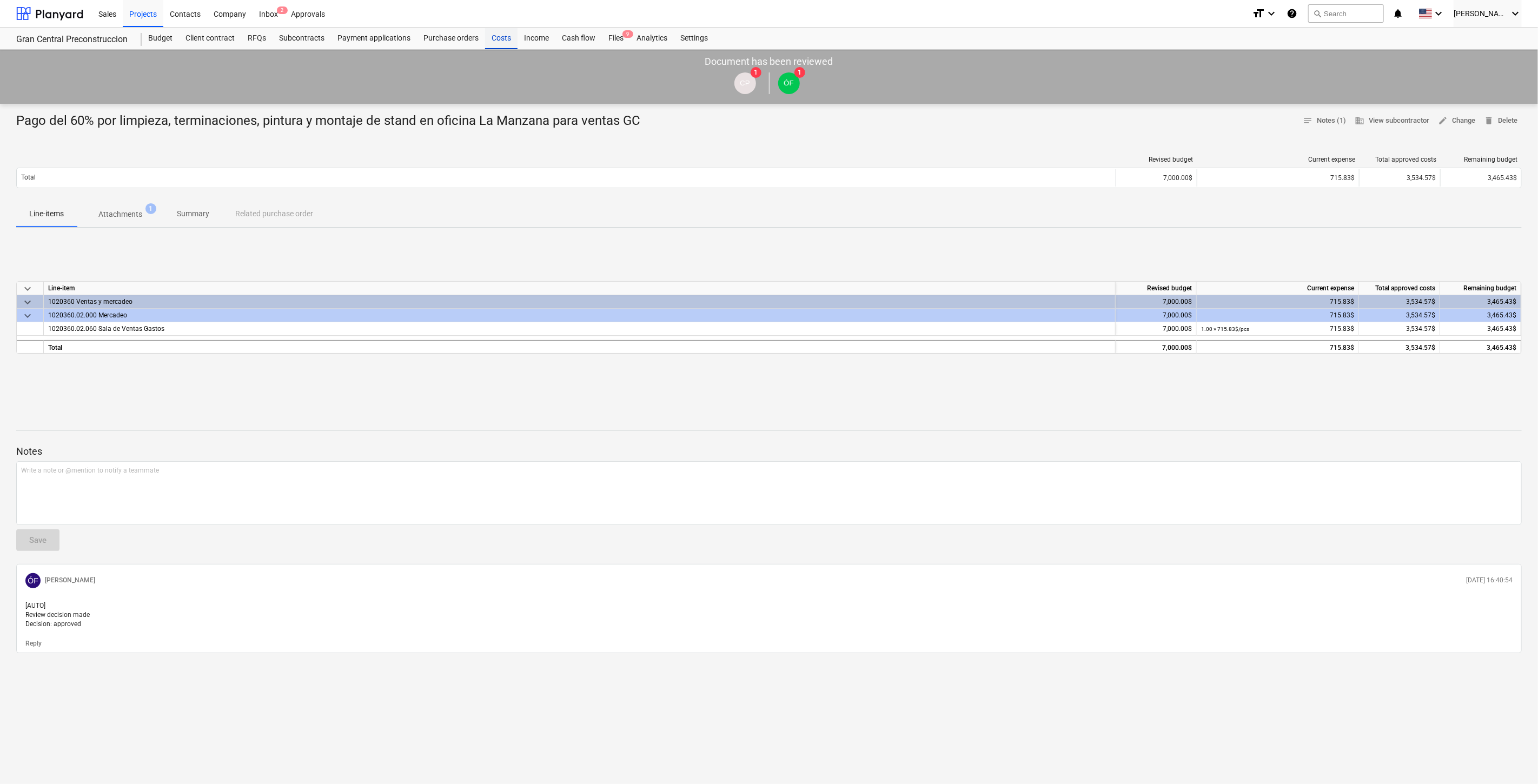
drag, startPoint x: 497, startPoint y: 40, endPoint x: 492, endPoint y: 33, distance: 8.6
click at [497, 40] on div "Costs" at bounding box center [501, 39] width 32 height 22
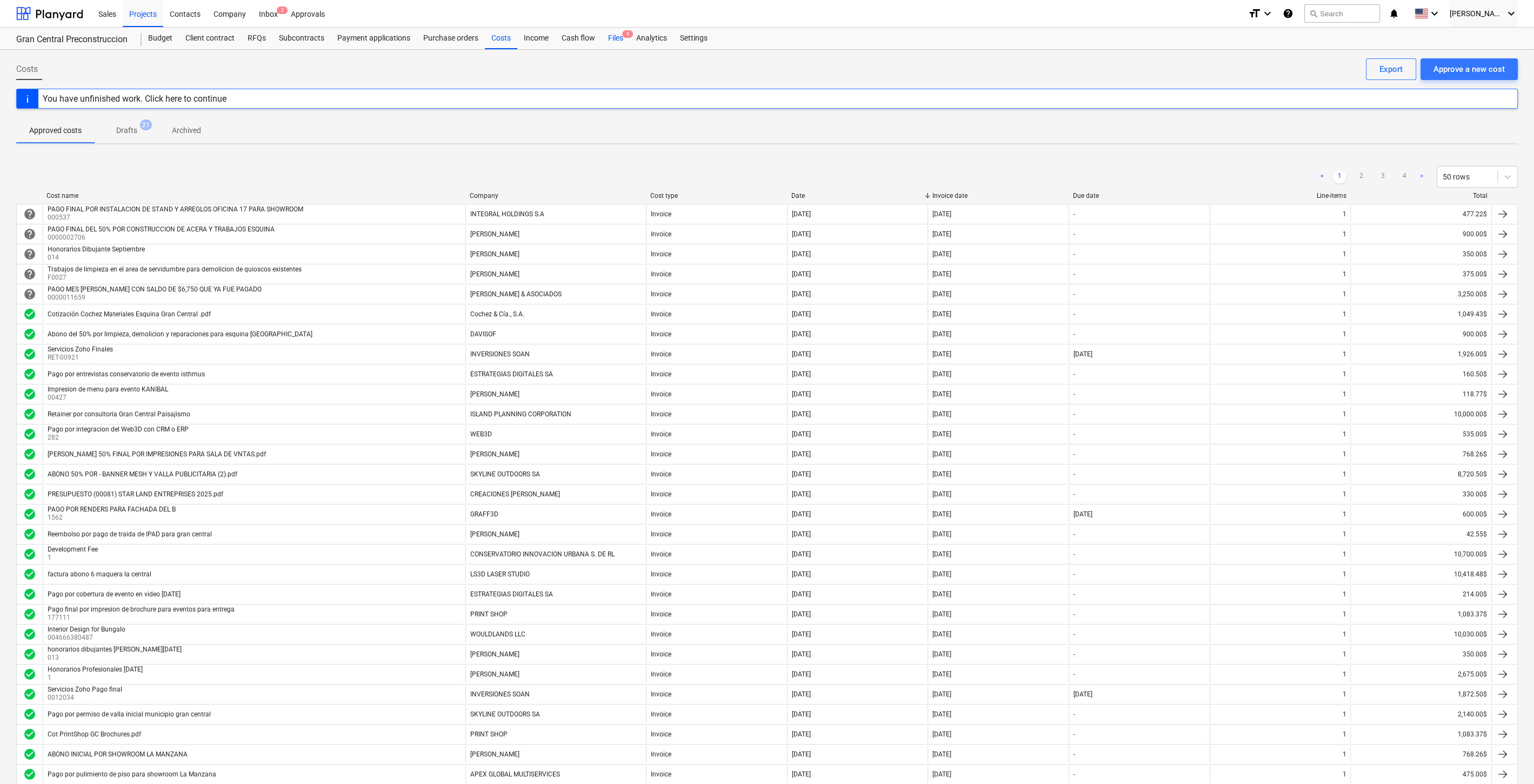
click at [612, 37] on div "Files 9" at bounding box center [616, 39] width 28 height 22
